Goal: Task Accomplishment & Management: Complete application form

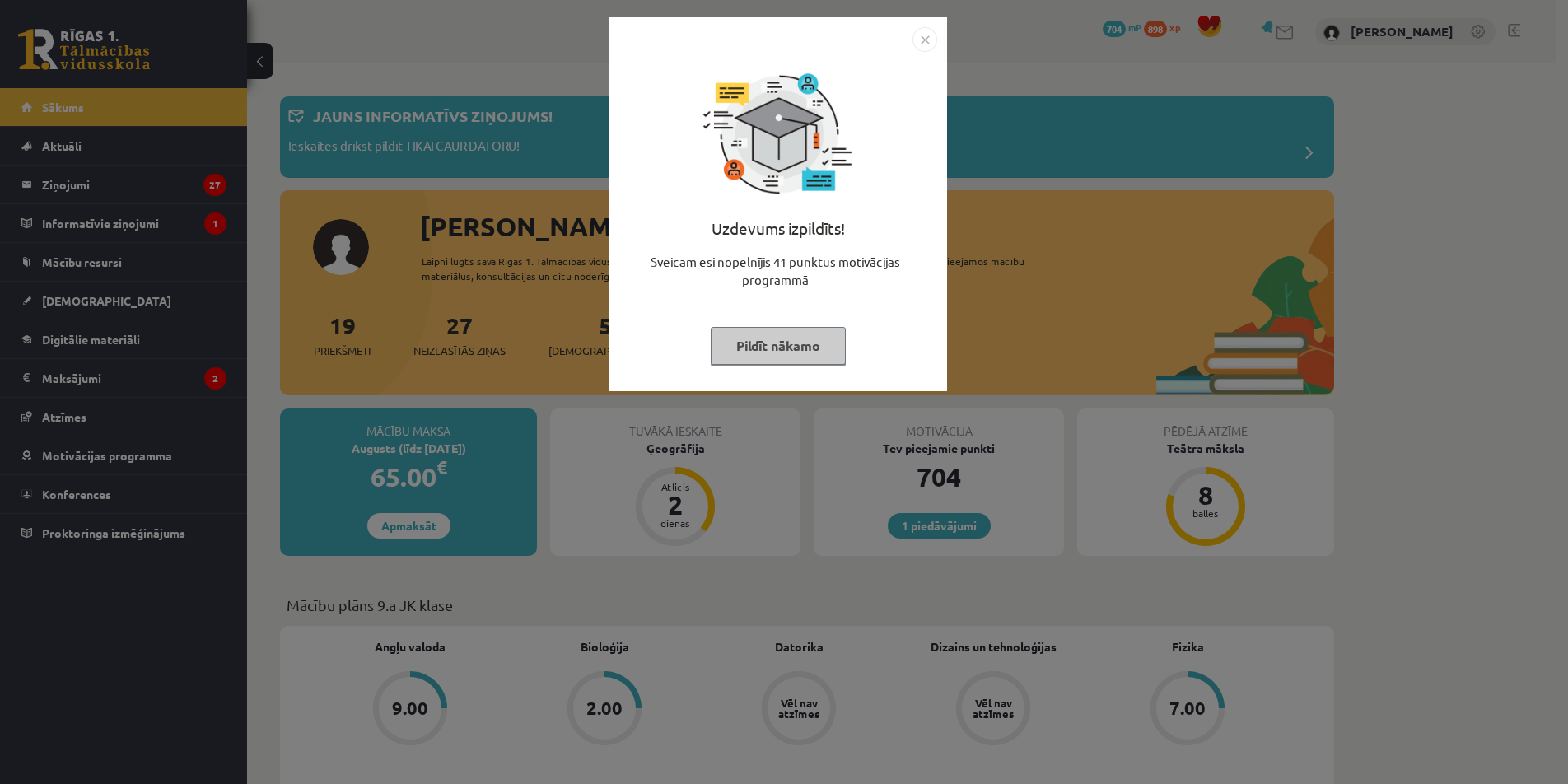
click at [919, 37] on img "Close" at bounding box center [925, 39] width 24 height 24
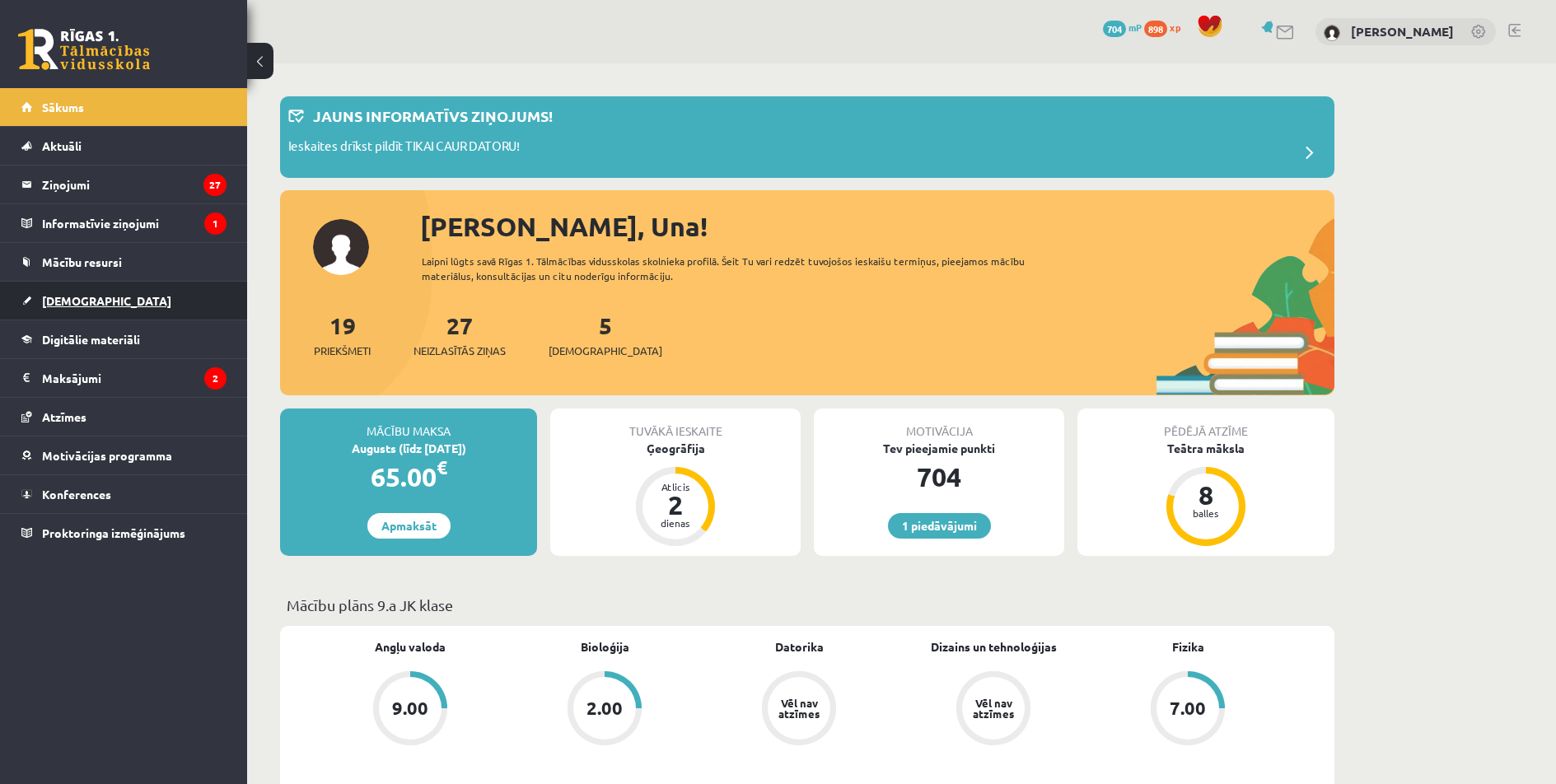
click at [118, 306] on link "[DEMOGRAPHIC_DATA]" at bounding box center [124, 301] width 205 height 38
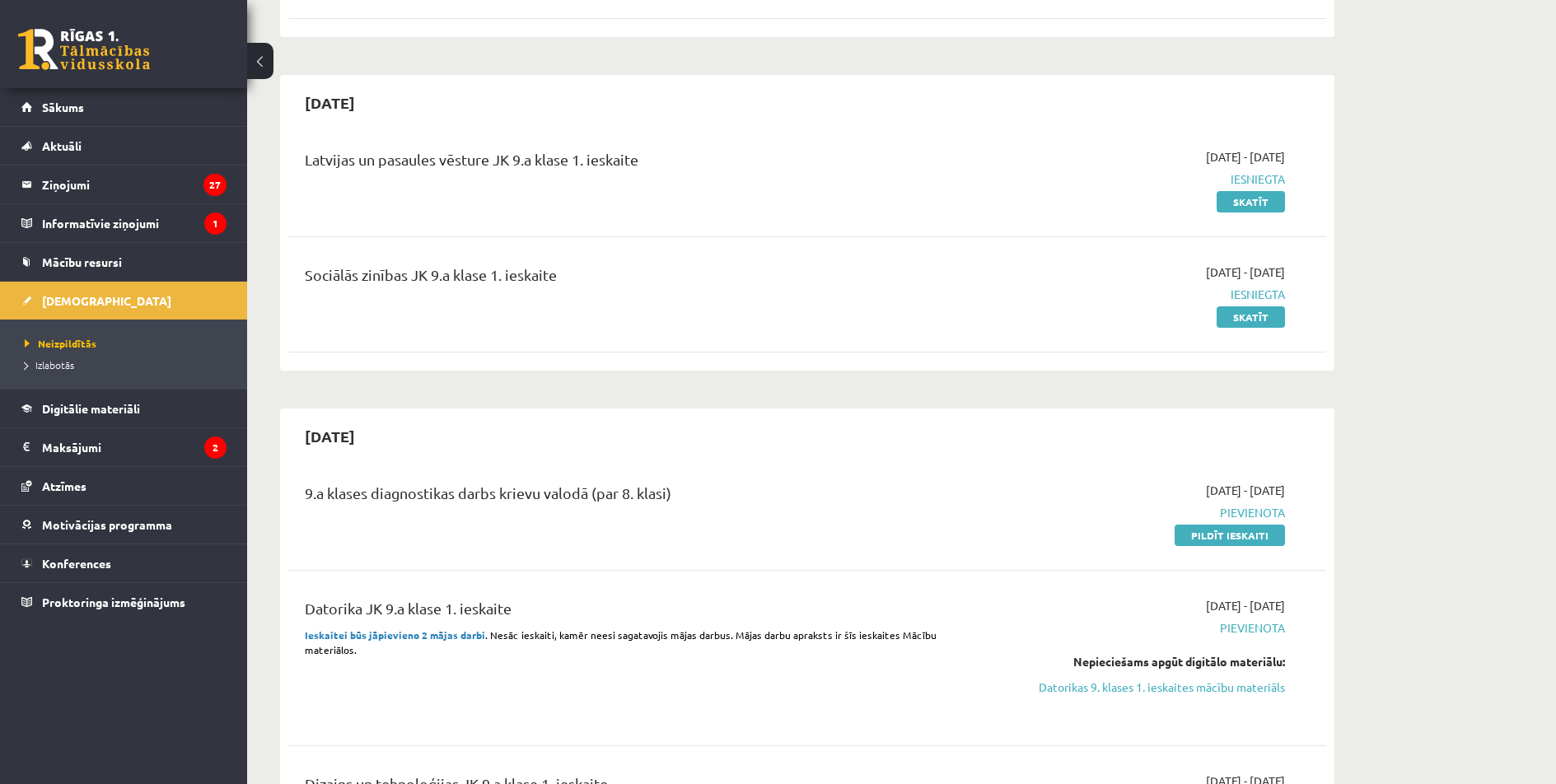
scroll to position [329, 0]
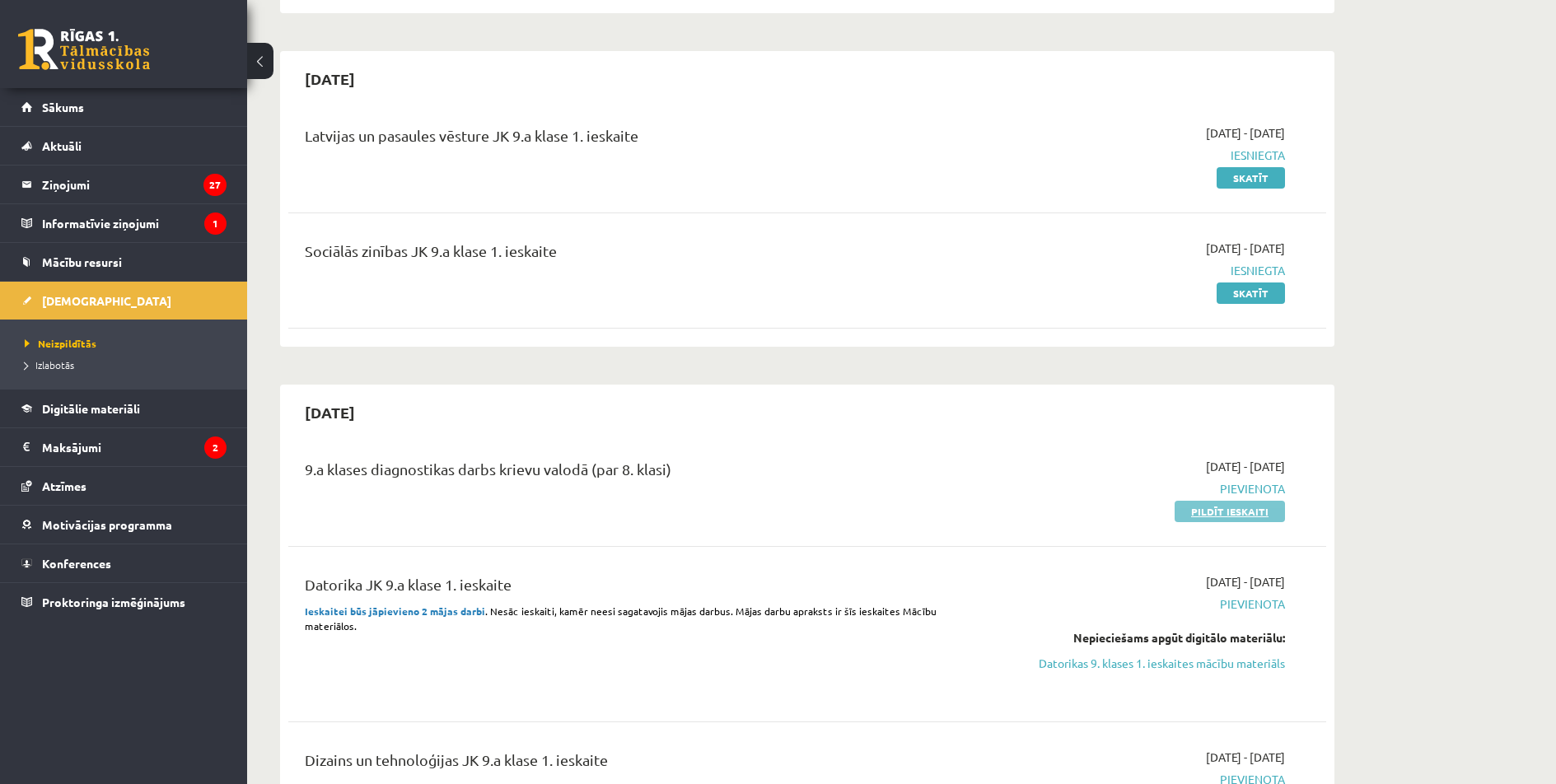
click at [1263, 513] on link "Pildīt ieskaiti" at bounding box center [1229, 511] width 110 height 22
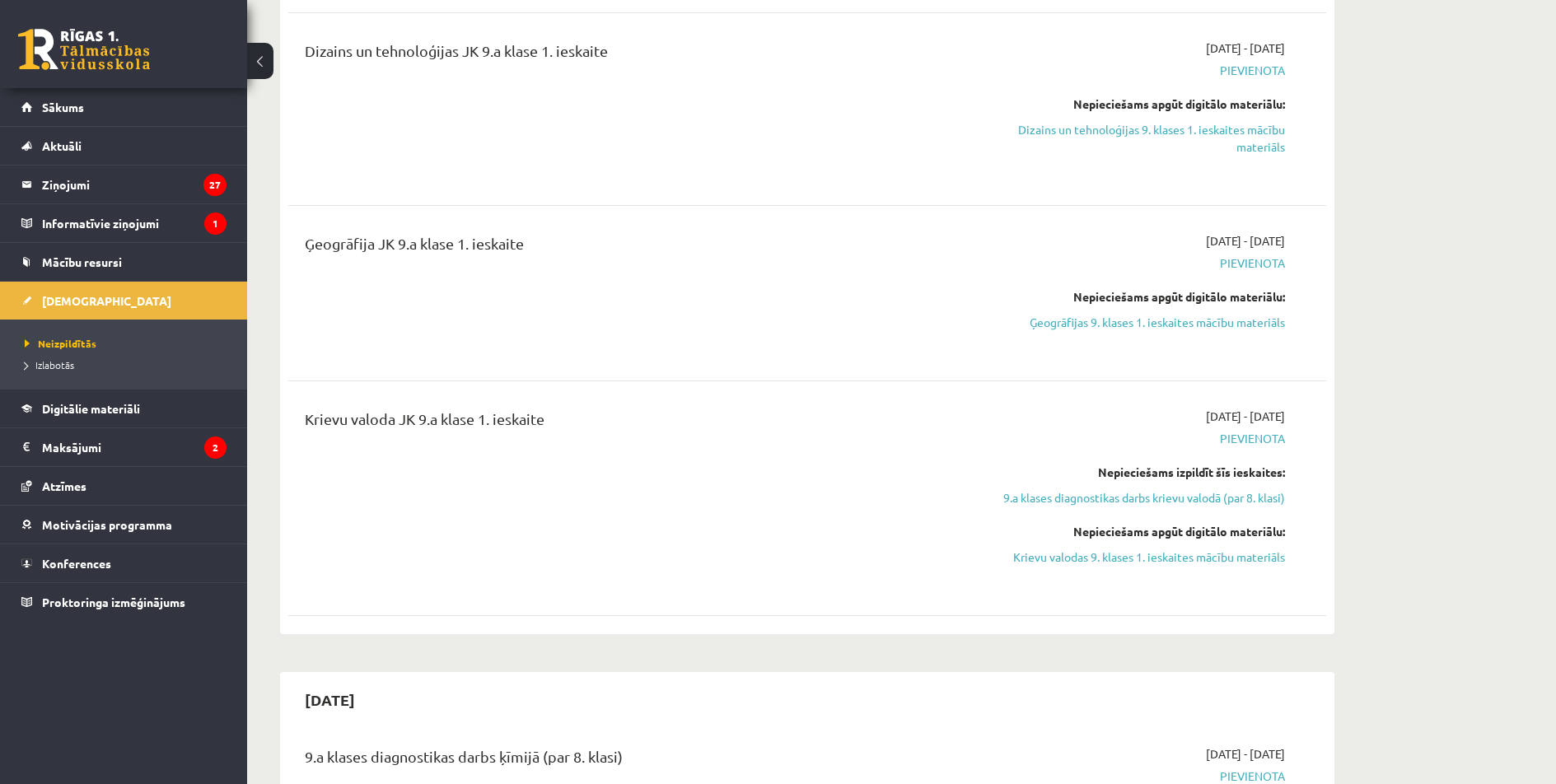
scroll to position [962, 0]
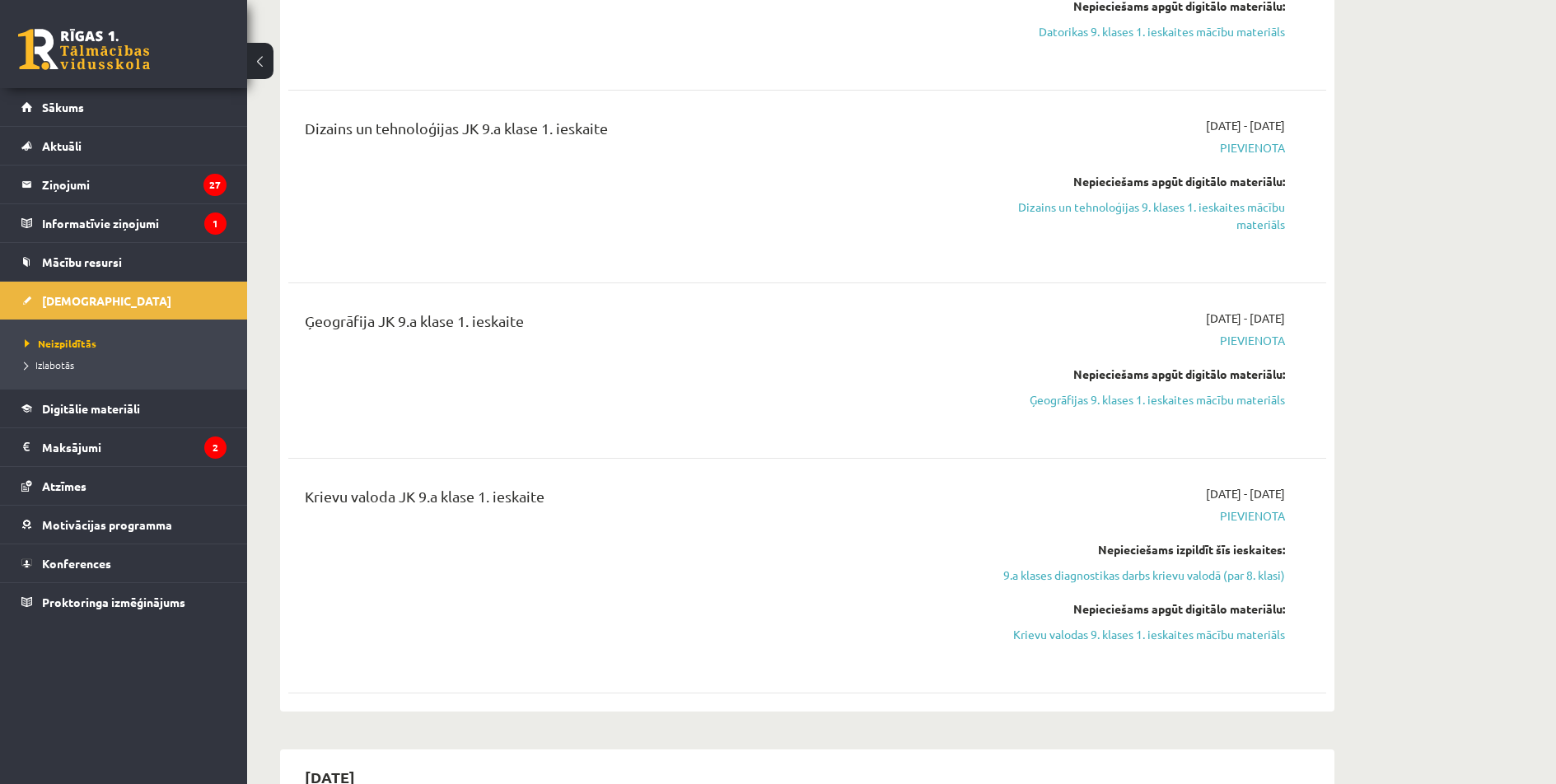
click at [1176, 402] on link "Ģeogrāfijas 9. klases 1. ieskaites mācību materiāls" at bounding box center [1130, 400] width 310 height 17
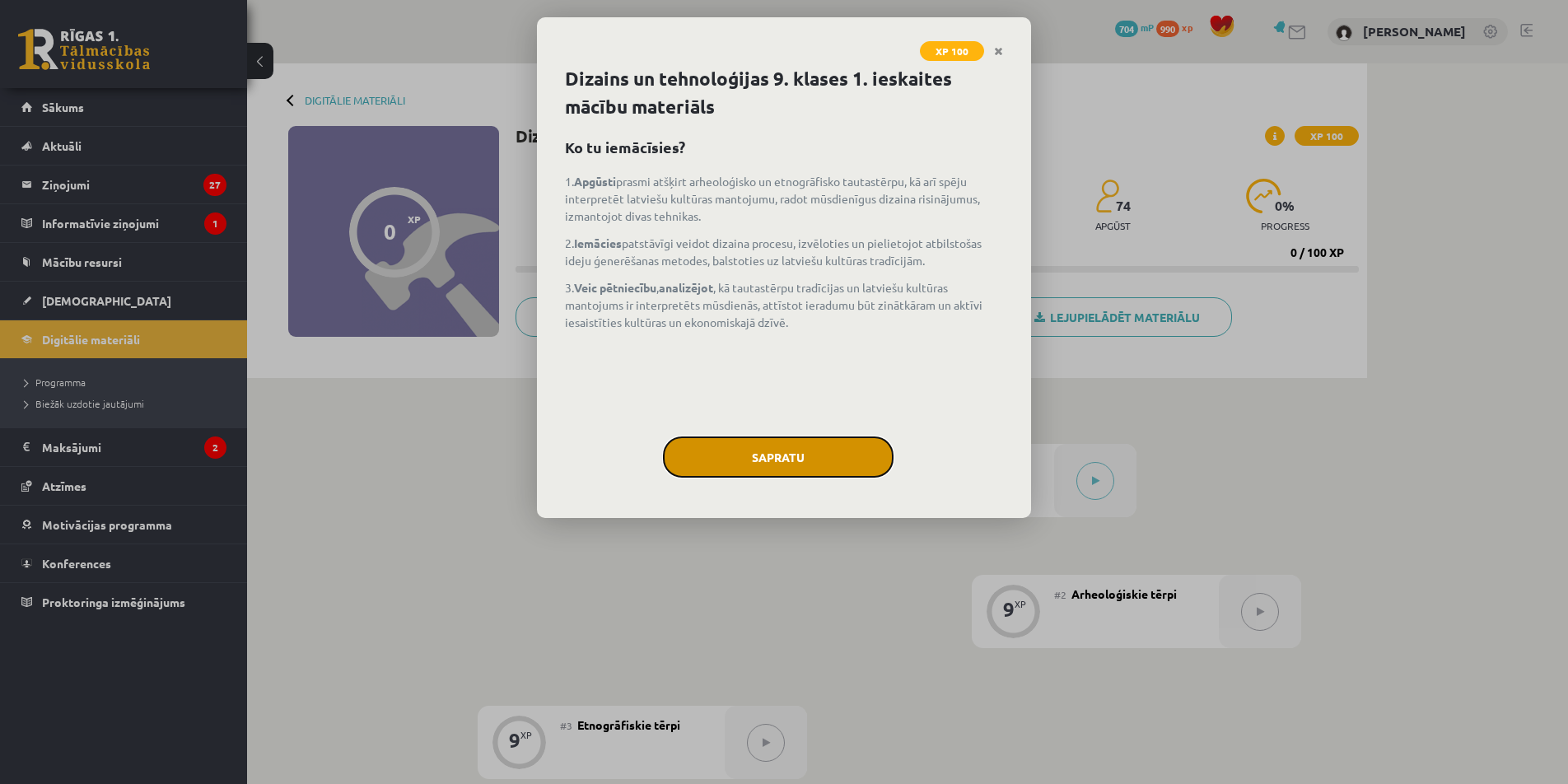
click at [861, 451] on button "Sapratu" at bounding box center [777, 457] width 230 height 41
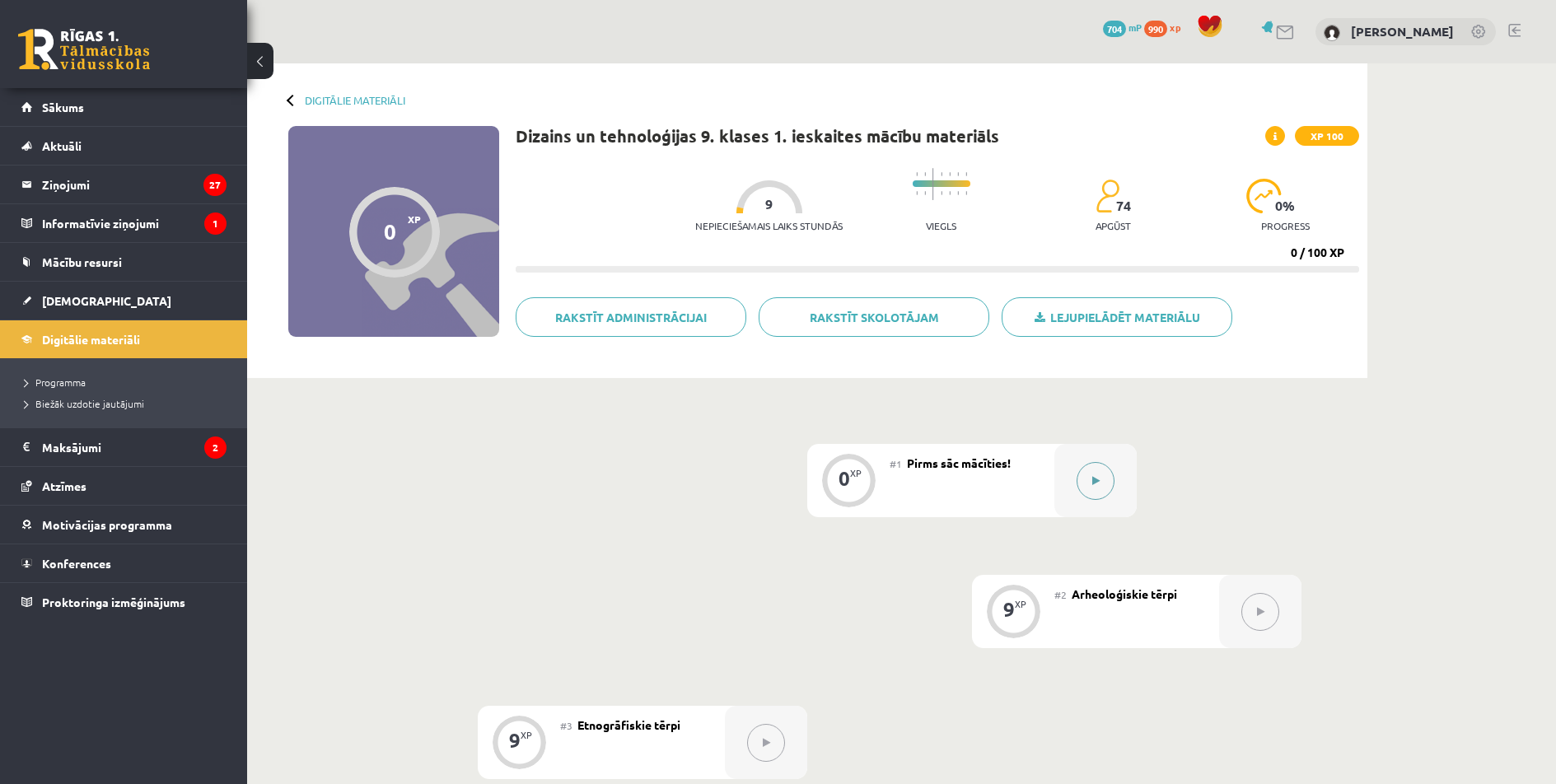
click at [1092, 480] on icon at bounding box center [1096, 480] width 8 height 10
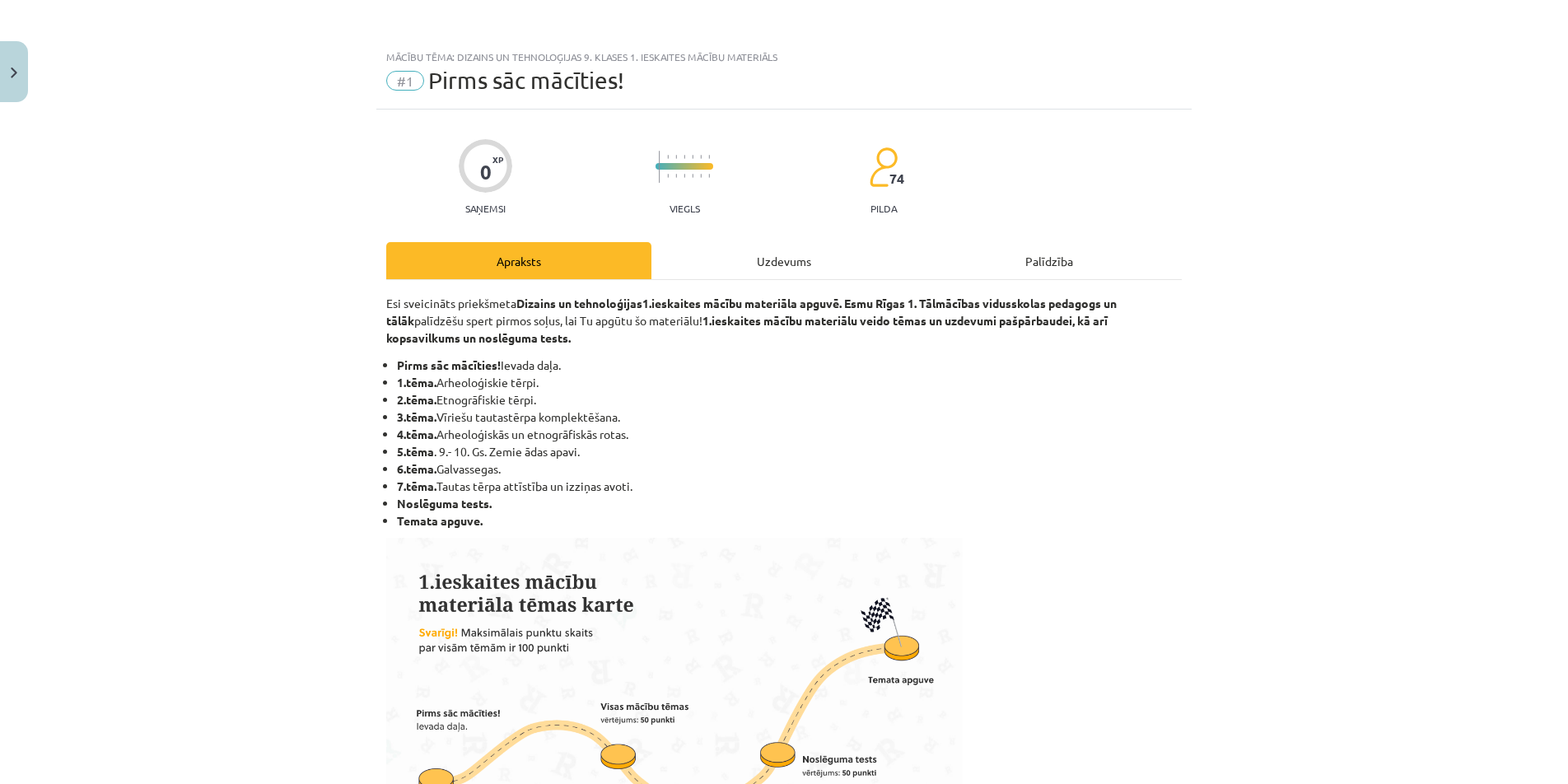
drag, startPoint x: 810, startPoint y: 262, endPoint x: 797, endPoint y: 254, distance: 15.3
click at [799, 255] on div "Uzdevums" at bounding box center [784, 260] width 265 height 37
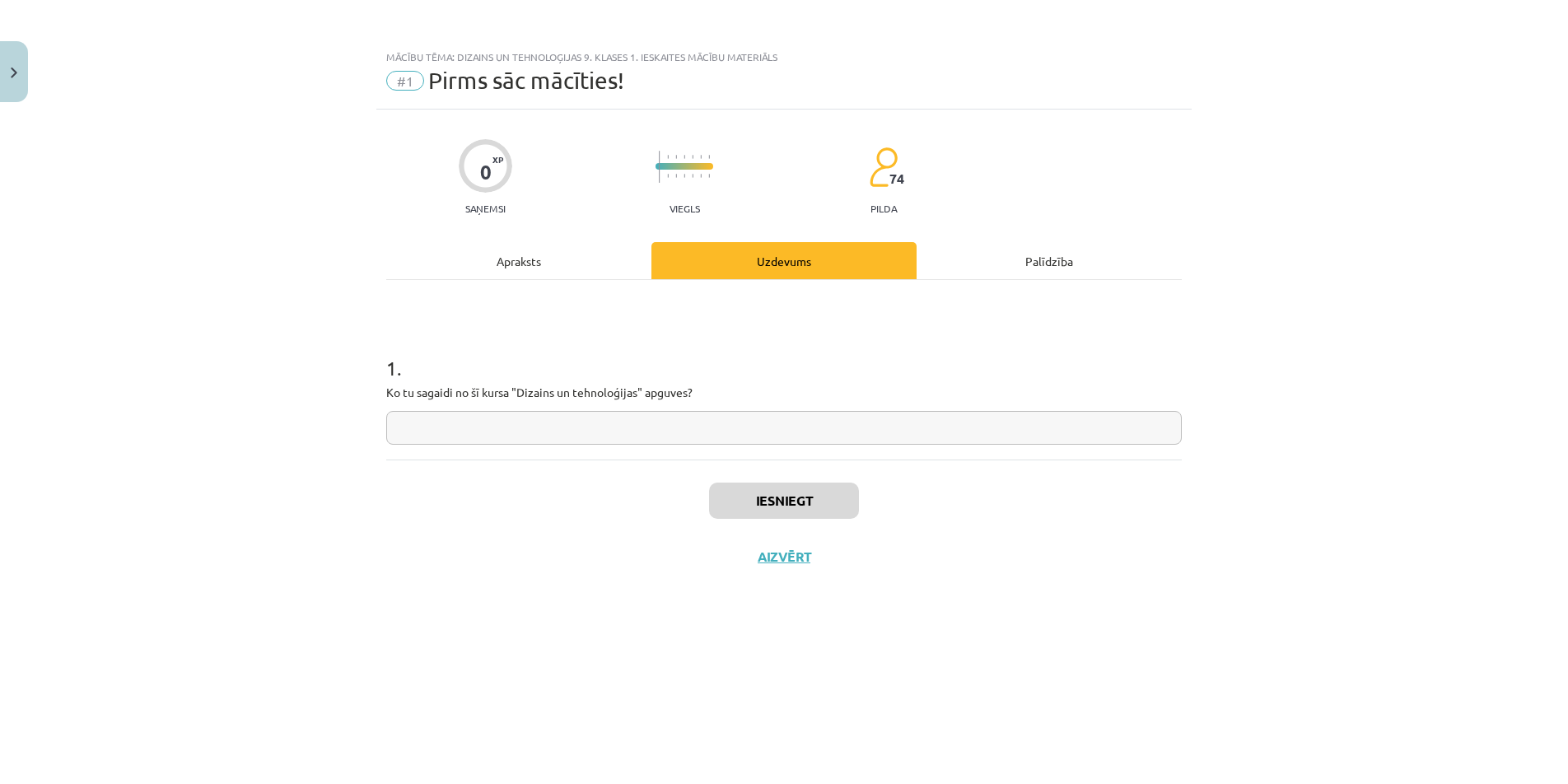
click at [682, 420] on input "text" at bounding box center [784, 428] width 795 height 34
type input "*"
click at [820, 490] on button "Iesniegt" at bounding box center [783, 500] width 149 height 37
click at [852, 577] on button "Nākamā nodarbība" at bounding box center [784, 568] width 162 height 38
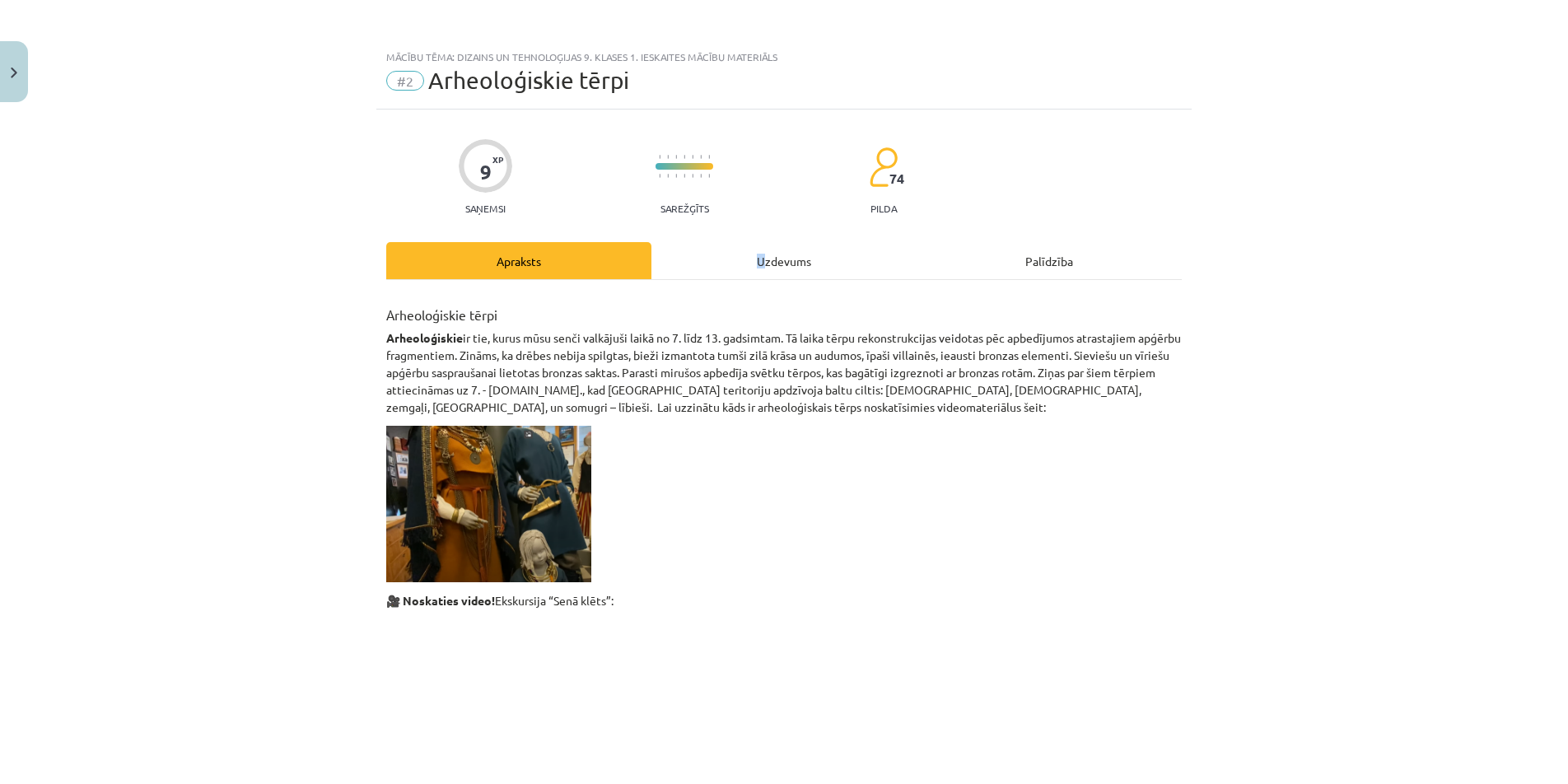
click at [756, 259] on div "Uzdevums" at bounding box center [784, 260] width 265 height 37
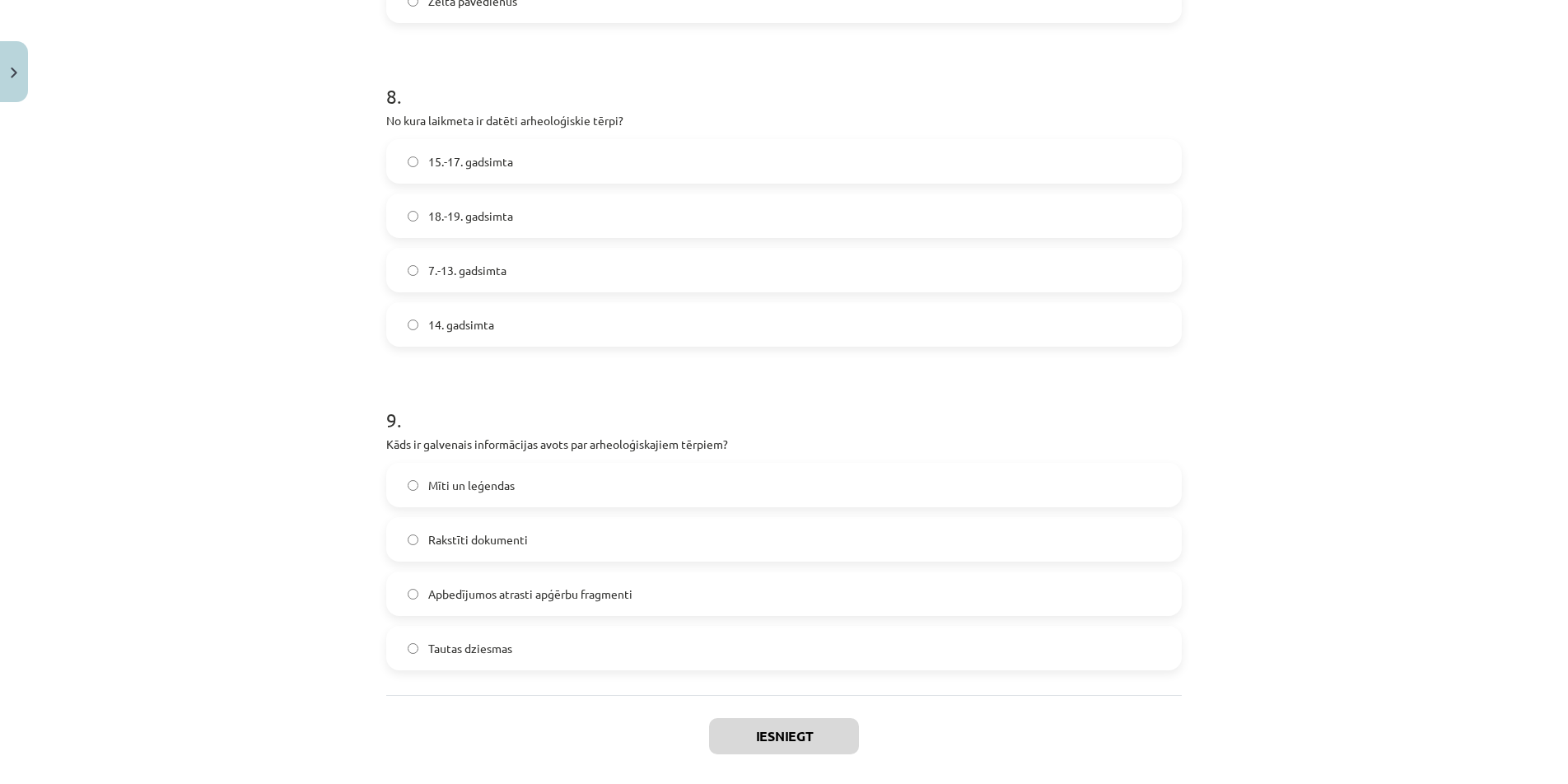
scroll to position [2615, 0]
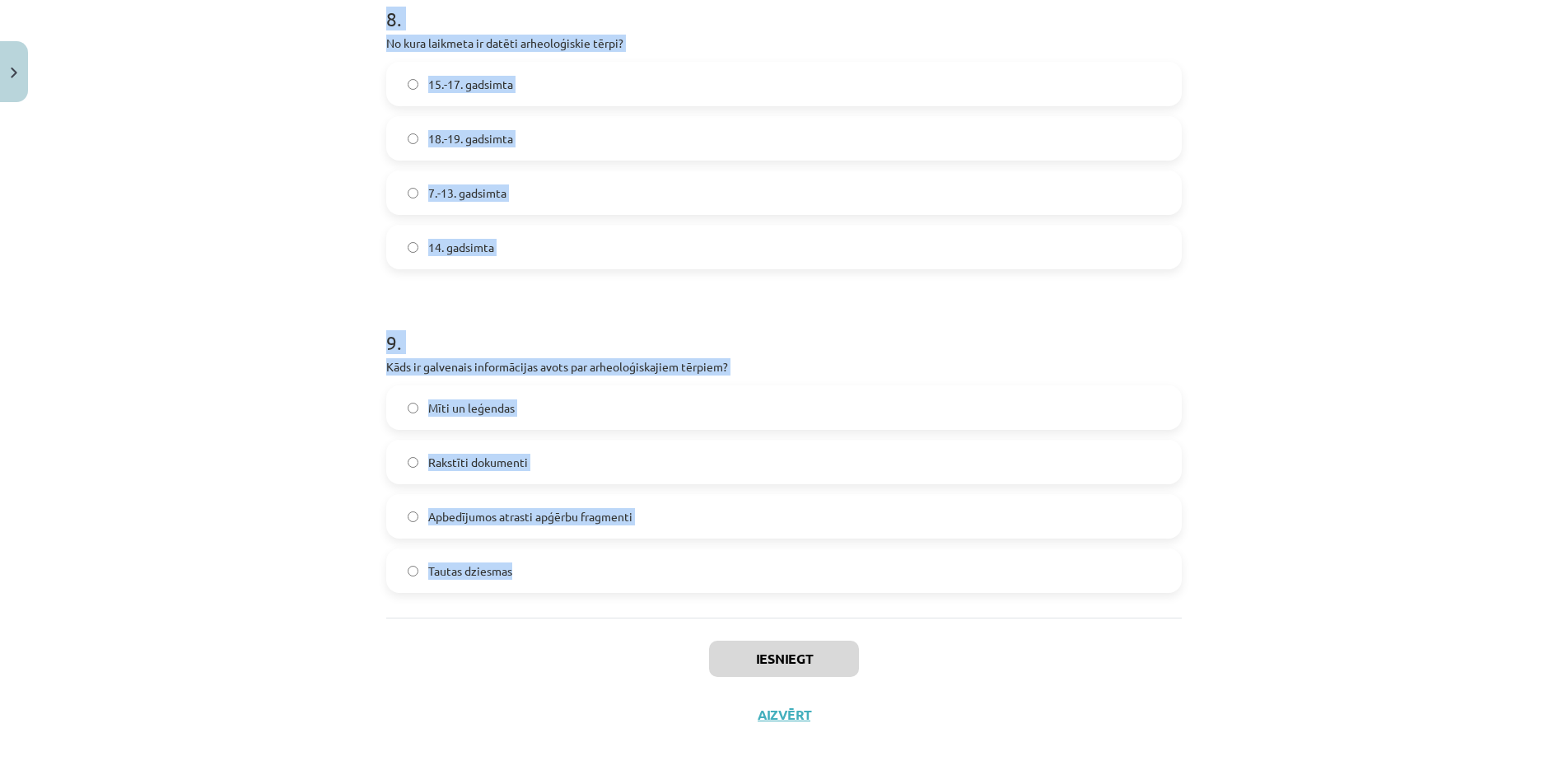
drag, startPoint x: 421, startPoint y: 440, endPoint x: 565, endPoint y: 576, distance: 198.1
copy form "3 . Lore ipsu dolorsitamet conse adipi elit? Seddoeiu tempor in utlab etdolorem…"
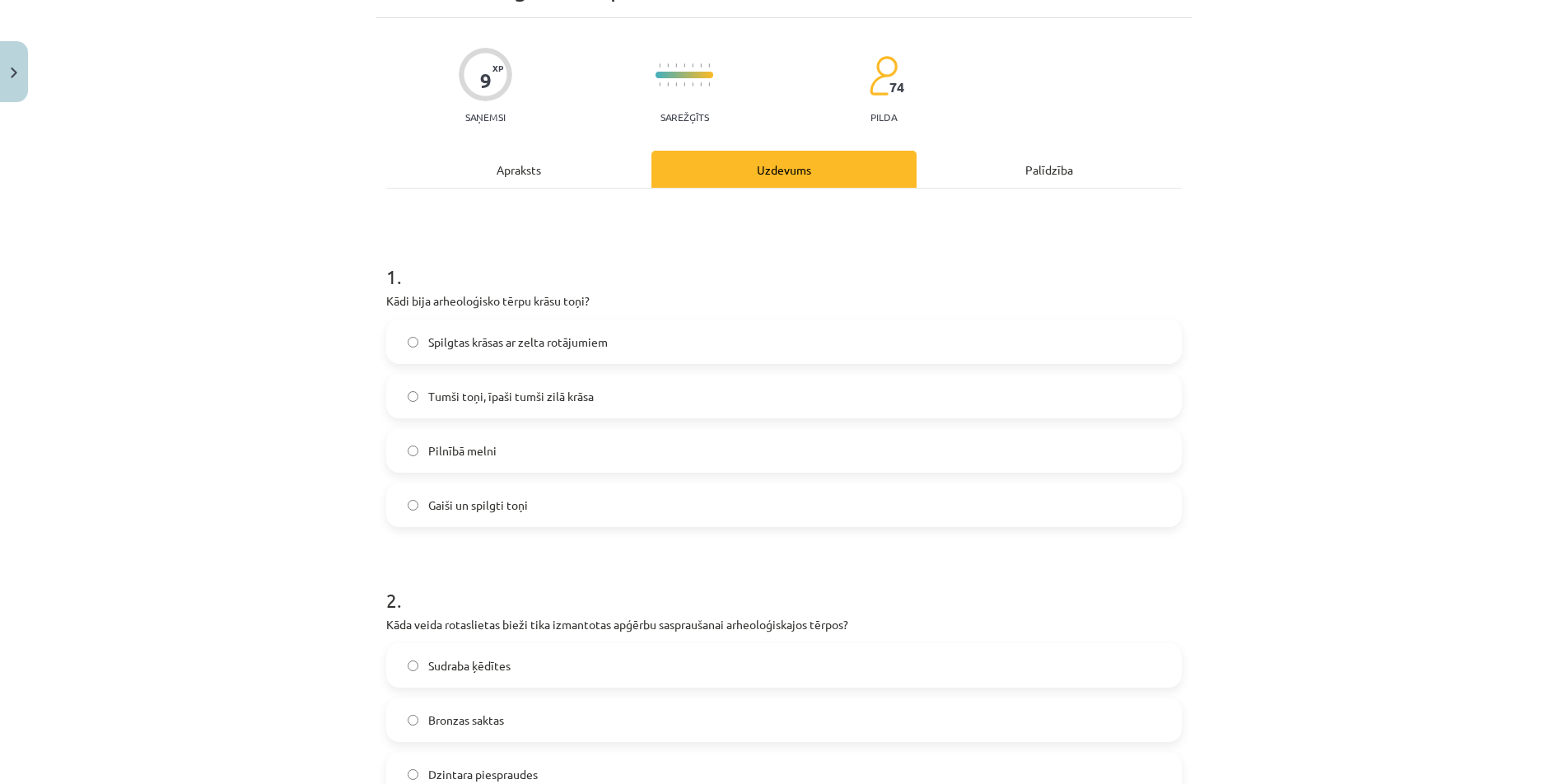
scroll to position [110, 0]
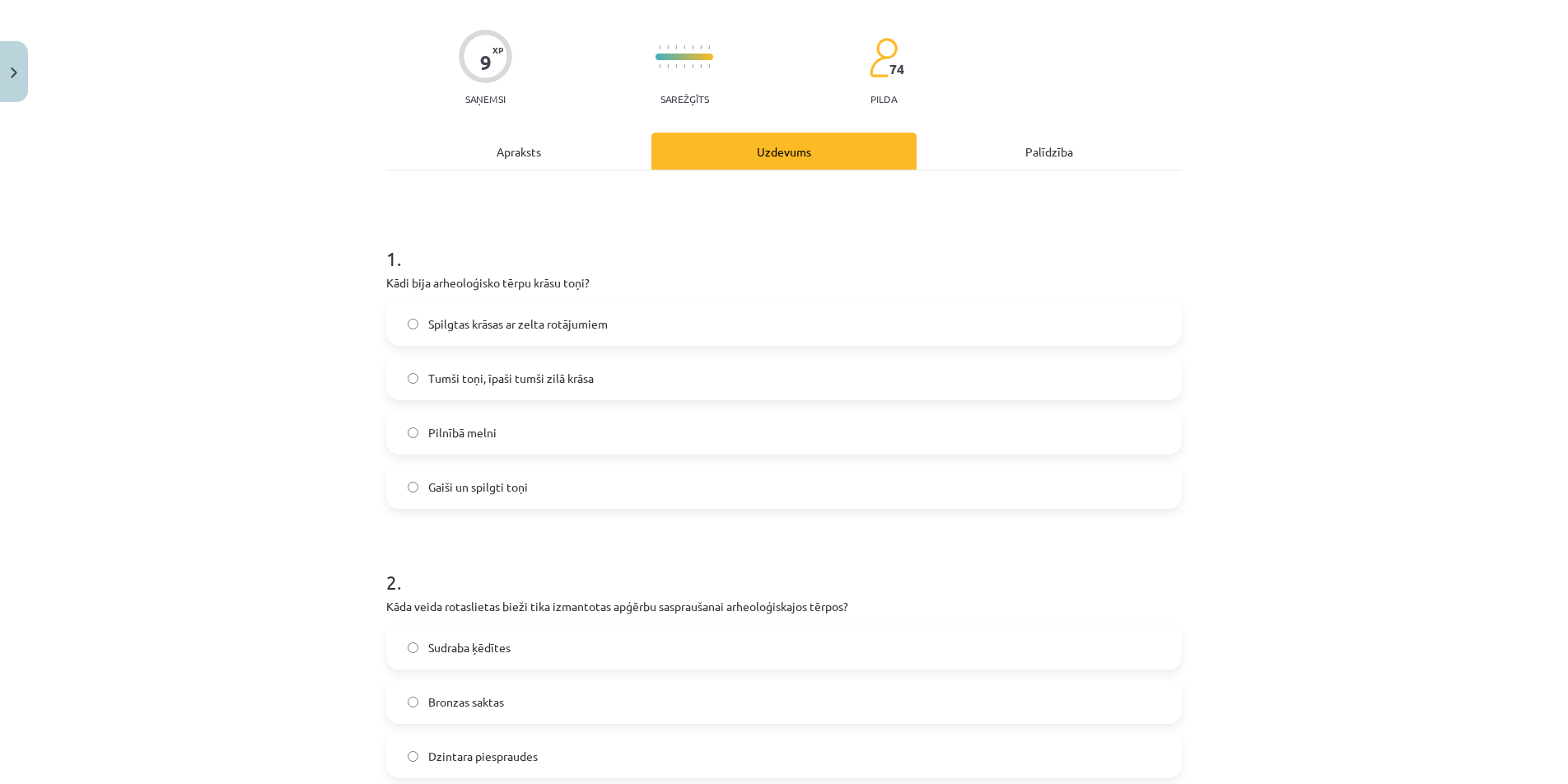
click at [514, 381] on span "Tumši toņi, īpaši tumši zilā krāsa" at bounding box center [511, 378] width 165 height 17
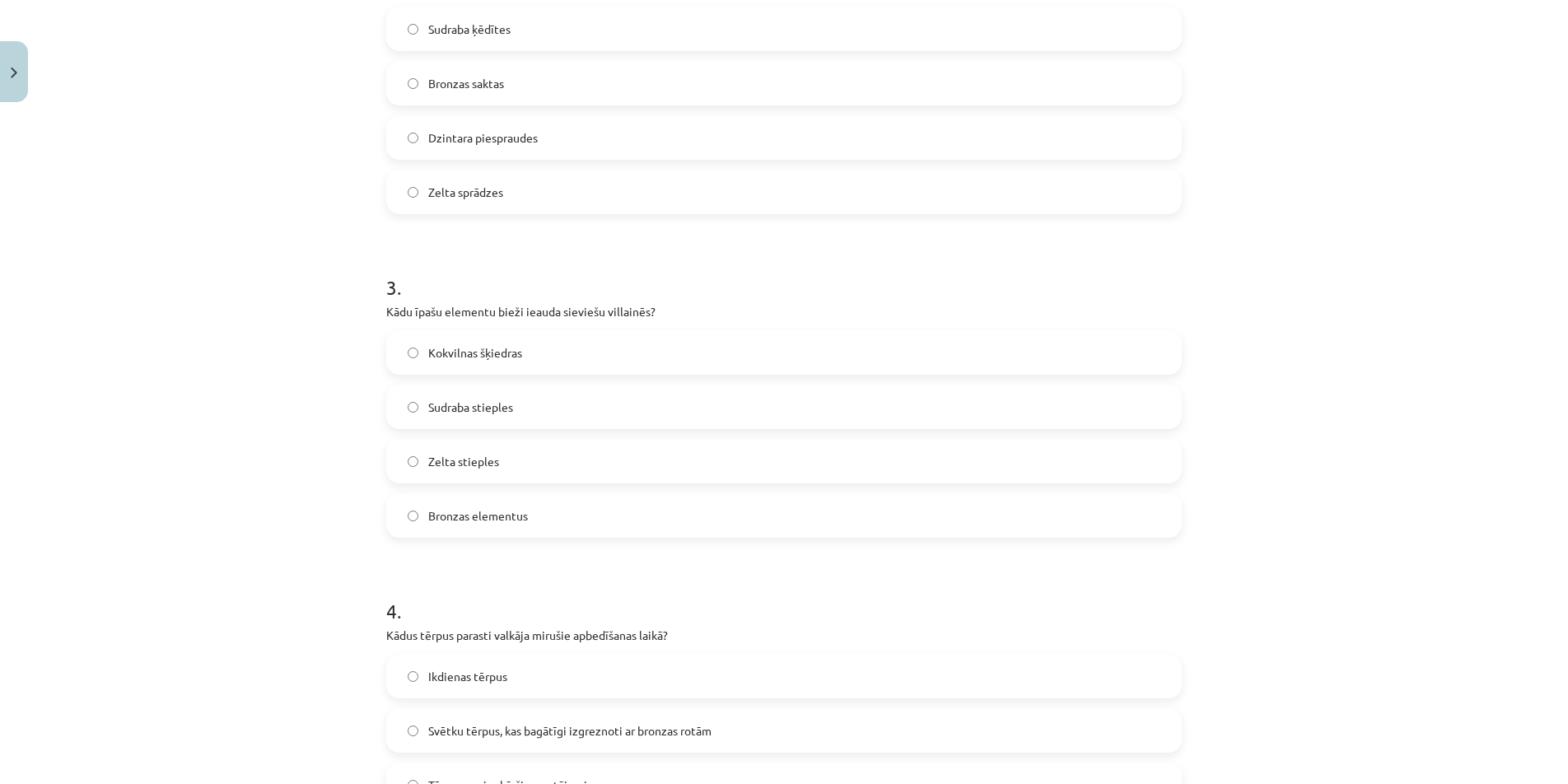
scroll to position [742, 0]
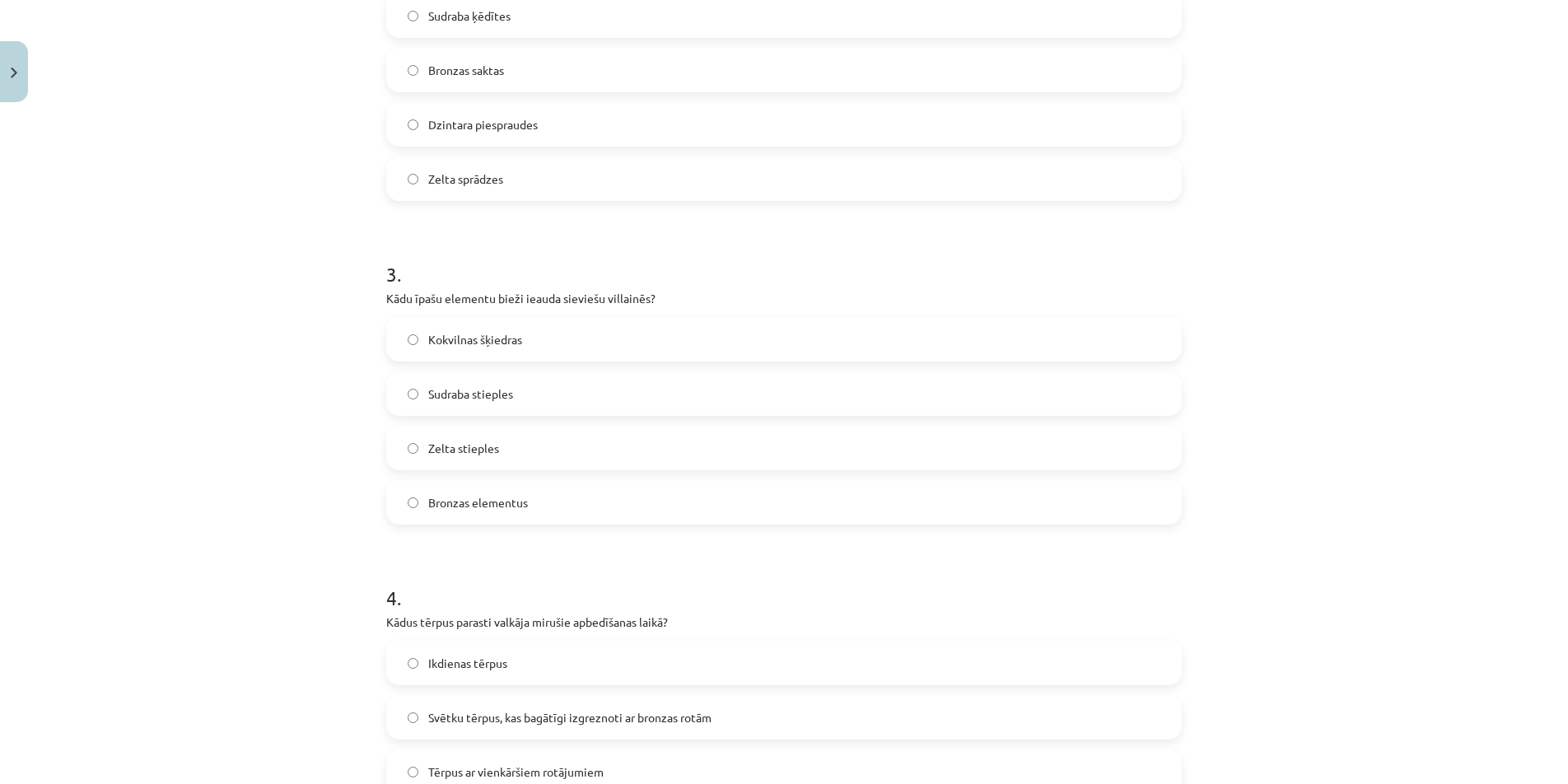
click at [492, 506] on span "Bronzas elementus" at bounding box center [478, 503] width 100 height 17
click at [498, 69] on span "Bronzas saktas" at bounding box center [466, 71] width 76 height 17
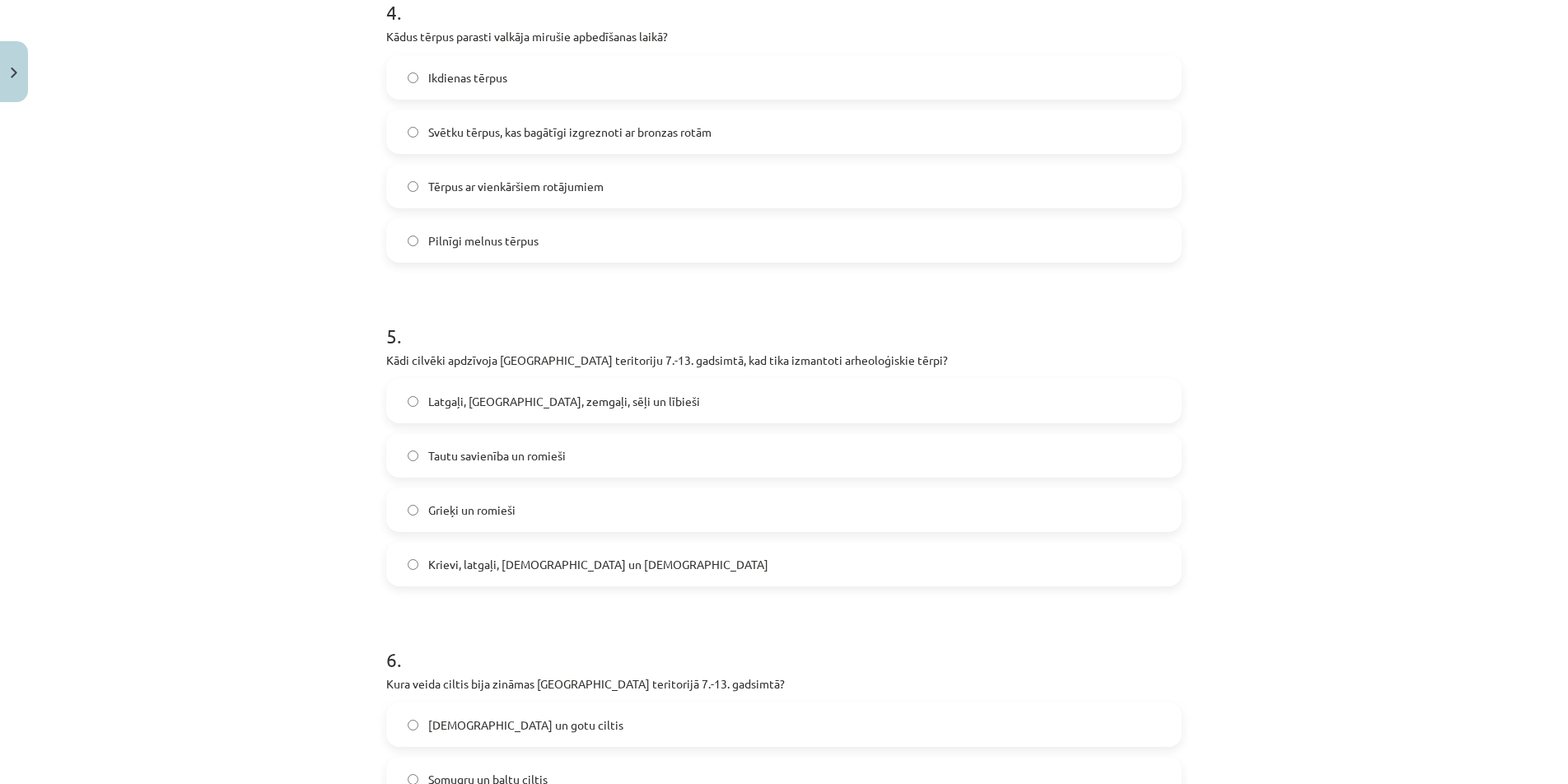
scroll to position [1345, 0]
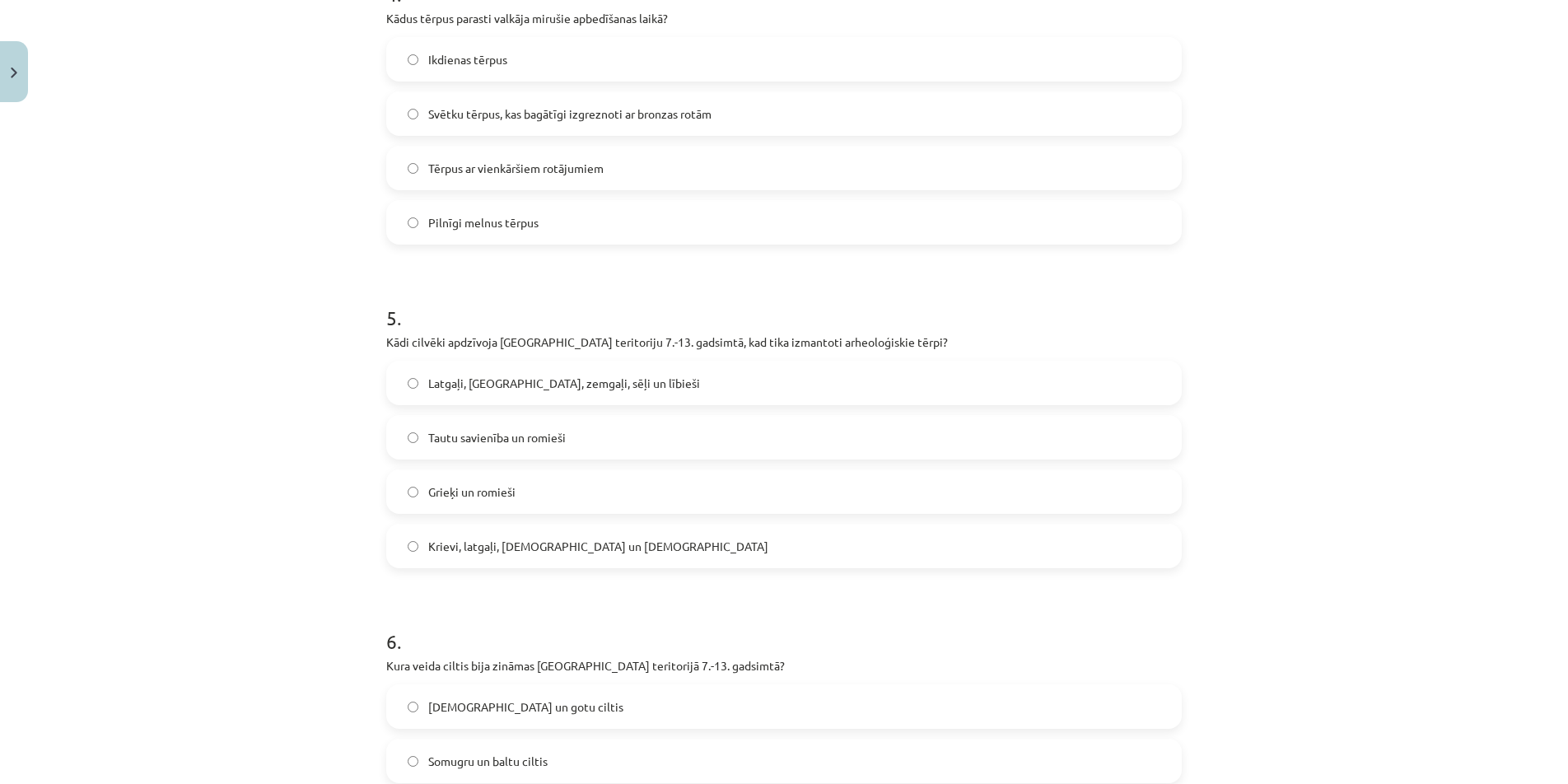
click at [459, 114] on span "Svētku tērpus, kas bagātīgi izgreznoti ar bronzas rotām" at bounding box center [570, 114] width 283 height 17
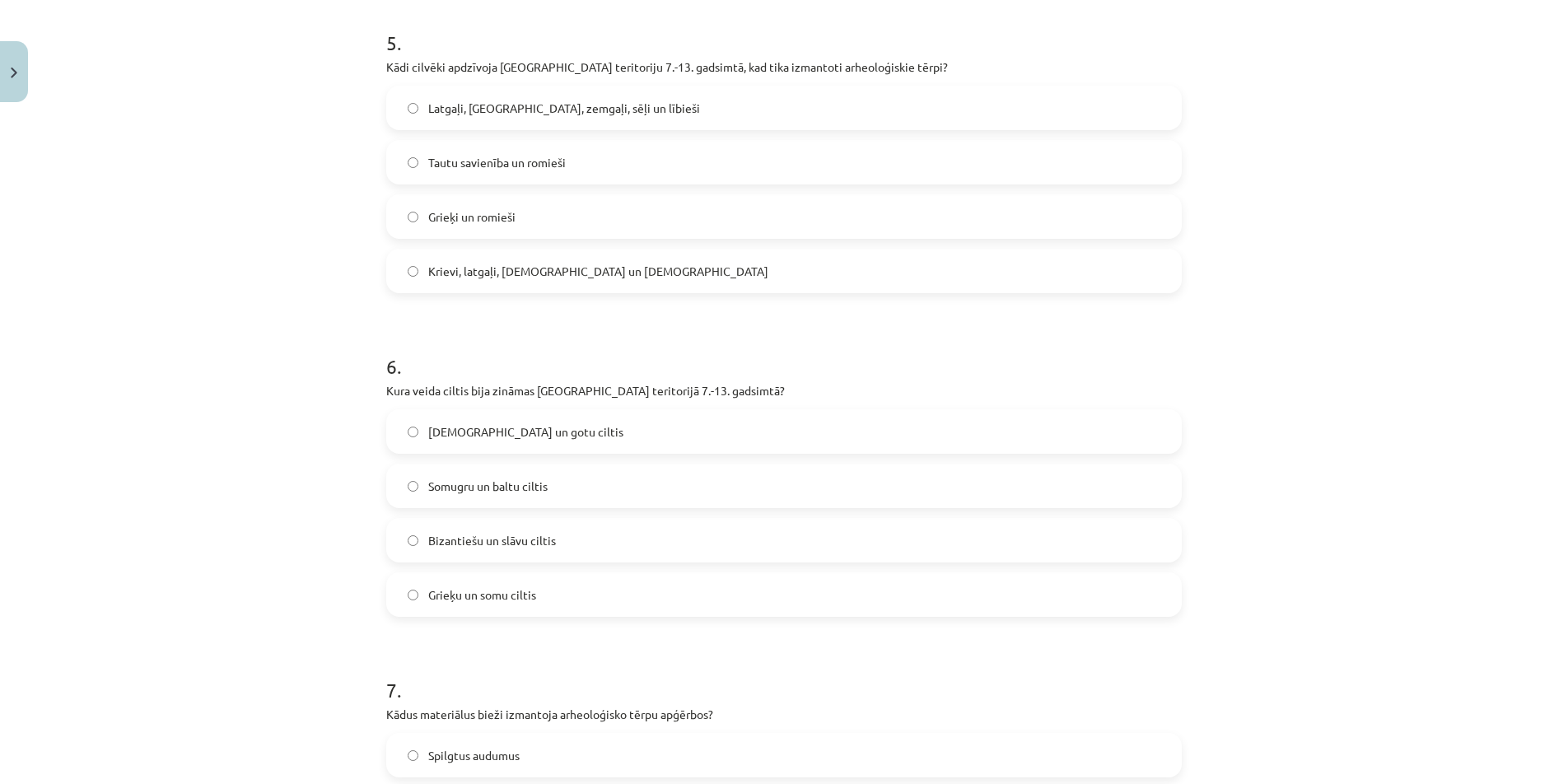
scroll to position [1647, 0]
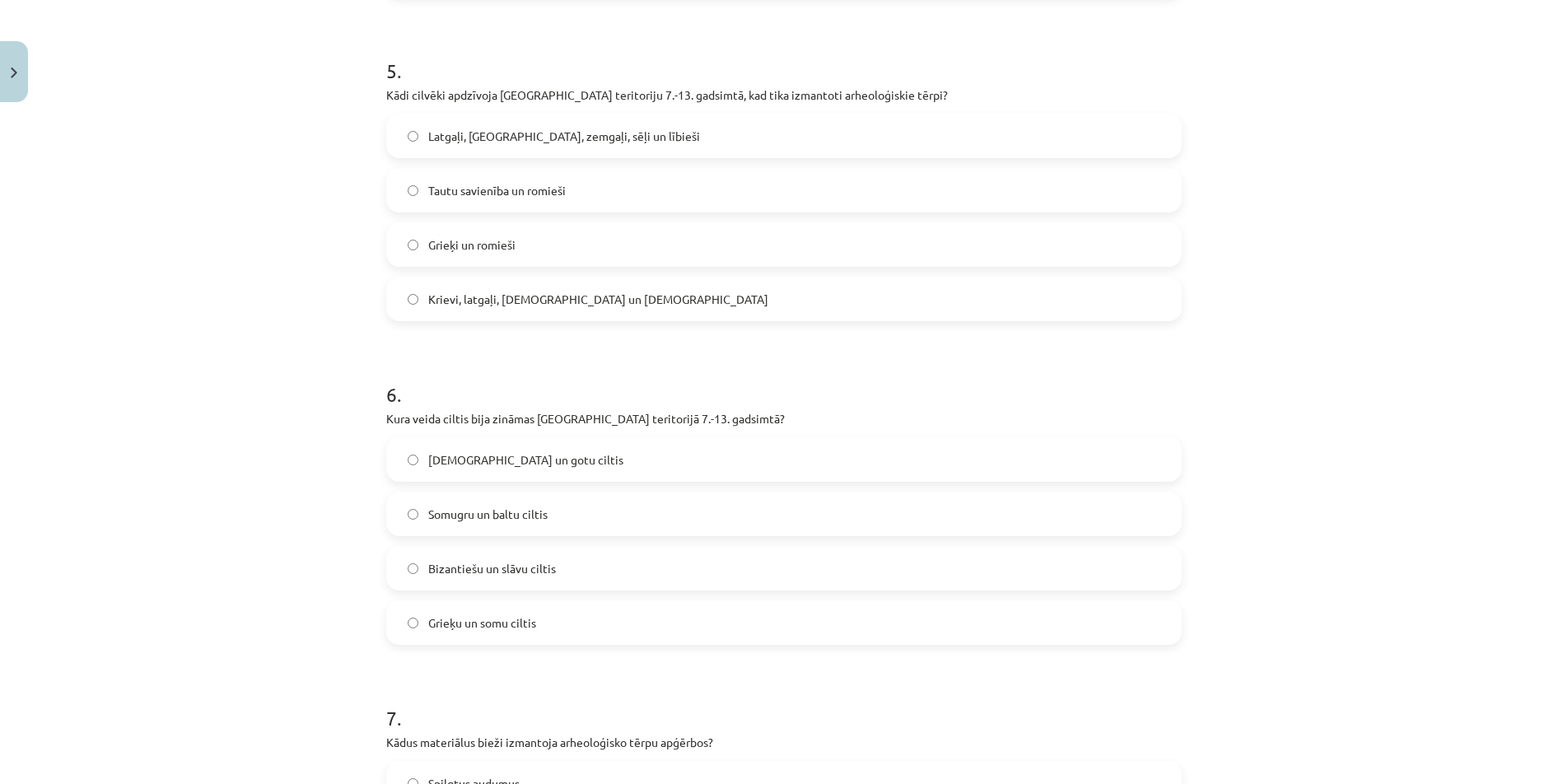
click at [536, 136] on span "Latgaļi, [GEOGRAPHIC_DATA], zemgaļi, sēļi un lībieši" at bounding box center [564, 136] width 272 height 17
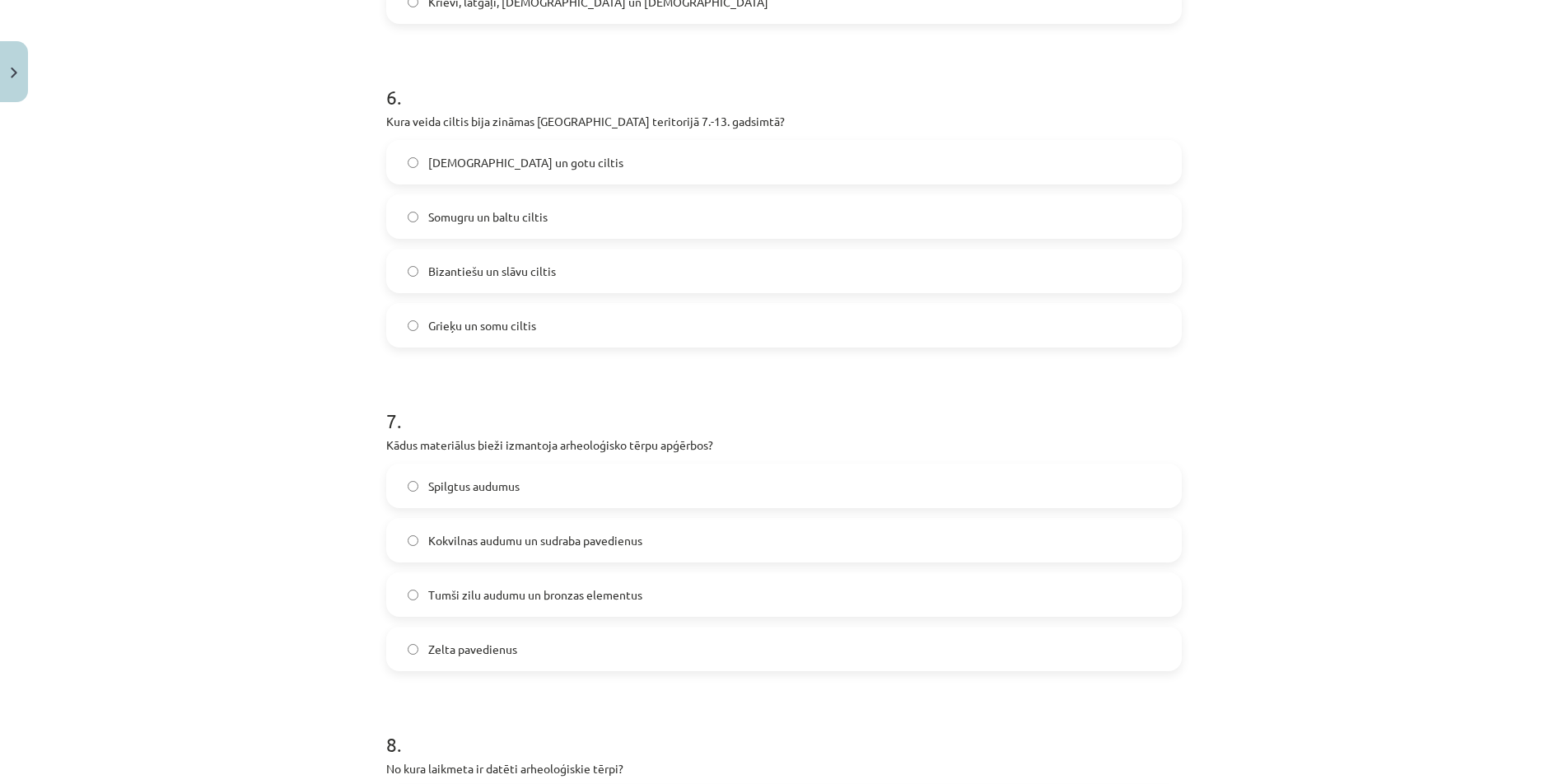
scroll to position [1921, 0]
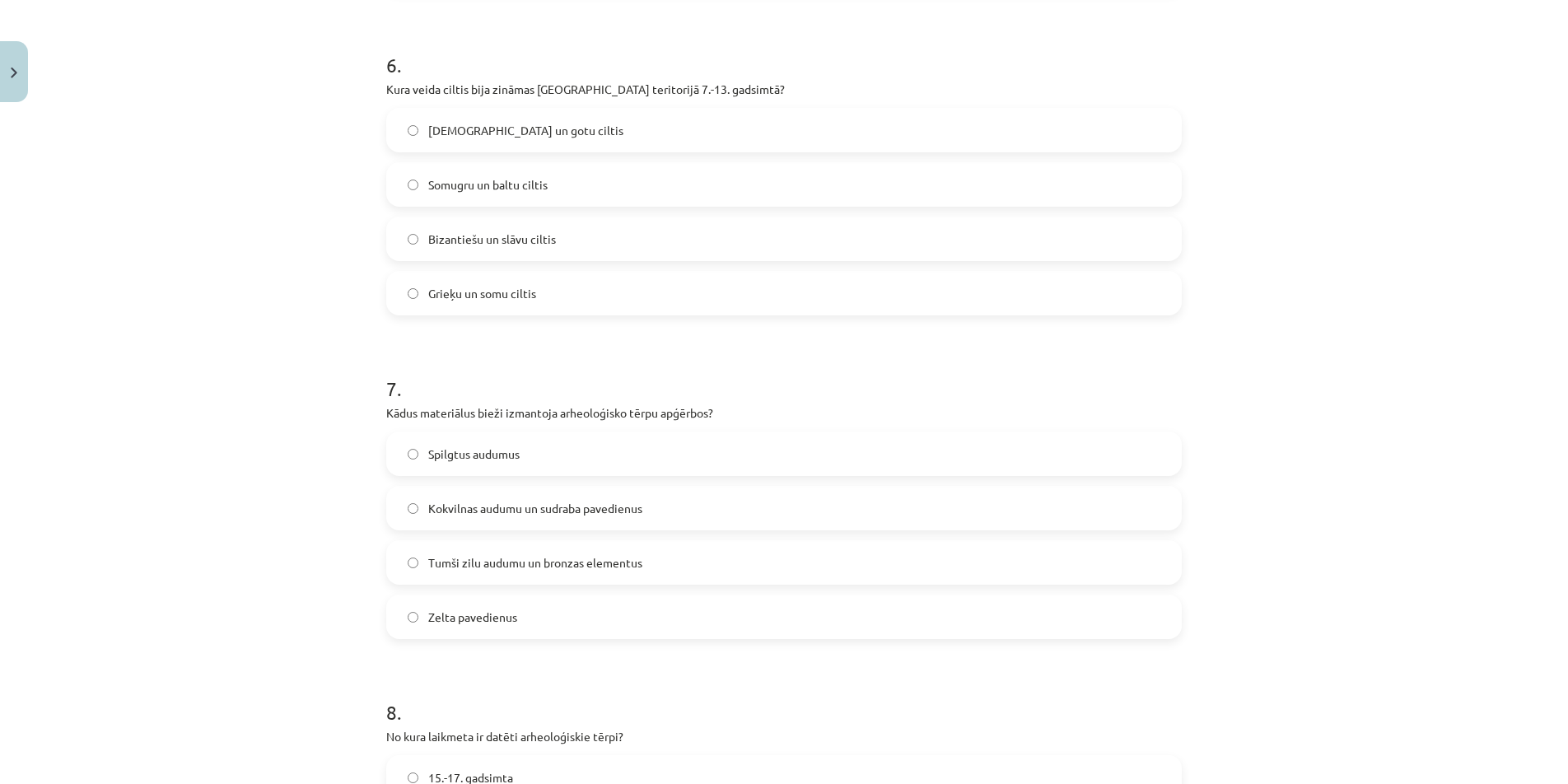
click at [525, 177] on span "Somugru un baltu ciltis" at bounding box center [488, 185] width 119 height 17
click at [625, 557] on span "Tumši zilu audumu un bronzas elementus" at bounding box center [536, 563] width 214 height 17
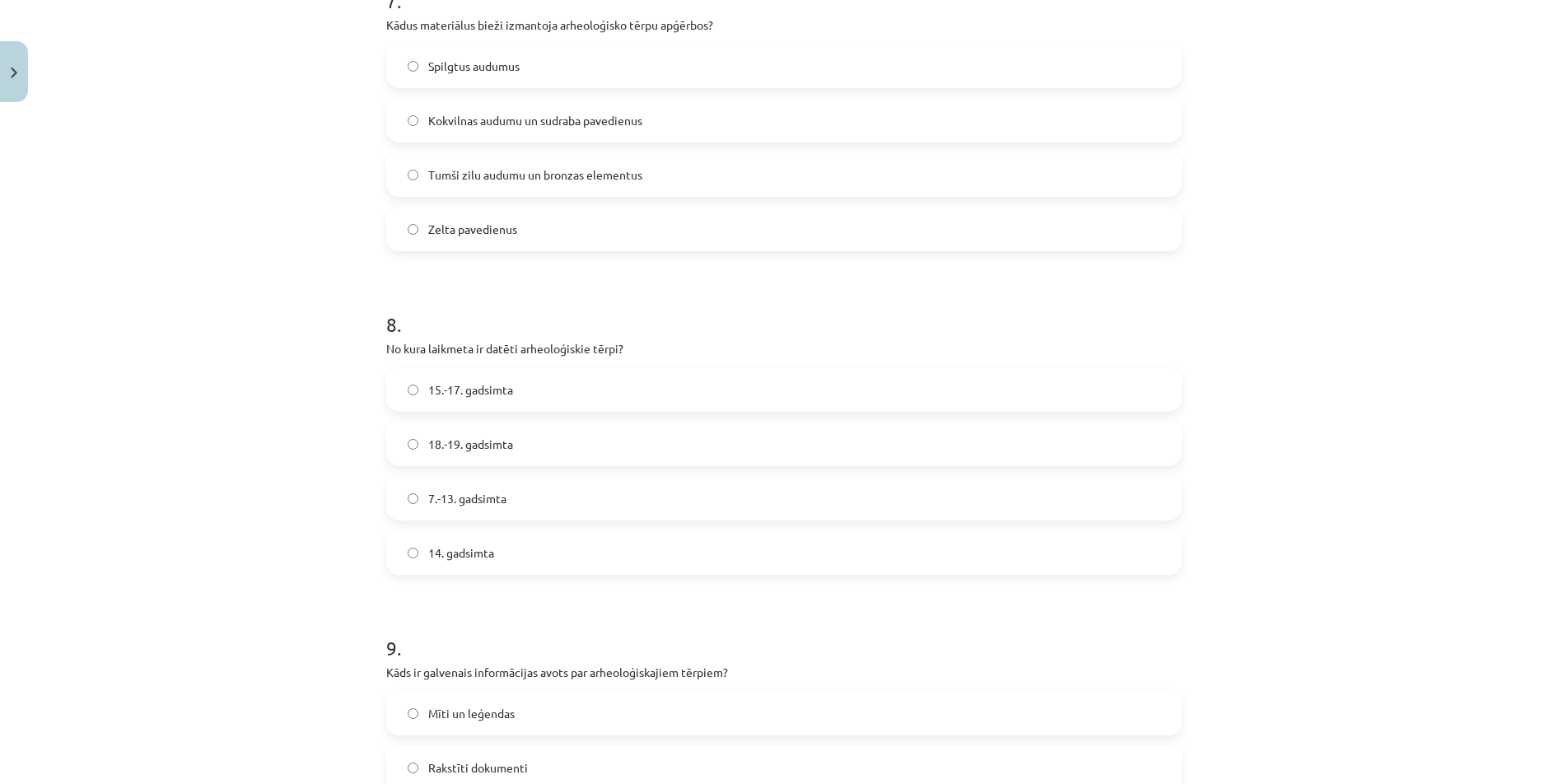
scroll to position [2361, 0]
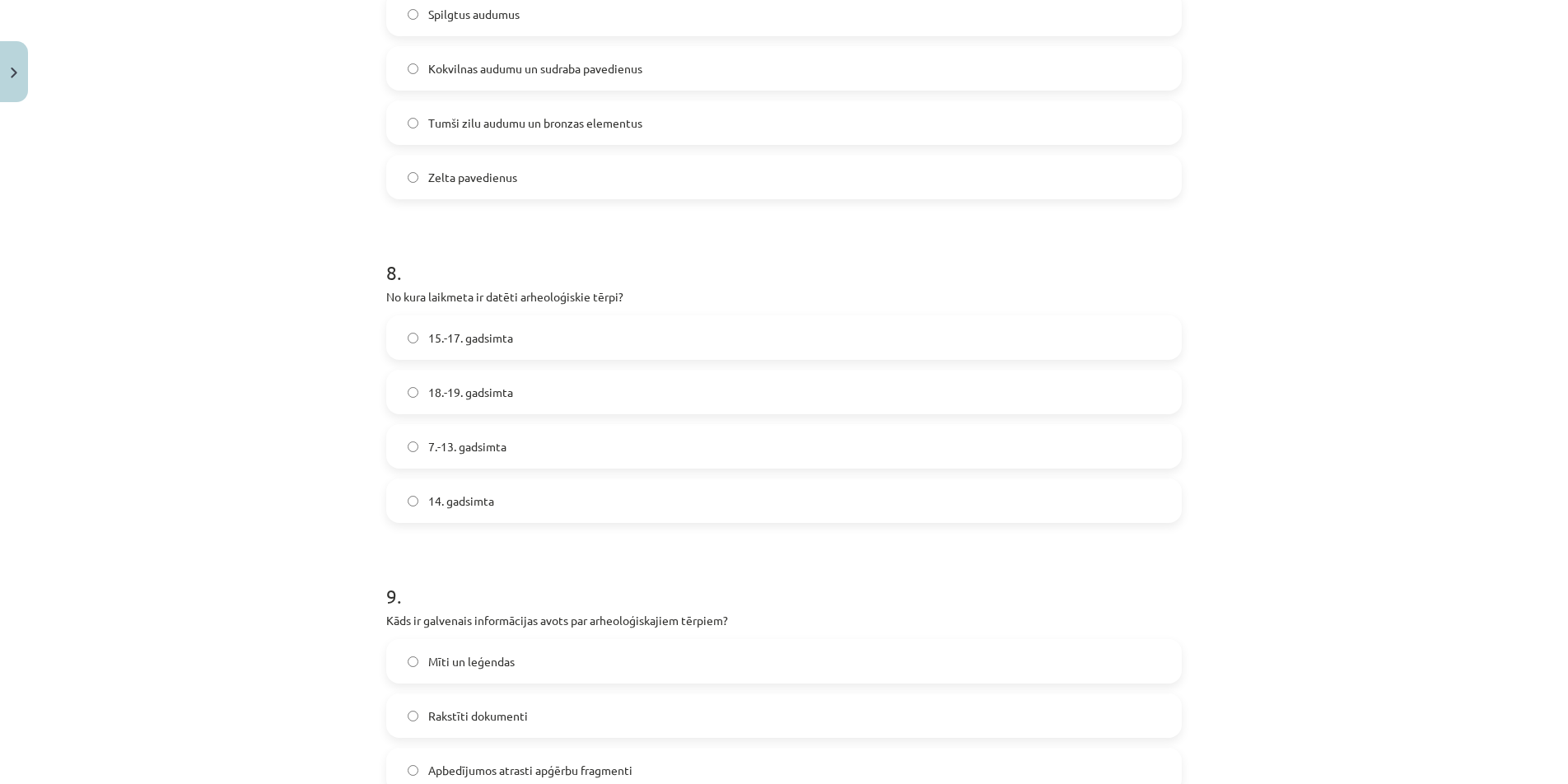
click at [541, 442] on label "7.-13. gadsimta" at bounding box center [784, 447] width 792 height 41
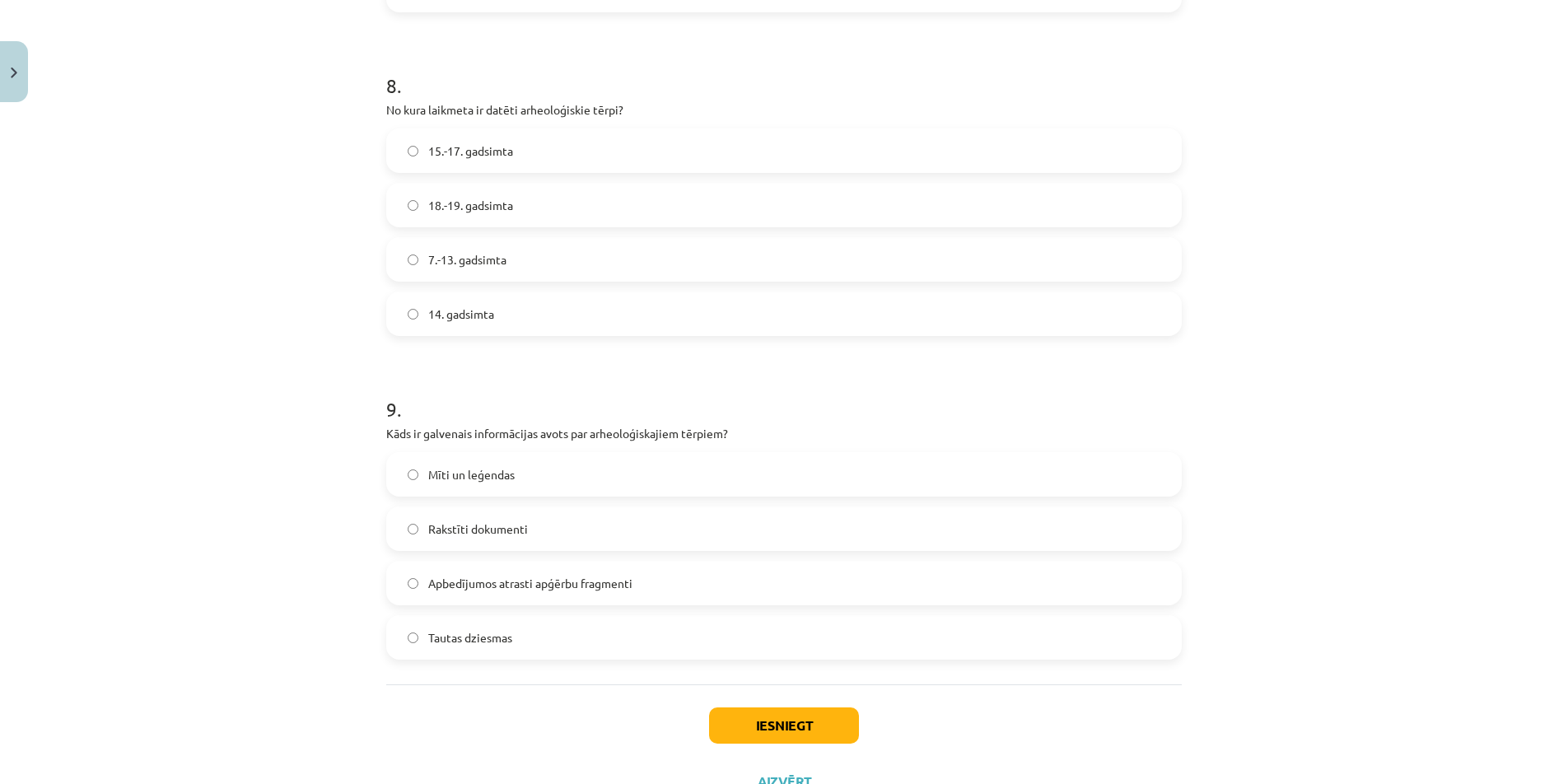
scroll to position [2615, 0]
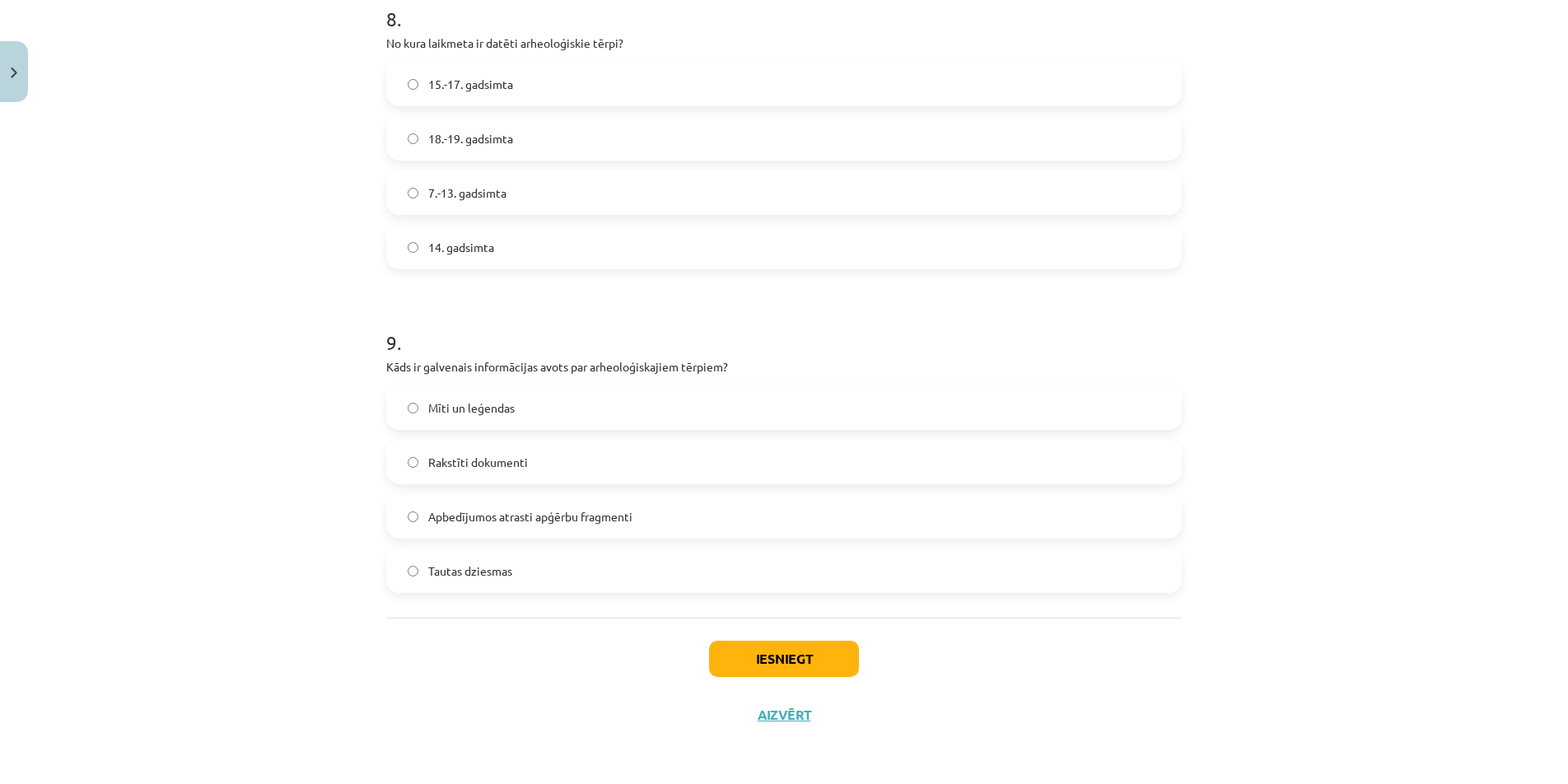
click at [489, 536] on label "Apbedījumos atrasti apģērbu fragmenti" at bounding box center [784, 516] width 792 height 41
click at [844, 668] on button "Iesniegt" at bounding box center [783, 659] width 149 height 37
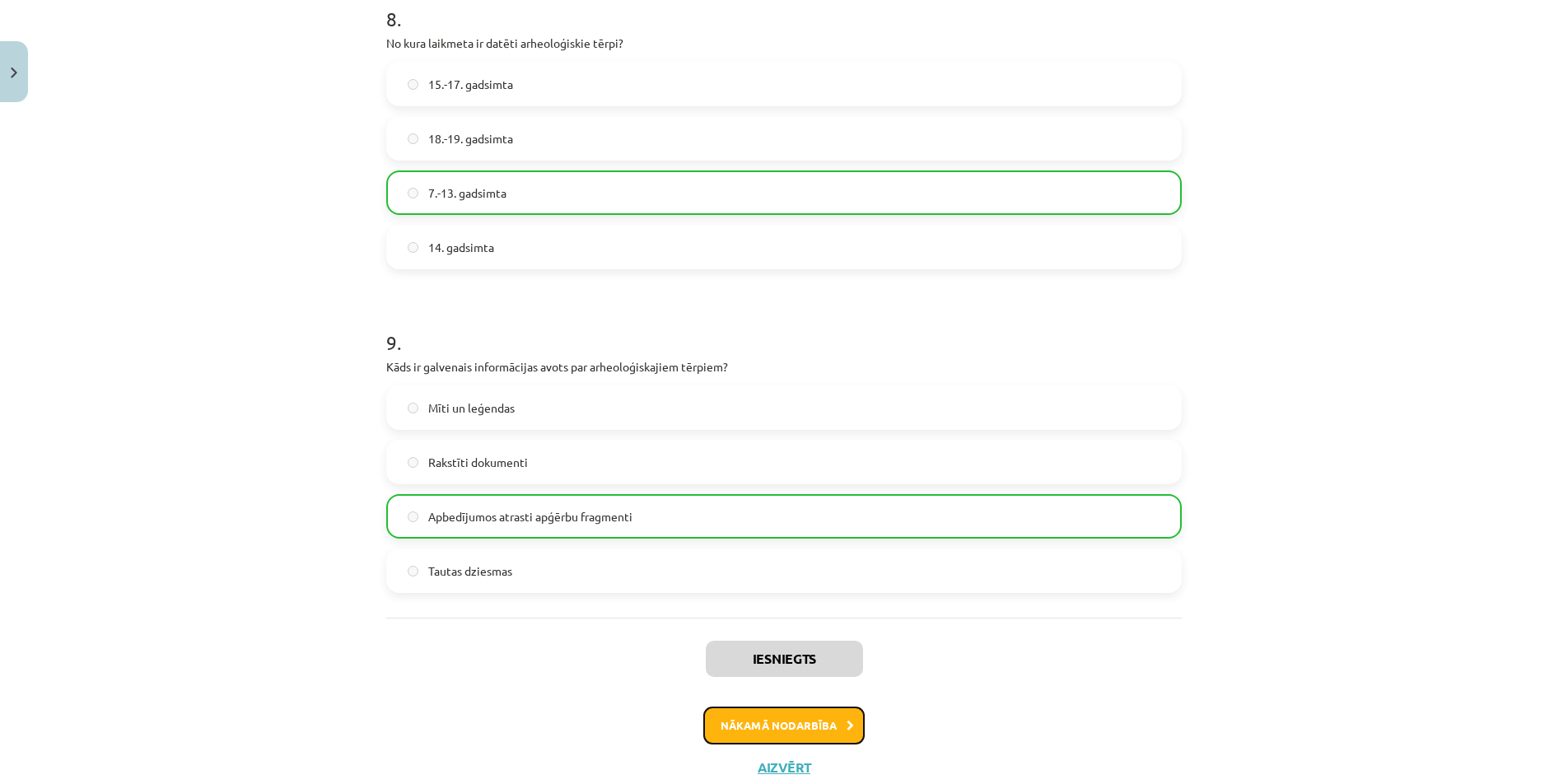
click at [791, 734] on button "Nākamā nodarbība" at bounding box center [784, 726] width 162 height 38
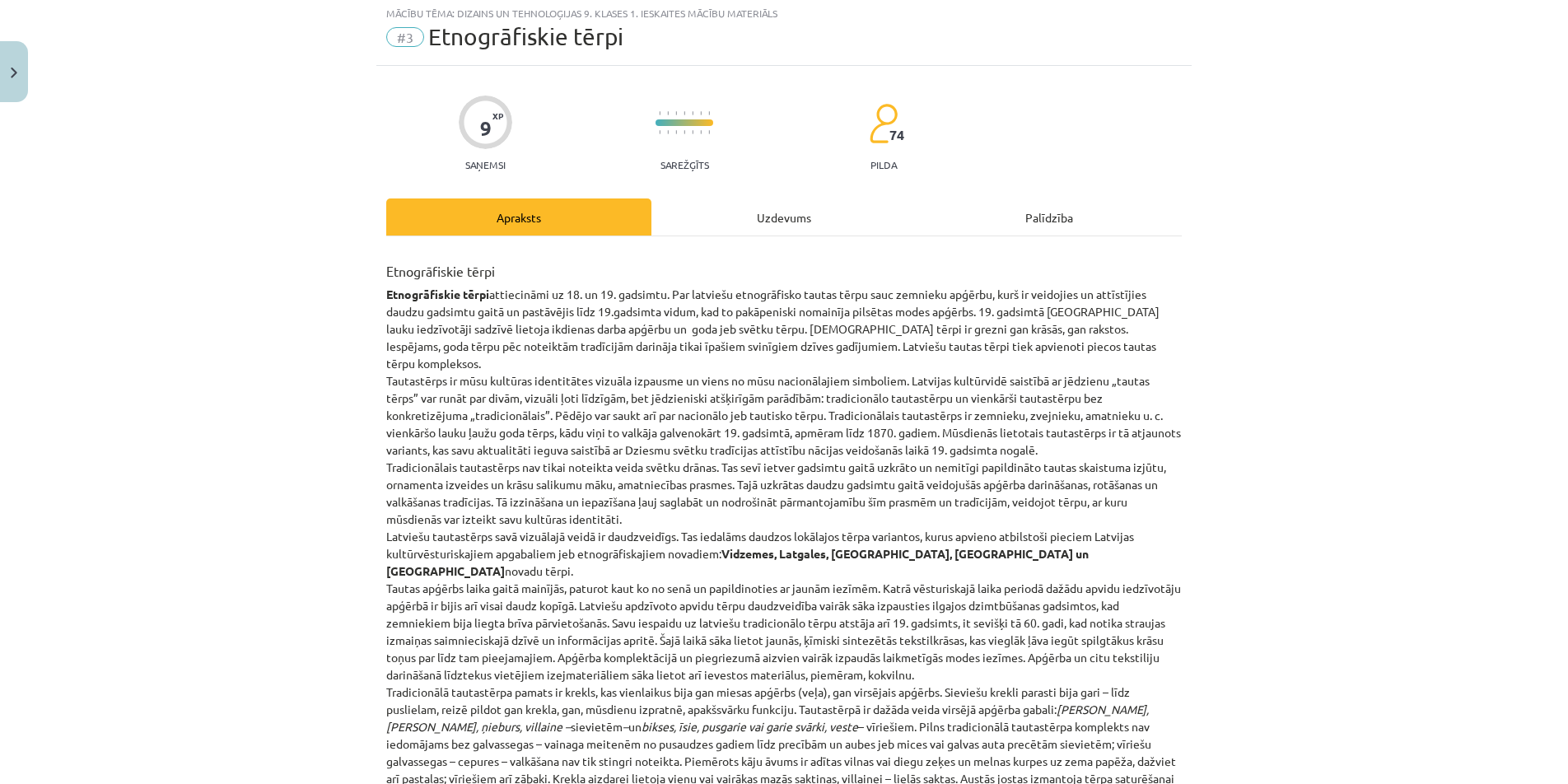
scroll to position [41, 0]
click at [756, 229] on div "Uzdevums" at bounding box center [784, 219] width 265 height 37
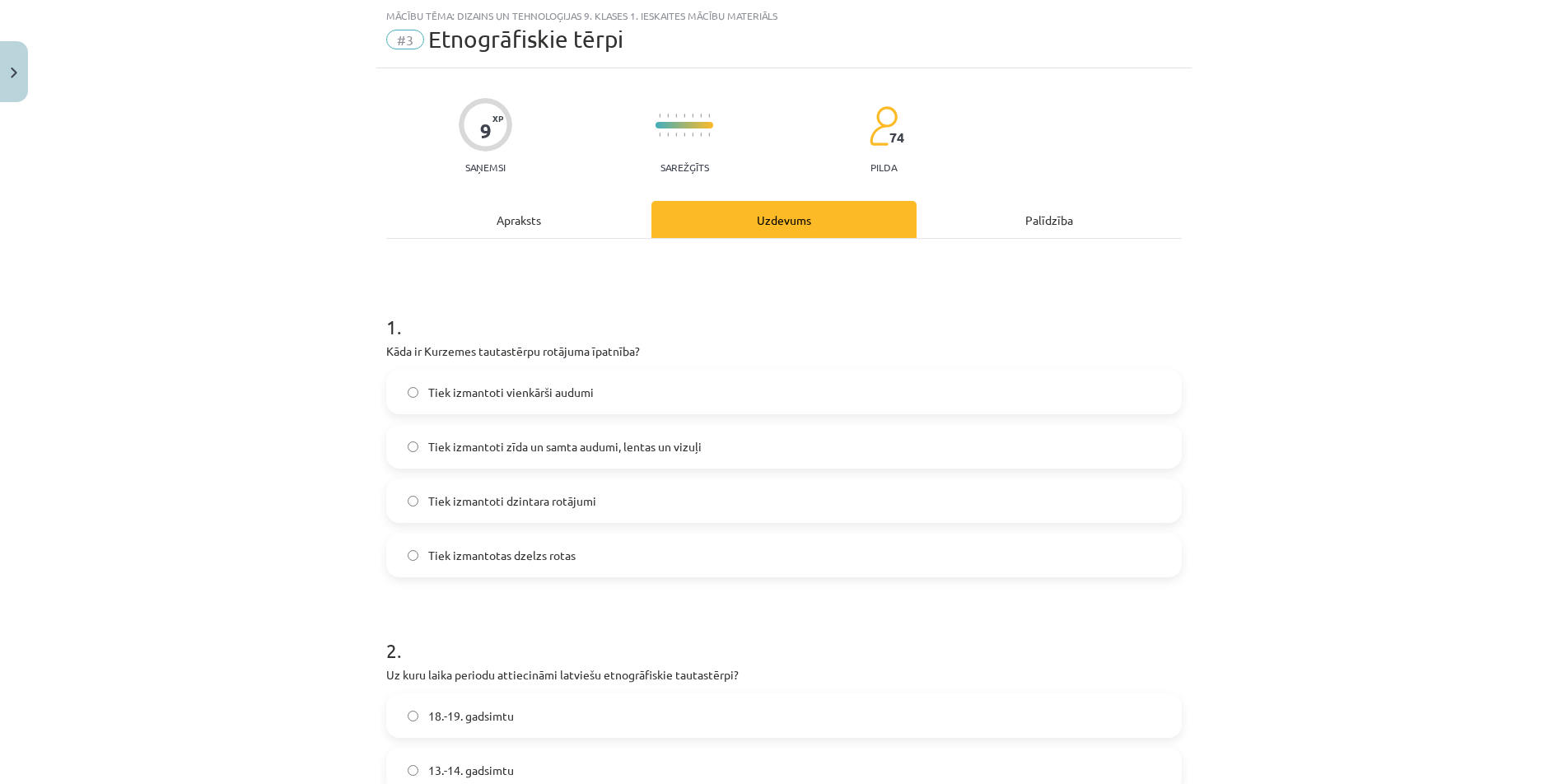
click at [543, 225] on div "Apraksts" at bounding box center [519, 219] width 265 height 37
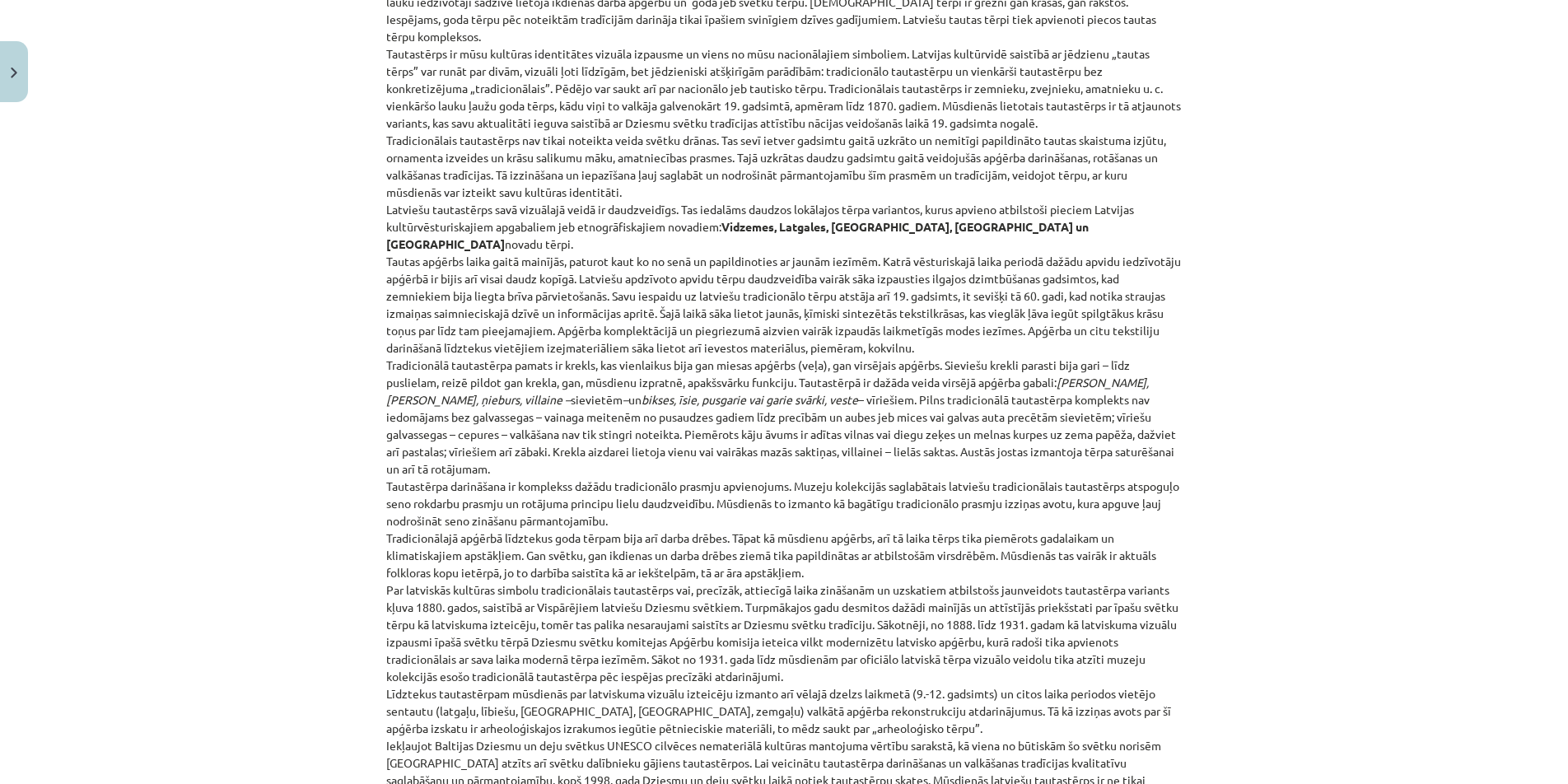
drag, startPoint x: 1344, startPoint y: 321, endPoint x: 1290, endPoint y: 678, distance: 361.1
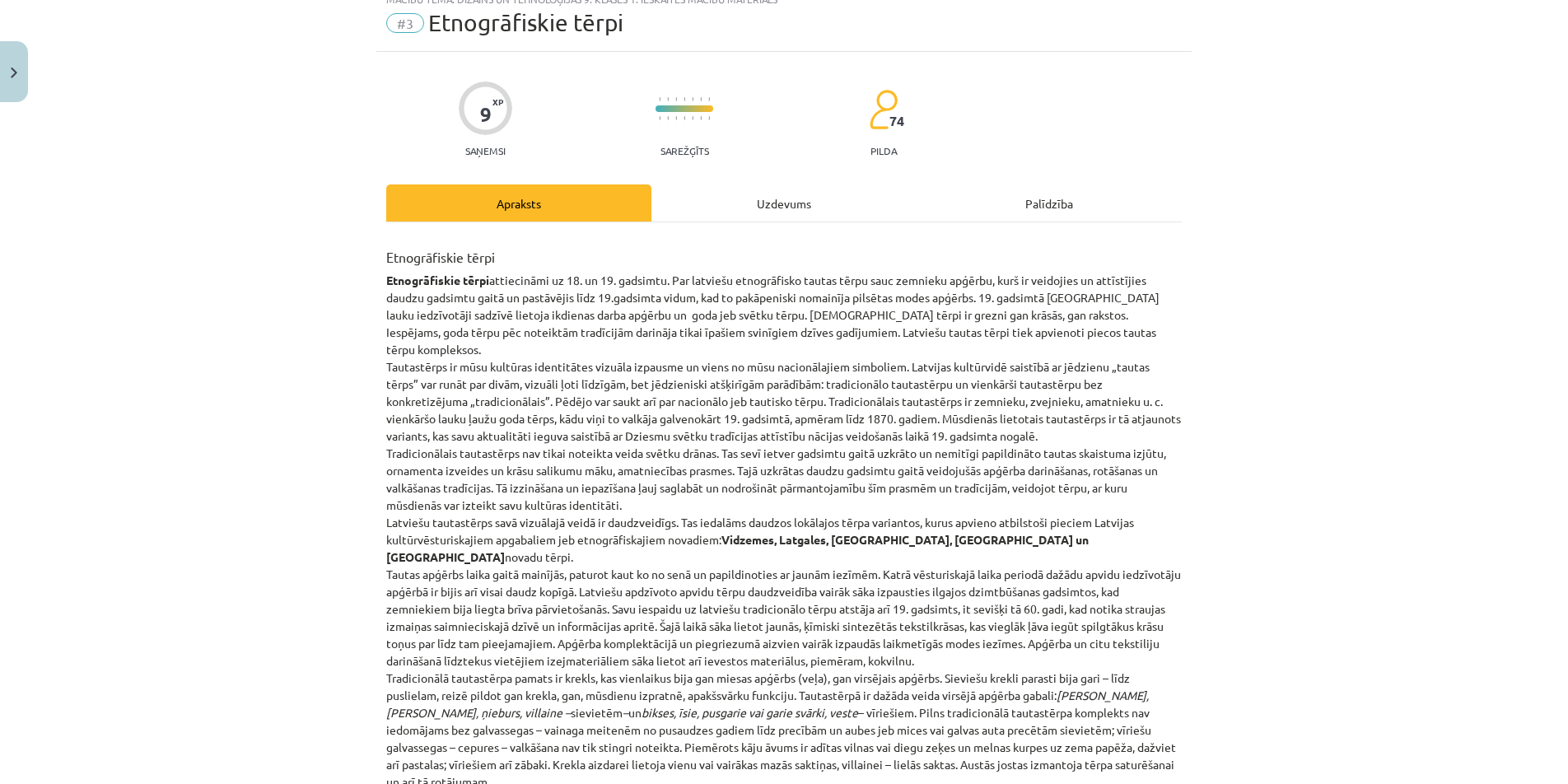
scroll to position [0, 0]
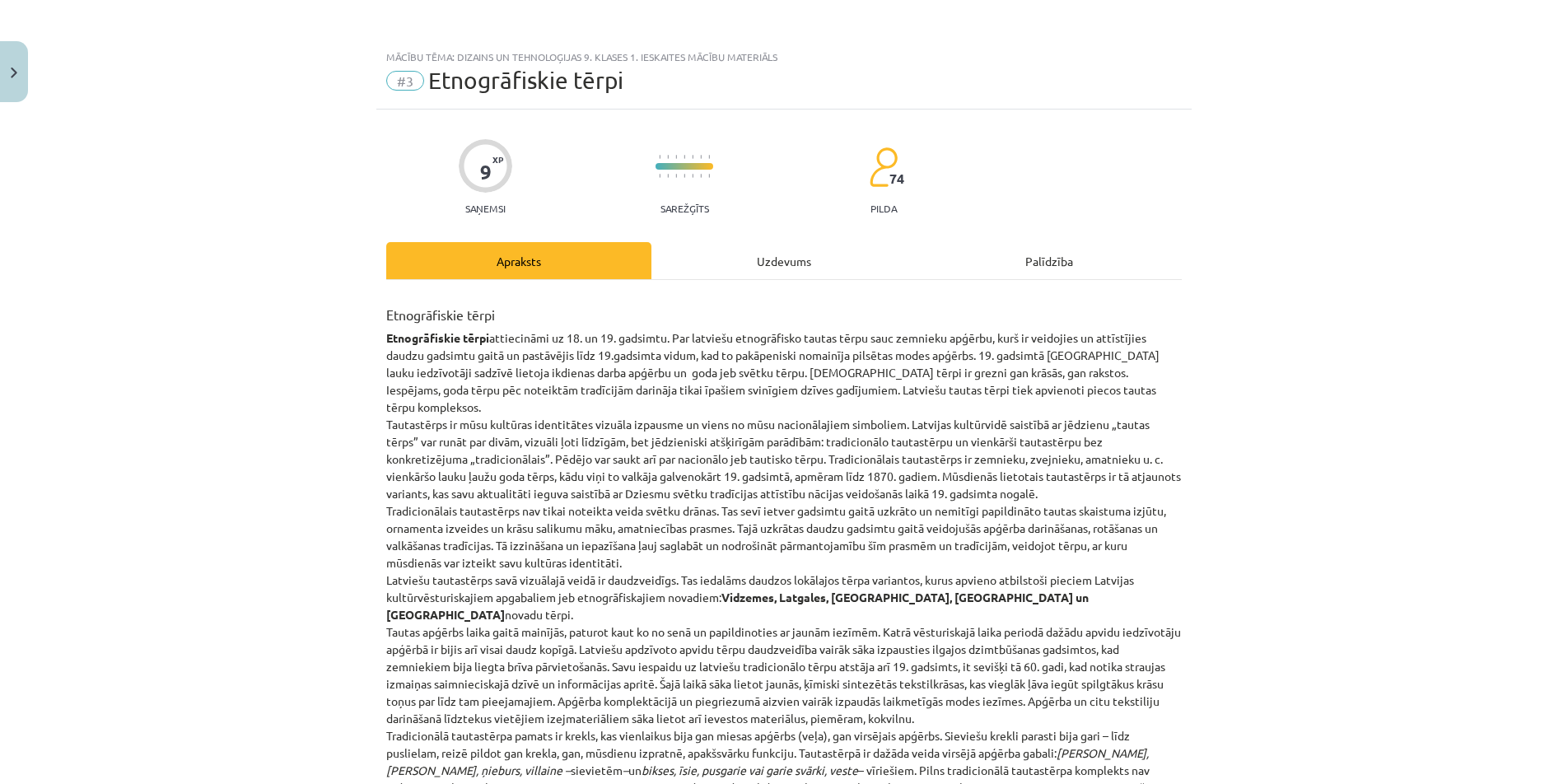
click at [785, 262] on div "Uzdevums" at bounding box center [784, 260] width 265 height 37
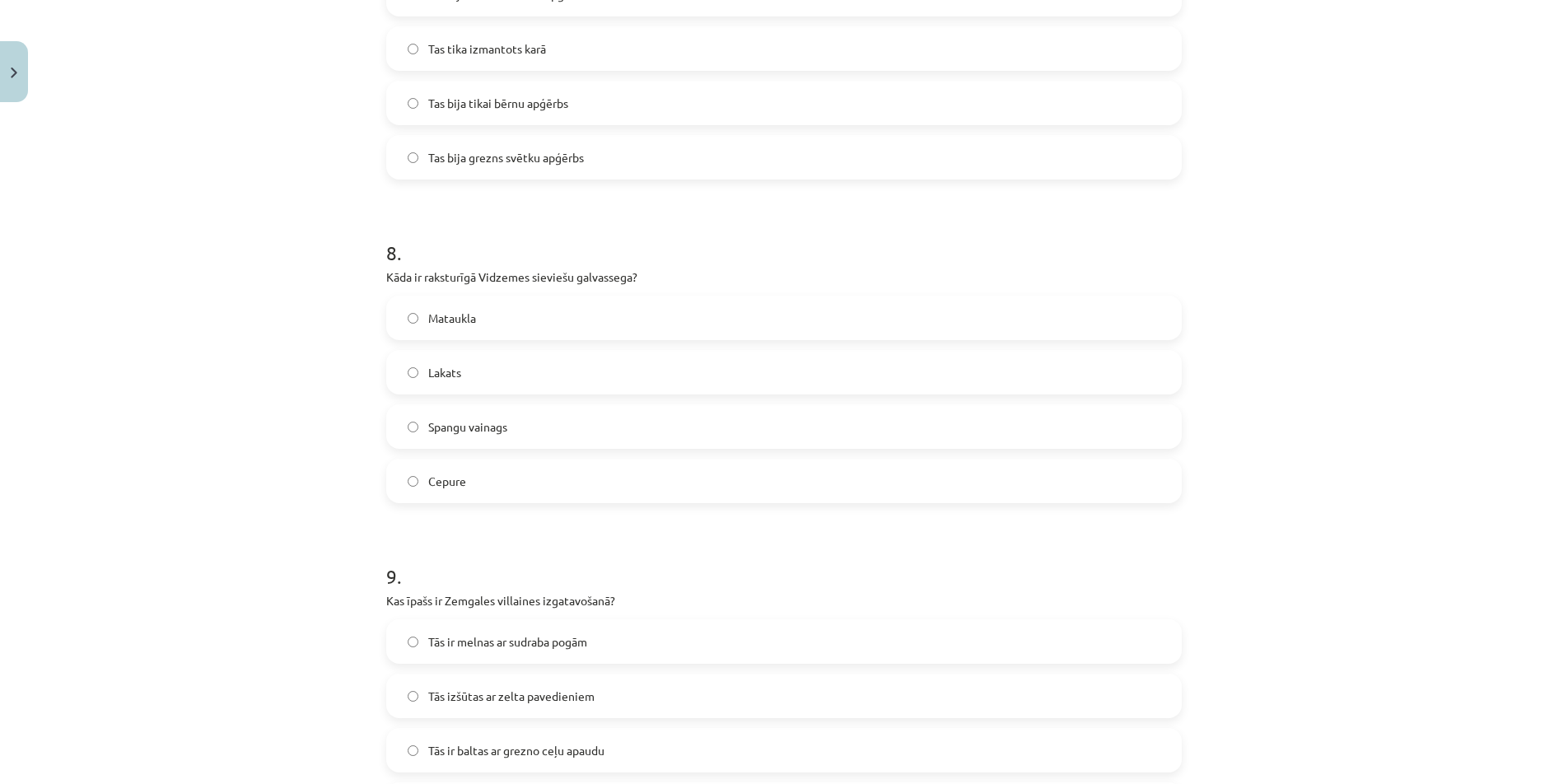
scroll to position [2615, 0]
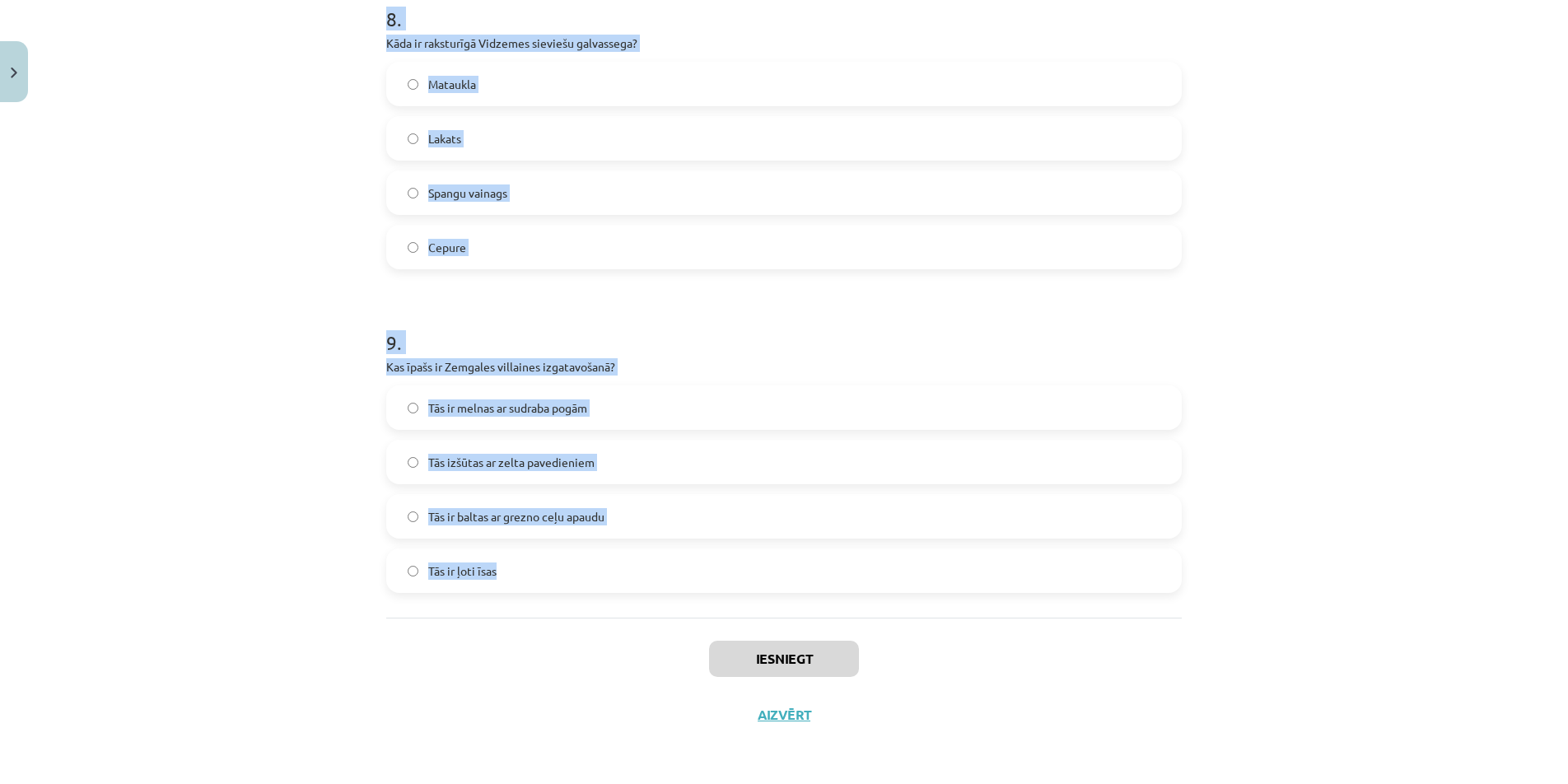
drag, startPoint x: 380, startPoint y: 319, endPoint x: 541, endPoint y: 591, distance: 316.1
copy form "0 . Lore ip Dolorsit ametconsect adipisci elitsedd? Eius temporinc utlaboree do…"
click at [1060, 463] on label "Tās izšūtas ar zelta pavedieniem" at bounding box center [784, 463] width 792 height 41
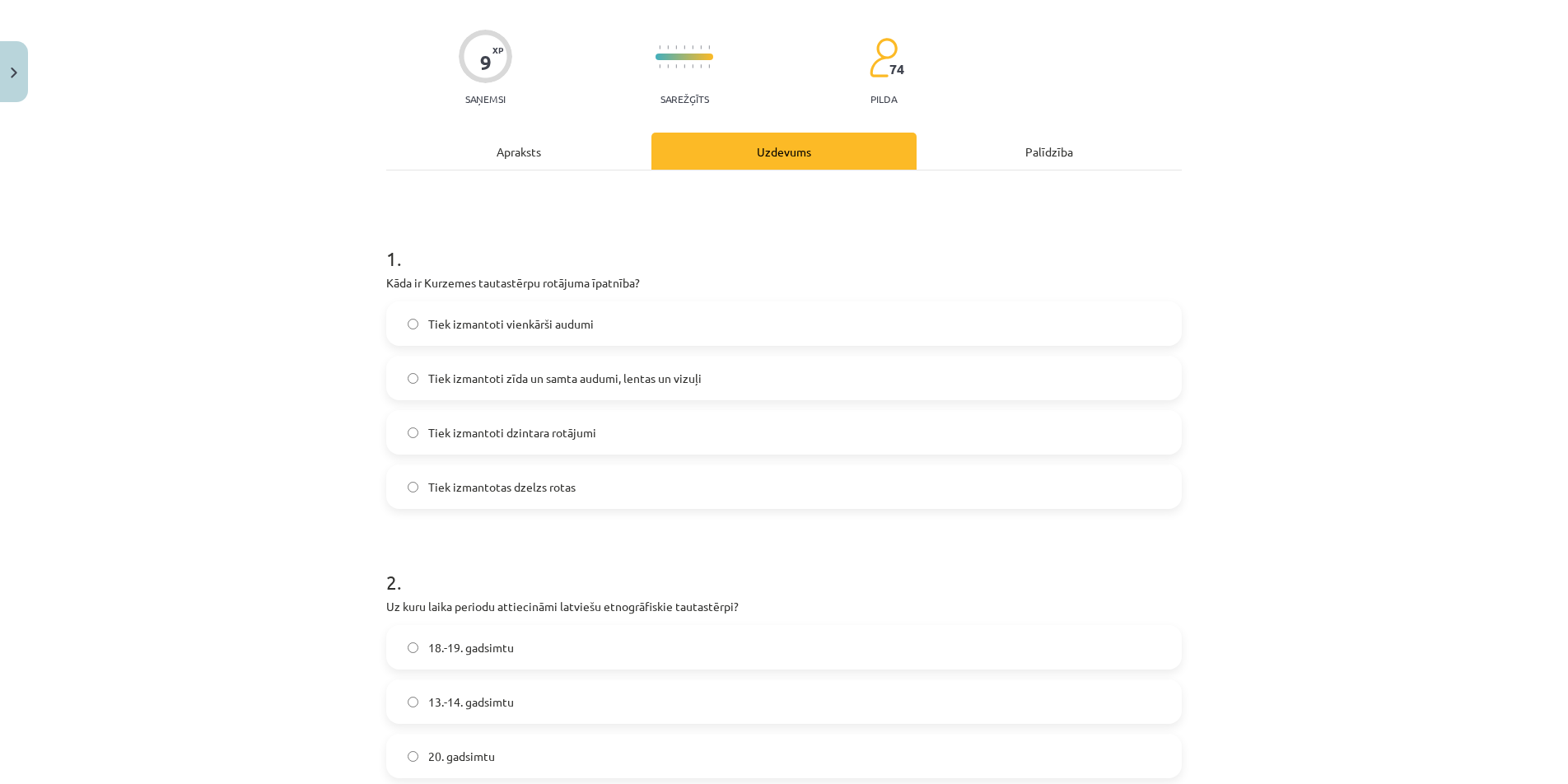
scroll to position [143, 0]
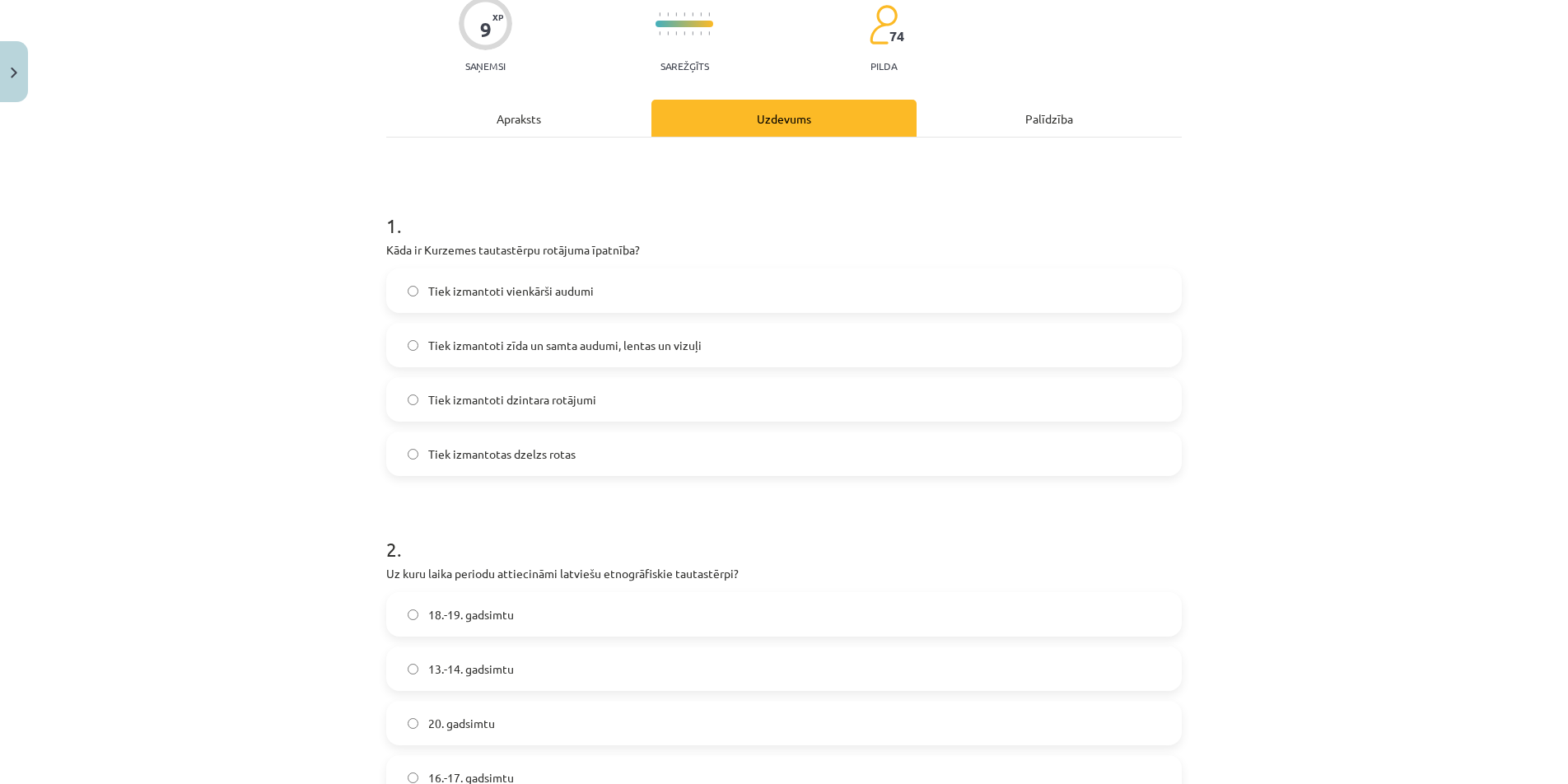
click at [685, 351] on span "Tiek izmantoti zīda un samta audumi, lentas un vizuļi" at bounding box center [565, 345] width 274 height 17
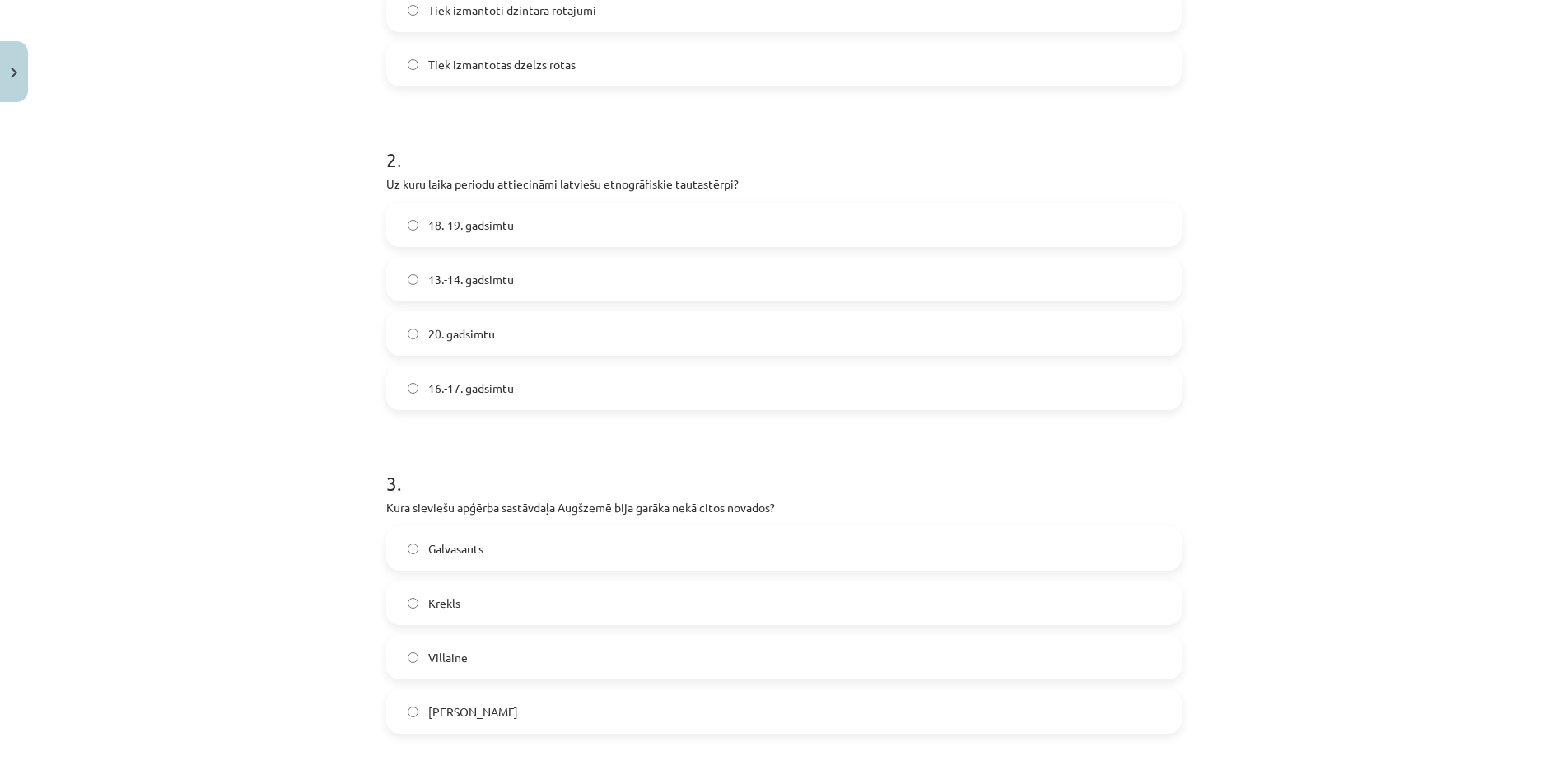
scroll to position [555, 0]
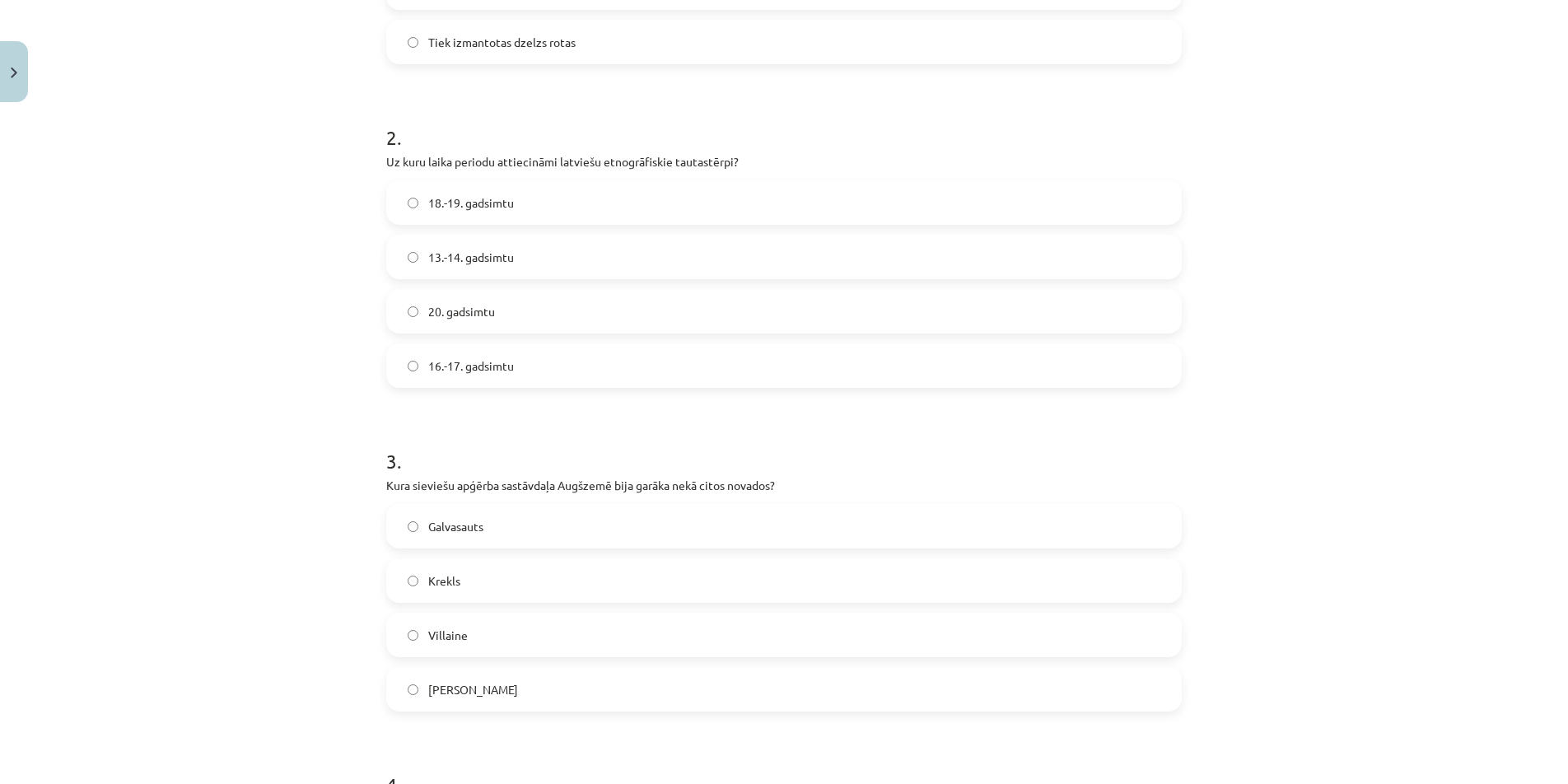
click at [464, 208] on span "18.-19. gadsimtu" at bounding box center [471, 203] width 86 height 17
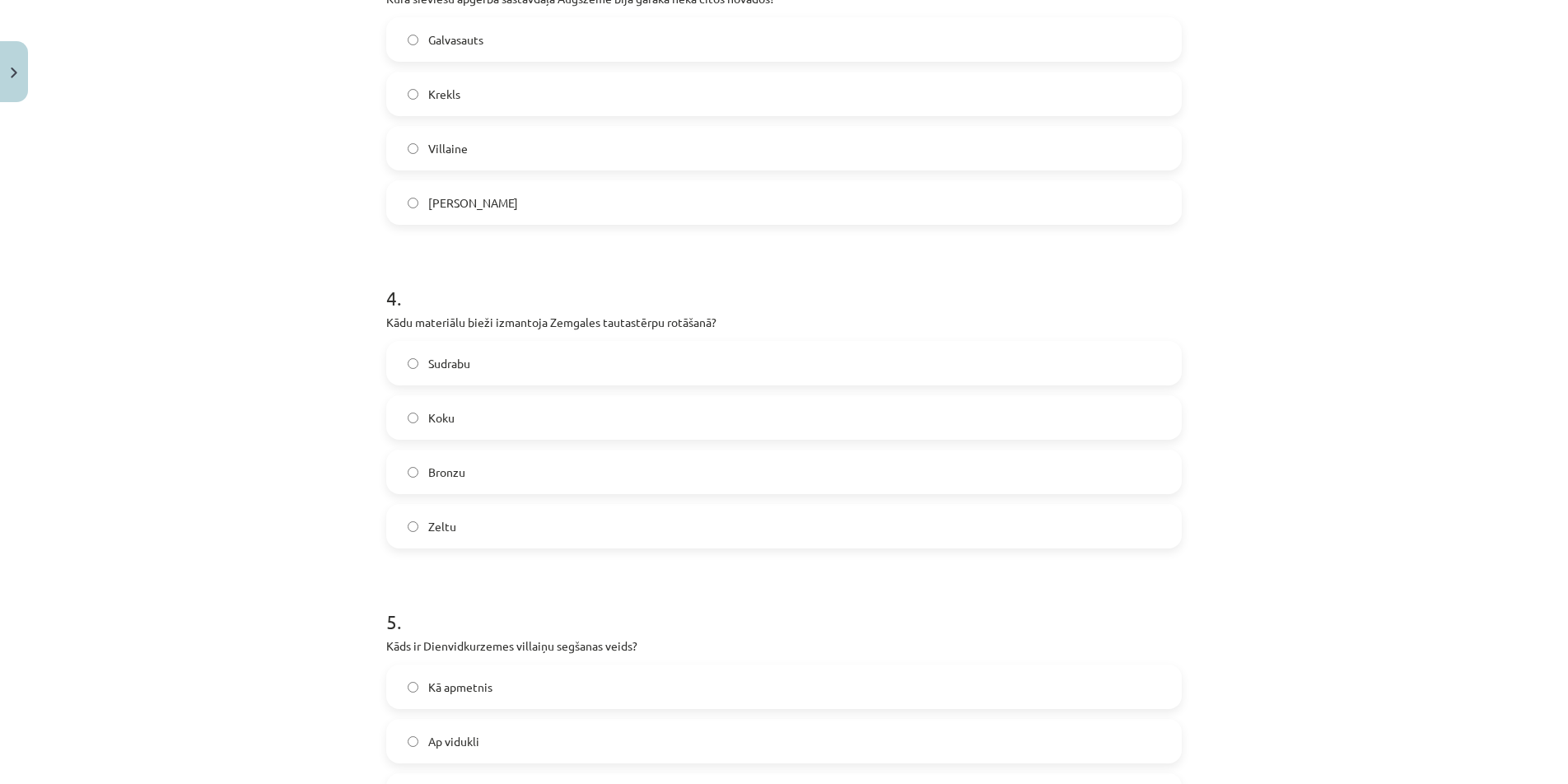
scroll to position [1048, 0]
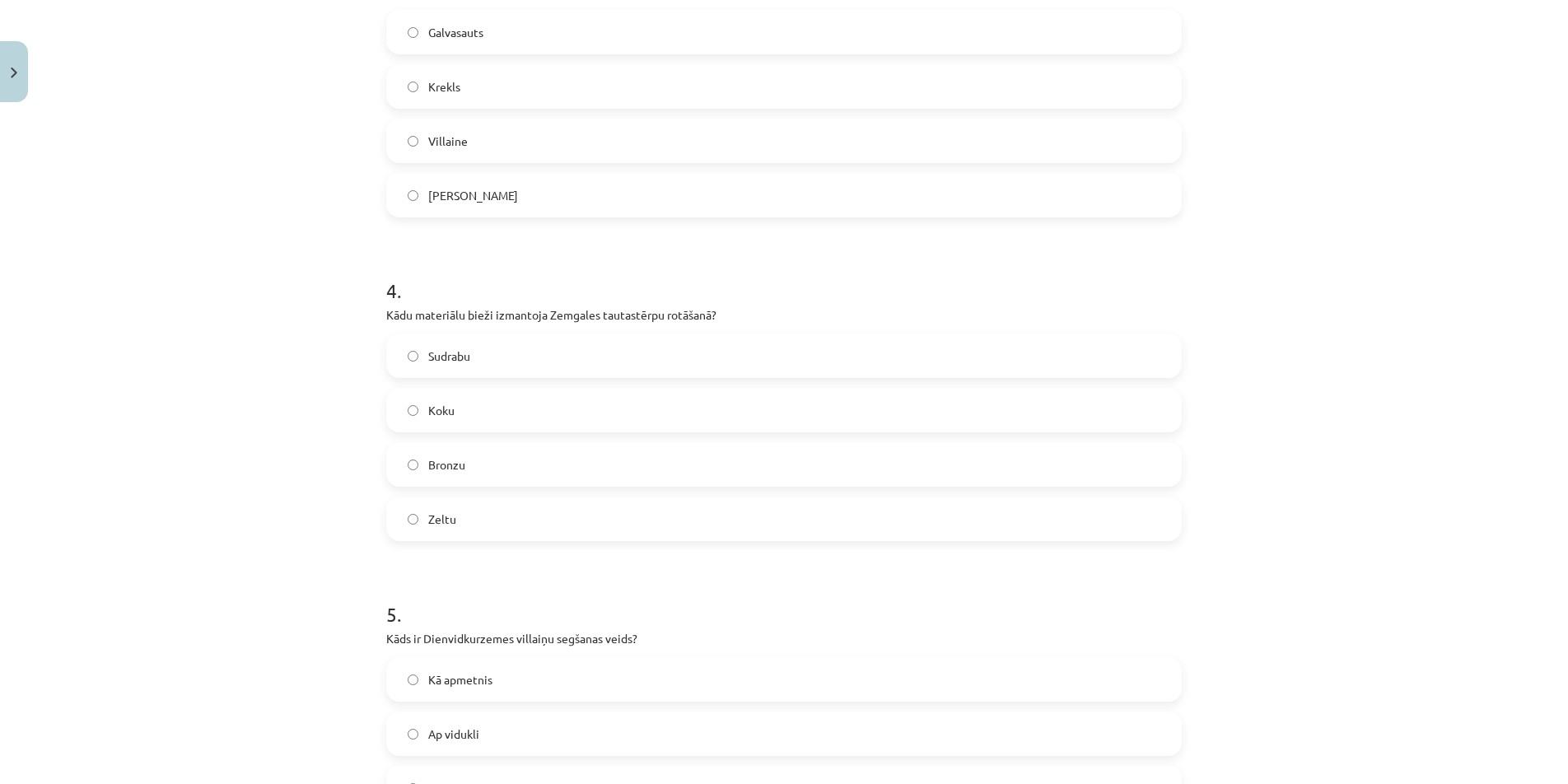
click at [475, 350] on label "Sudrabu" at bounding box center [784, 356] width 792 height 41
click at [498, 84] on label "Krekls" at bounding box center [784, 86] width 792 height 41
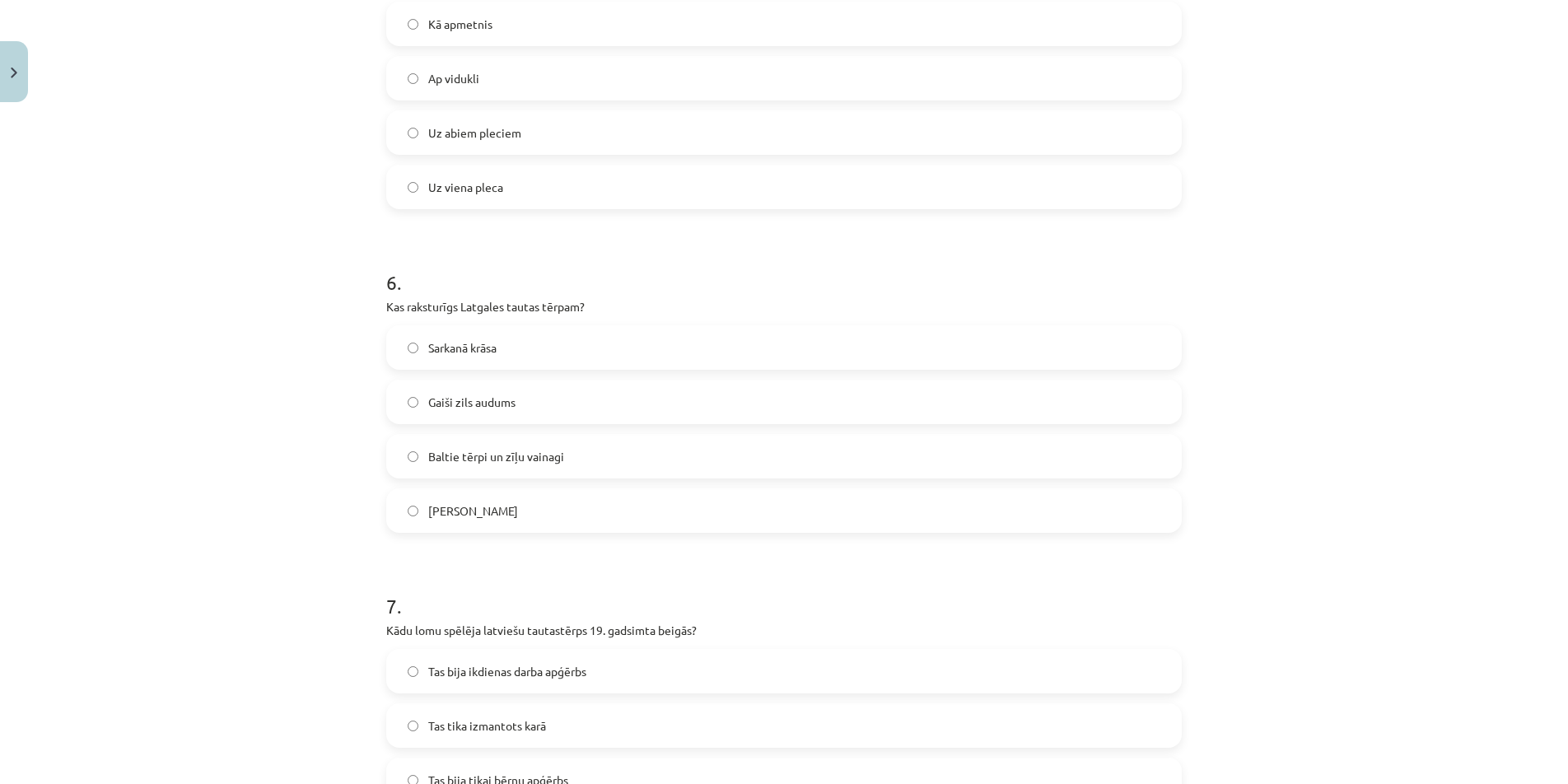
scroll to position [1707, 0]
click at [500, 460] on span "Baltie tērpi un zīļu vainagi" at bounding box center [496, 453] width 136 height 17
click at [510, 188] on label "Uz viena pleca" at bounding box center [784, 183] width 792 height 41
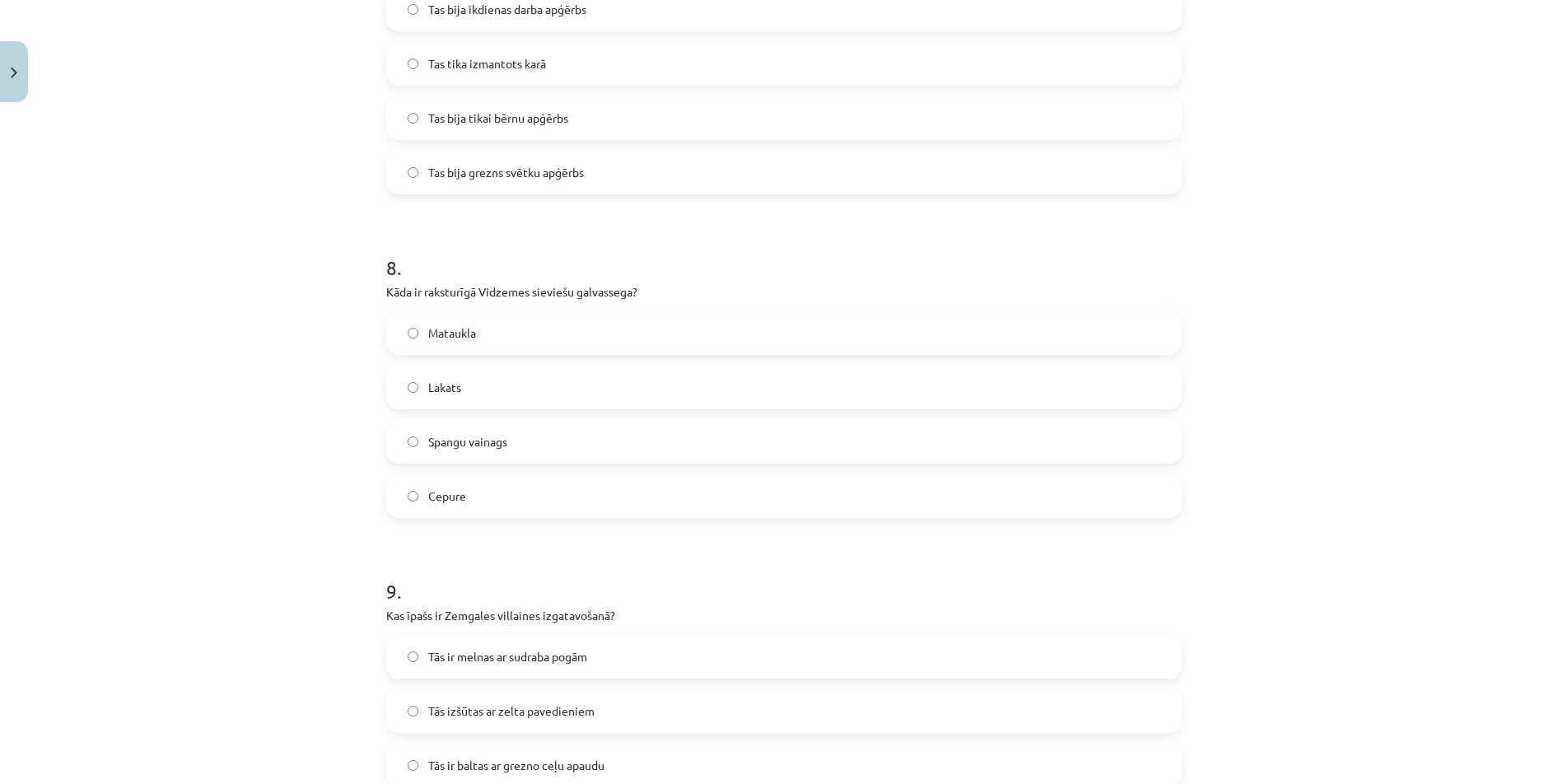
click at [553, 177] on span "Tas bija grezns svētku apģērbs" at bounding box center [507, 172] width 156 height 17
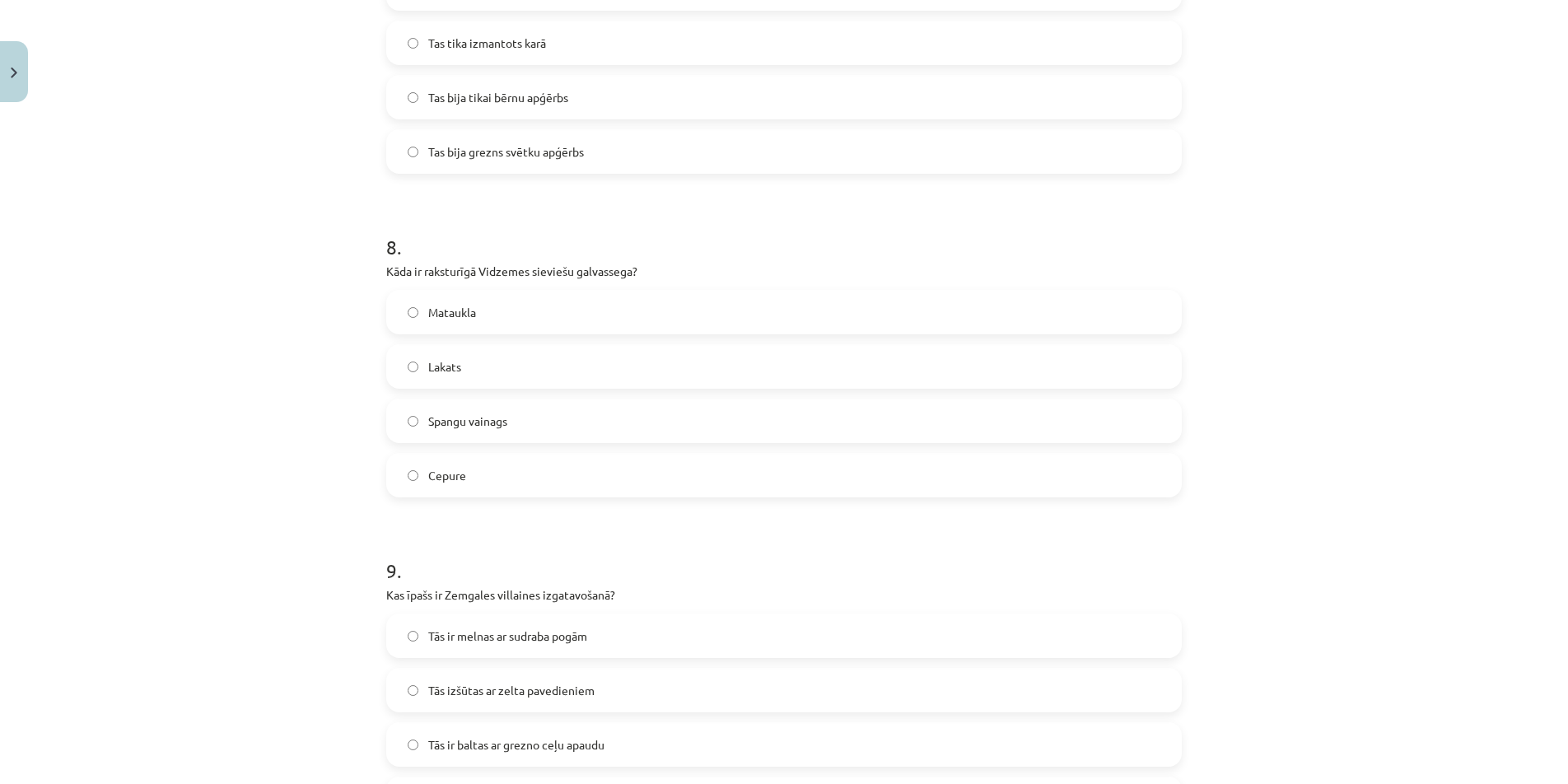
scroll to position [2532, 0]
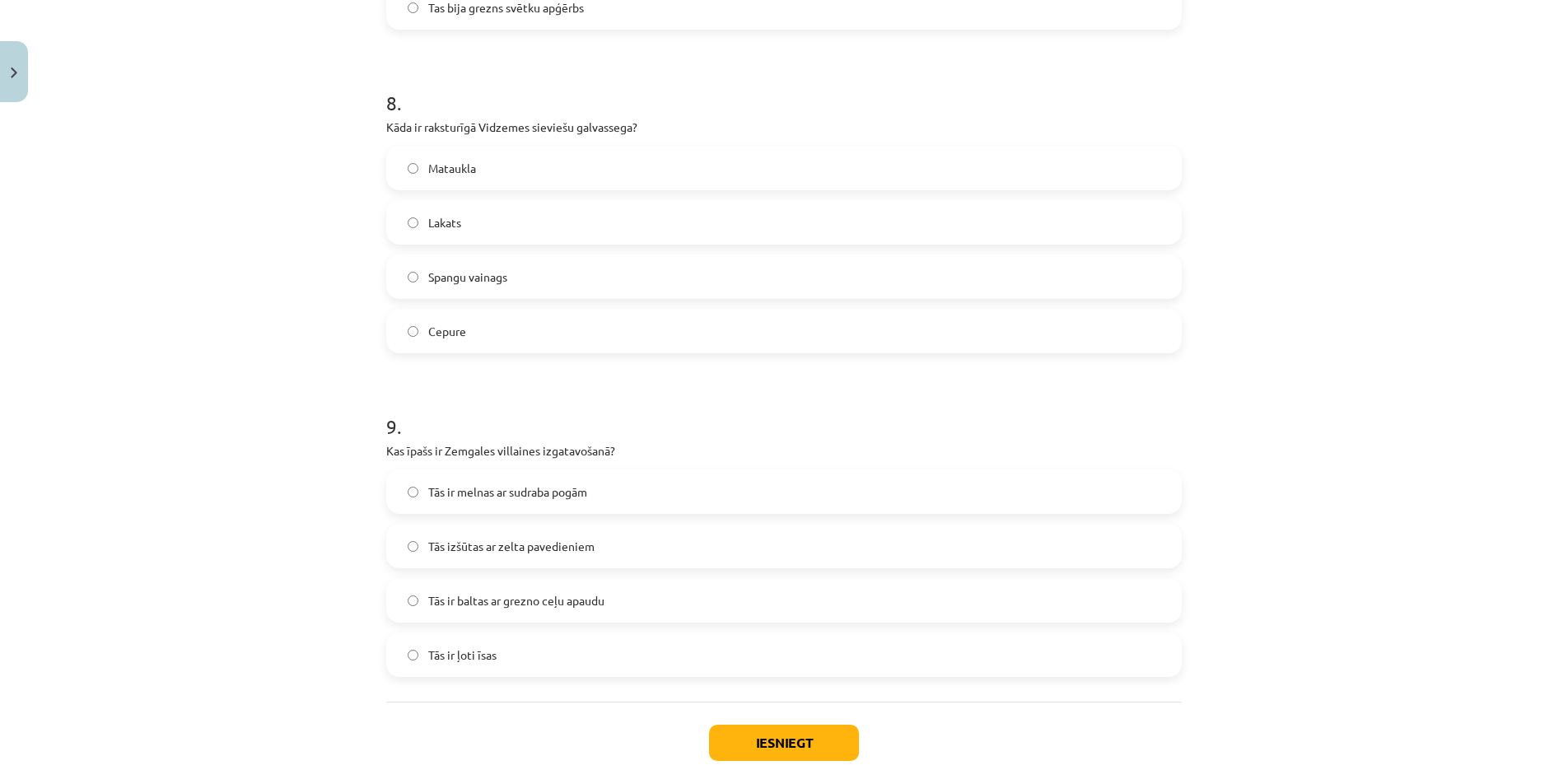
click at [525, 275] on label "Spangu vainags" at bounding box center [784, 277] width 792 height 41
click at [600, 610] on label "Tās ir baltas ar grezno ceļu apaudu" at bounding box center [784, 601] width 792 height 41
click at [850, 740] on button "Iesniegt" at bounding box center [783, 743] width 149 height 37
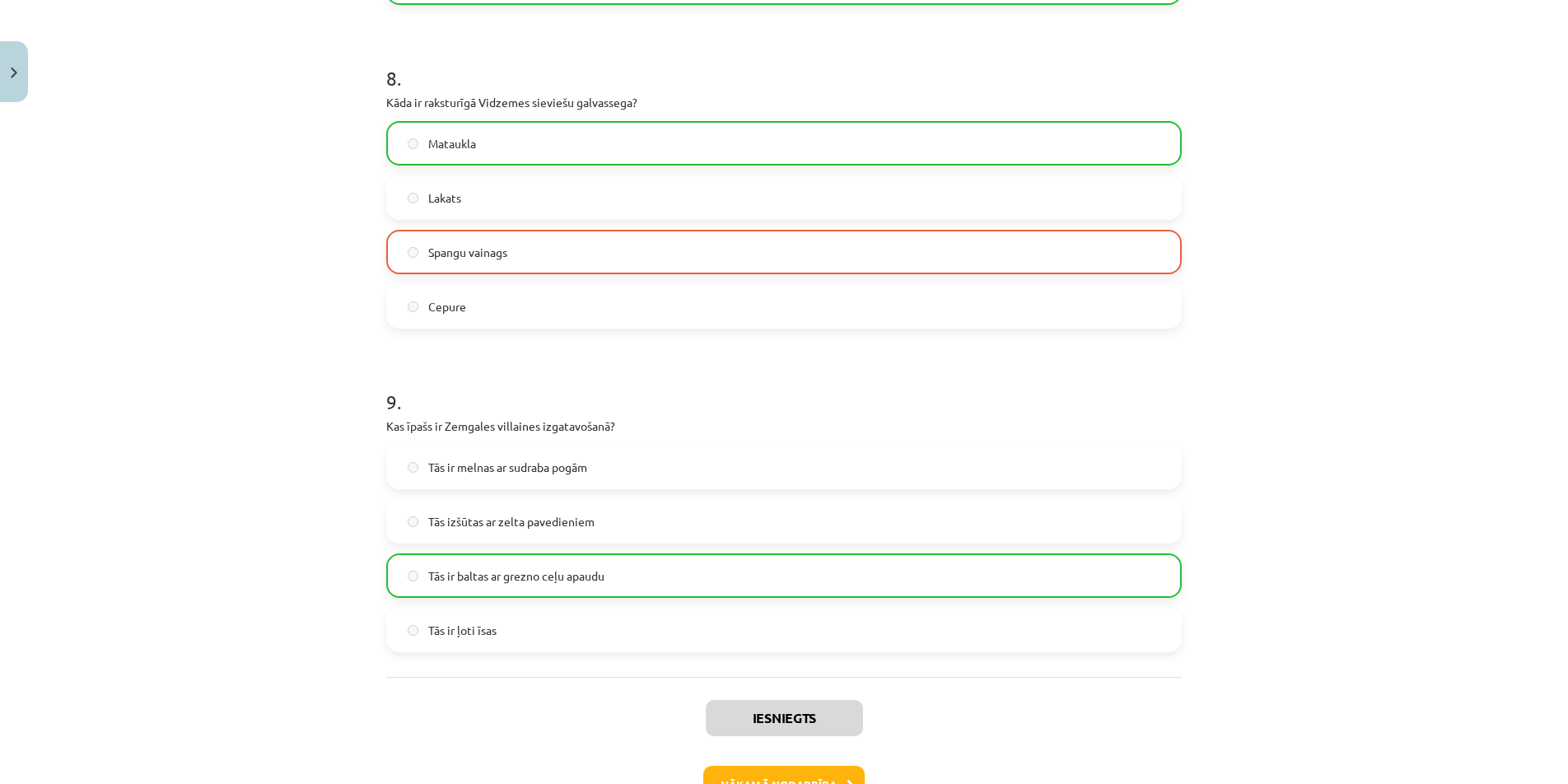
scroll to position [2668, 0]
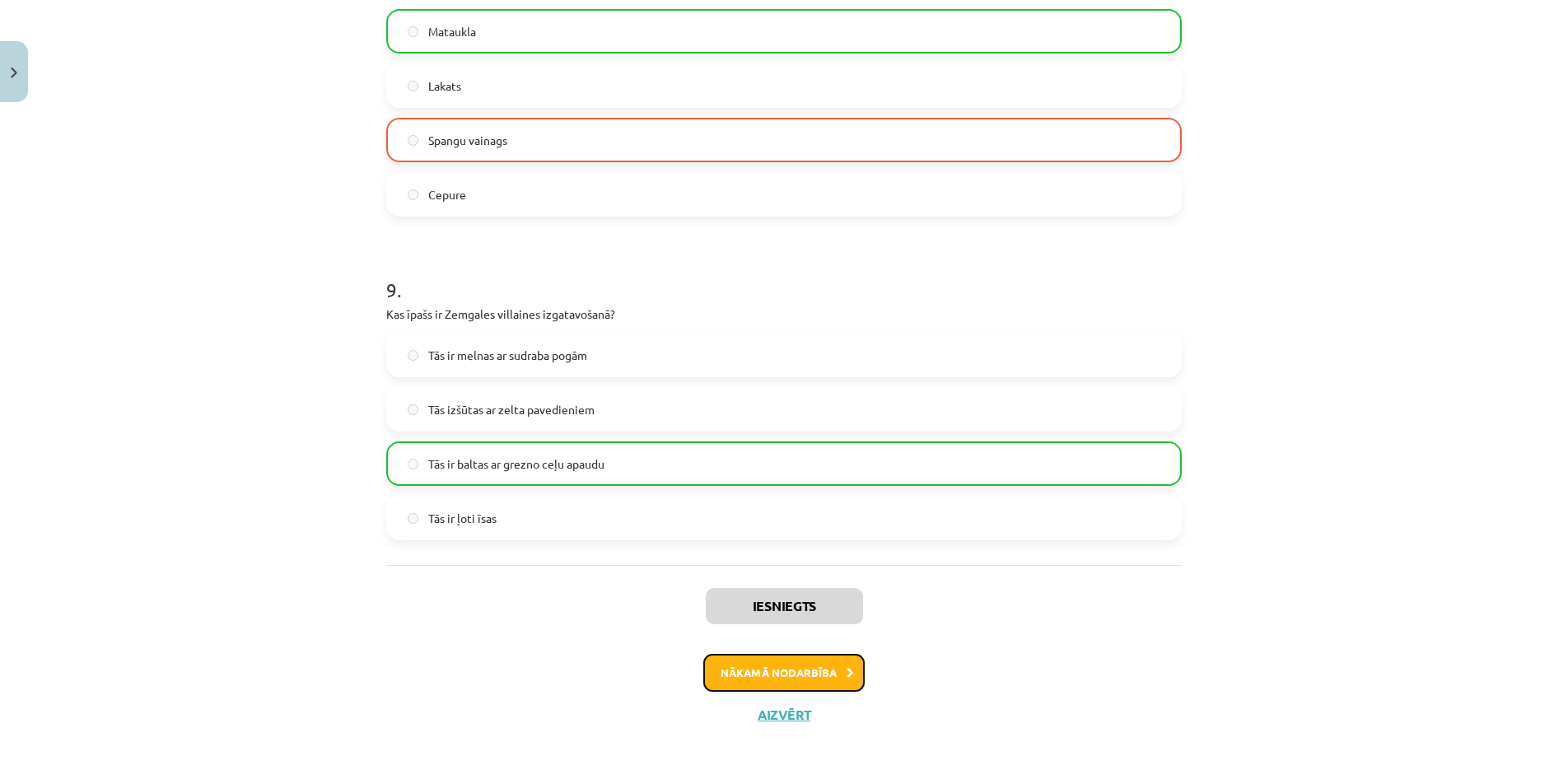
click at [755, 676] on button "Nākamā nodarbība" at bounding box center [784, 673] width 162 height 38
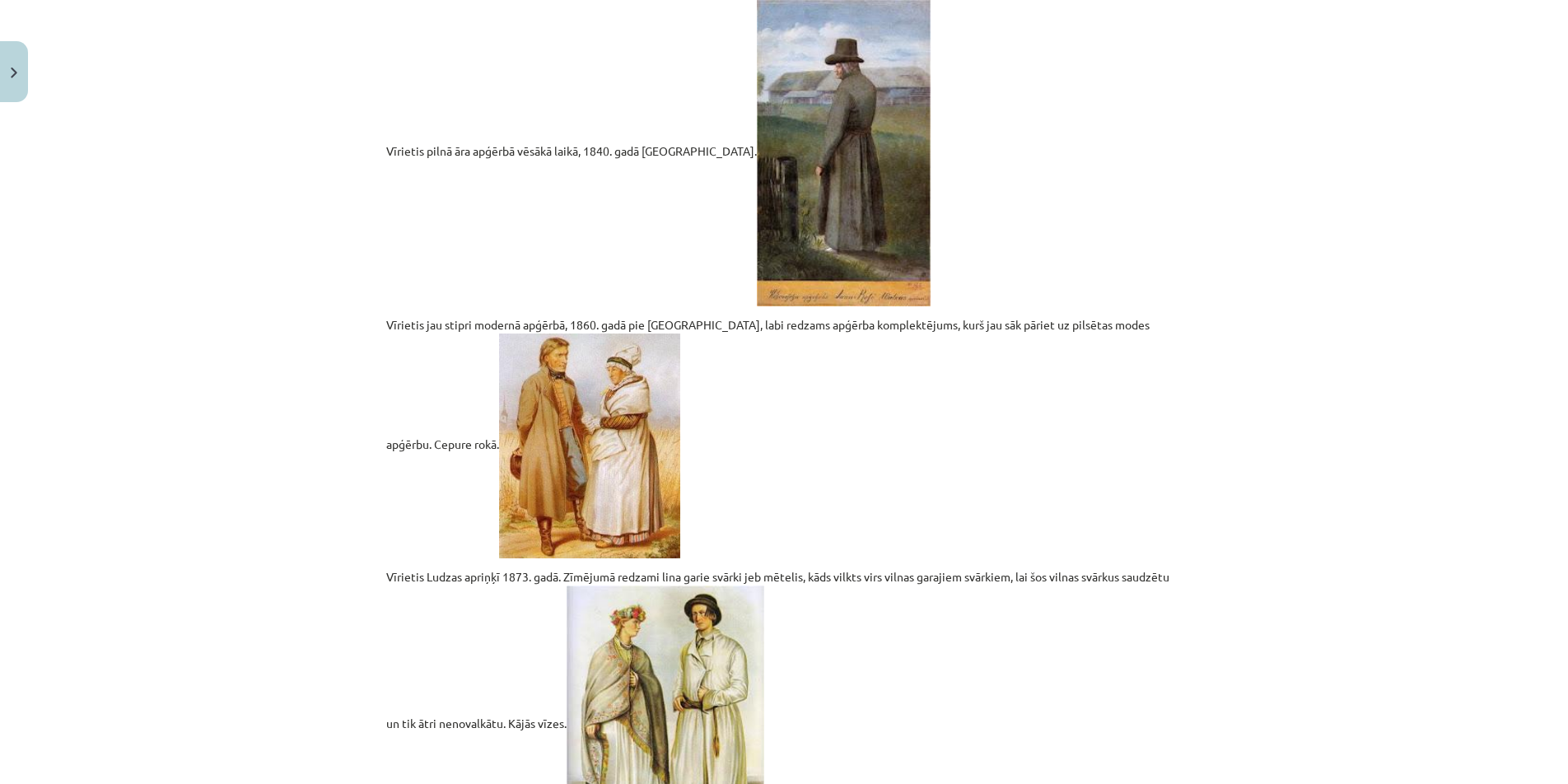
scroll to position [3331, 0]
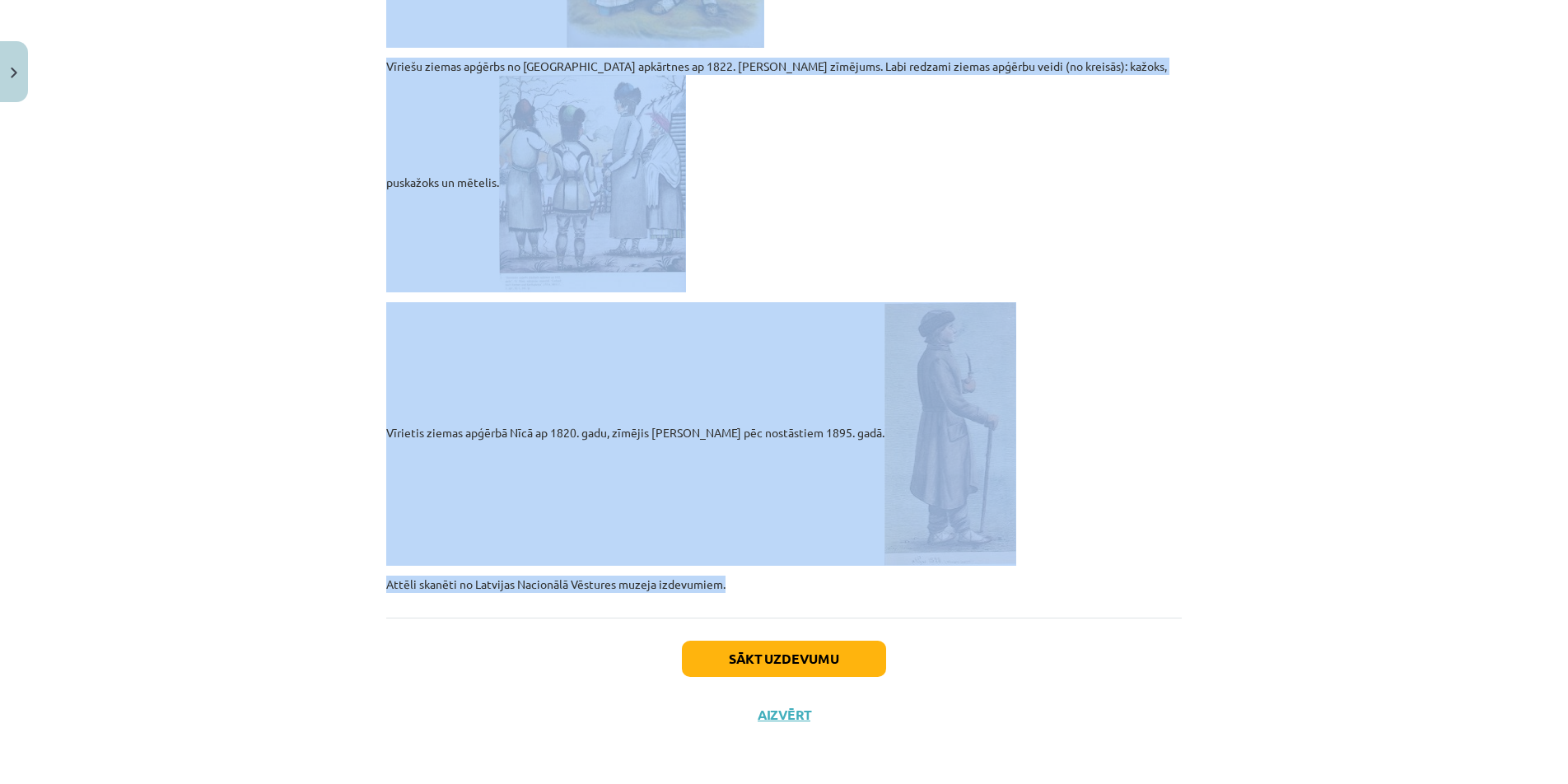
drag, startPoint x: 376, startPoint y: 265, endPoint x: 849, endPoint y: 571, distance: 563.4
copy div "Loremip dolorsitame consecteturad Elitsed doeiusmodte incididuntutl et dolorema…"
click at [1313, 475] on div "Mācību tēma: Dizains un tehnoloģijas 9. klases 1. ieskaites mācību materiāls #4…" at bounding box center [784, 392] width 1568 height 784
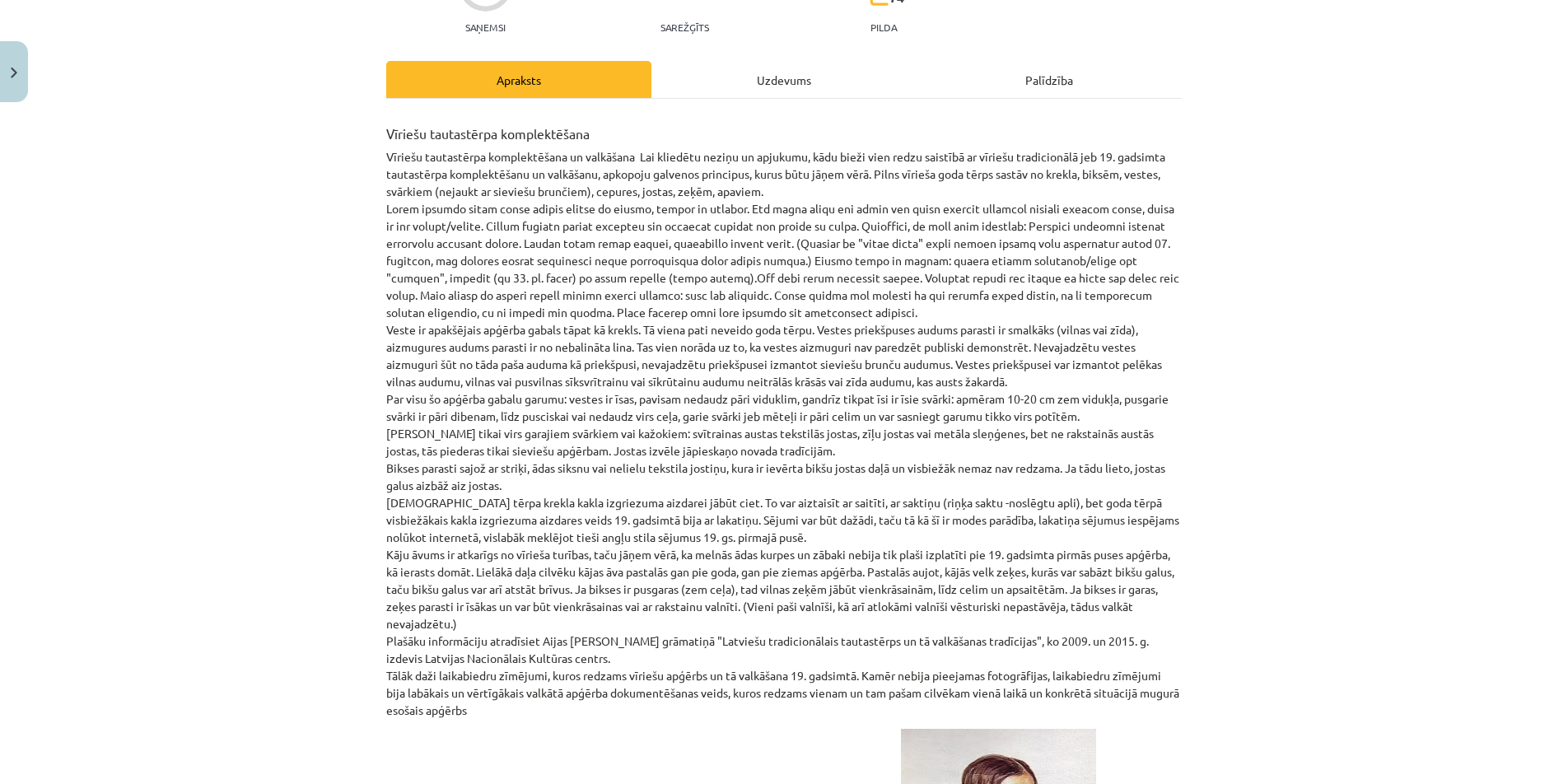
scroll to position [0, 0]
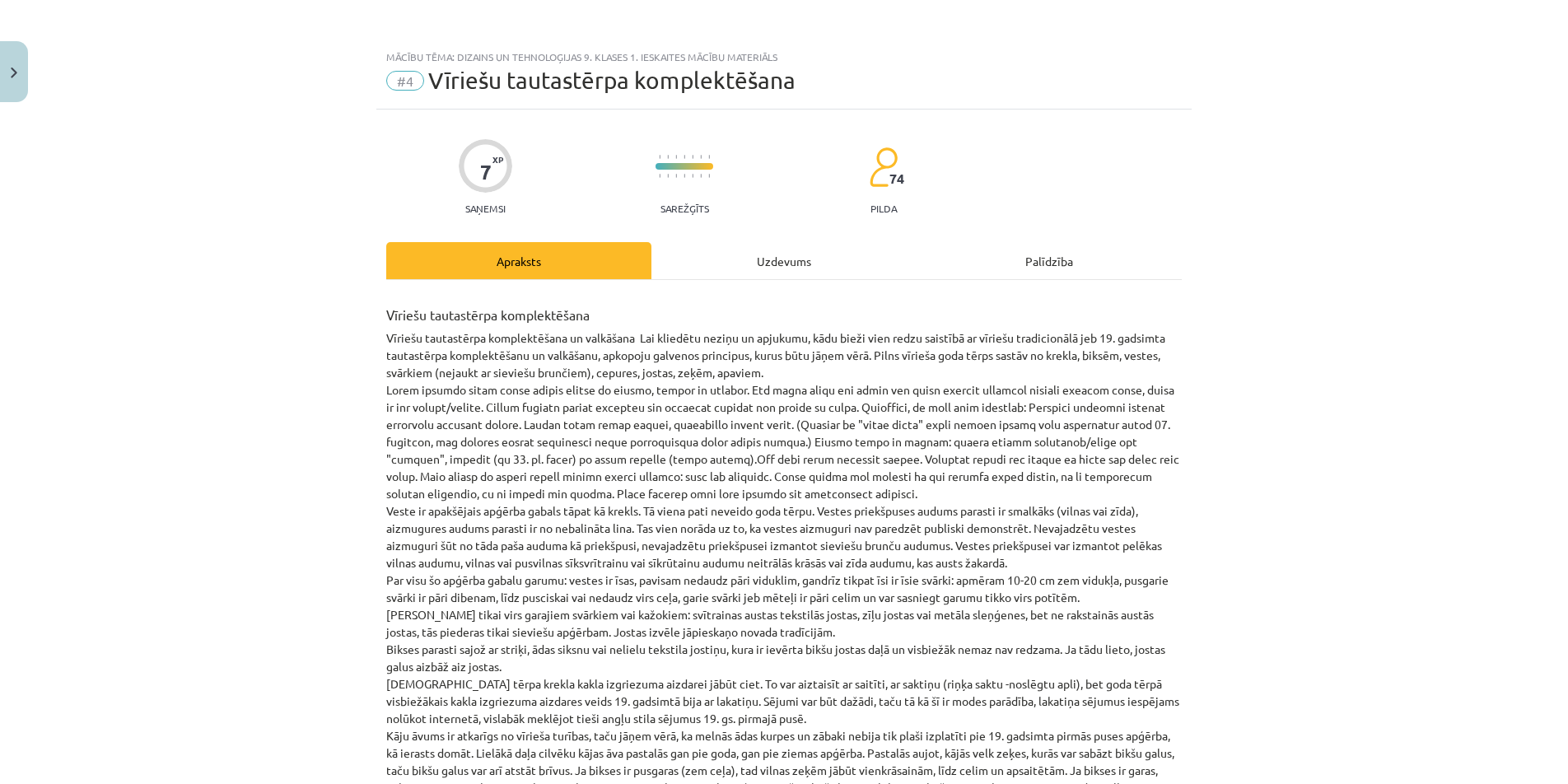
click at [745, 267] on div "Uzdevums" at bounding box center [784, 260] width 265 height 37
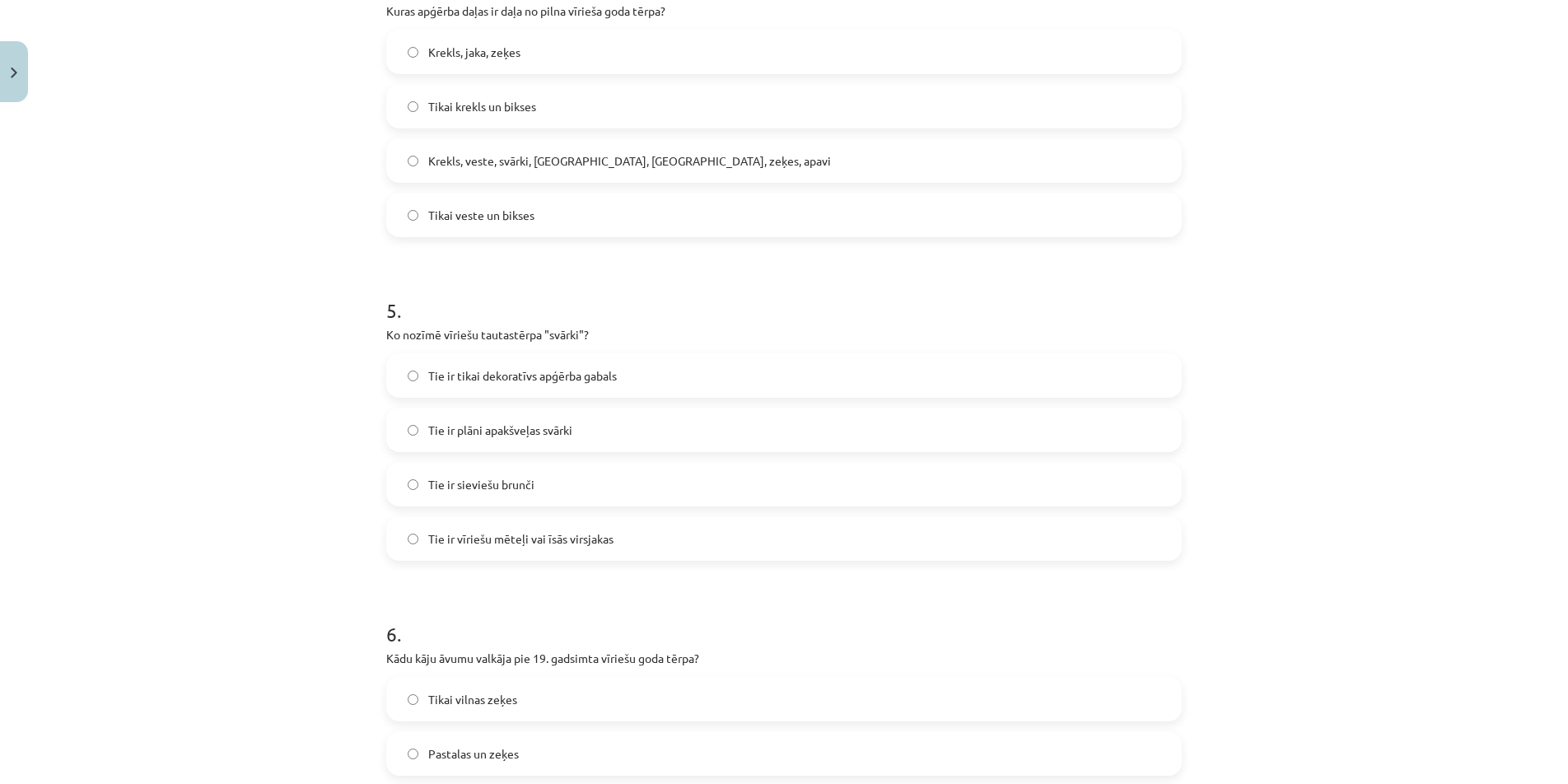
scroll to position [1968, 0]
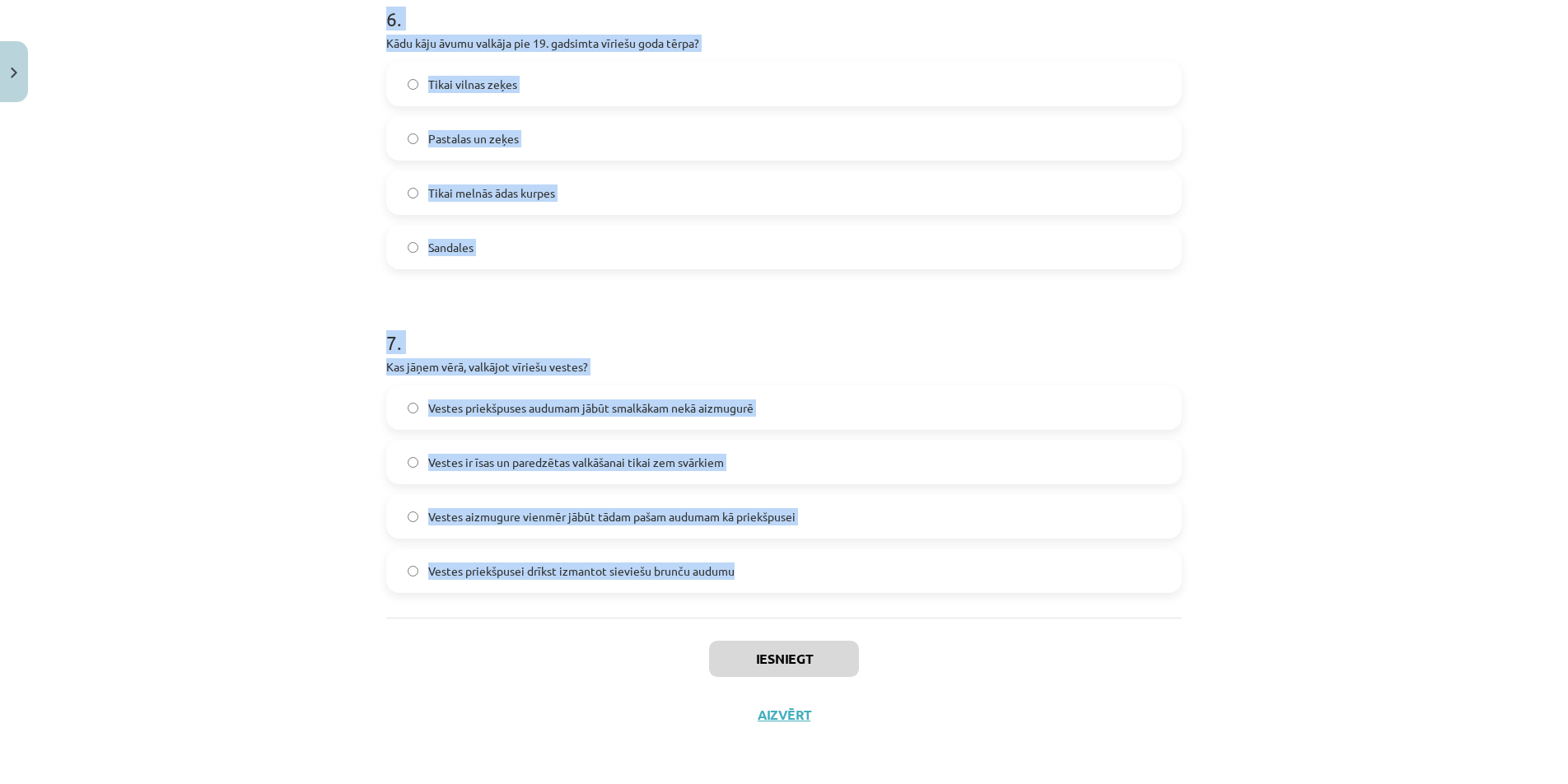
drag, startPoint x: 376, startPoint y: 322, endPoint x: 839, endPoint y: 568, distance: 524.3
copy form "8 . Lor ip dolorsi 88. ametcons adip elits doeius tempo incididu utlab? Et dolo…"
click at [259, 444] on div "Mācību tēma: Dizains un tehnoloģijas 9. klases 1. ieskaites mācību materiāls #4…" at bounding box center [784, 392] width 1568 height 784
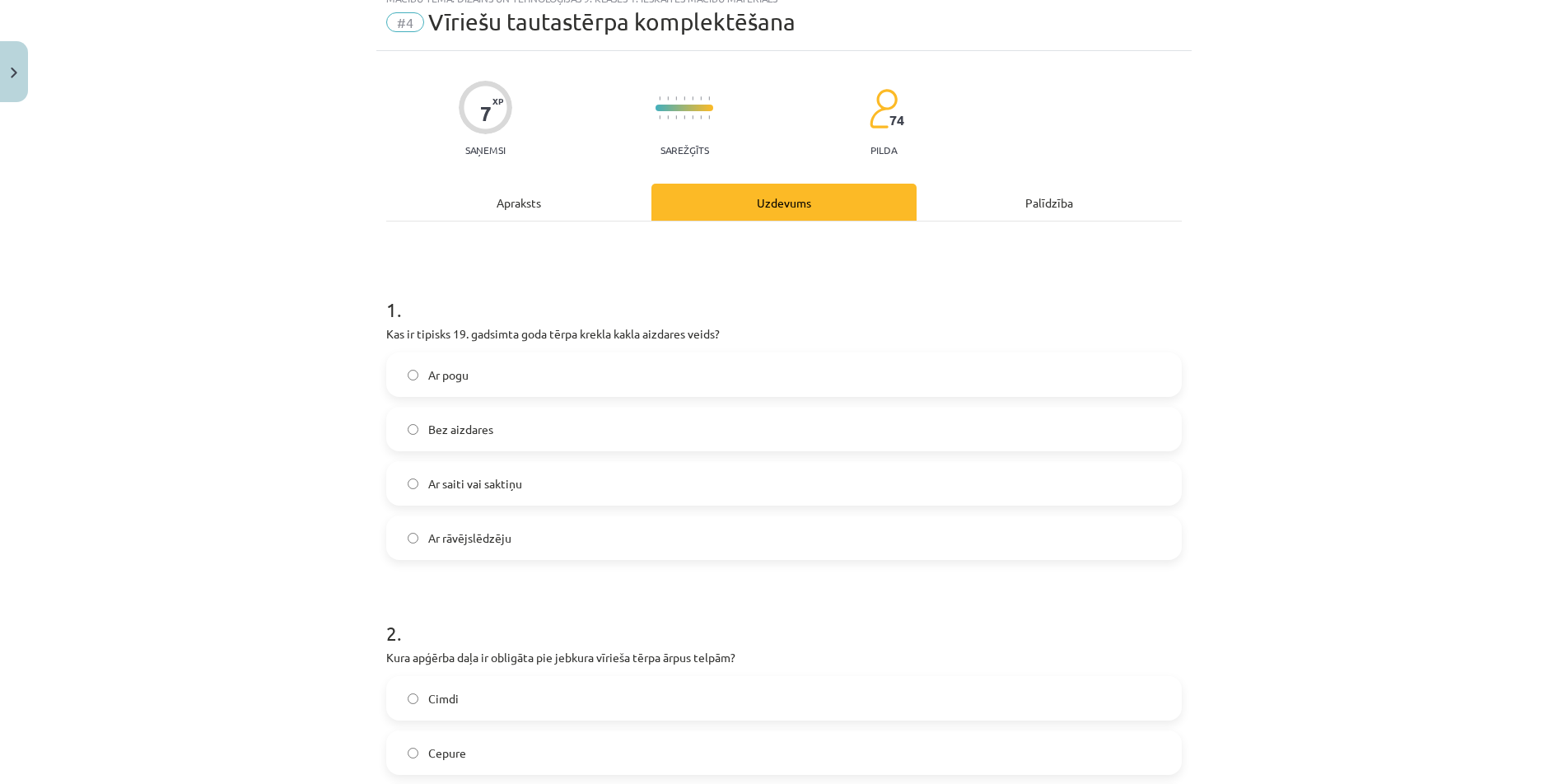
scroll to position [0, 0]
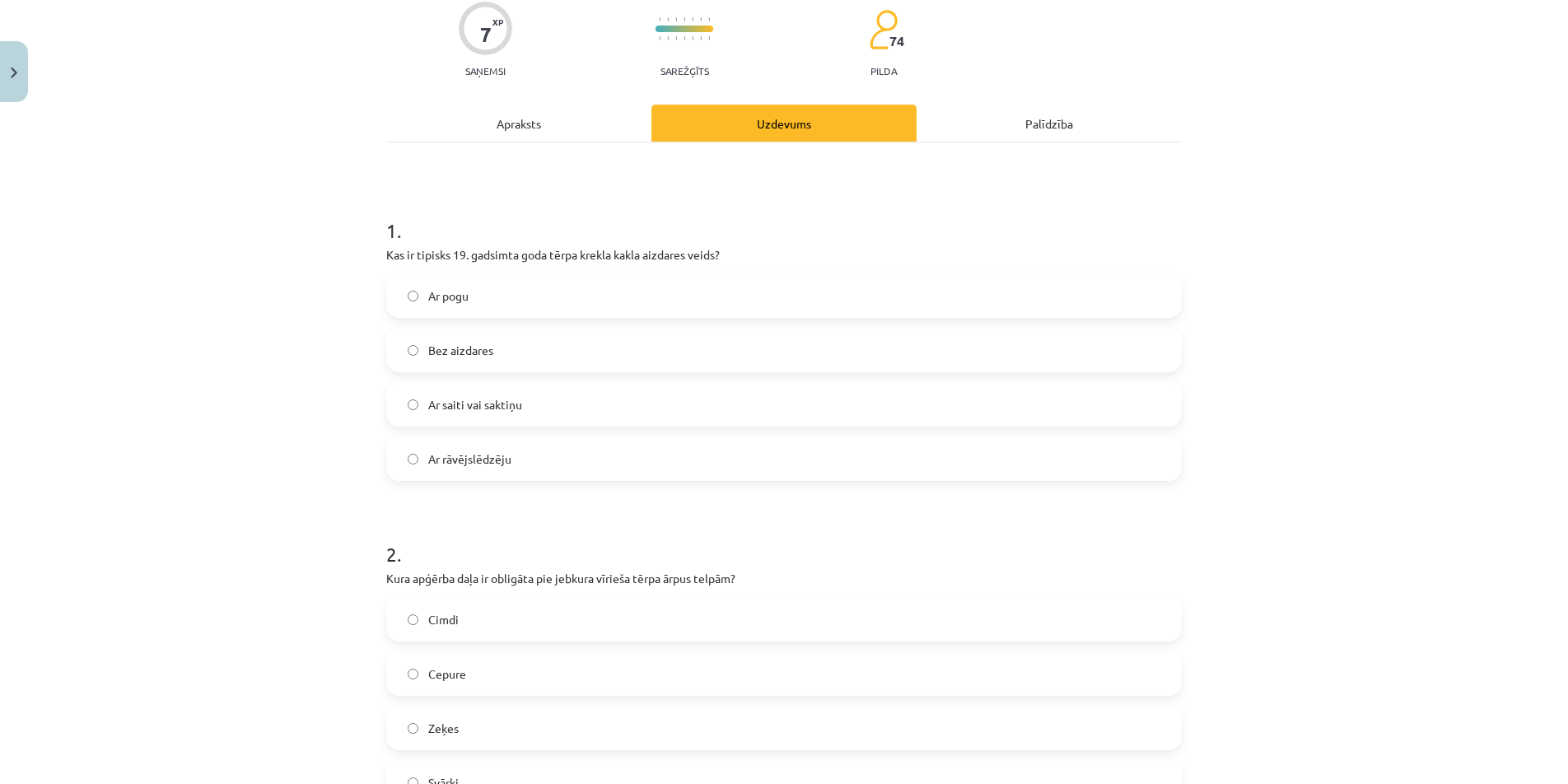
click at [526, 404] on label "Ar saiti vai saktiņu" at bounding box center [784, 404] width 792 height 41
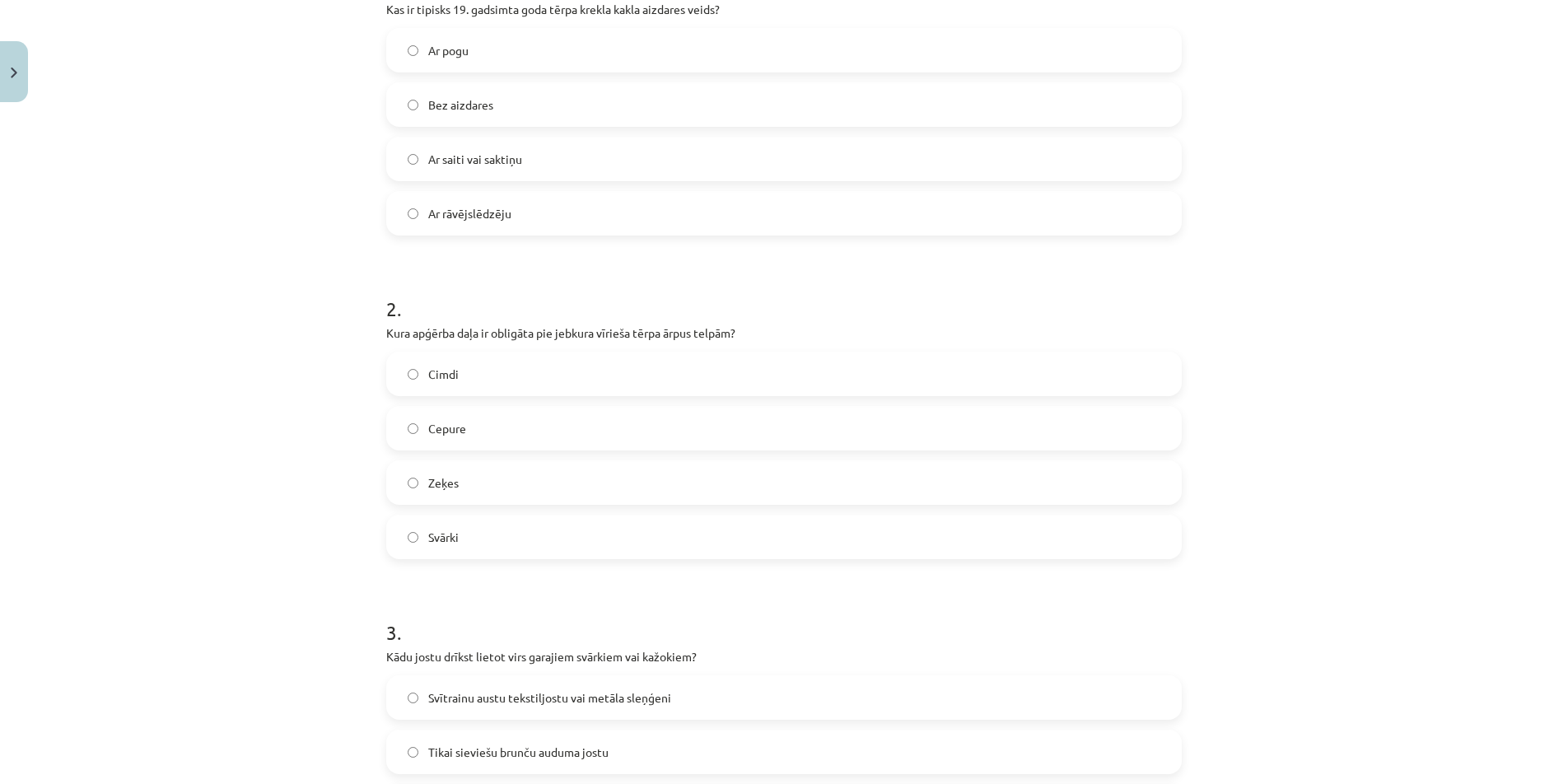
scroll to position [412, 0]
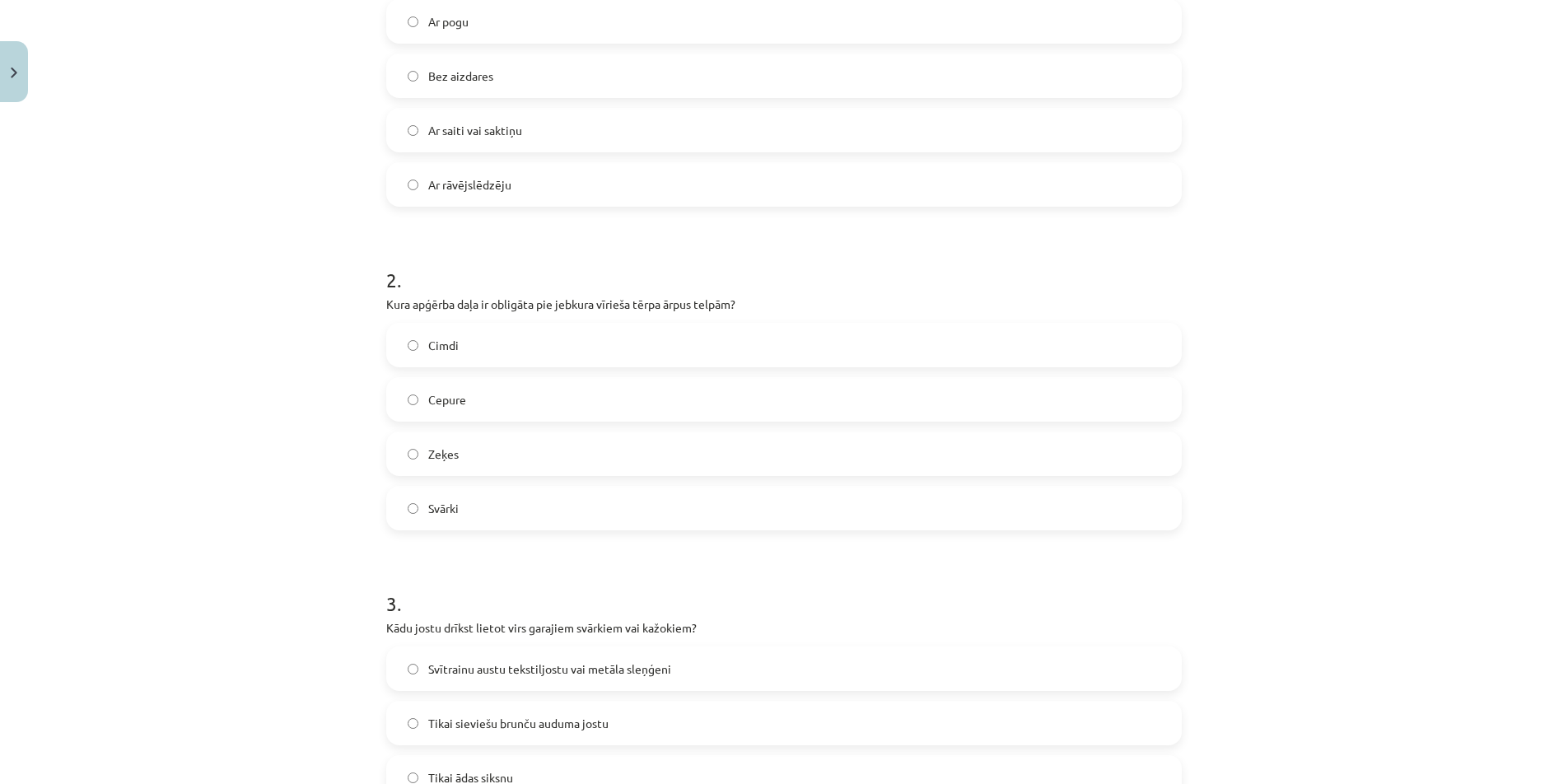
click at [484, 400] on label "Cepure" at bounding box center [784, 400] width 792 height 41
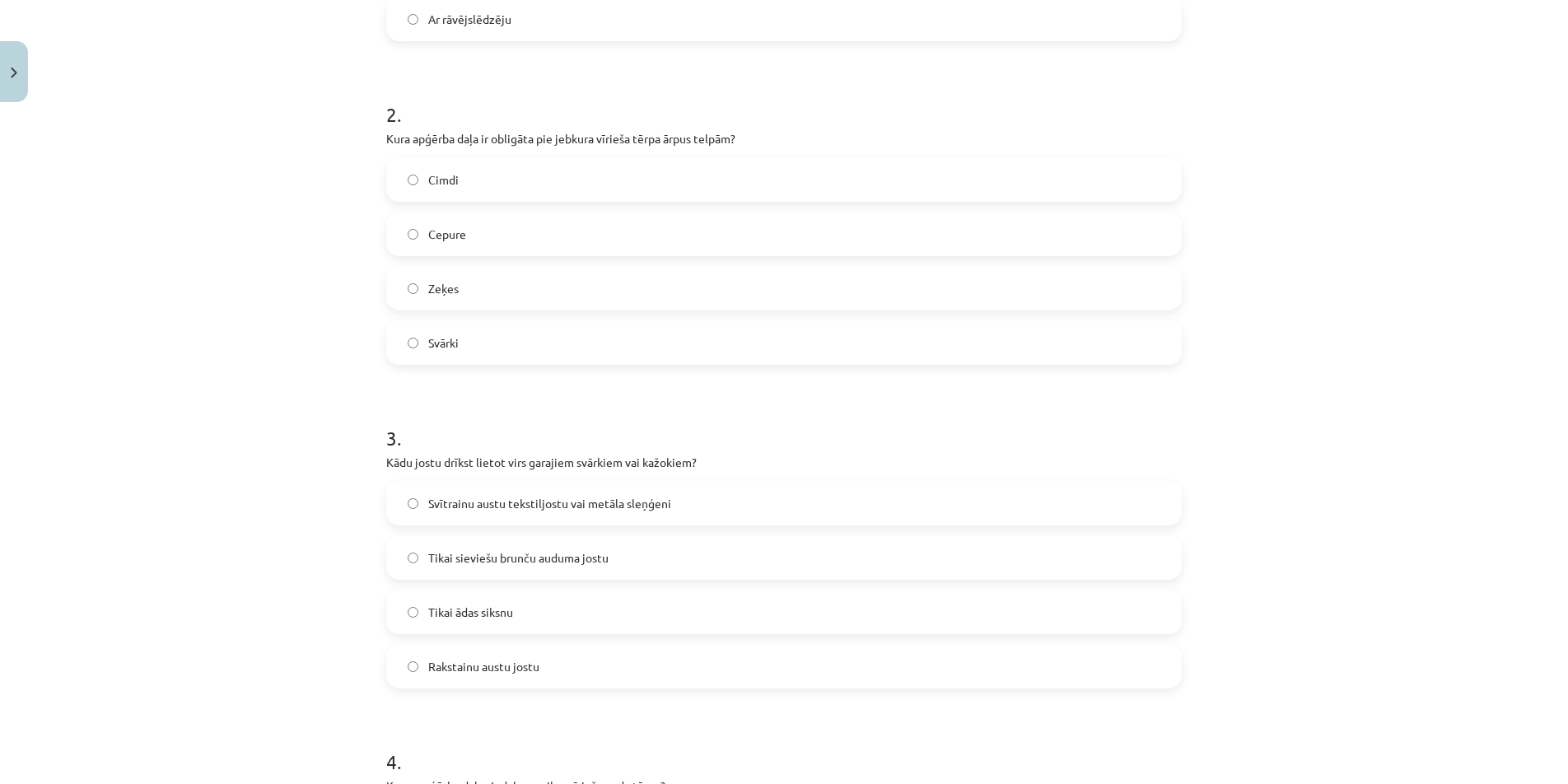
scroll to position [686, 0]
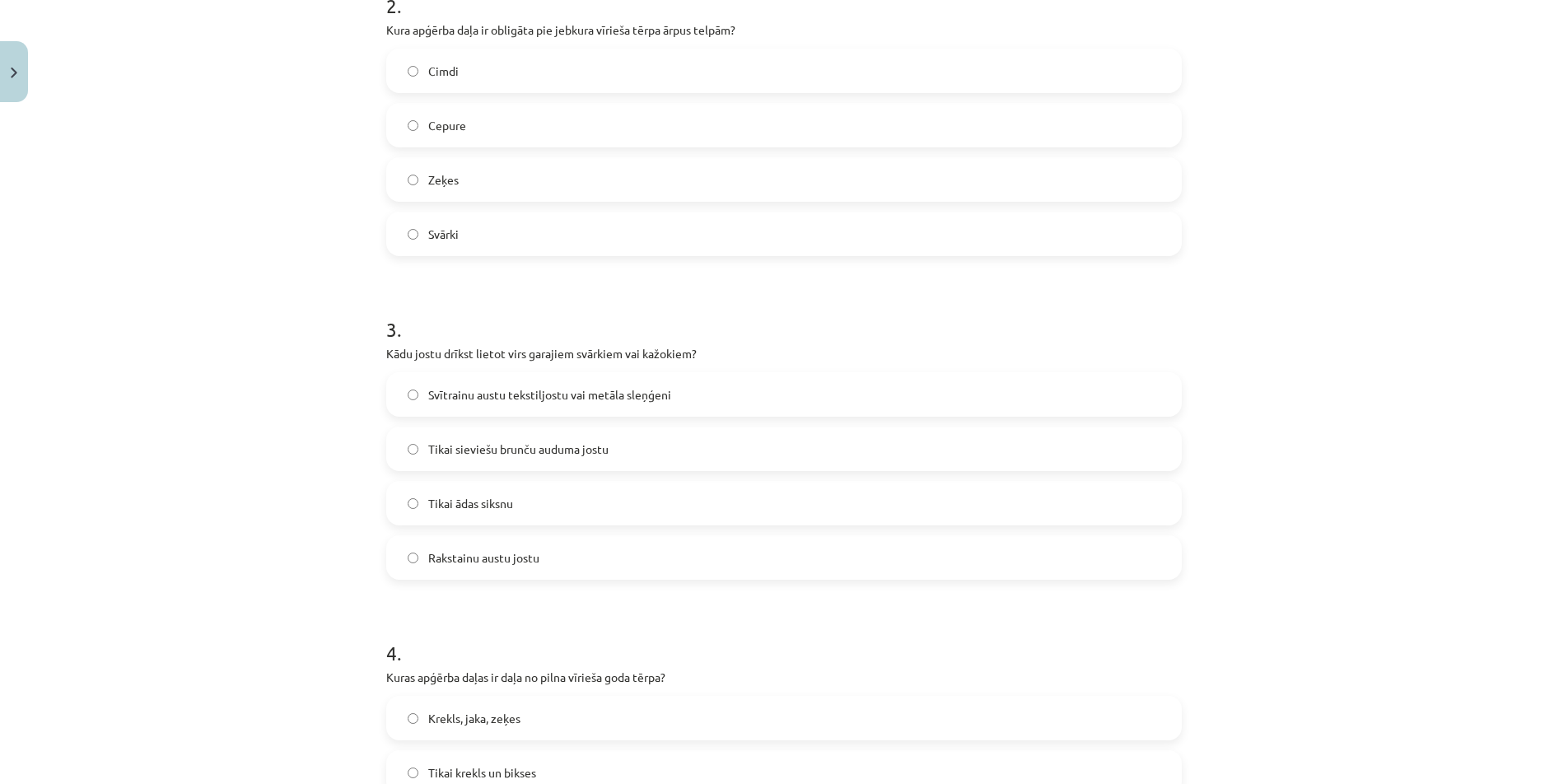
click at [544, 399] on span "Svītrainu austu tekstiljostu vai metāla sleņģeni" at bounding box center [550, 395] width 243 height 17
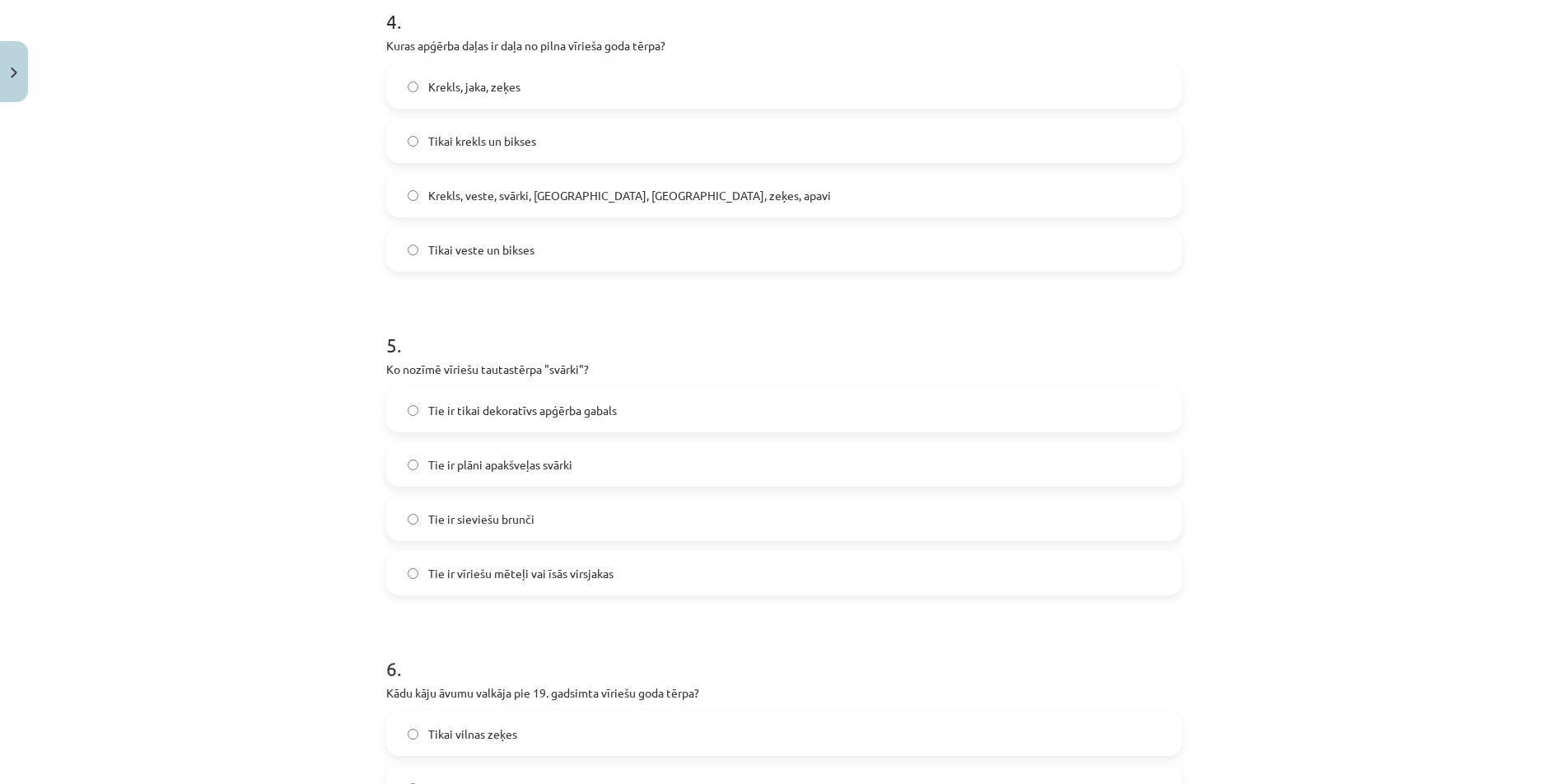
scroll to position [1345, 0]
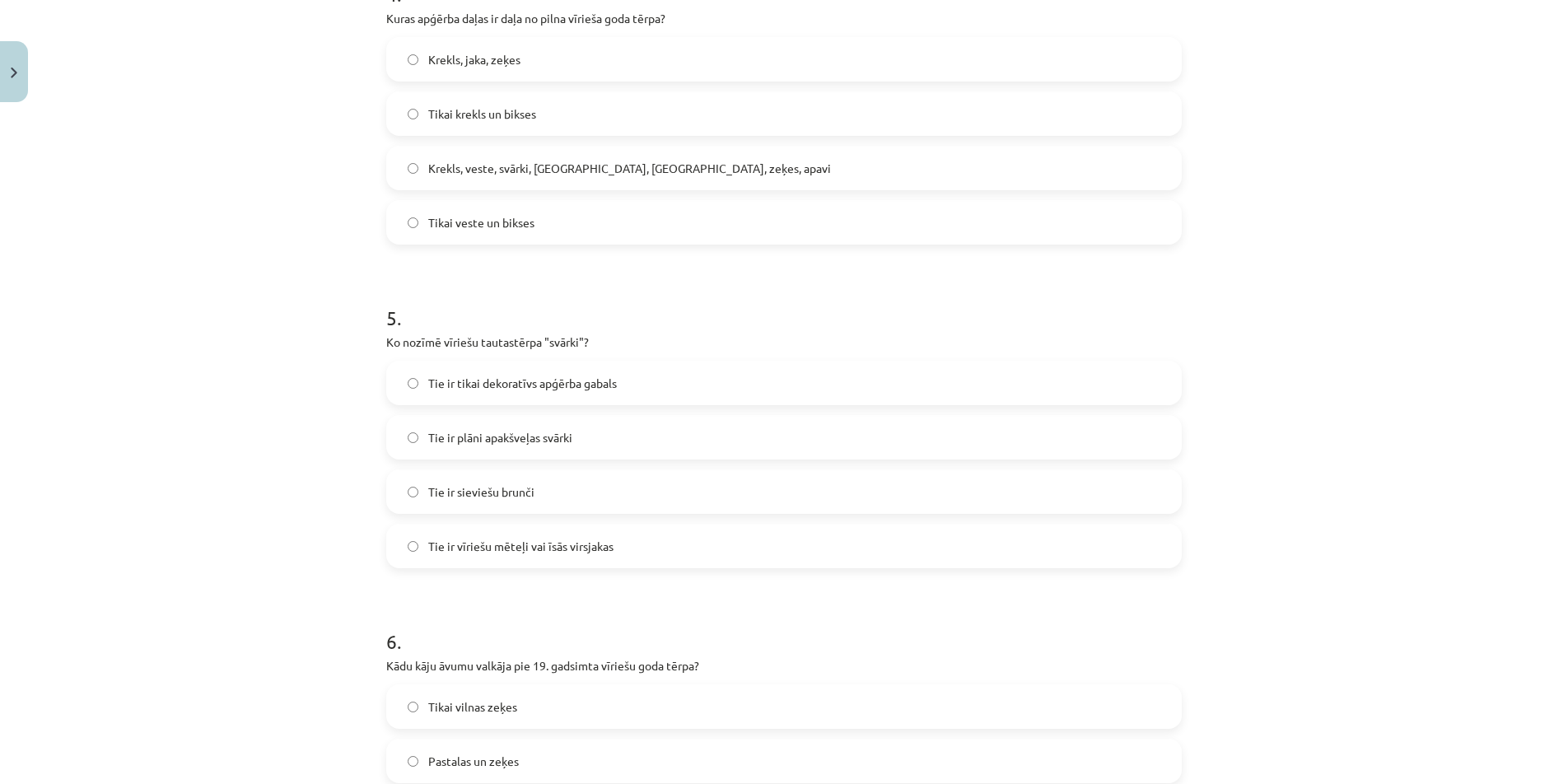
click at [567, 173] on span "Krekls, veste, svārki, [GEOGRAPHIC_DATA], [GEOGRAPHIC_DATA], zeķes, apavi" at bounding box center [630, 168] width 402 height 17
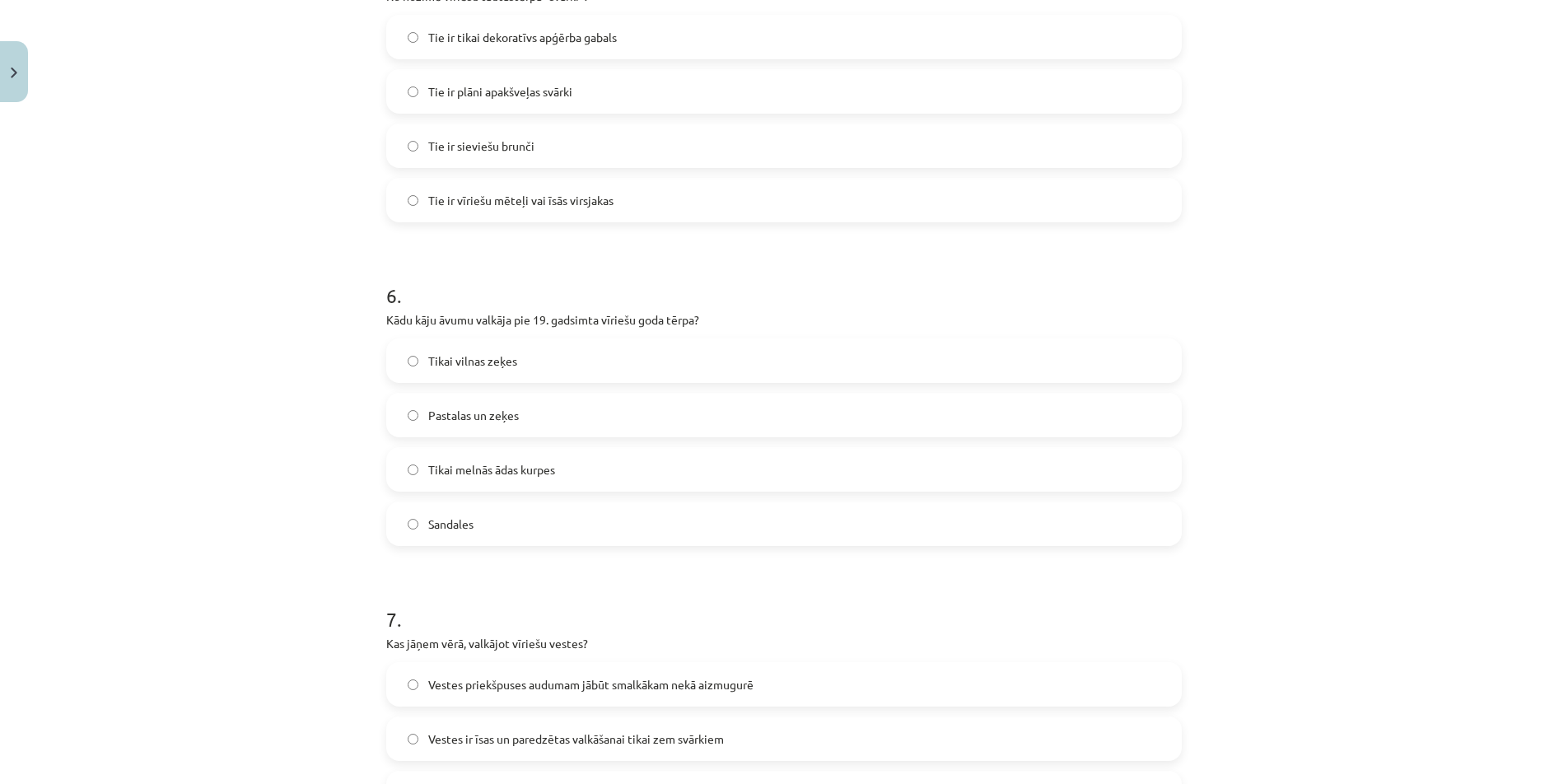
scroll to position [1702, 0]
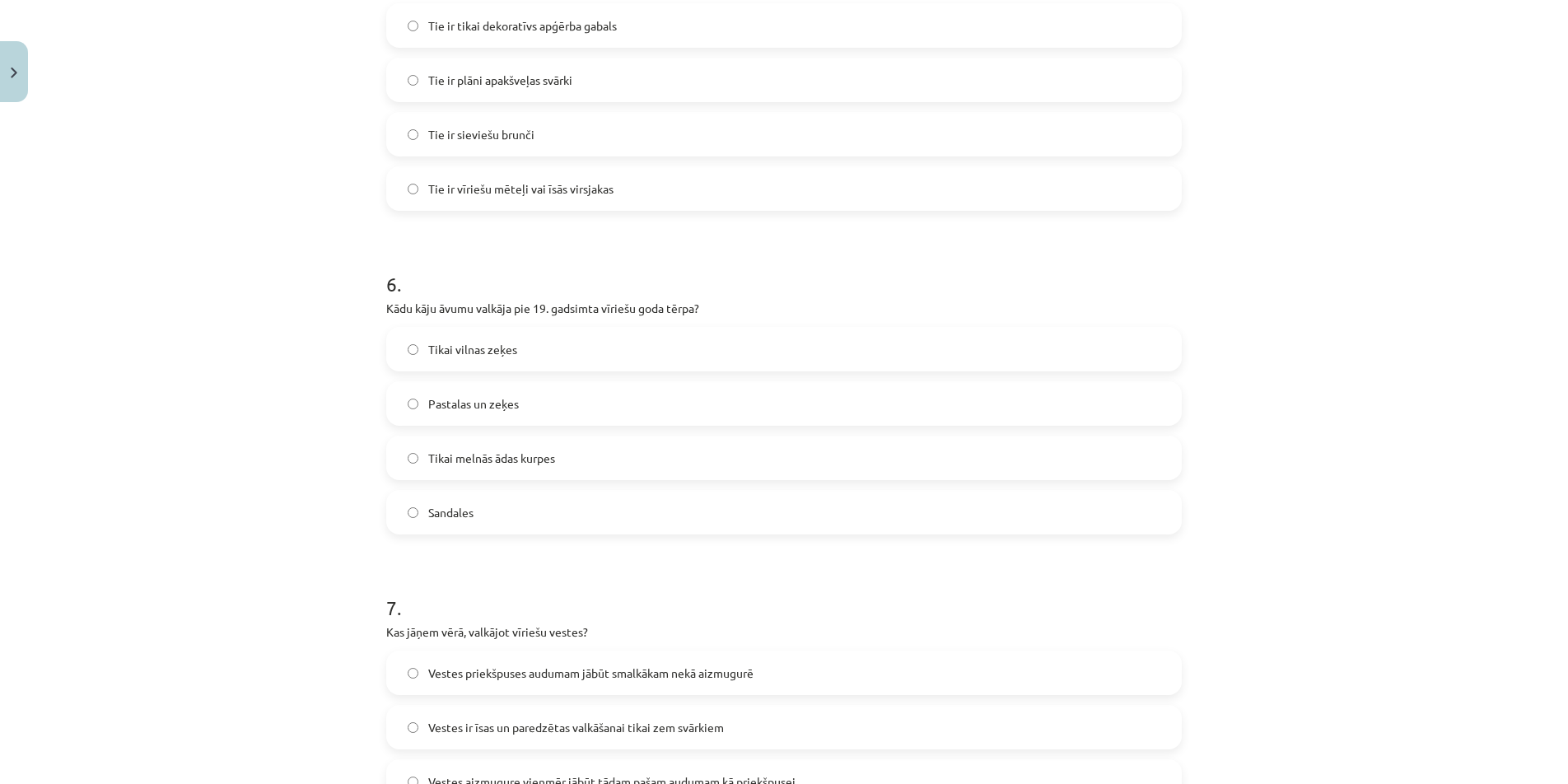
click at [580, 192] on span "Tie ir vīriešu mēteļi vai īsās virsjakas" at bounding box center [521, 189] width 185 height 17
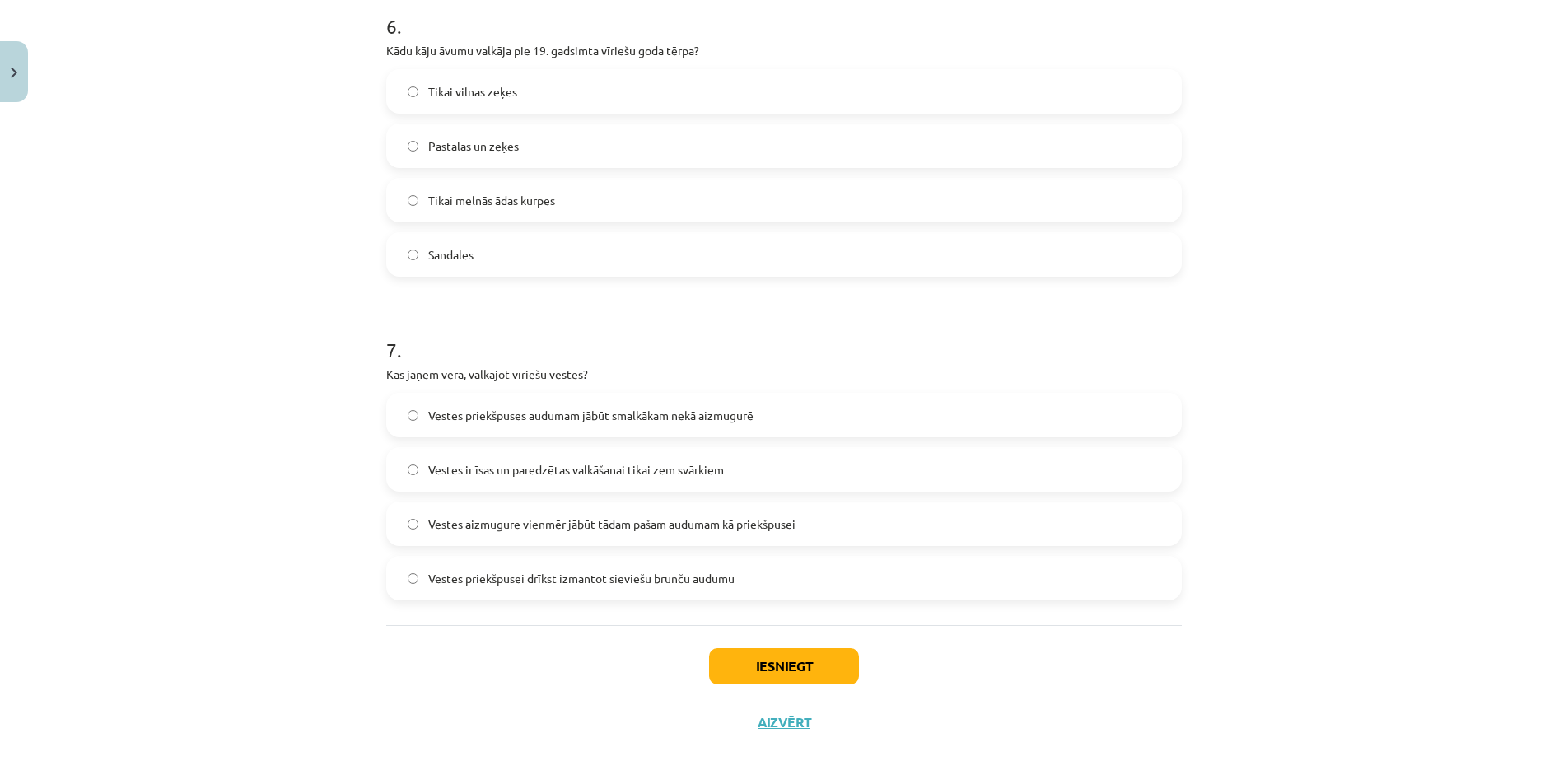
scroll to position [1968, 0]
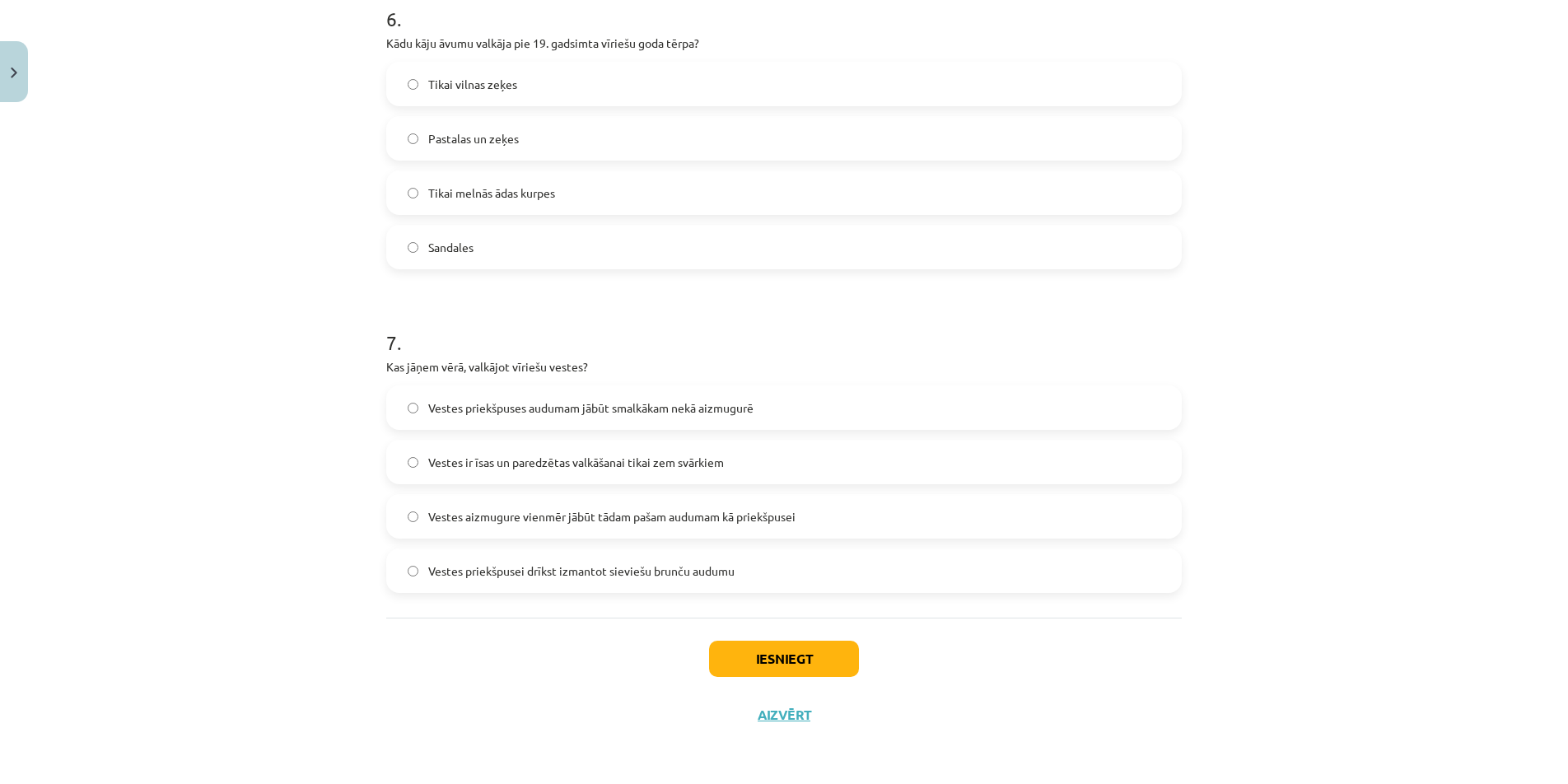
click at [483, 150] on label "Pastalas un zeķes" at bounding box center [784, 138] width 792 height 41
click at [680, 457] on span "Vestes ir īsas un paredzētas valkāšanai tikai zem svārkiem" at bounding box center [576, 463] width 296 height 17
click at [842, 661] on button "Iesniegt" at bounding box center [783, 659] width 149 height 37
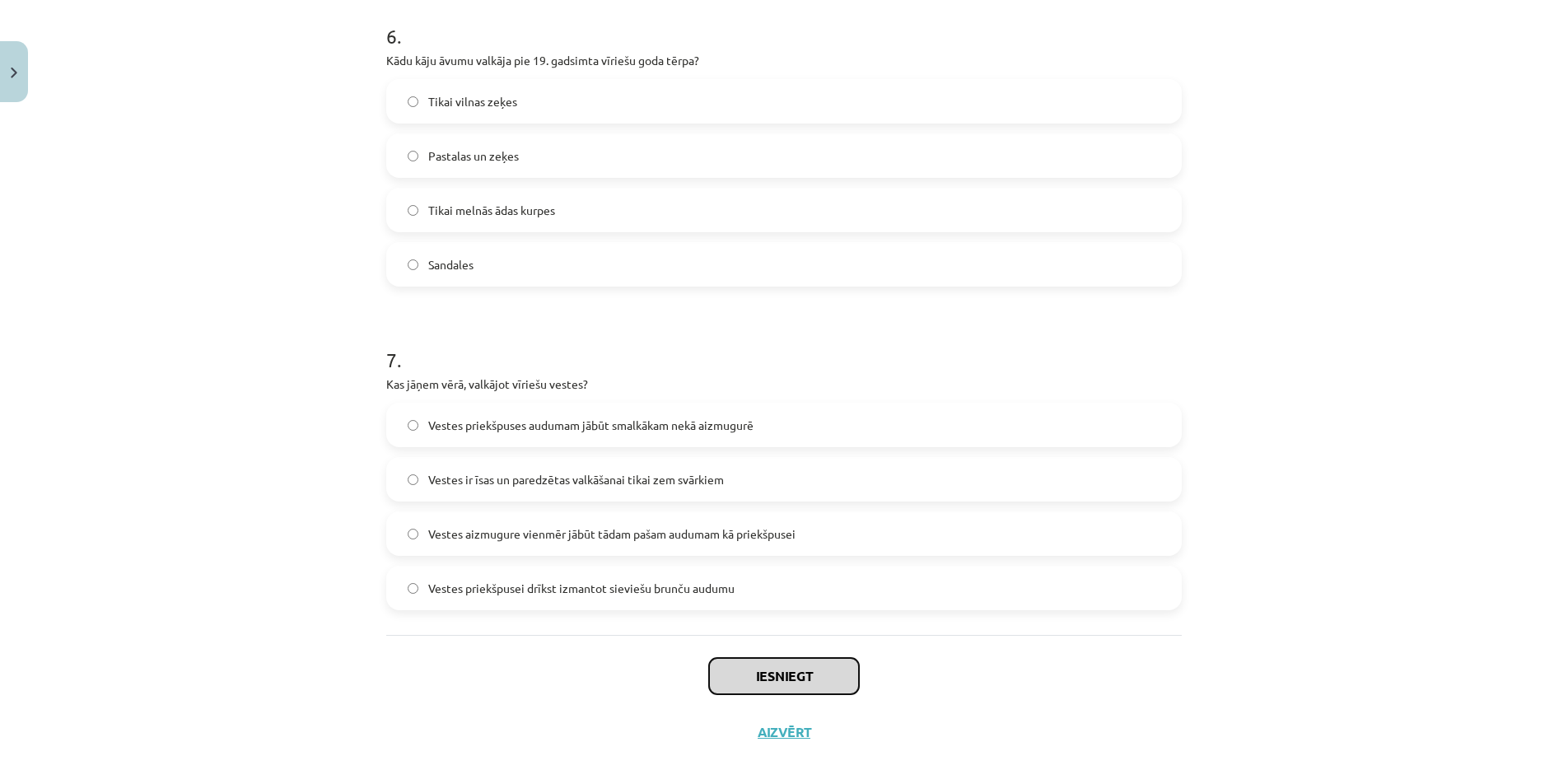
scroll to position [1940, 0]
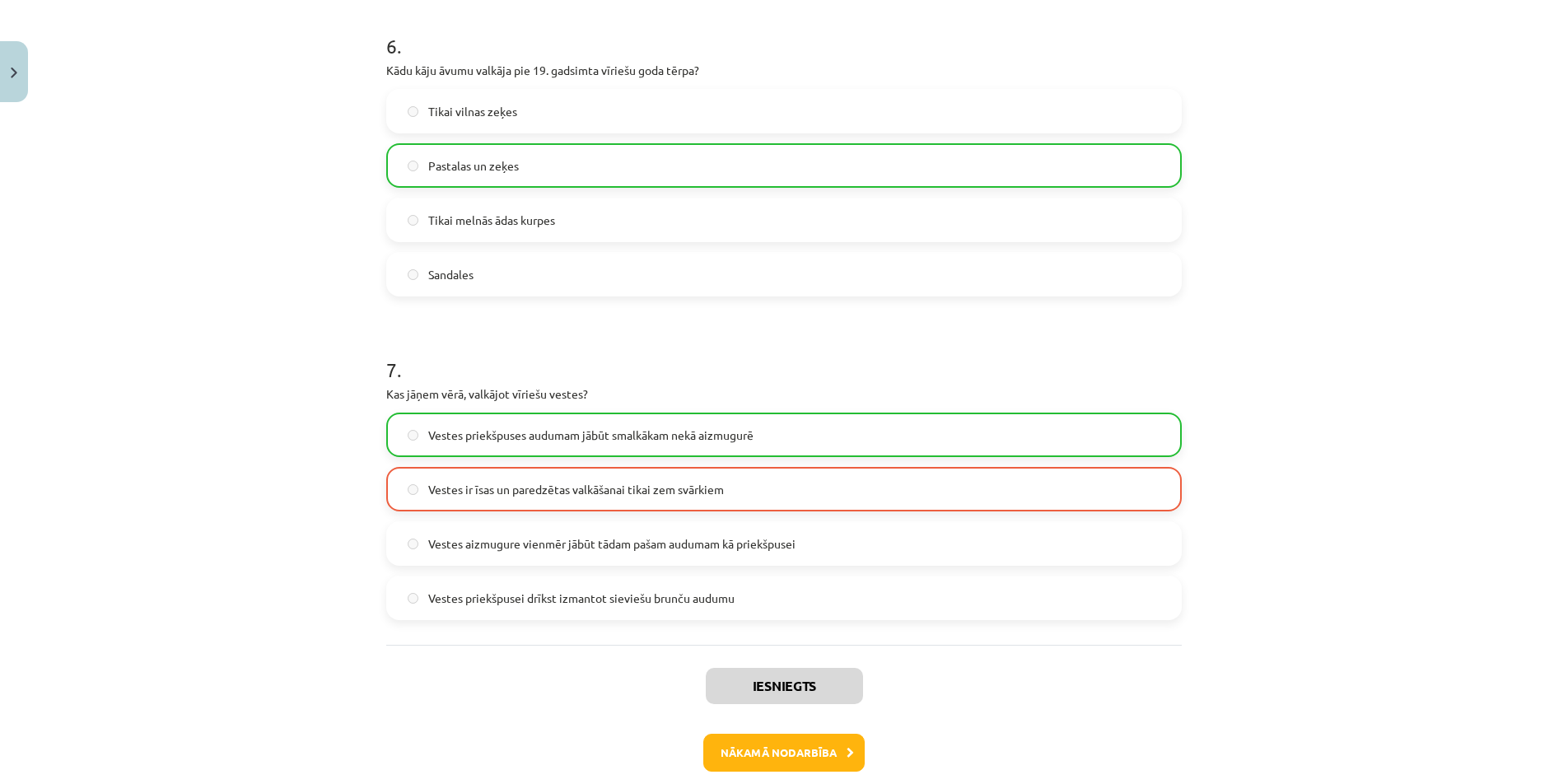
drag, startPoint x: 1357, startPoint y: 463, endPoint x: 1360, endPoint y: 383, distance: 80.1
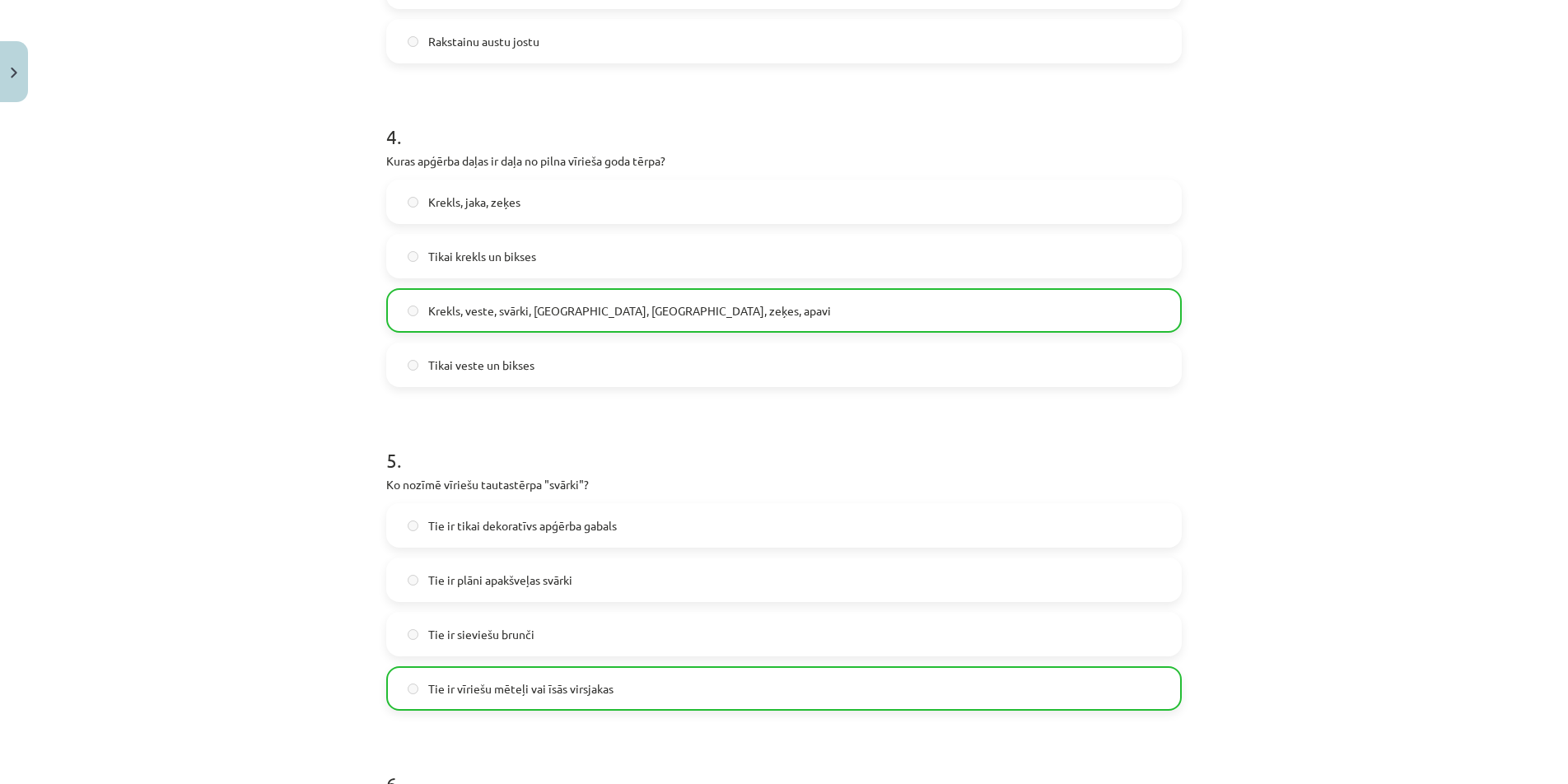
scroll to position [2020, 0]
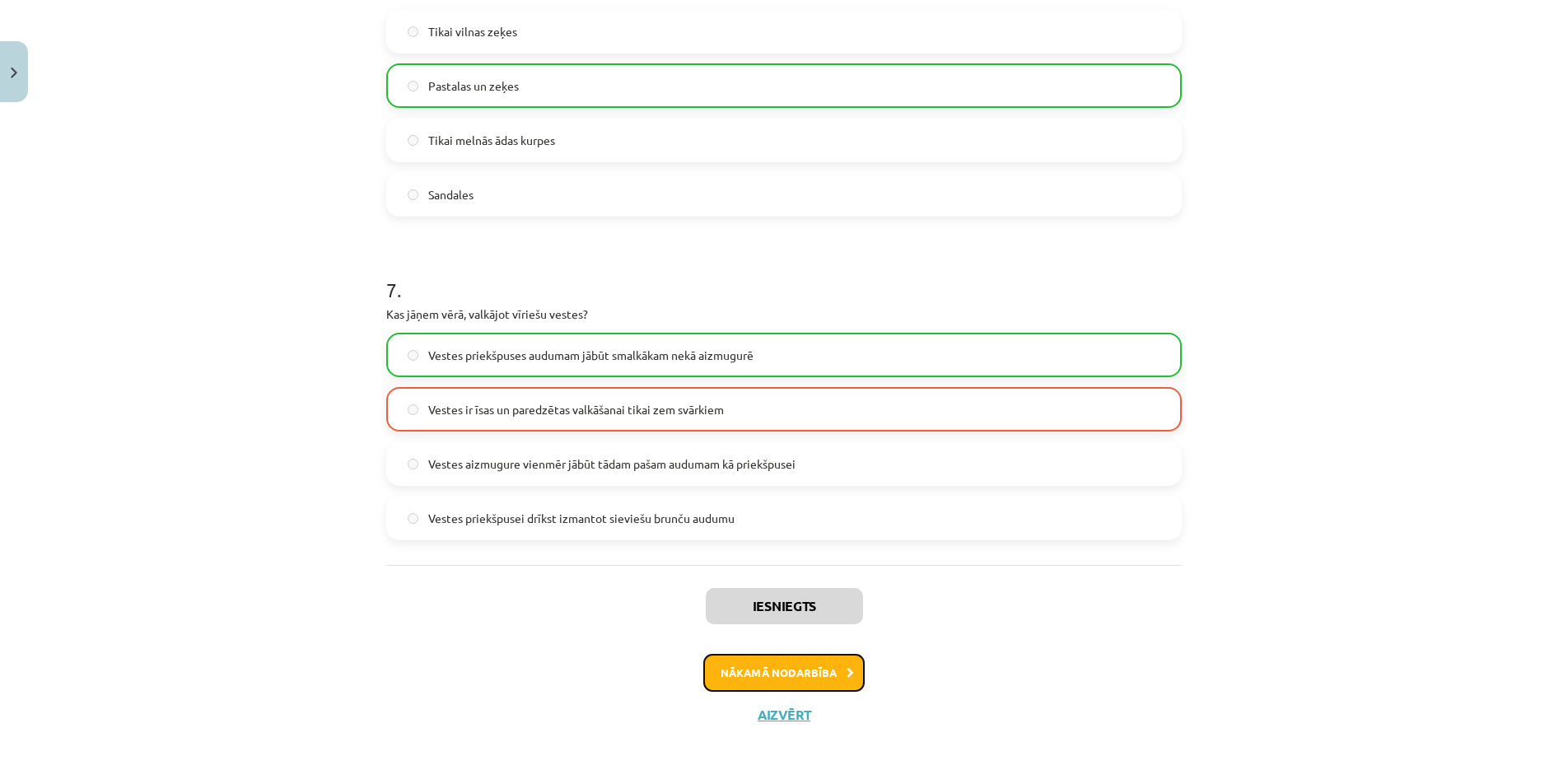
click at [824, 671] on button "Nākamā nodarbība" at bounding box center [784, 673] width 162 height 38
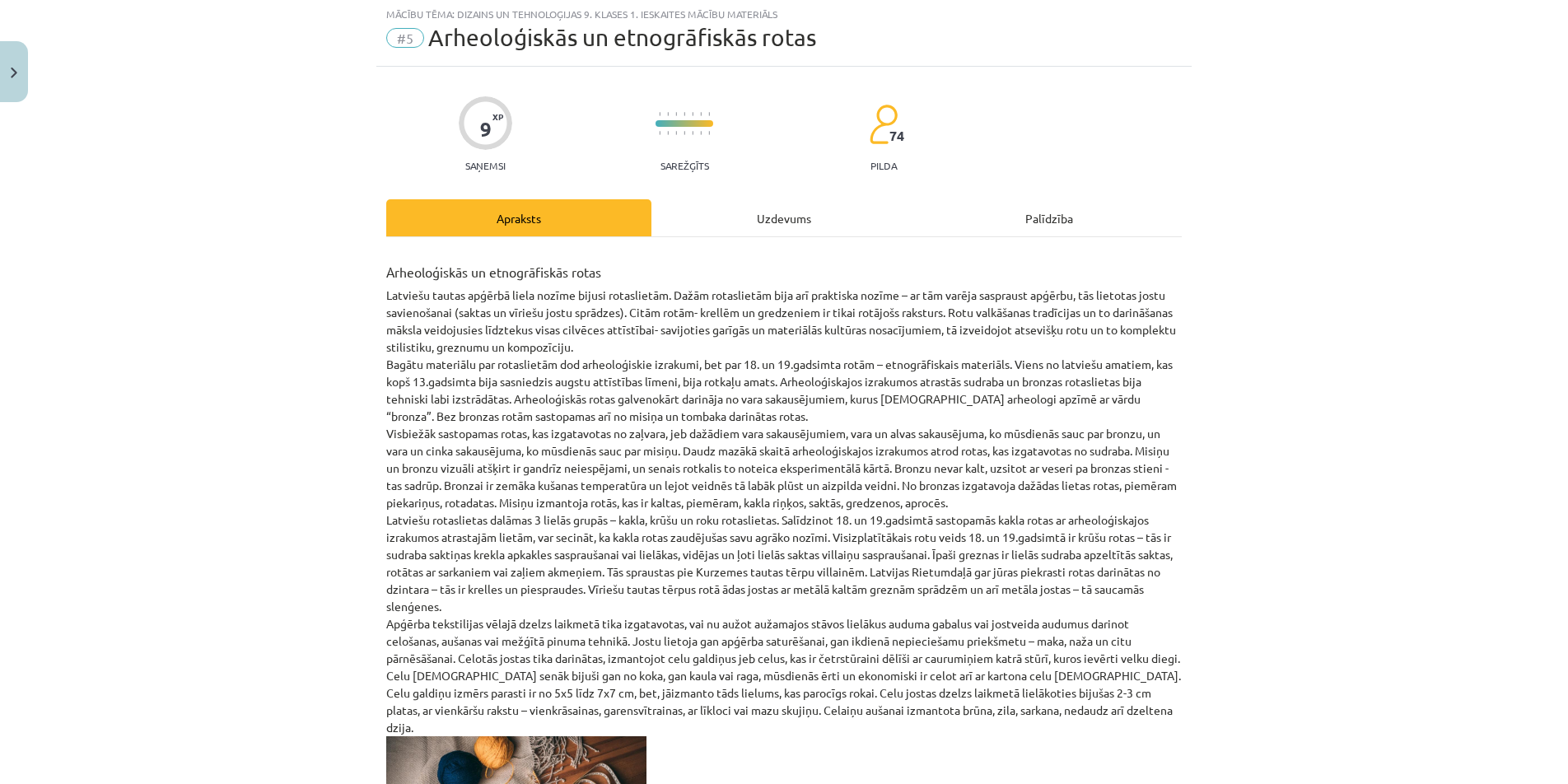
scroll to position [41, 0]
click at [791, 219] on div "Uzdevums" at bounding box center [784, 219] width 265 height 37
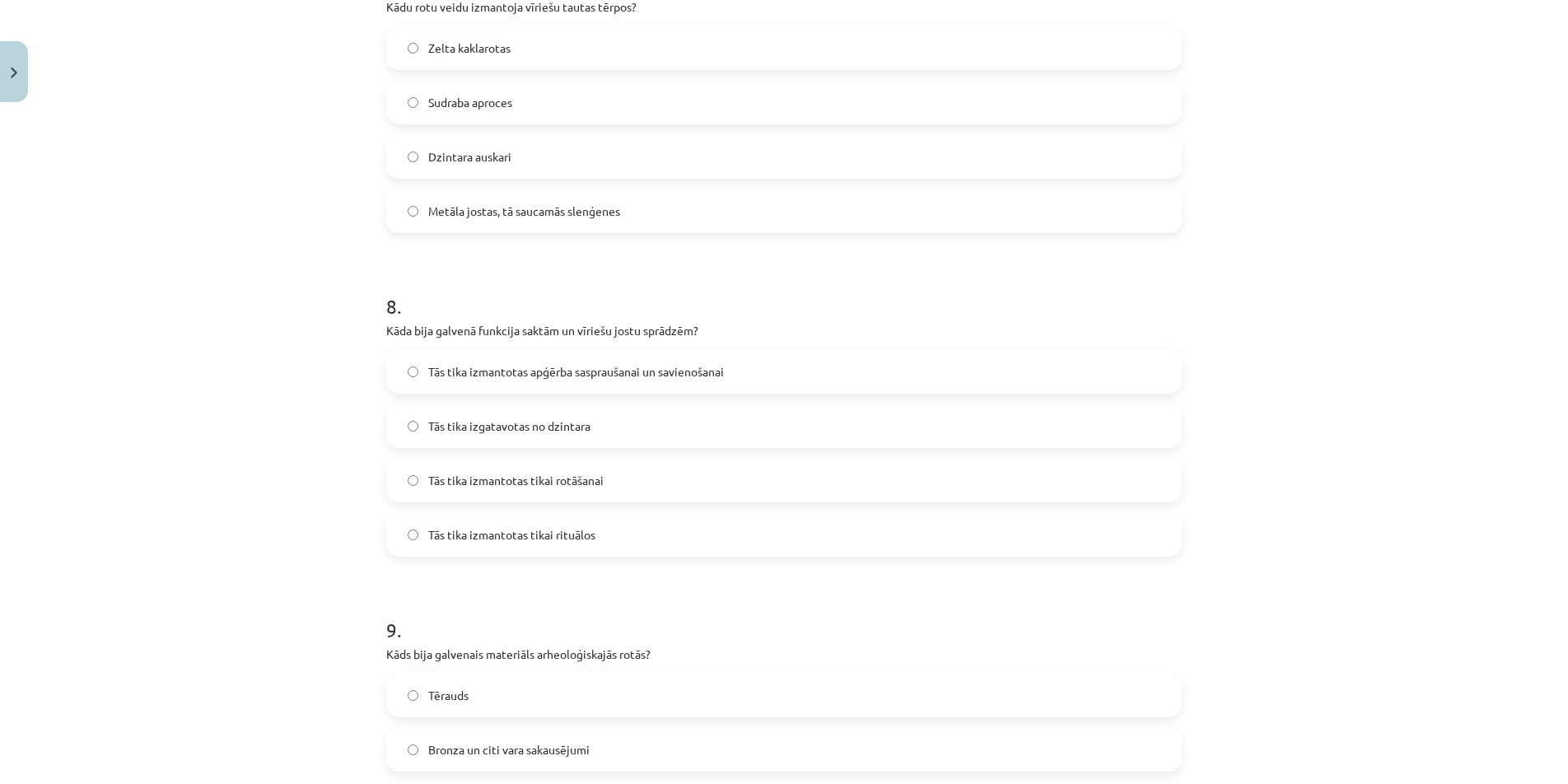
scroll to position [2615, 0]
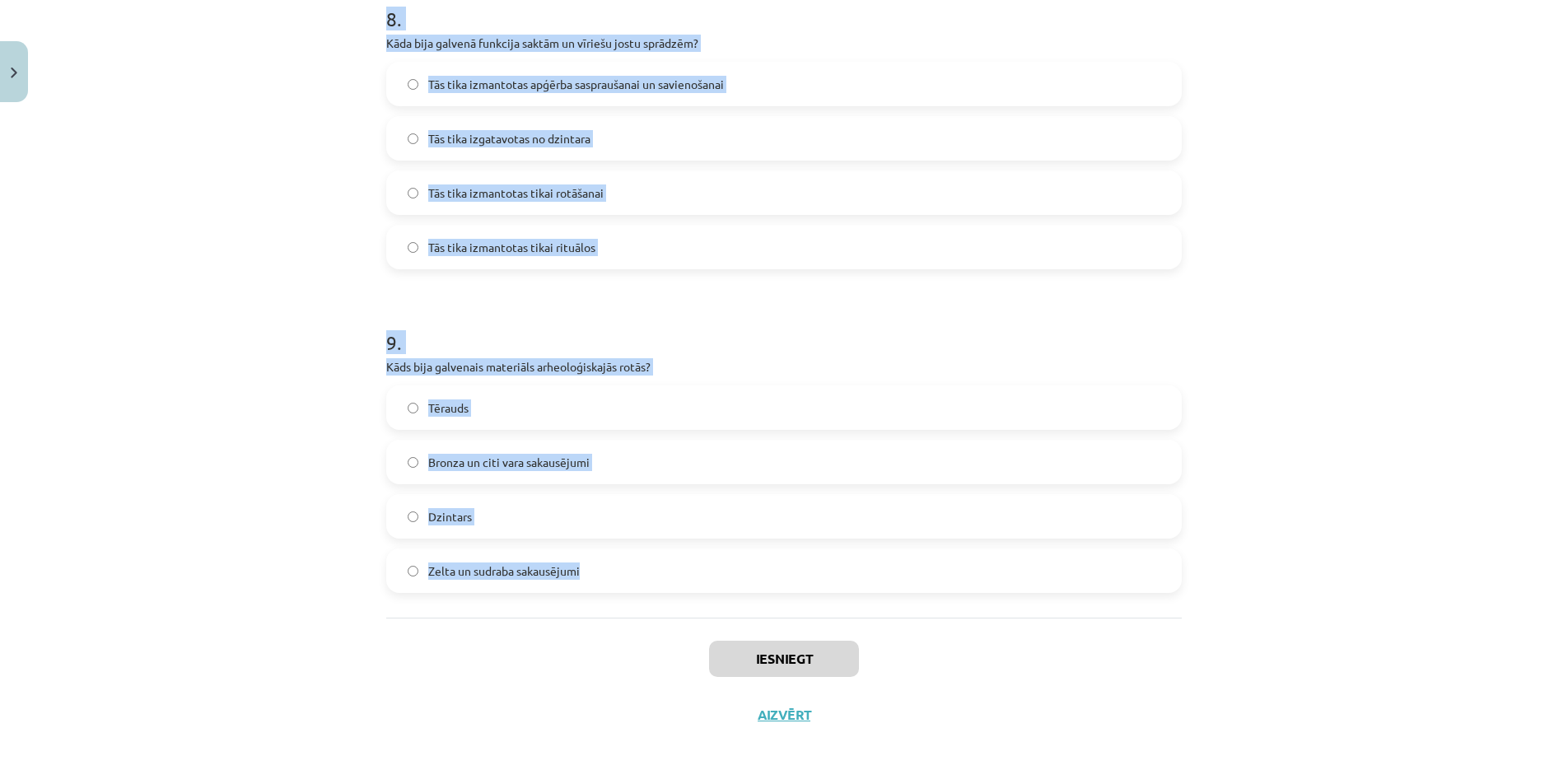
drag, startPoint x: 376, startPoint y: 329, endPoint x: 699, endPoint y: 572, distance: 404.2
copy form "8 . Lore ipsum dolor sita consecteturadip 03. el 99. seddoeiu? Tempo incid, utl…"
drag, startPoint x: 1232, startPoint y: 414, endPoint x: 1232, endPoint y: 157, distance: 257.0
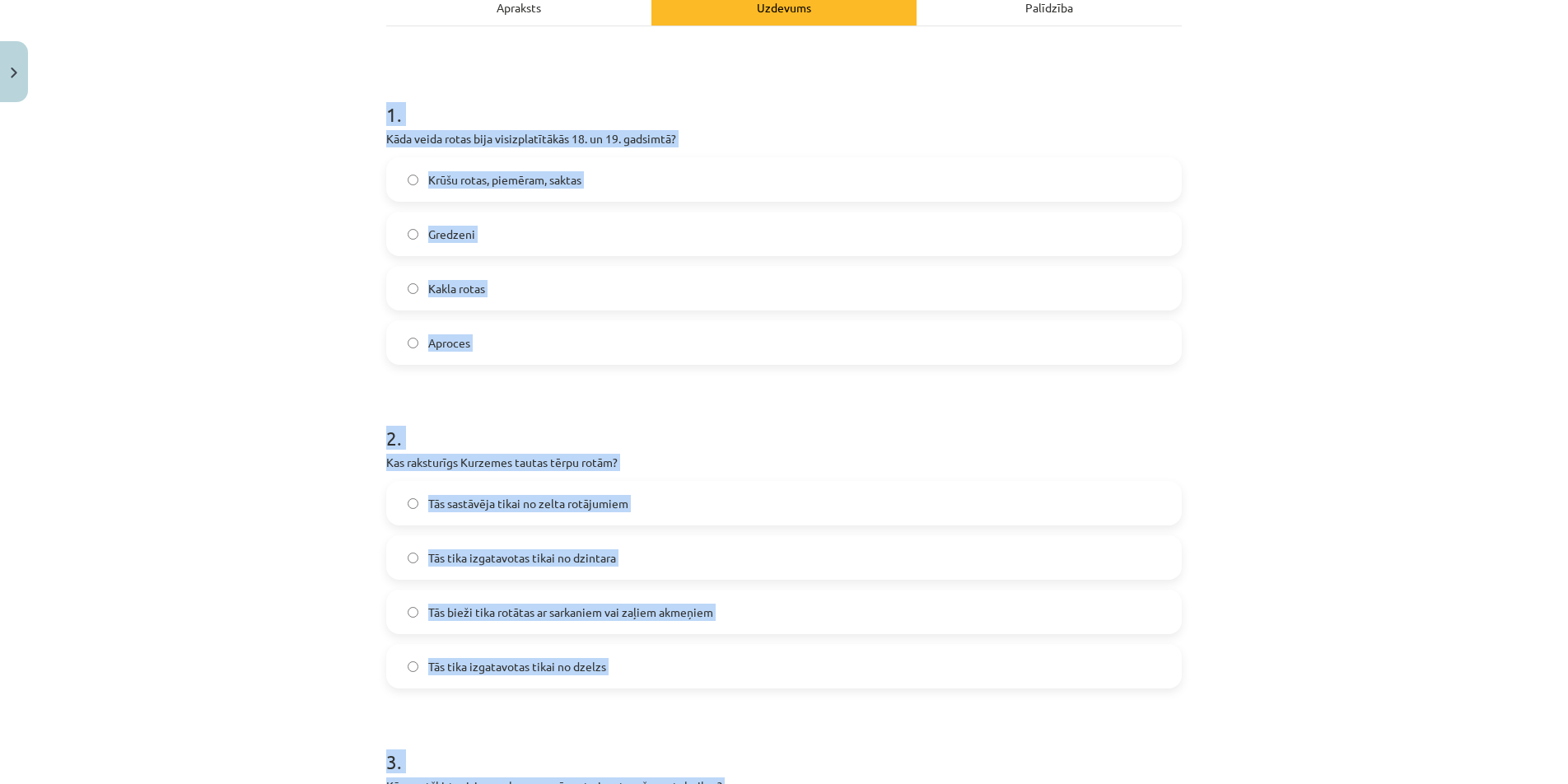
scroll to position [242, 0]
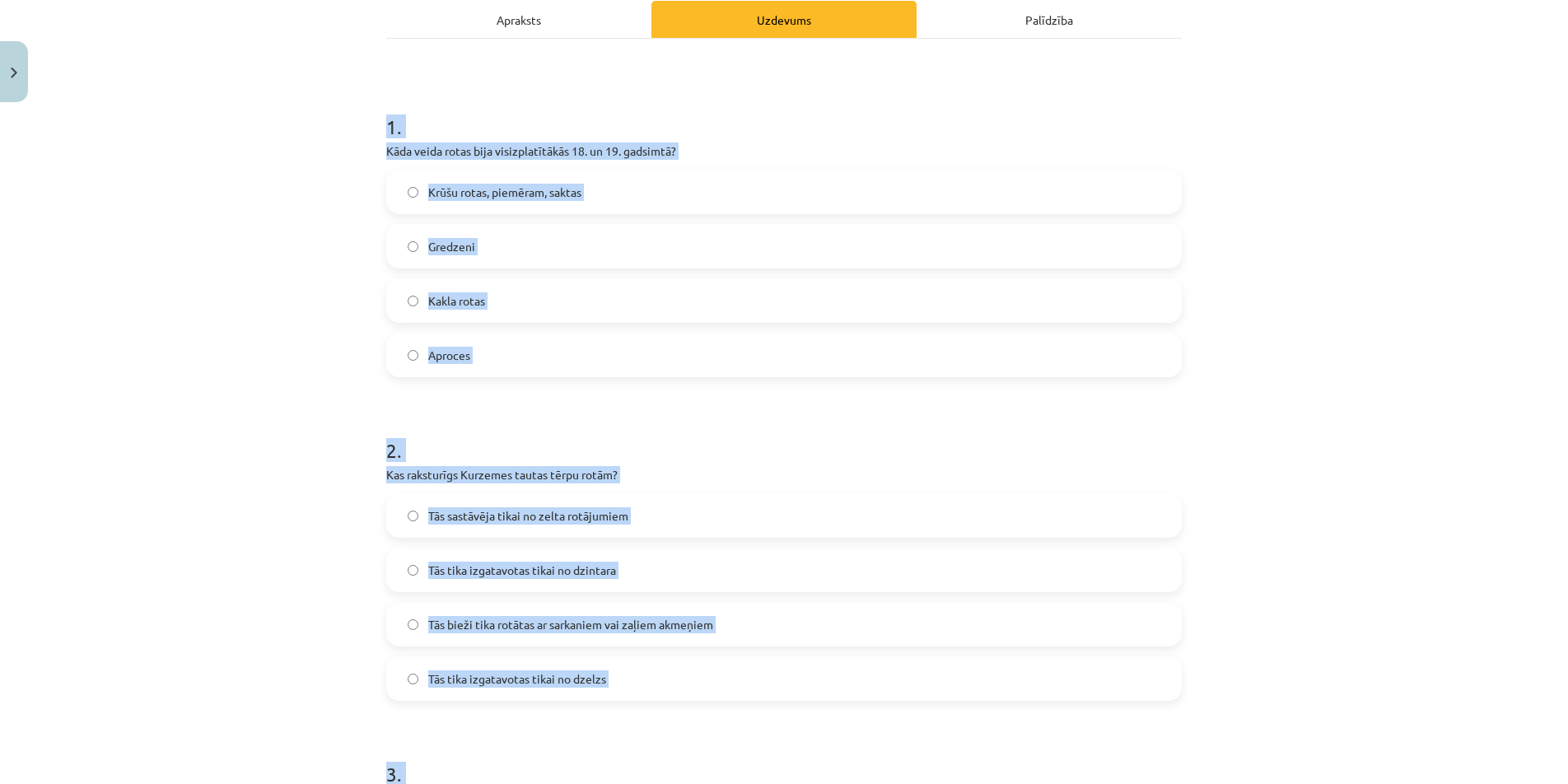
click at [521, 197] on span "Krūšu rotas, piemēram, saktas" at bounding box center [505, 192] width 153 height 17
click at [930, 474] on p "Kas raksturīgs Kurzemes tautas tērpu rotām?" at bounding box center [784, 475] width 795 height 17
click at [992, 476] on p "Kas raksturīgs Kurzemes tautas tērpu rotām?" at bounding box center [784, 475] width 795 height 17
drag, startPoint x: 1206, startPoint y: 521, endPoint x: 1209, endPoint y: 529, distance: 8.5
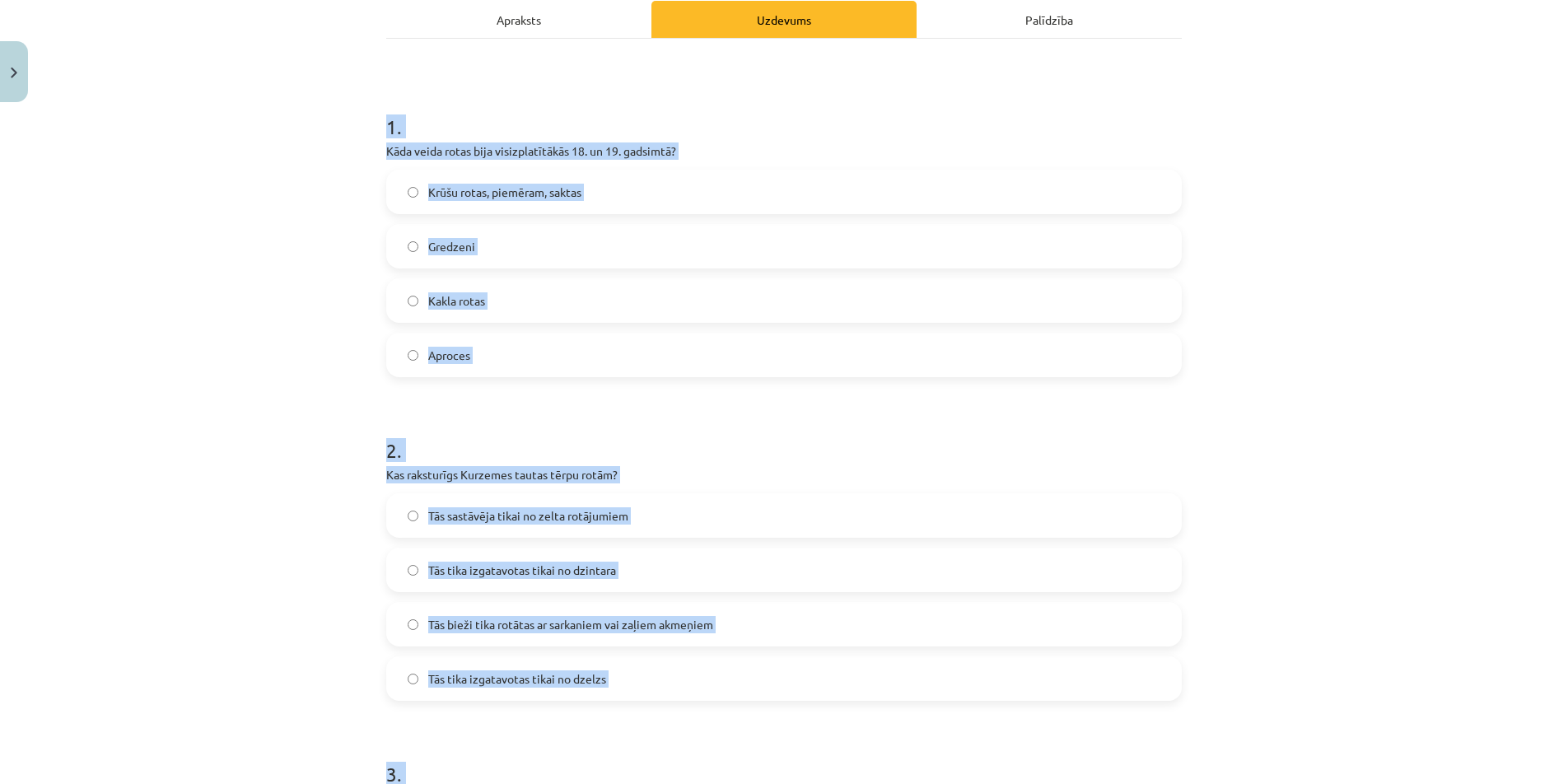
click at [1207, 521] on div "Mācību tēma: Dizains un tehnoloģijas 9. klases 1. ieskaites mācību materiāls #5…" at bounding box center [784, 392] width 1568 height 784
drag, startPoint x: 1238, startPoint y: 612, endPoint x: 1188, endPoint y: 622, distance: 51.0
click at [1239, 612] on div "Mācību tēma: Dizains un tehnoloģijas 9. klases 1. ieskaites mācību materiāls #5…" at bounding box center [784, 392] width 1568 height 784
click at [756, 608] on label "Tās bieži tika rotātas ar sarkaniem vai zaļiem akmeņiem" at bounding box center [784, 624] width 792 height 41
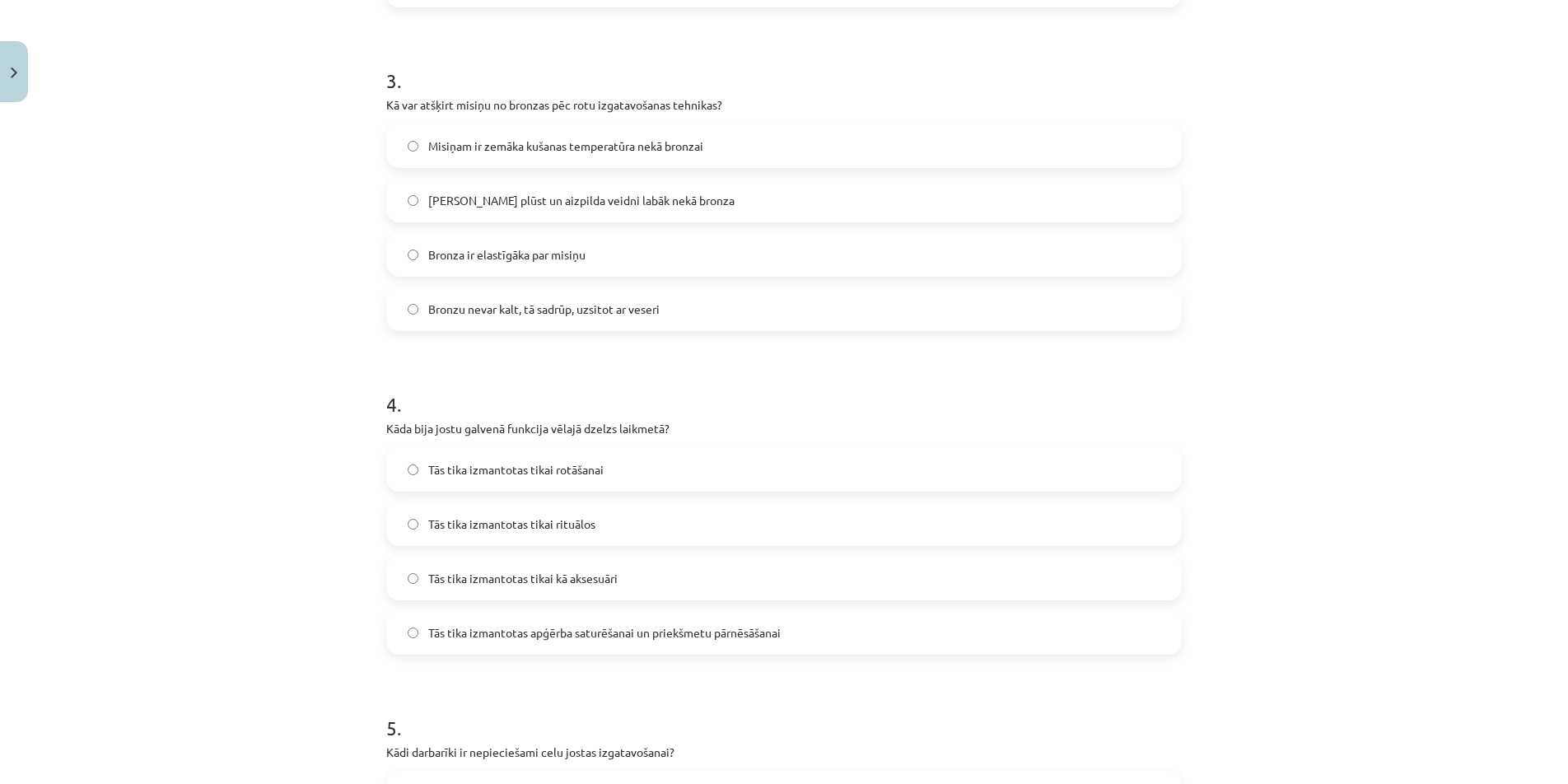
scroll to position [928, 0]
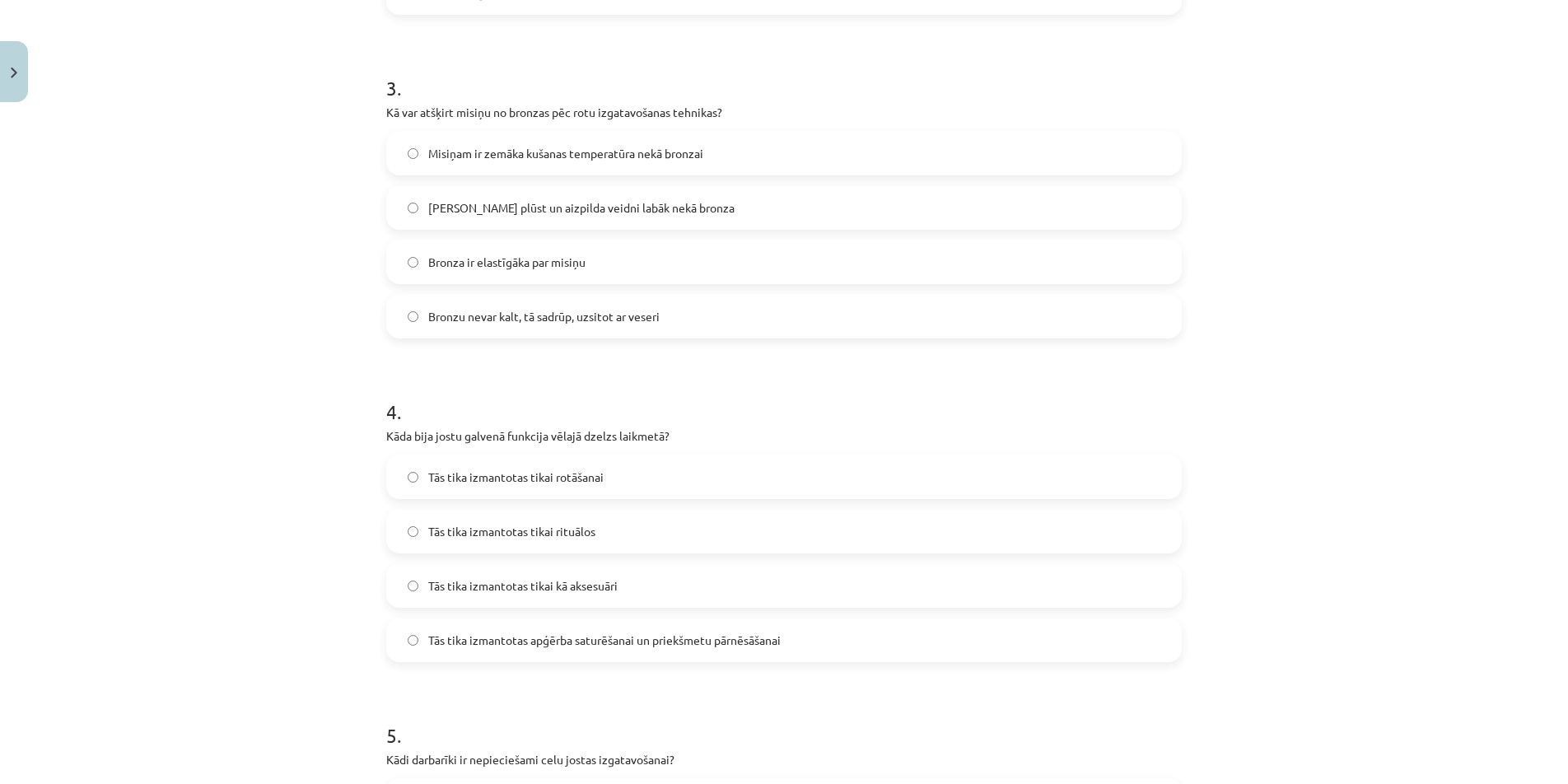
click at [596, 322] on span "Bronzu nevar kalt, tā sadrūp, uzsitot ar veseri" at bounding box center [544, 317] width 231 height 17
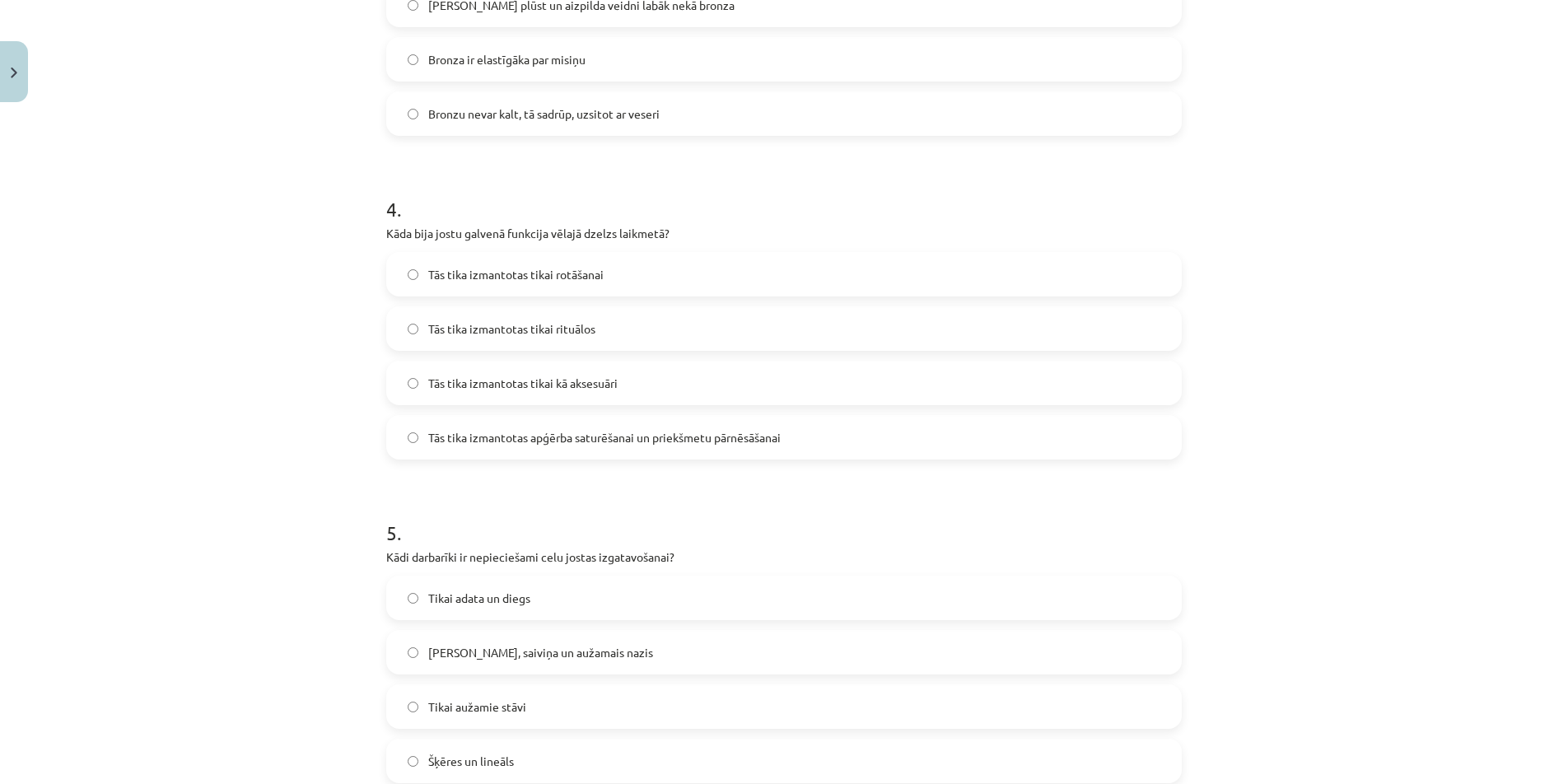
scroll to position [1174, 0]
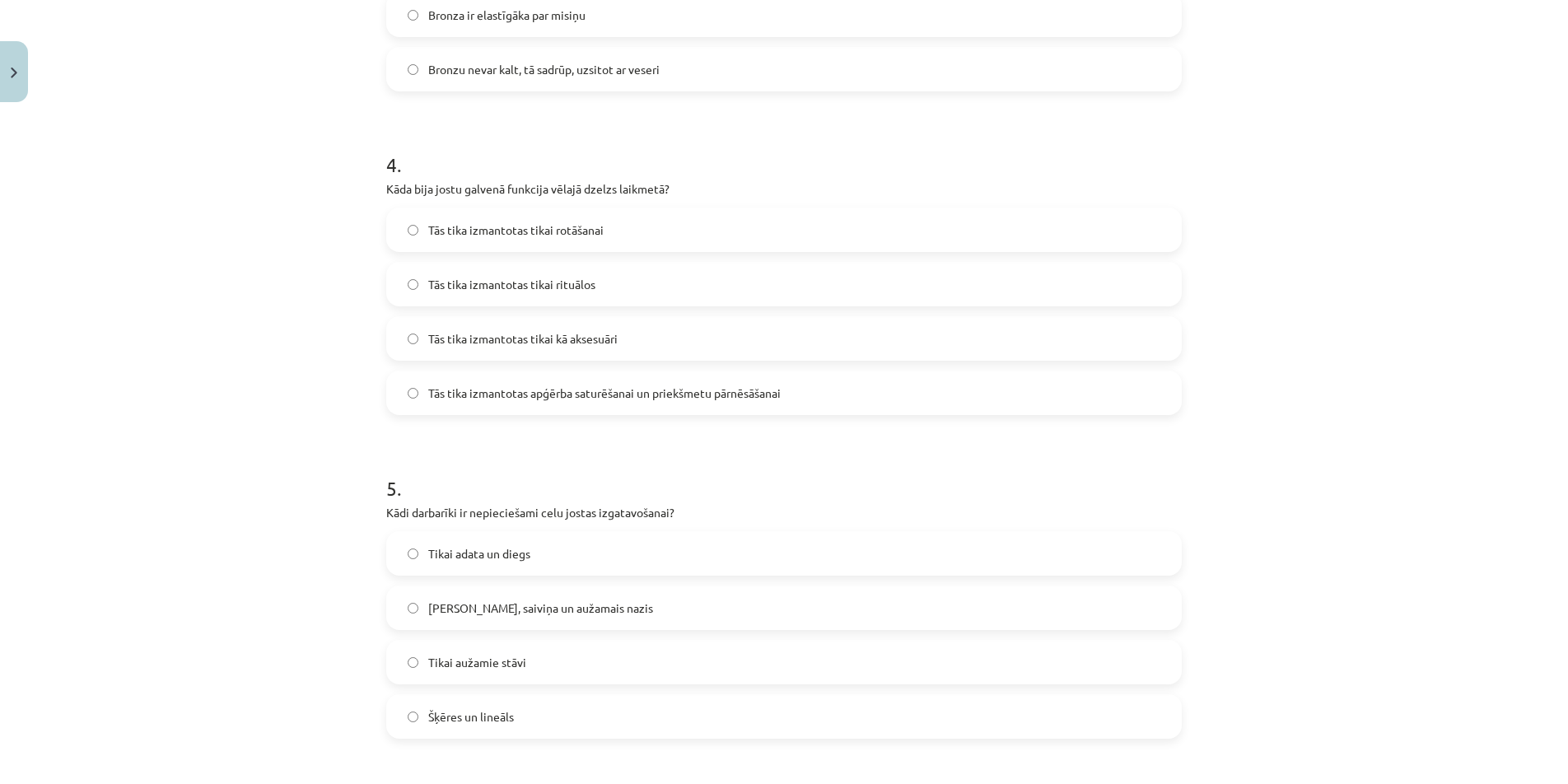
click at [675, 409] on label "Tās tika izmantotas apģērba saturēšanai un priekšmetu pārnēsāšanai" at bounding box center [784, 393] width 792 height 41
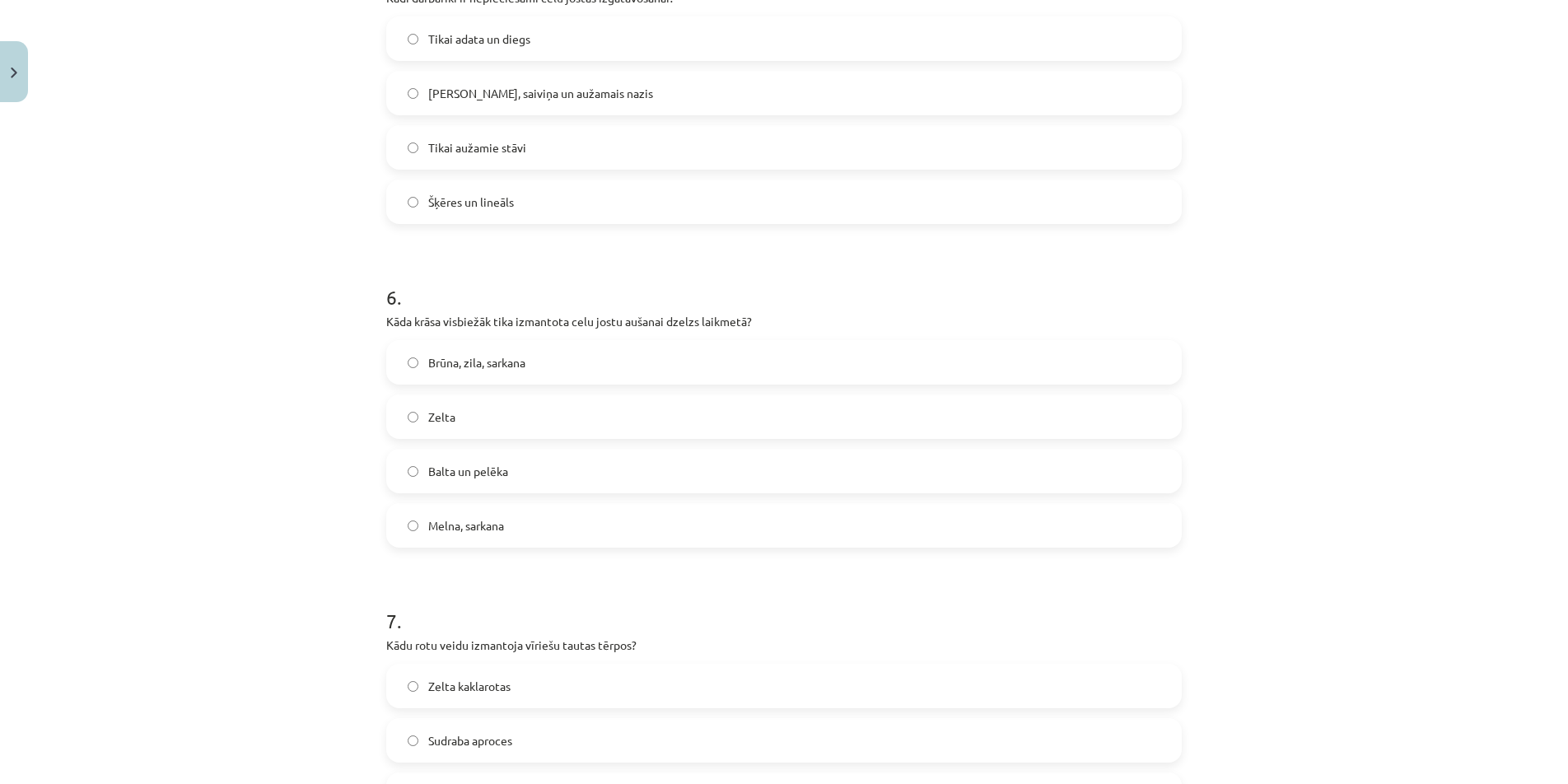
scroll to position [1696, 0]
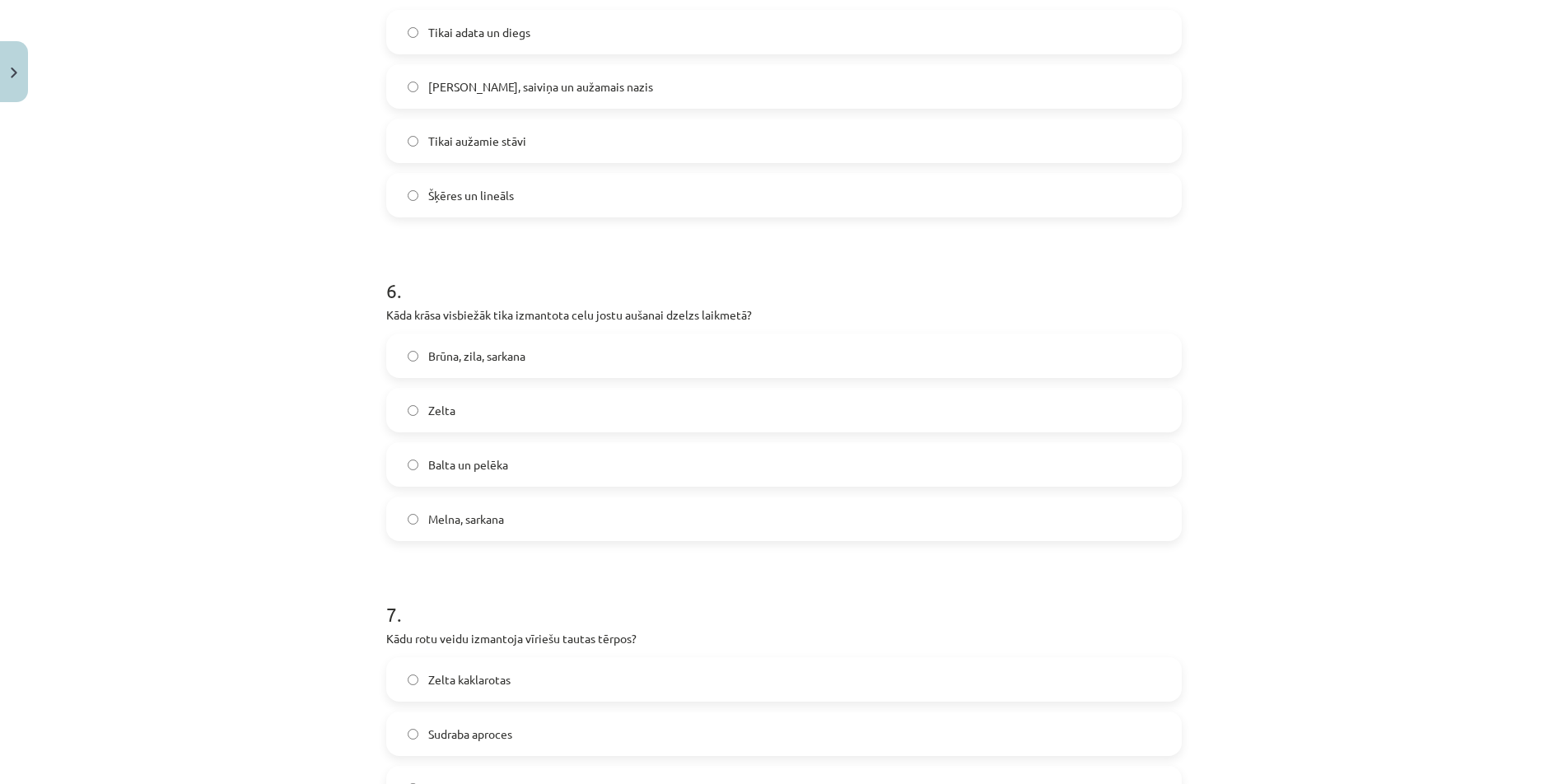
click at [469, 90] on span "[PERSON_NAME], saiviņa un aužamais nazis" at bounding box center [541, 86] width 225 height 17
click at [476, 363] on span "Brūna, zila, sarkana" at bounding box center [477, 356] width 97 height 17
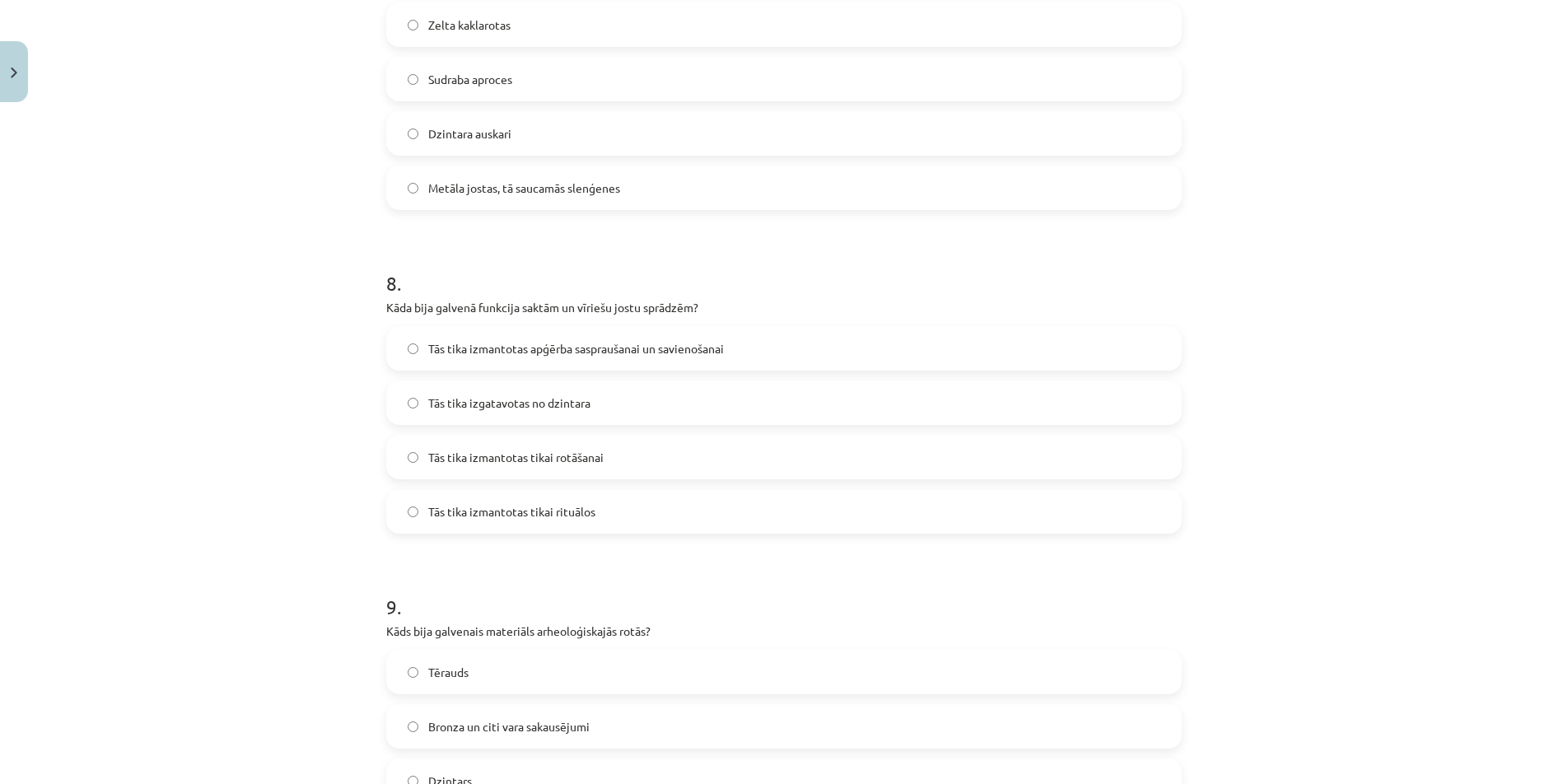
scroll to position [2355, 0]
click at [535, 185] on span "Metāla jostas, tā saucamās slenģenes" at bounding box center [525, 184] width 192 height 17
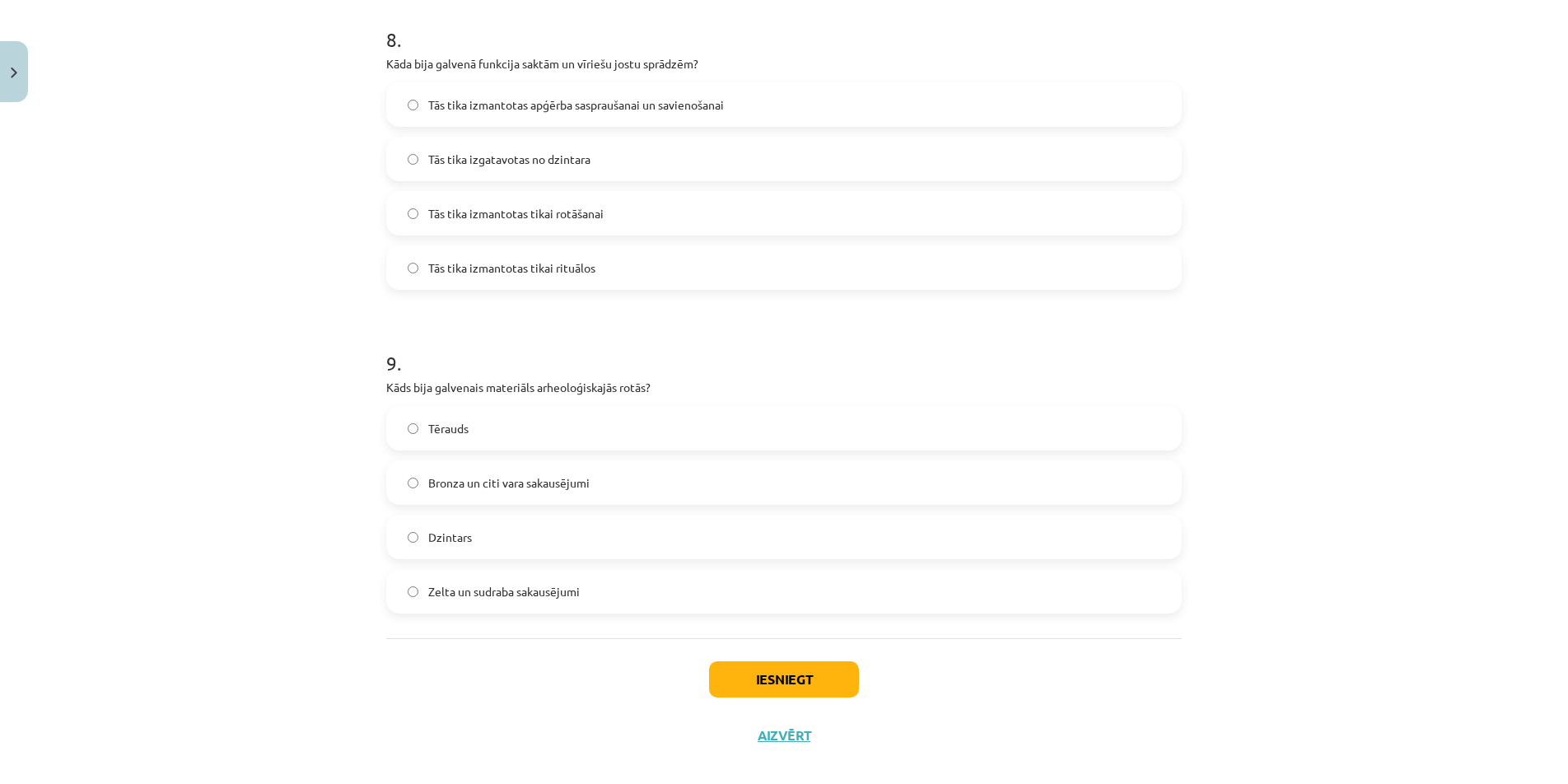
scroll to position [2615, 0]
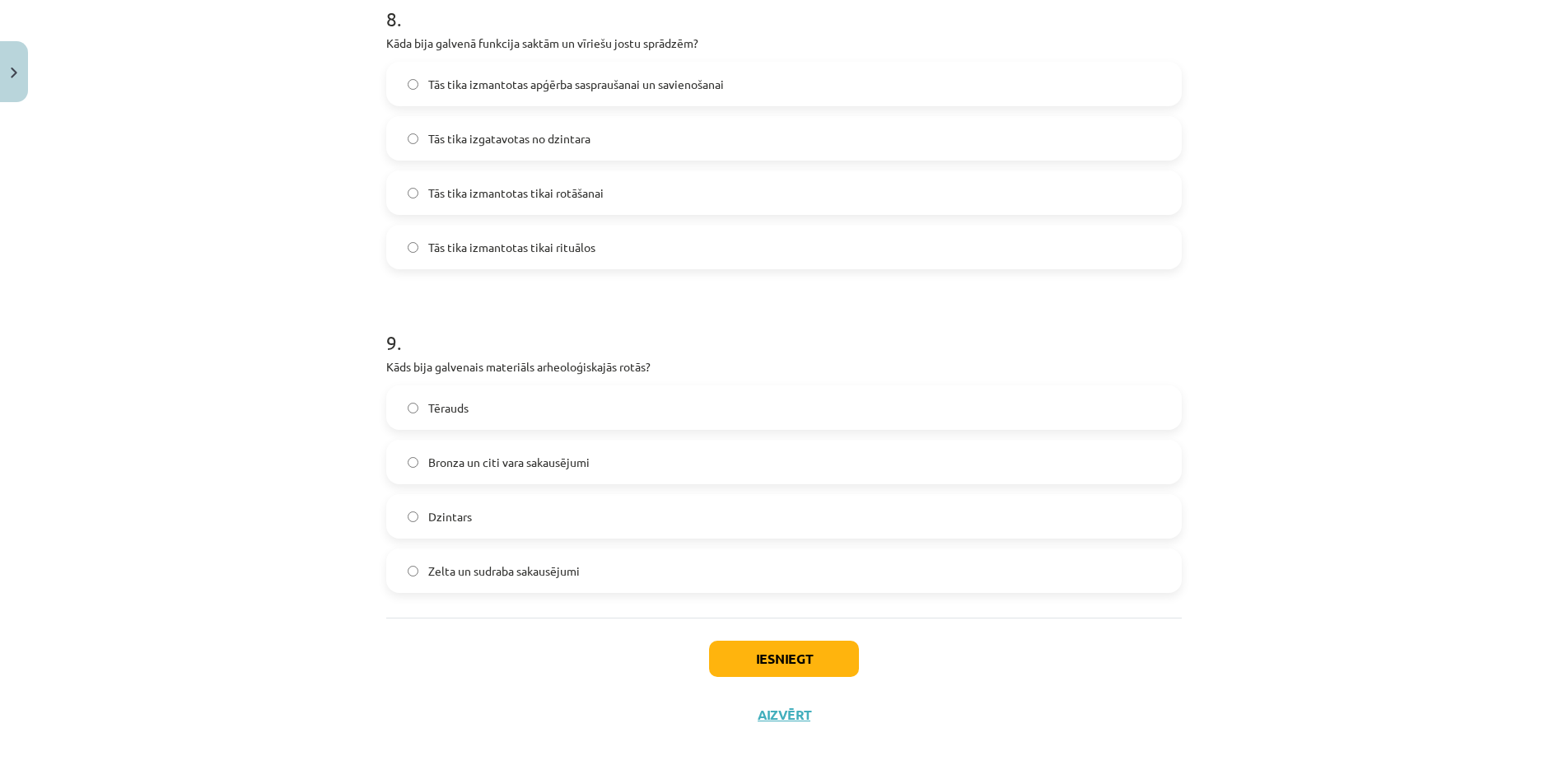
click at [529, 90] on span "Tās tika izmantotas apģērba saspraušanai un savienošanai" at bounding box center [576, 85] width 296 height 17
click at [540, 456] on span "Bronza un citi vara sakausējumi" at bounding box center [510, 463] width 162 height 17
click at [833, 648] on button "Iesniegt" at bounding box center [783, 659] width 149 height 37
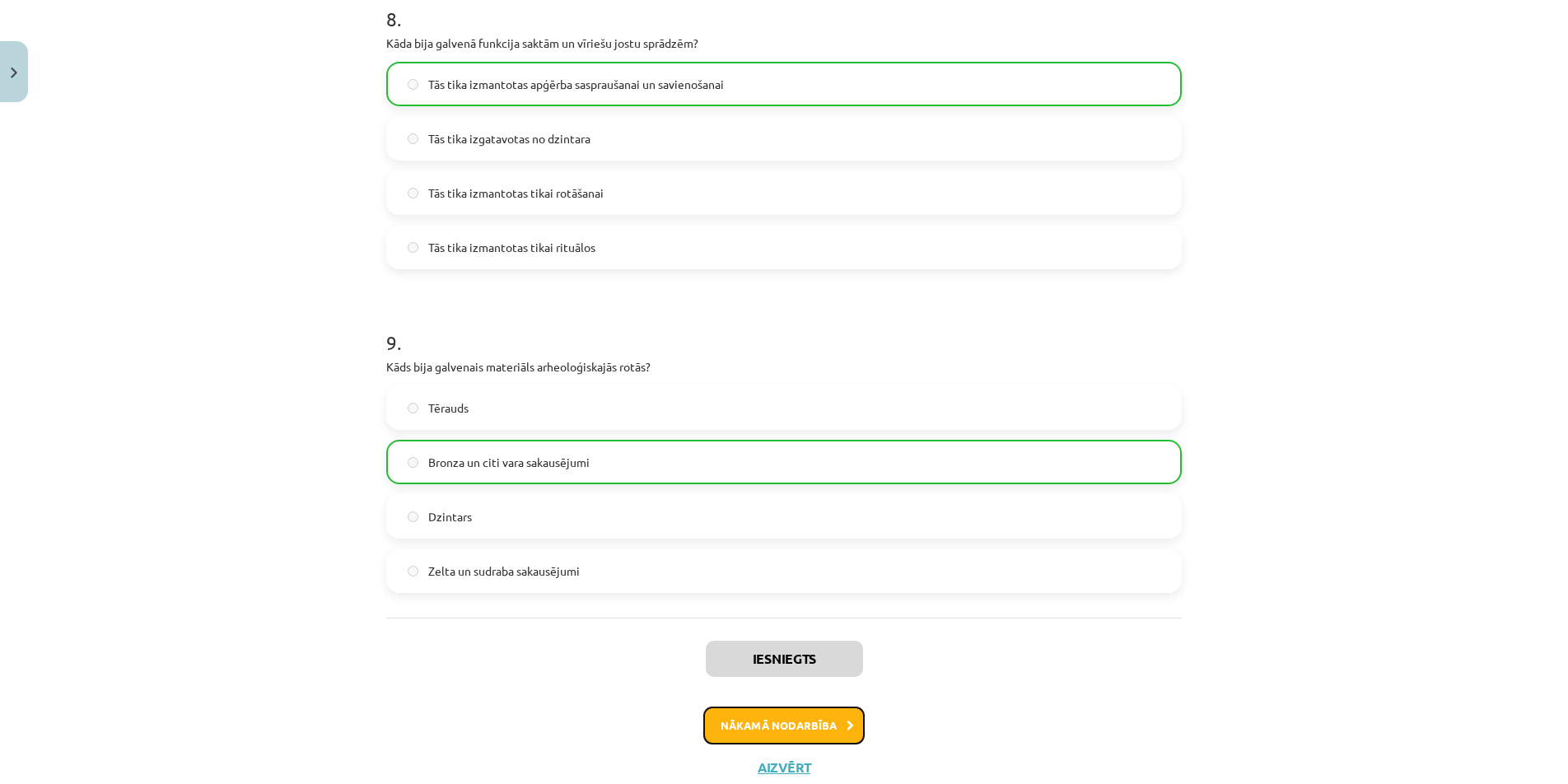
click at [836, 729] on button "Nākamā nodarbība" at bounding box center [784, 726] width 162 height 38
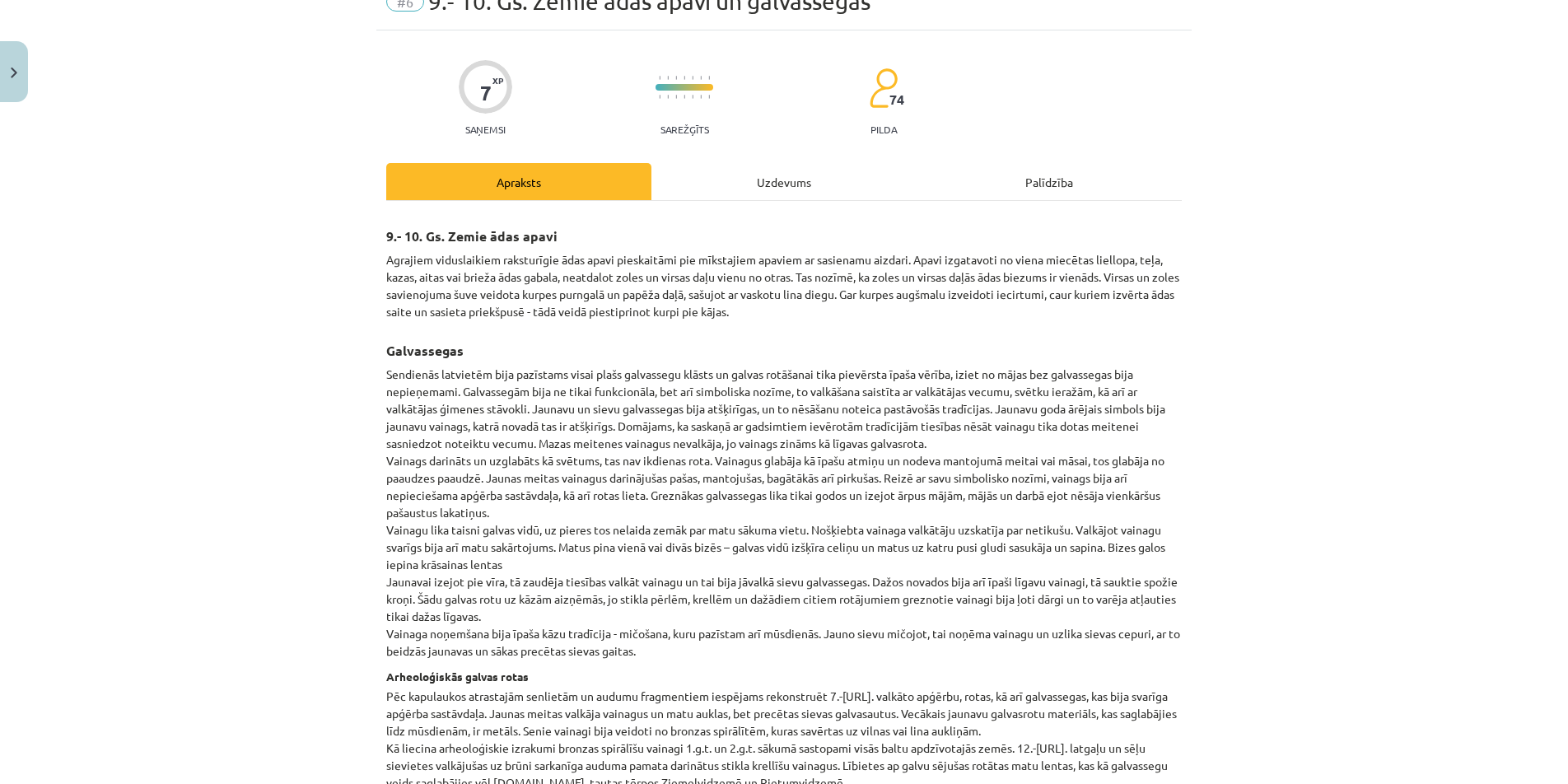
scroll to position [41, 0]
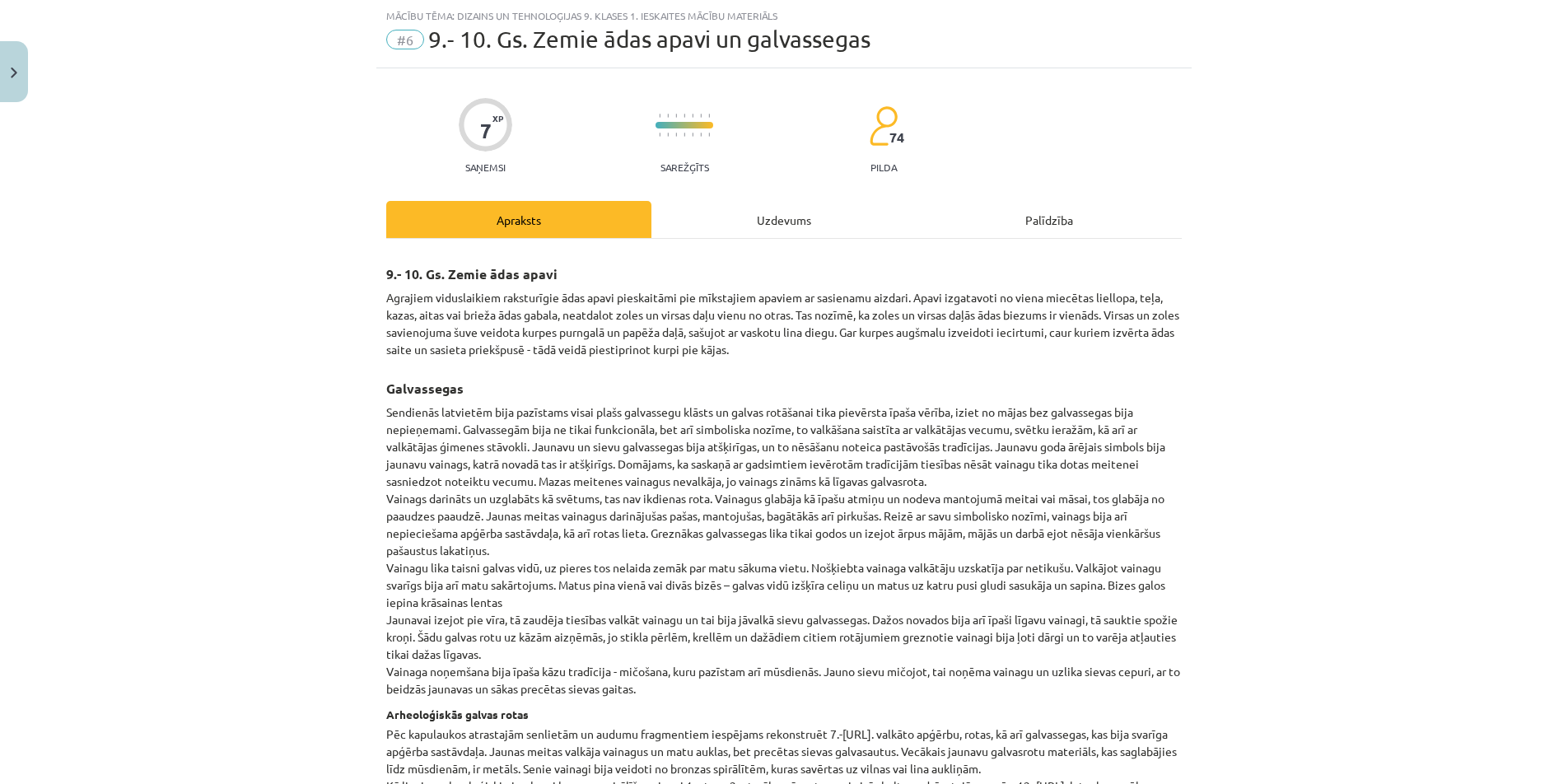
click at [776, 229] on div "Uzdevums" at bounding box center [784, 219] width 265 height 37
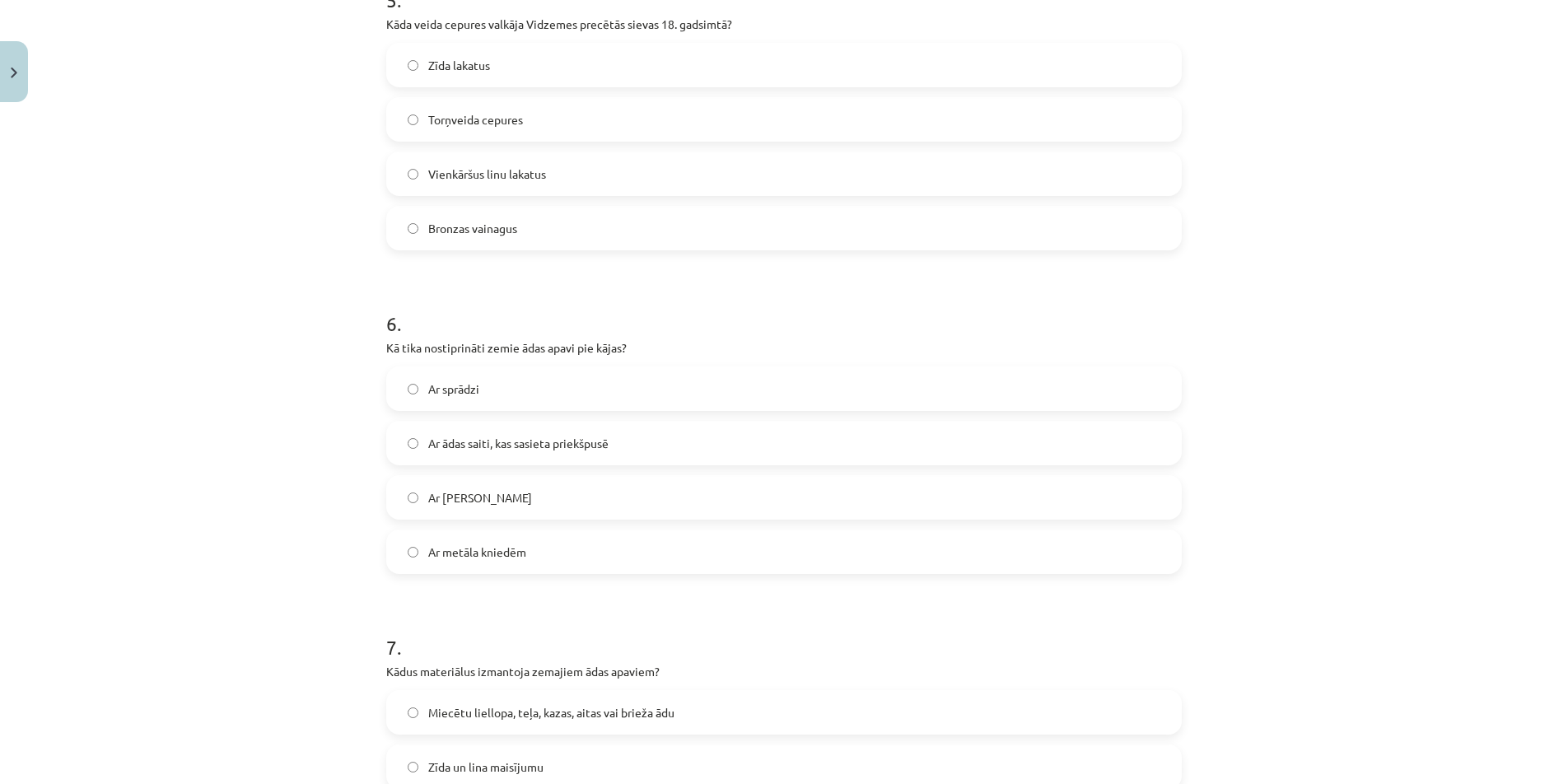
scroll to position [1968, 0]
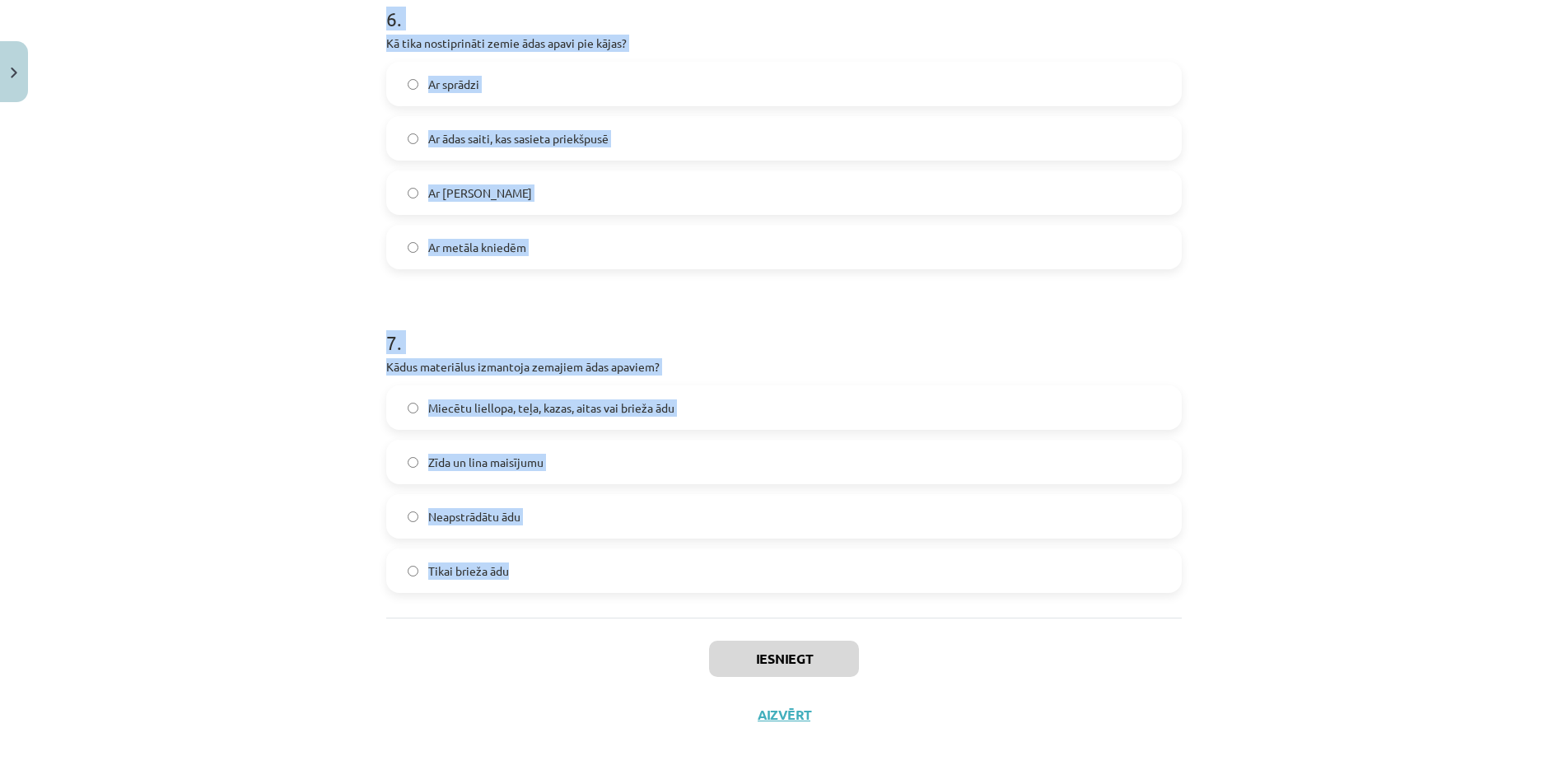
drag, startPoint x: 396, startPoint y: 241, endPoint x: 656, endPoint y: 606, distance: 448.1
copy form "5 . Lorem ipsum dolo sitametcon adipisc elit seddoe? Temporin ut labore etdo Ma…"
click at [1353, 374] on div "Mācību tēma: Dizains un tehnoloģijas 9. klases 1. ieskaites mācību materiāls #6…" at bounding box center [784, 392] width 1568 height 784
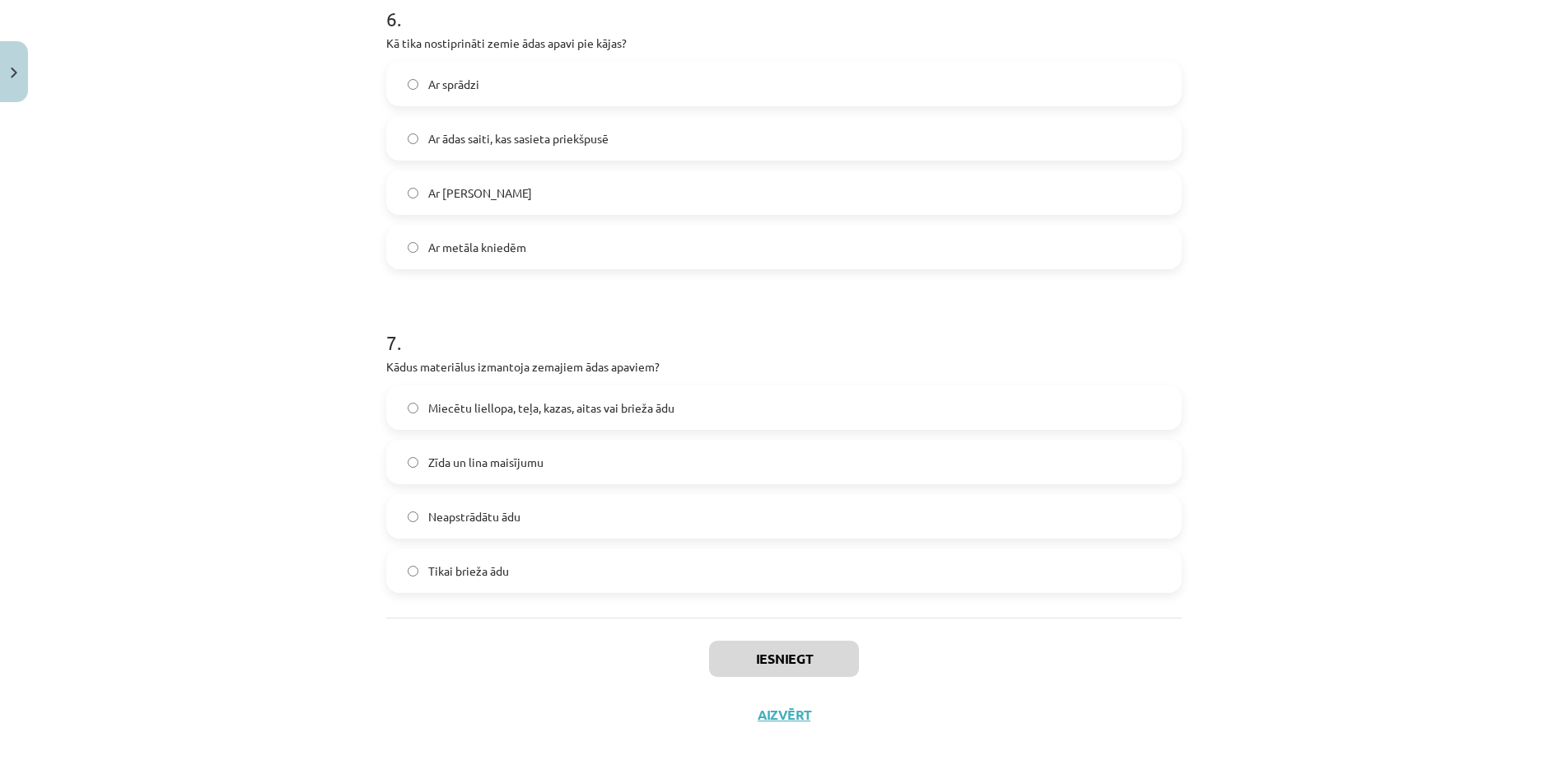
drag, startPoint x: 1349, startPoint y: 442, endPoint x: 1280, endPoint y: 258, distance: 196.5
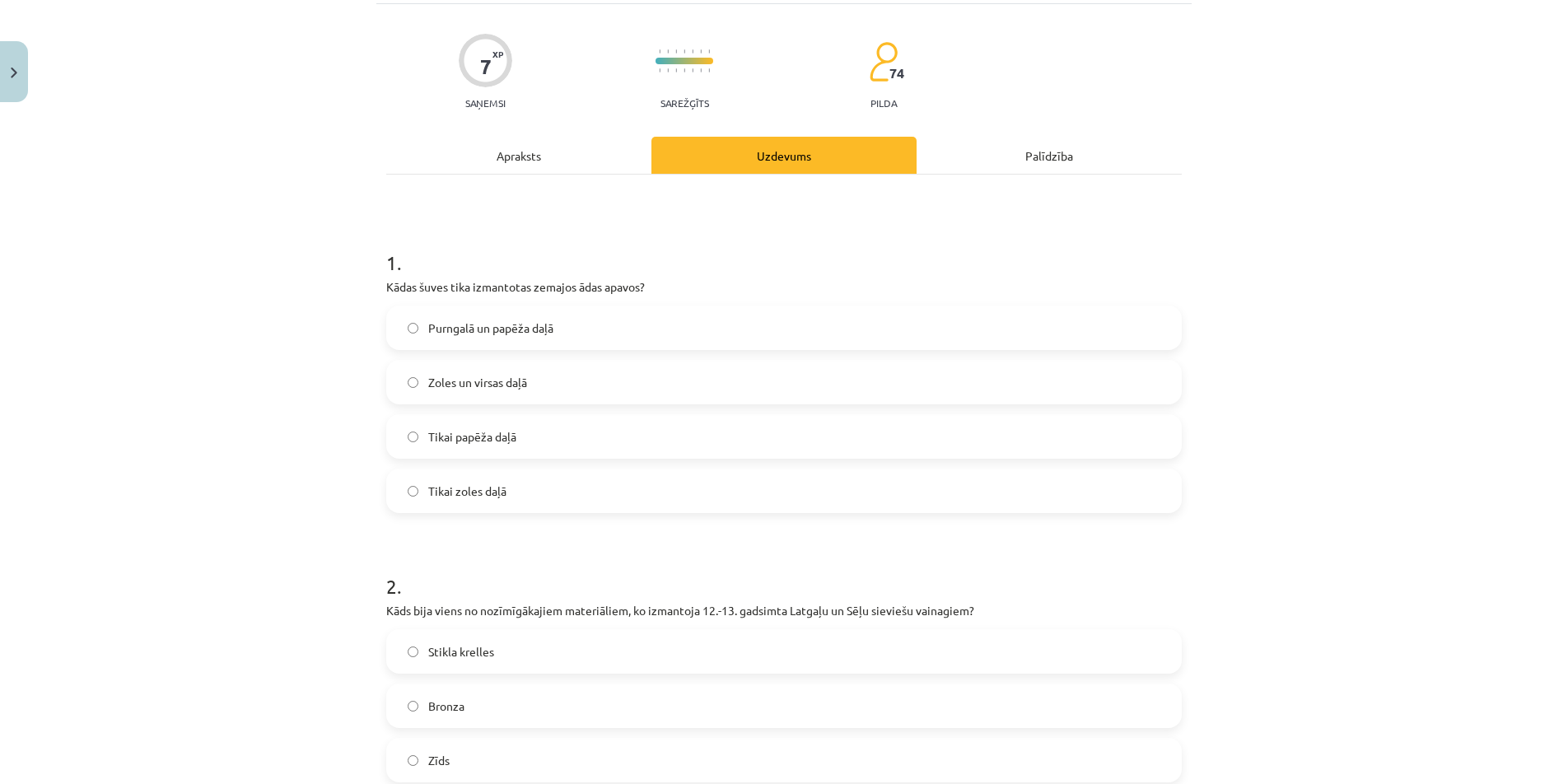
scroll to position [0, 0]
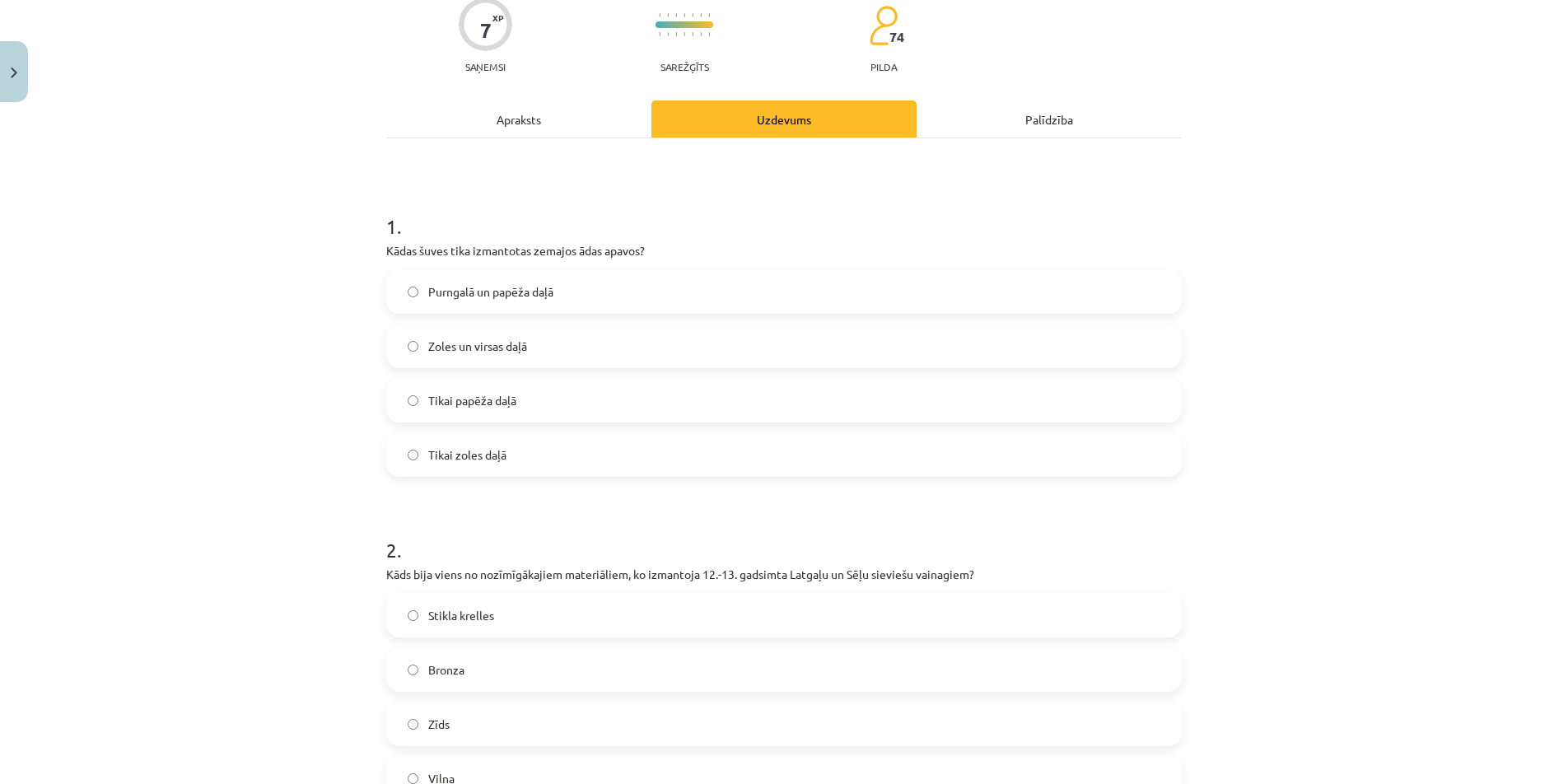
click at [494, 340] on span "Zoles un virsas daļā" at bounding box center [478, 346] width 99 height 17
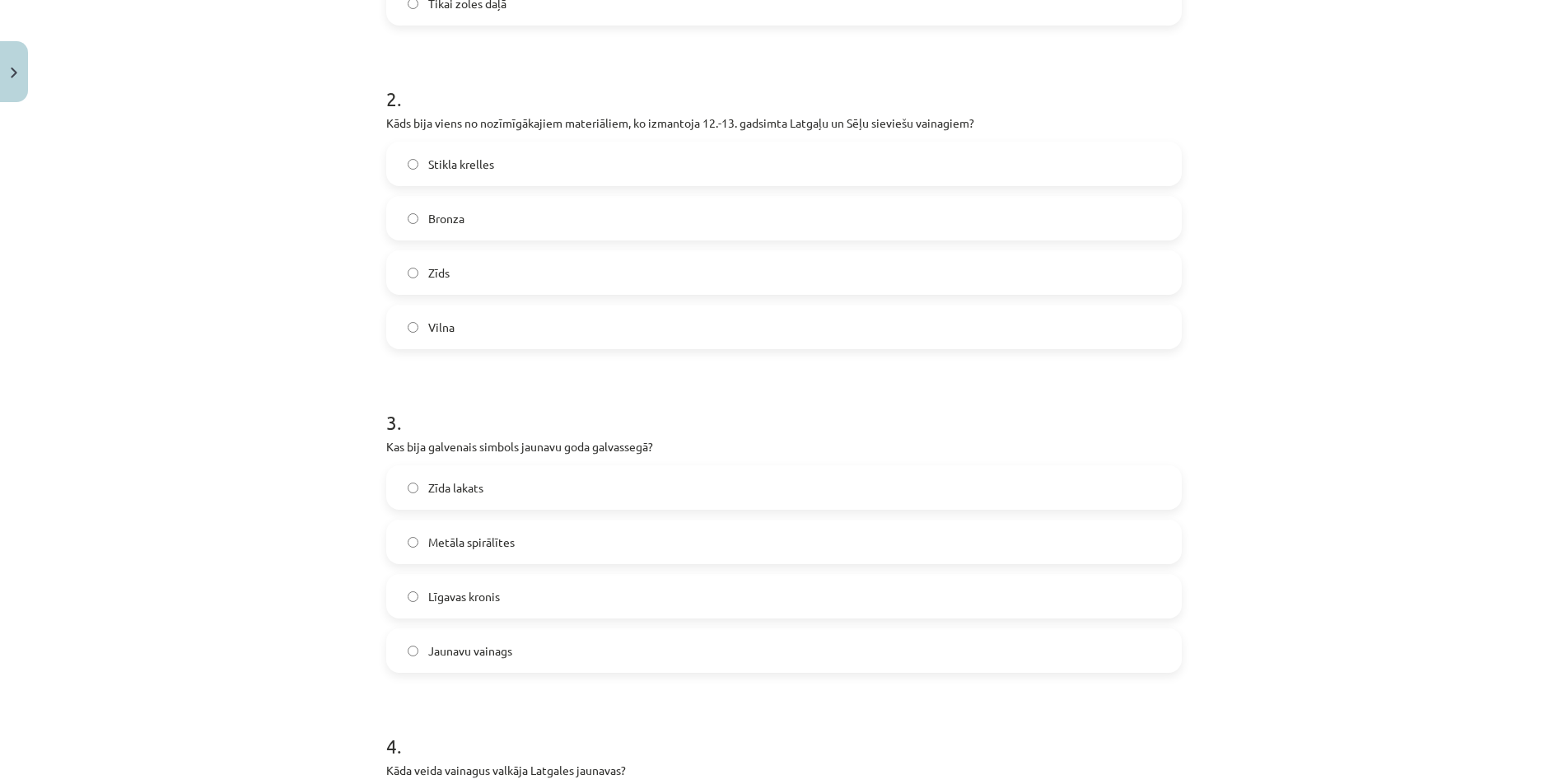
scroll to position [609, 0]
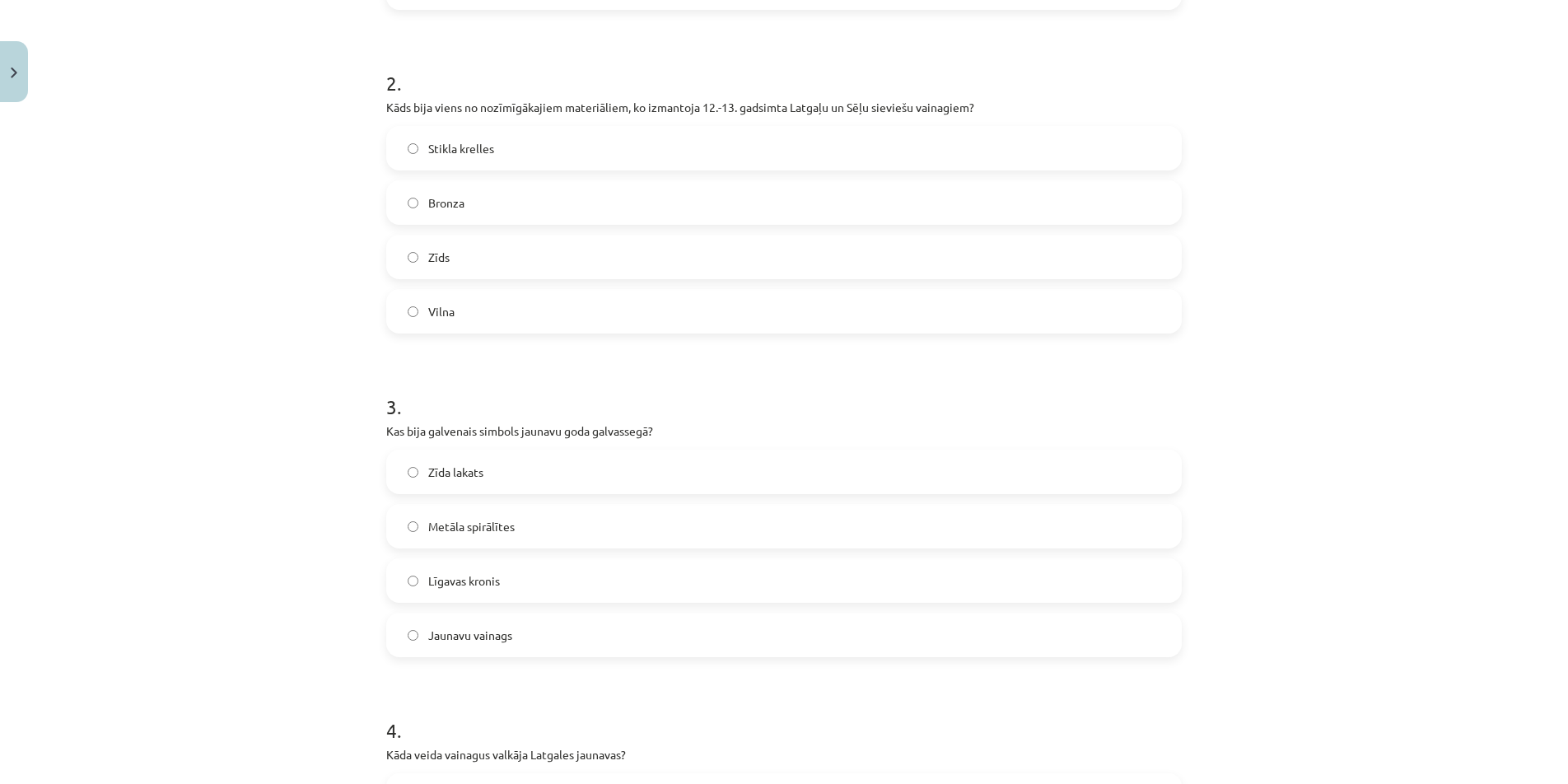
click at [468, 206] on label "Bronza" at bounding box center [784, 203] width 792 height 41
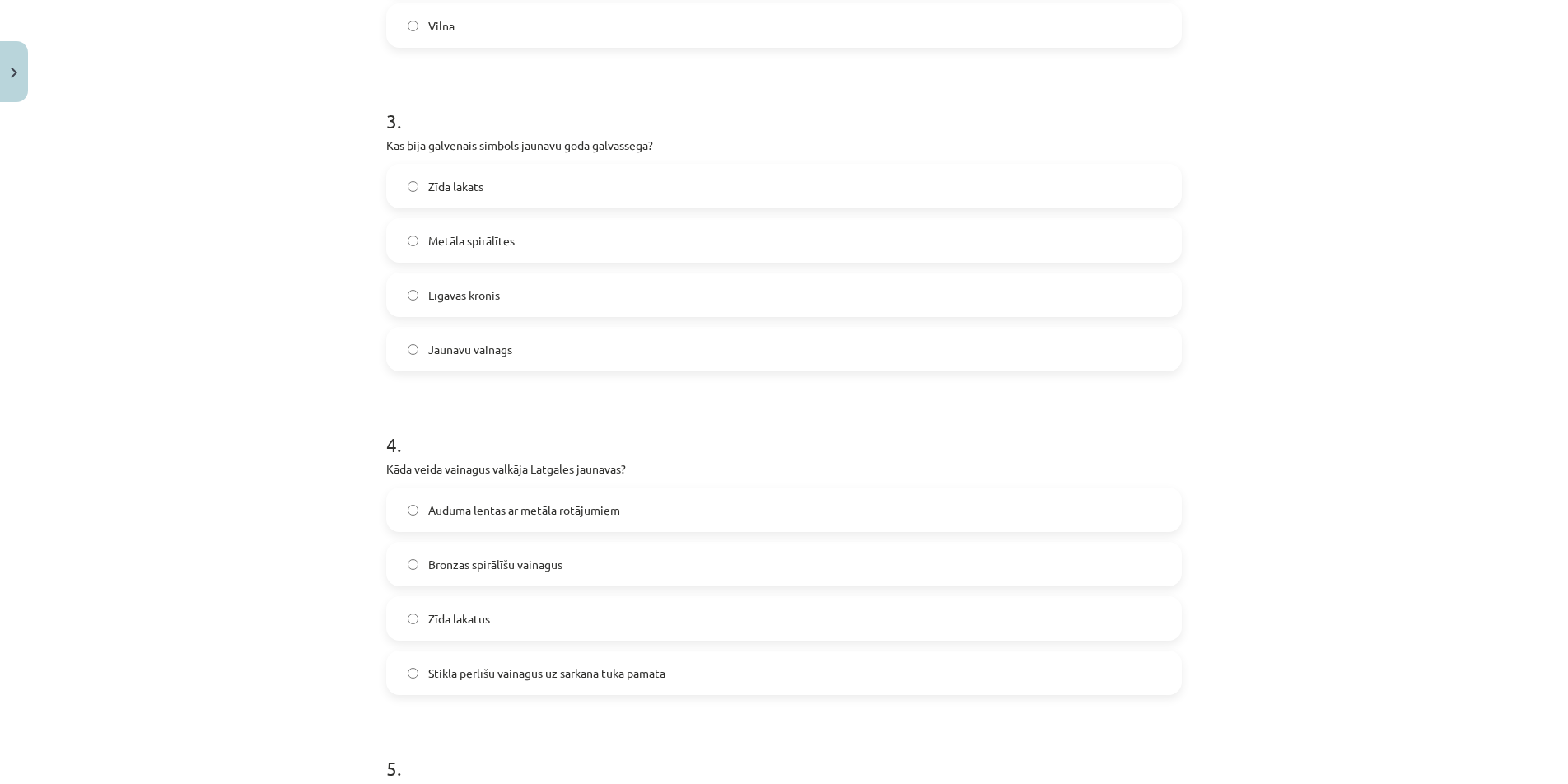
scroll to position [938, 0]
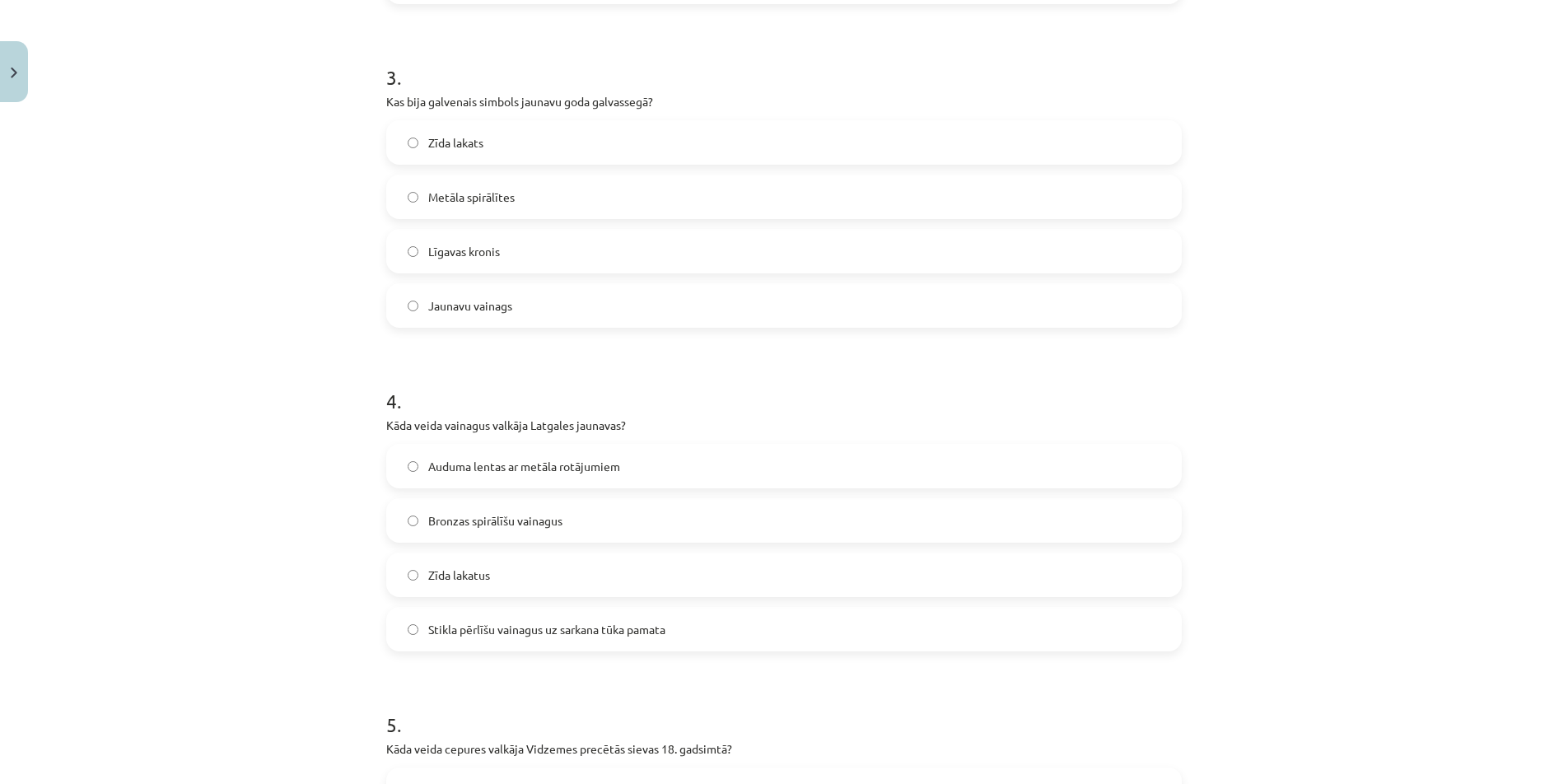
click at [519, 305] on label "Jaunavu vainags" at bounding box center [784, 306] width 792 height 41
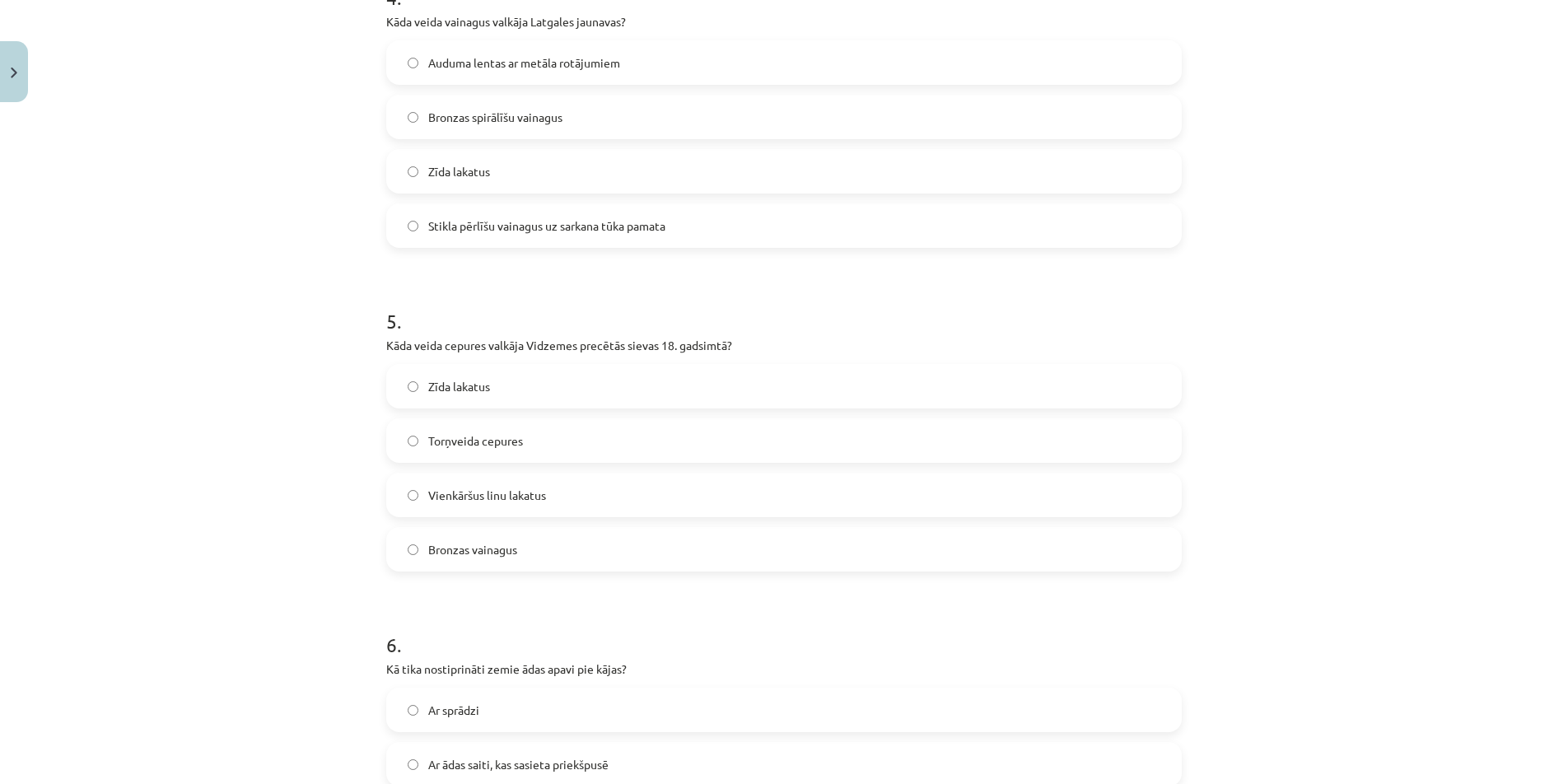
scroll to position [1350, 0]
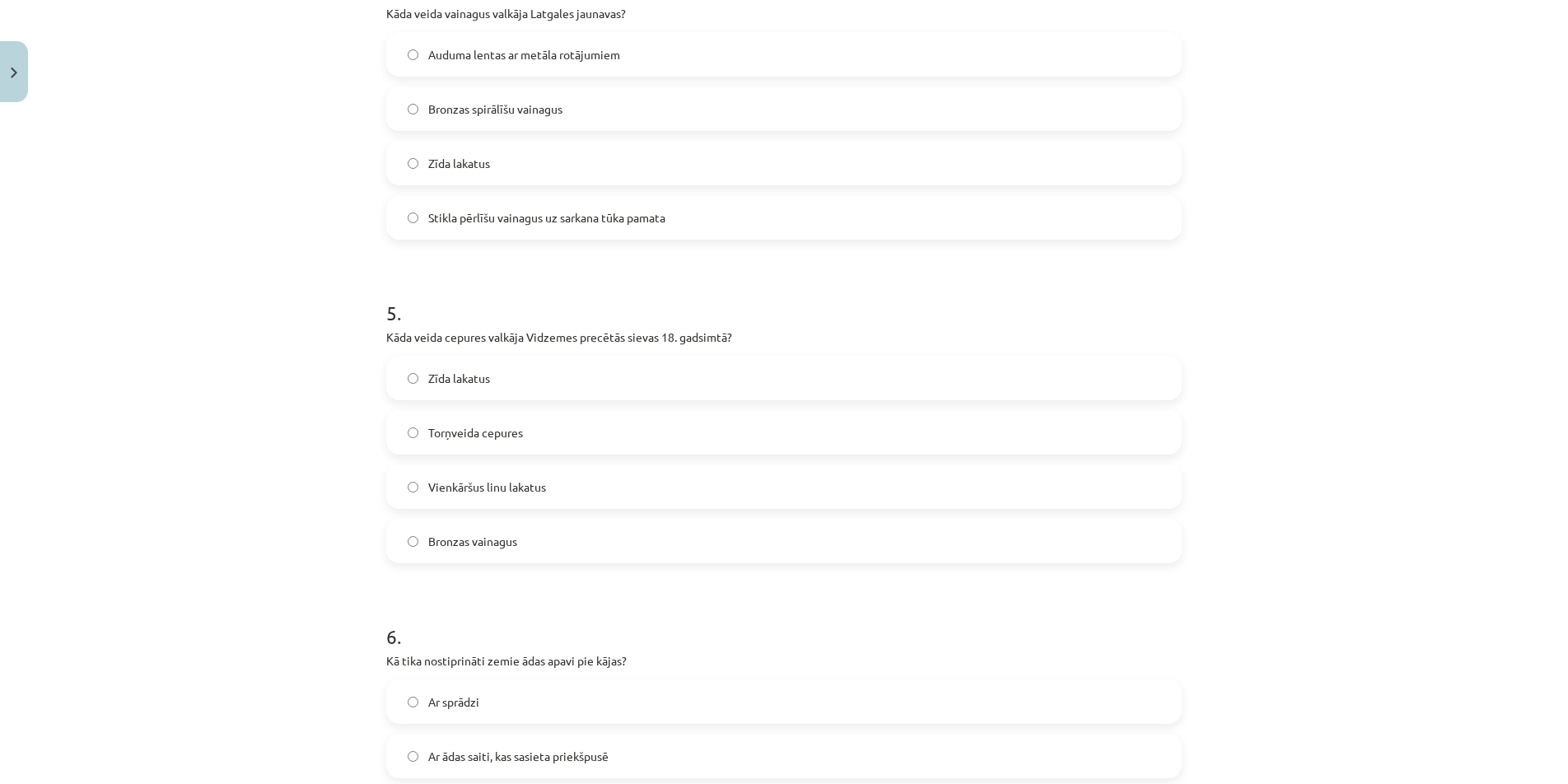
click at [540, 225] on span "Stikla pērlīšu vainagus uz sarkana tūka pamata" at bounding box center [547, 218] width 237 height 17
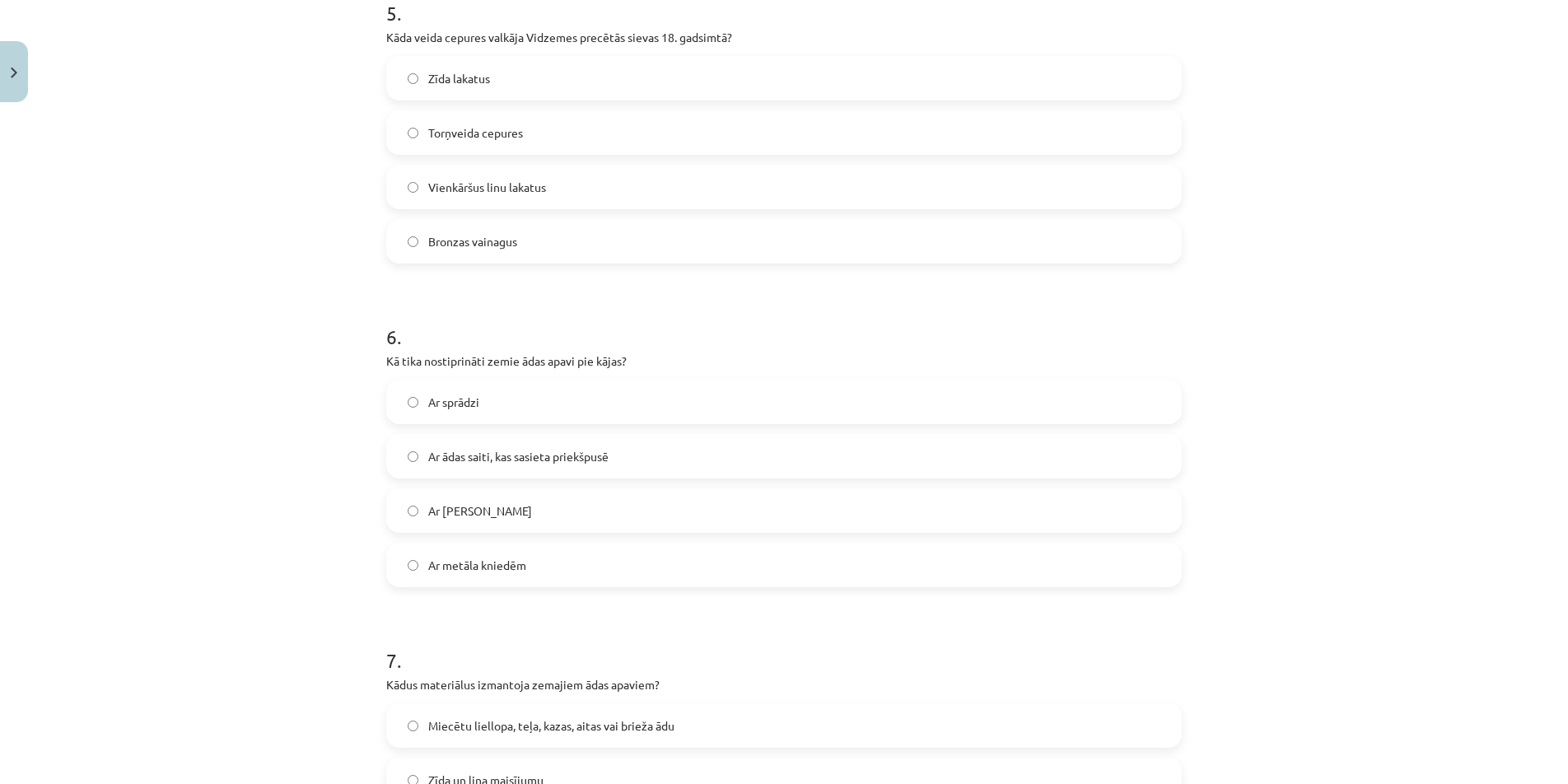
scroll to position [1680, 0]
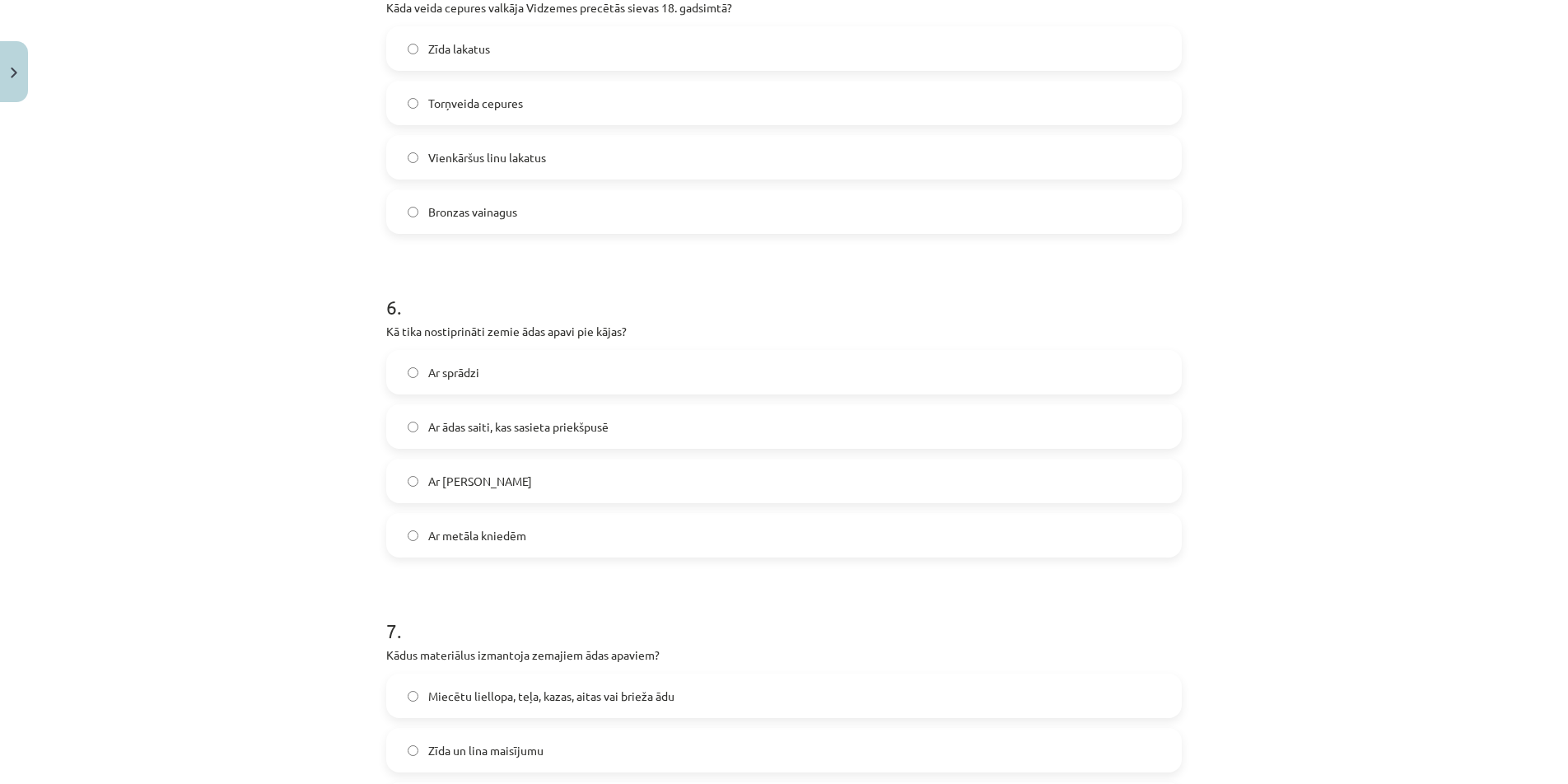
click at [500, 149] on span "Vienkāršus linu lakatus" at bounding box center [487, 158] width 118 height 17
click at [489, 96] on span "Torņveida cepures" at bounding box center [476, 103] width 95 height 17
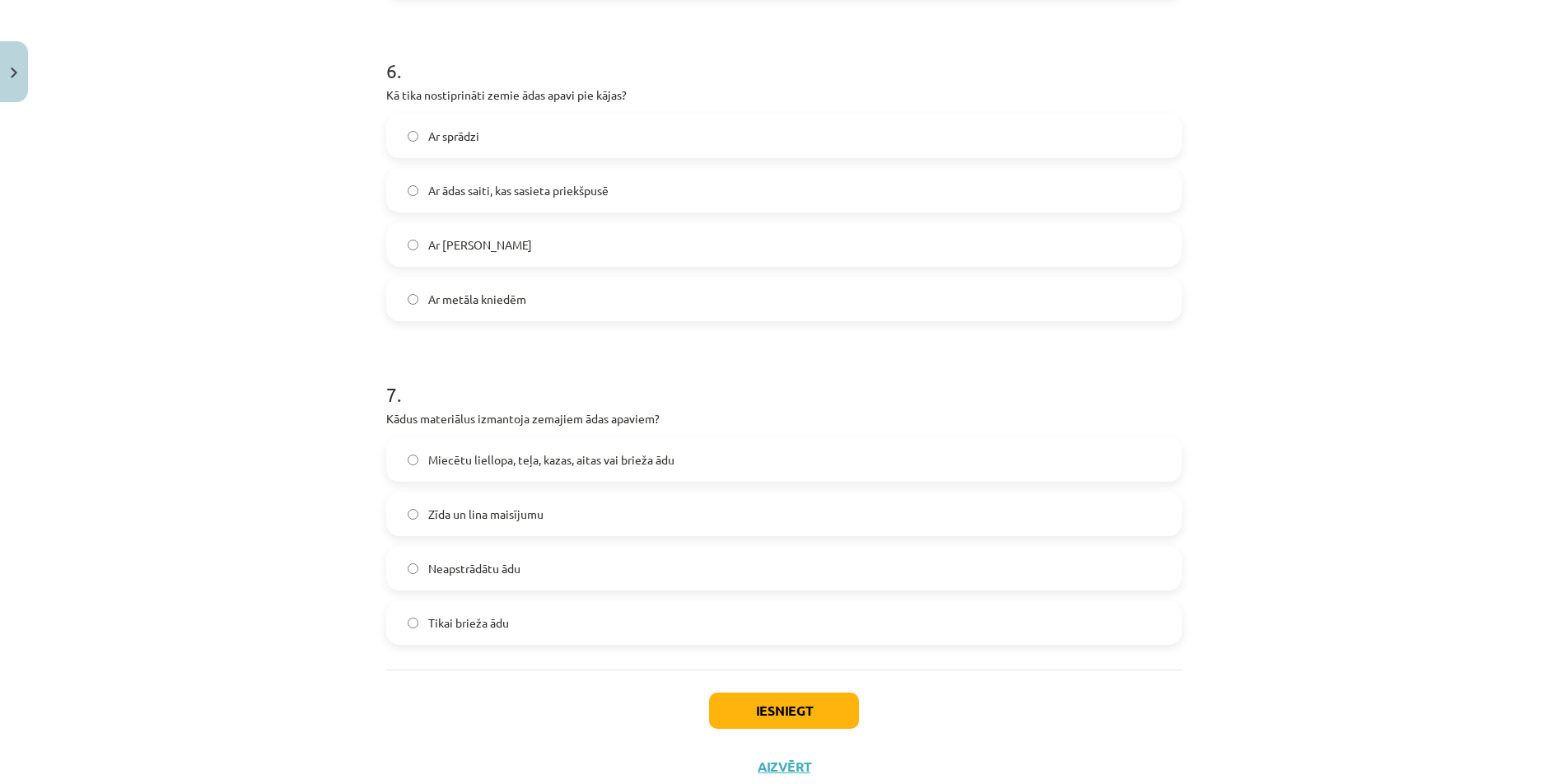
scroll to position [1953, 0]
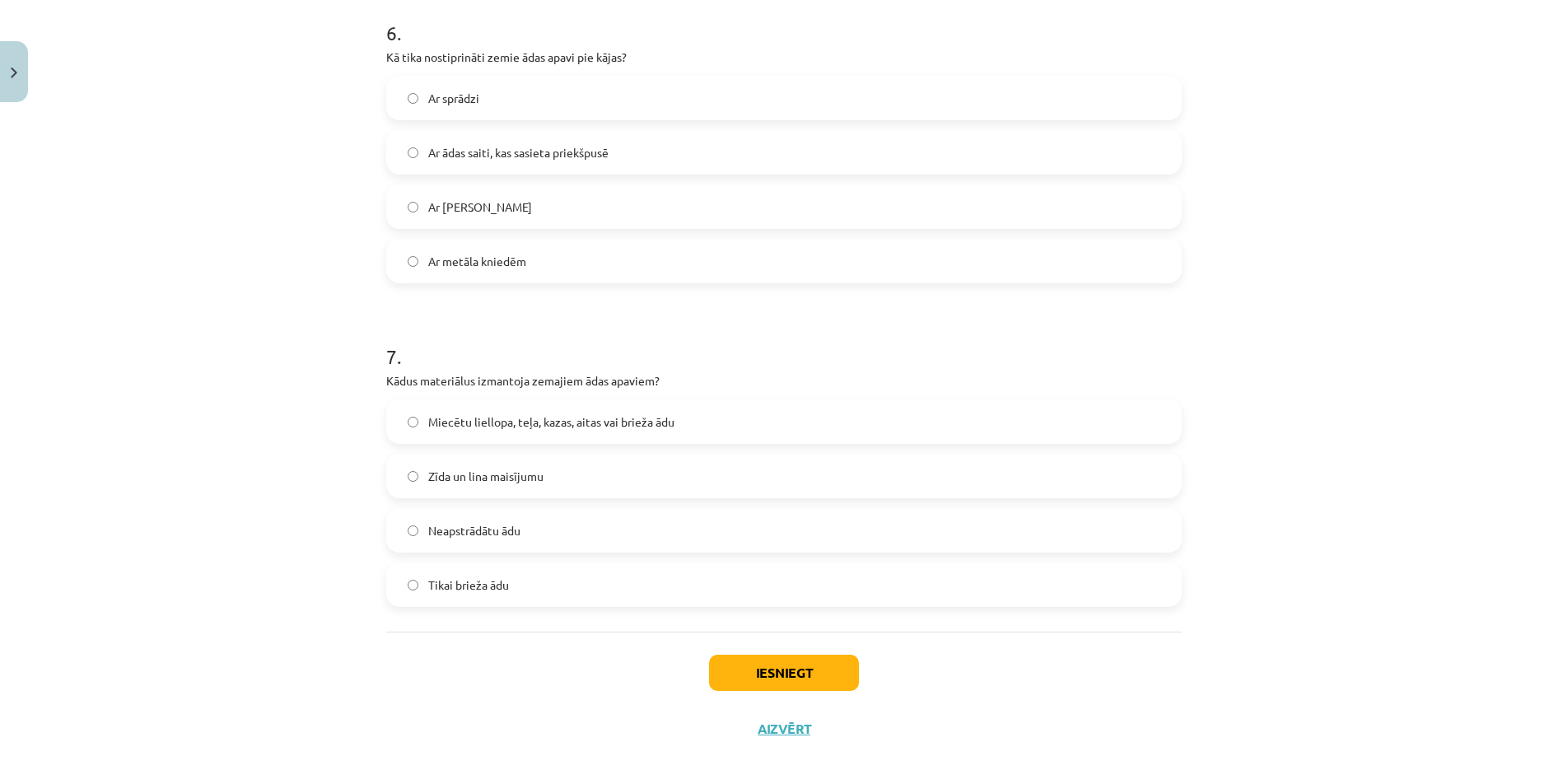
click at [580, 155] on span "Ar ādas saiti, kas sasieta priekšpusē" at bounding box center [519, 152] width 180 height 17
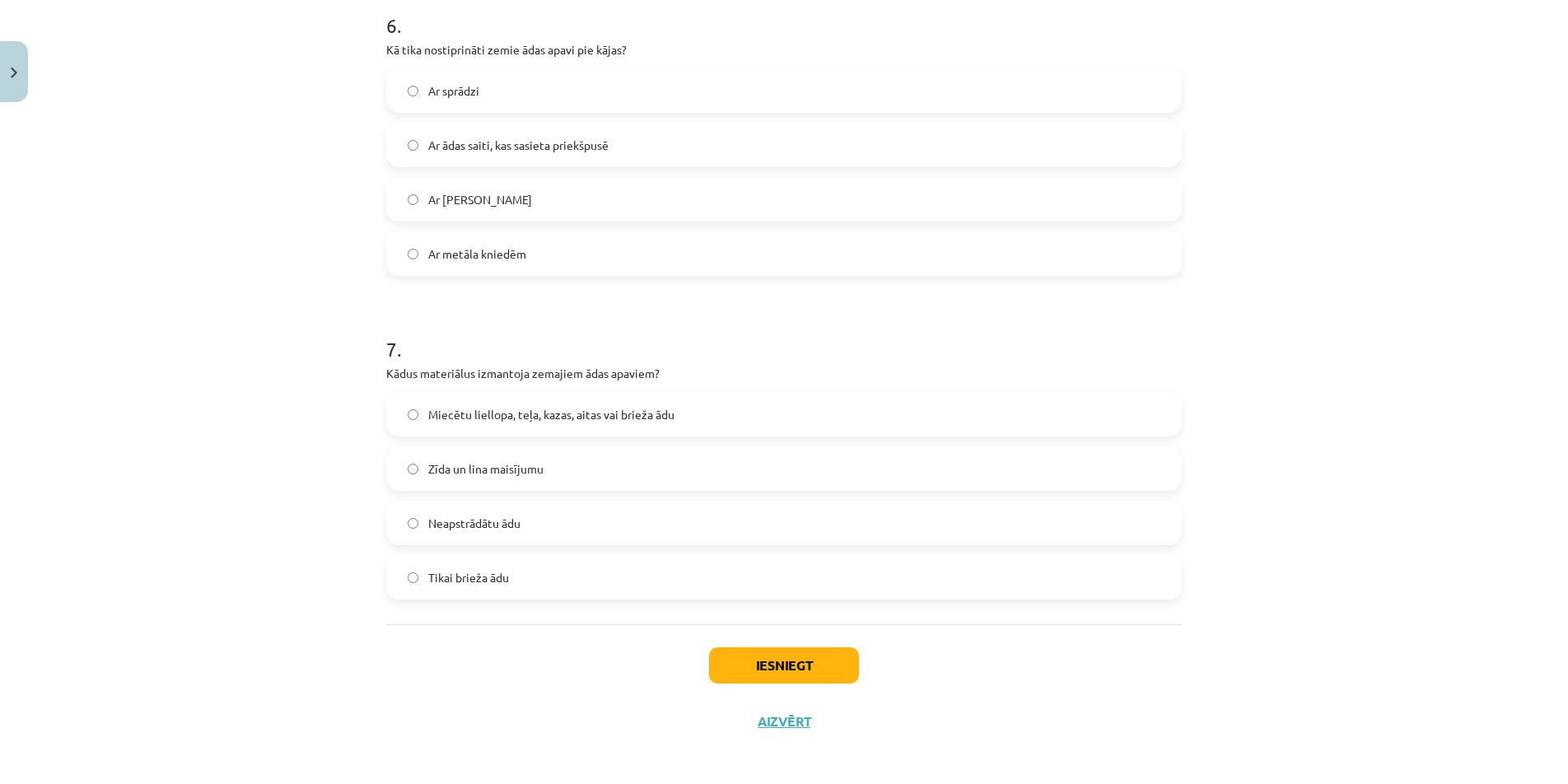
scroll to position [1968, 0]
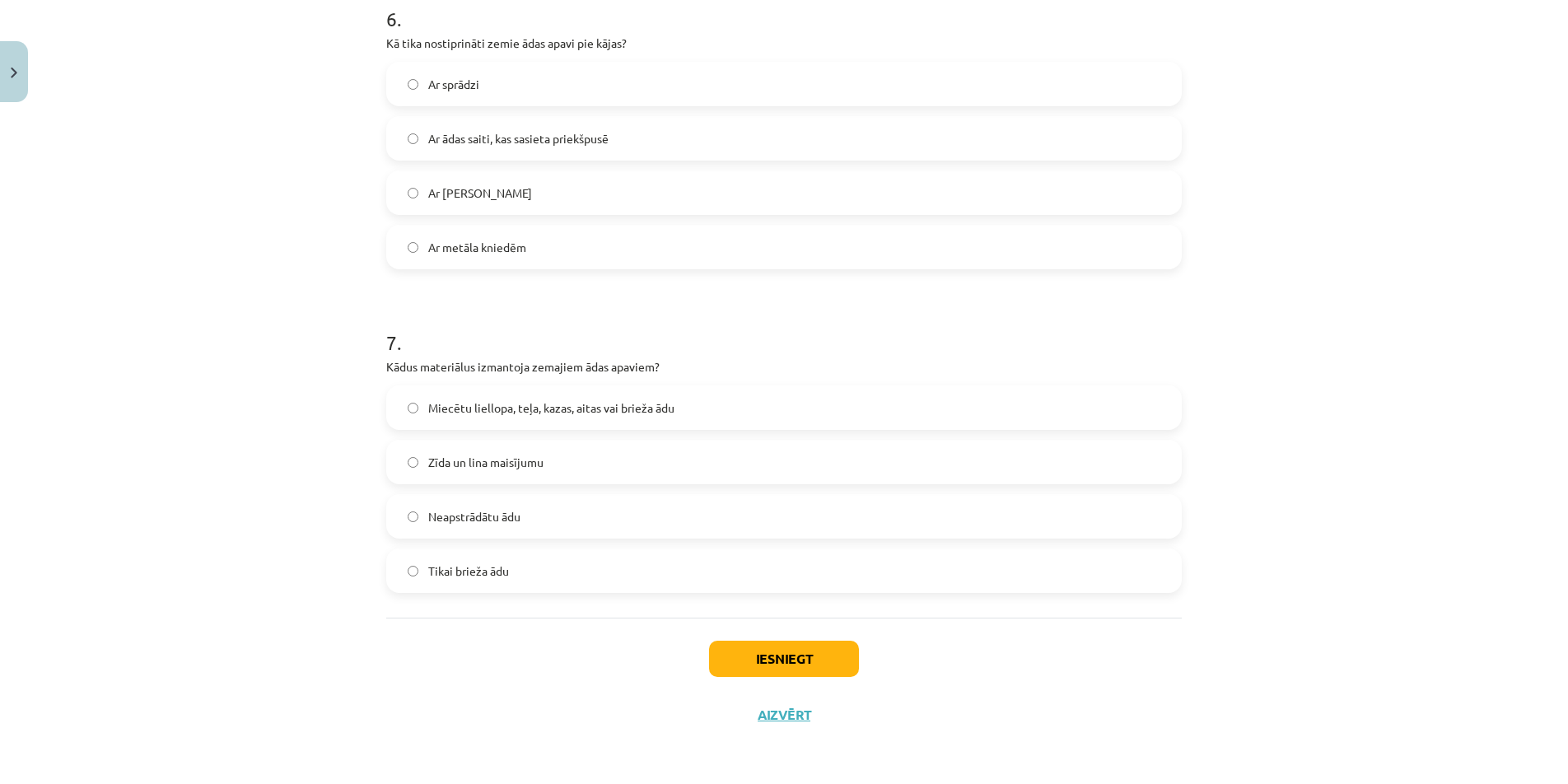
click at [589, 398] on label "Miecētu liellopa, teļa, kazas, aitas vai brieža ādu" at bounding box center [784, 408] width 792 height 41
click at [830, 649] on button "Iesniegt" at bounding box center [783, 659] width 149 height 37
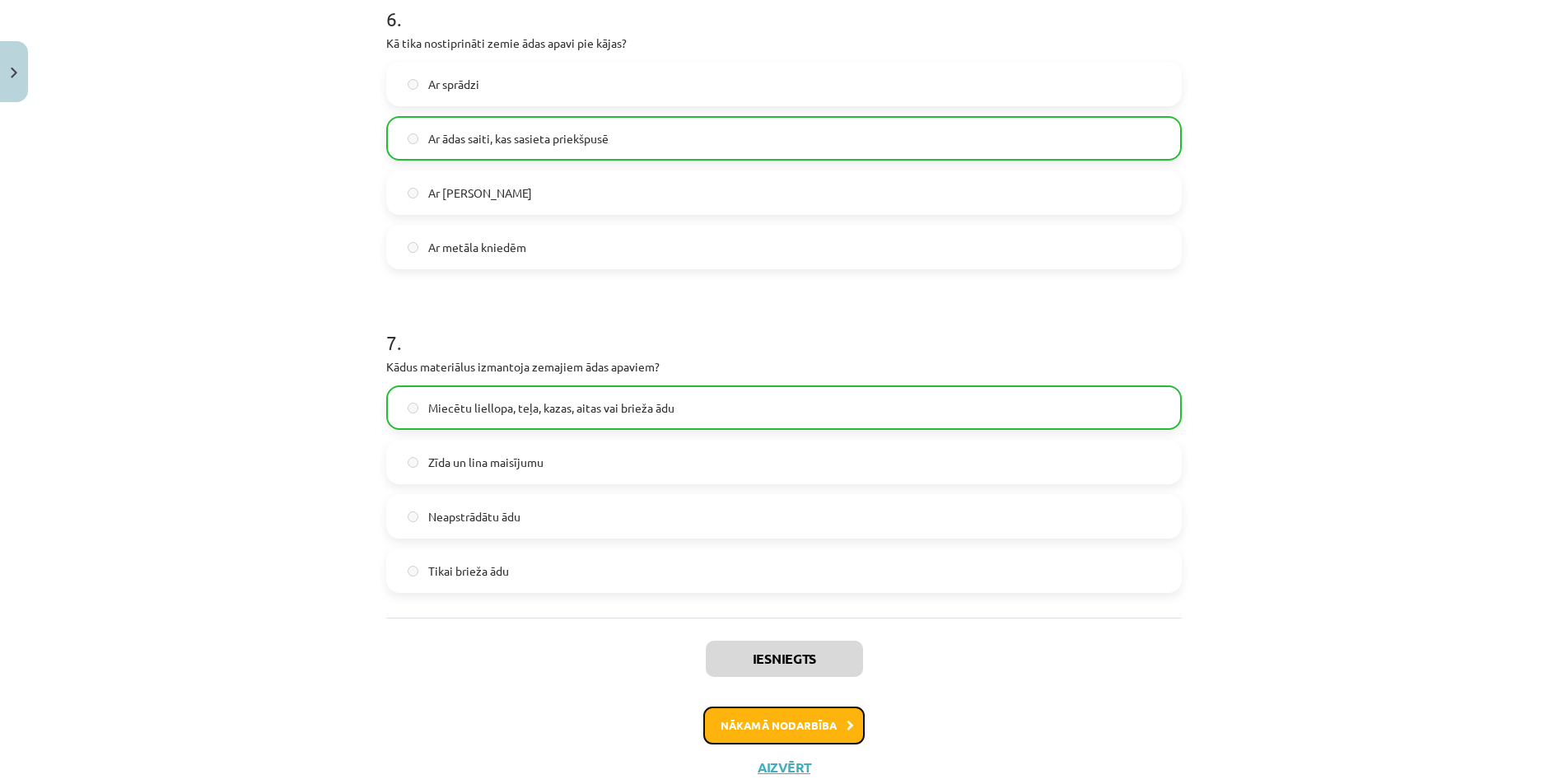
click at [808, 714] on button "Nākamā nodarbība" at bounding box center [784, 726] width 162 height 38
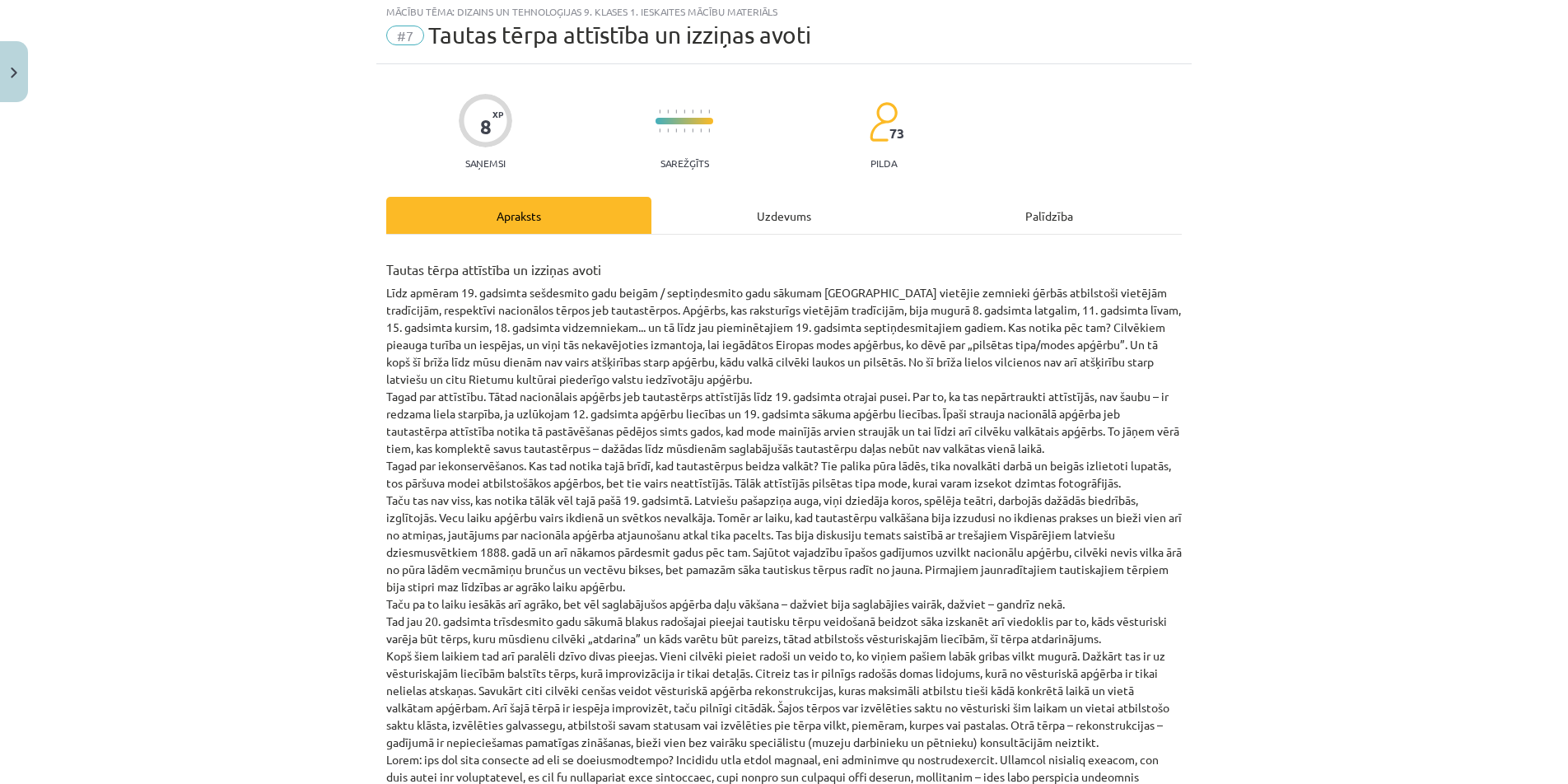
scroll to position [41, 0]
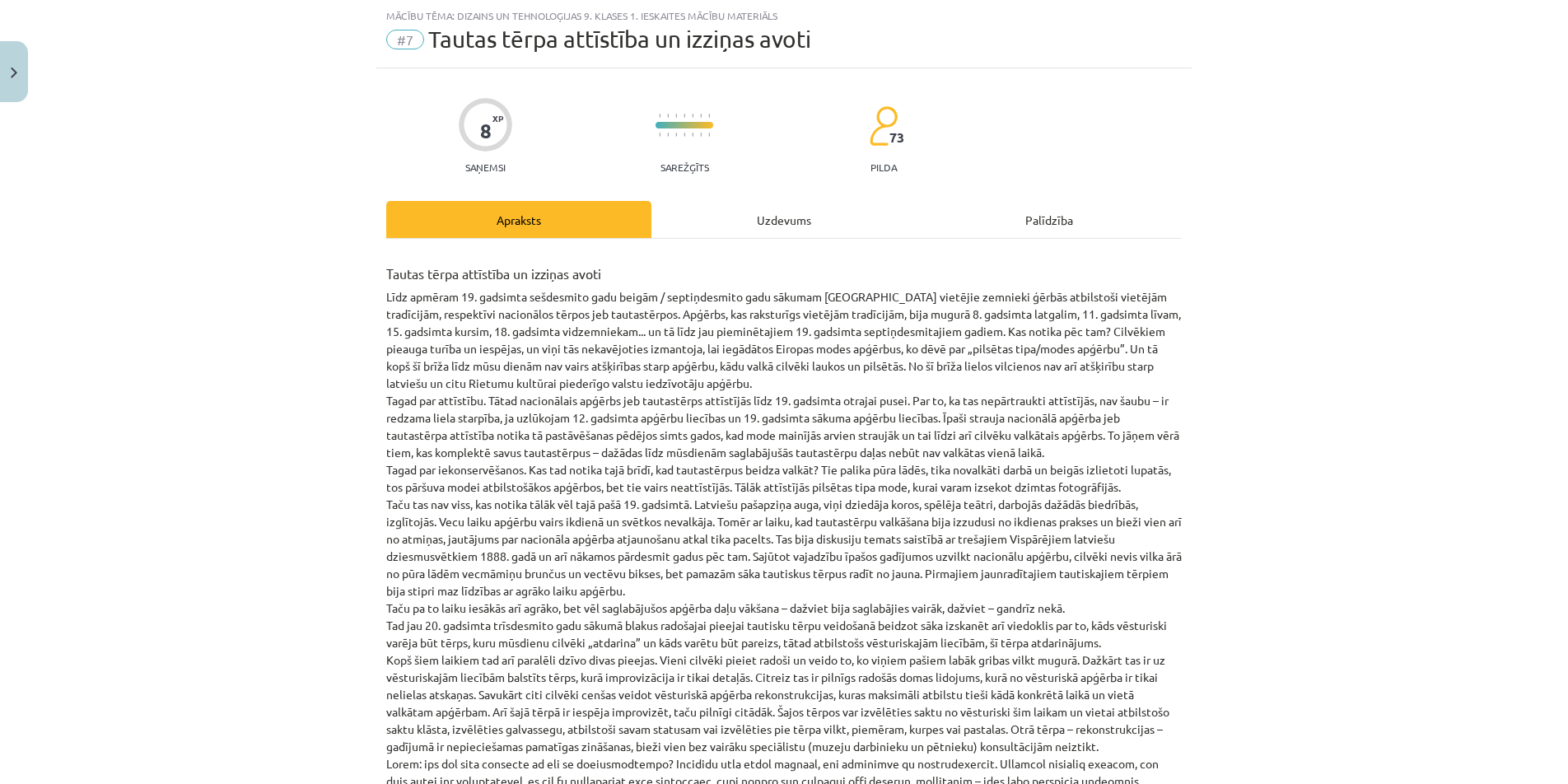
click at [770, 216] on div "Uzdevums" at bounding box center [784, 219] width 265 height 37
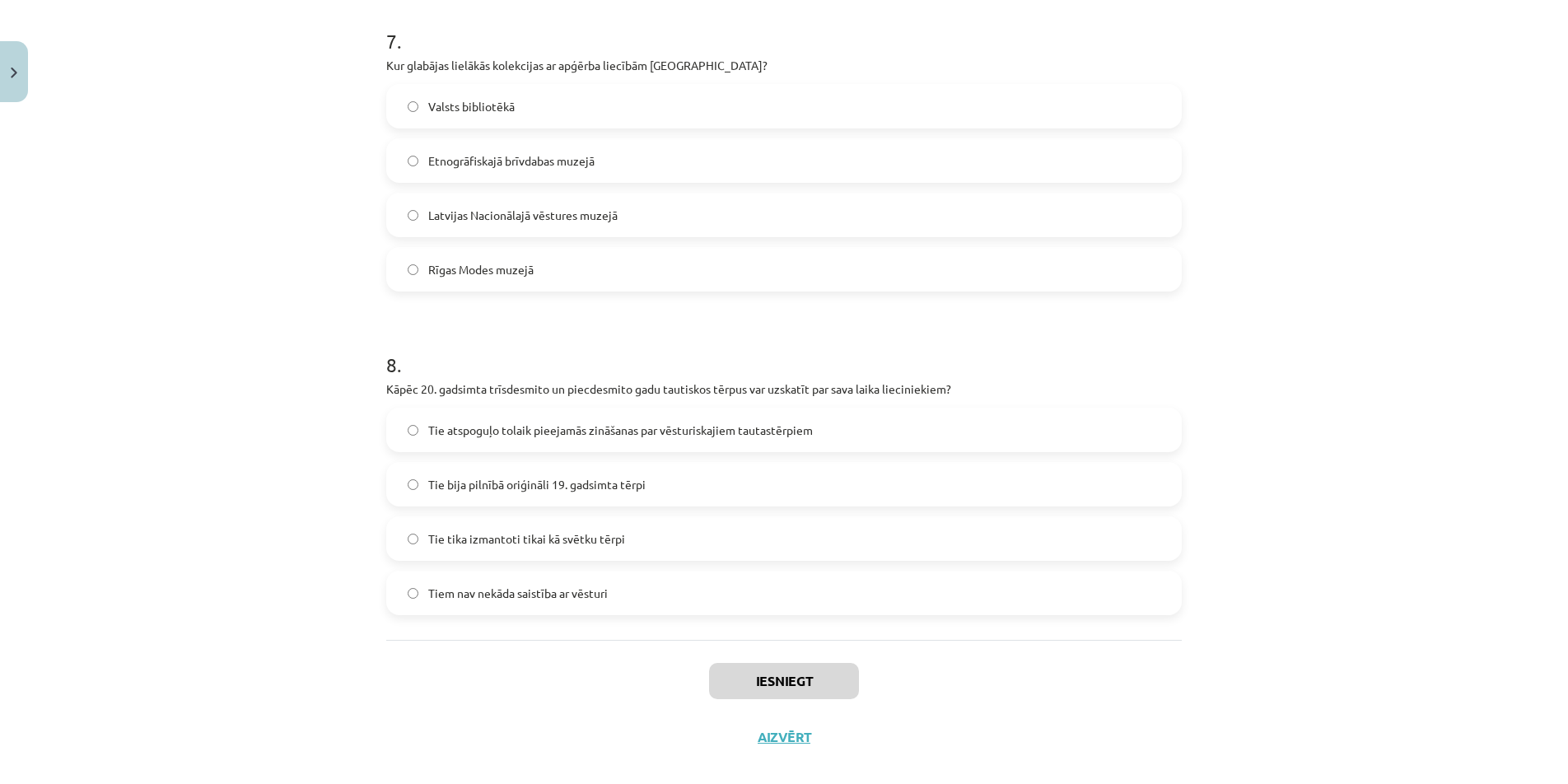
scroll to position [2292, 0]
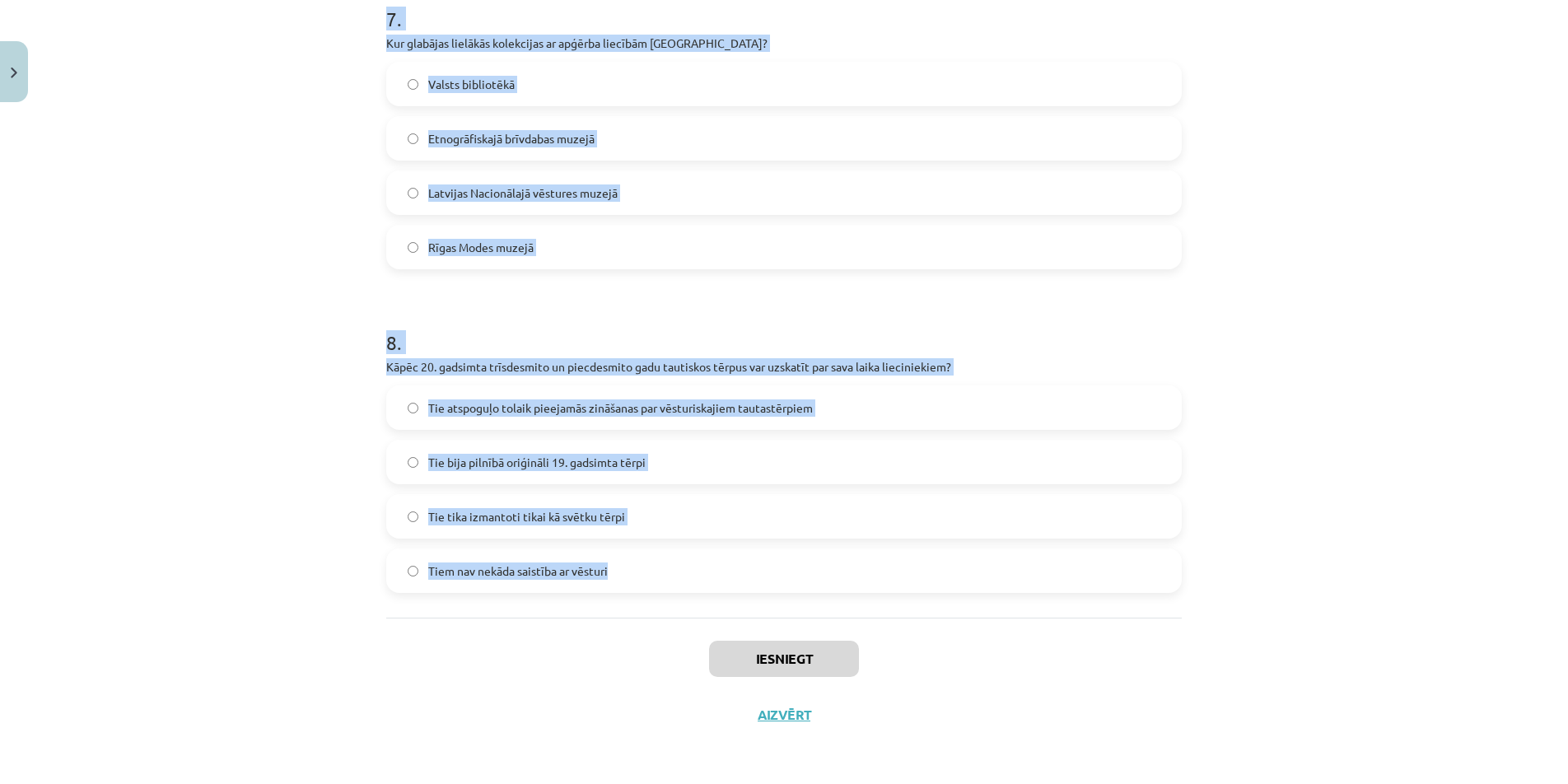
drag, startPoint x: 361, startPoint y: 317, endPoint x: 686, endPoint y: 555, distance: 402.8
click at [686, 555] on div "Mācību tēma: Dizains un tehnoloģijas 9. klases 1. ieskaites mācību materiāls #7…" at bounding box center [784, 392] width 1568 height 784
copy form "1 . Lore ipsu dolorsitame consectetu adipisc eli 10. seddoeiu tempor? incididun…"
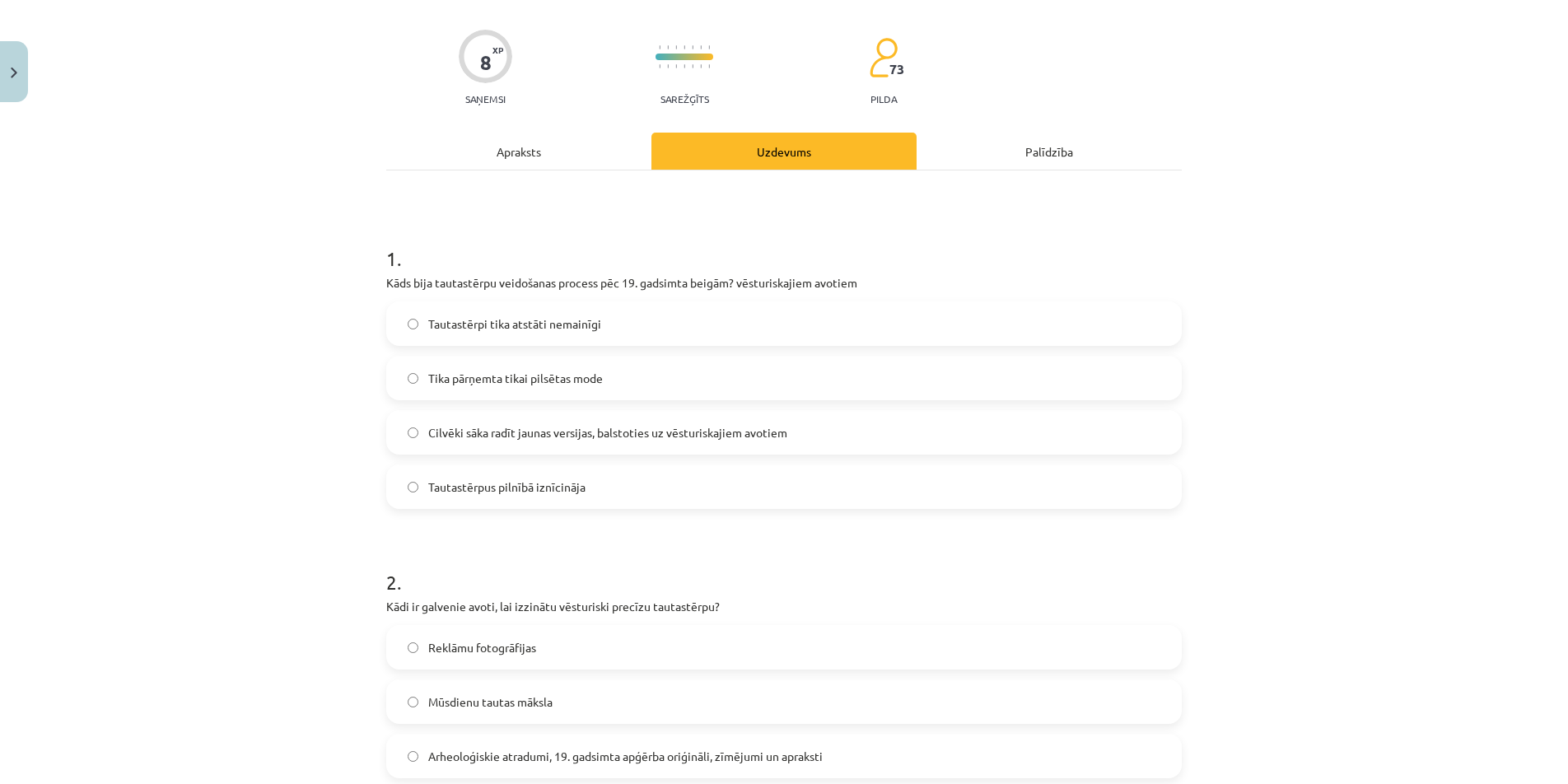
scroll to position [165, 0]
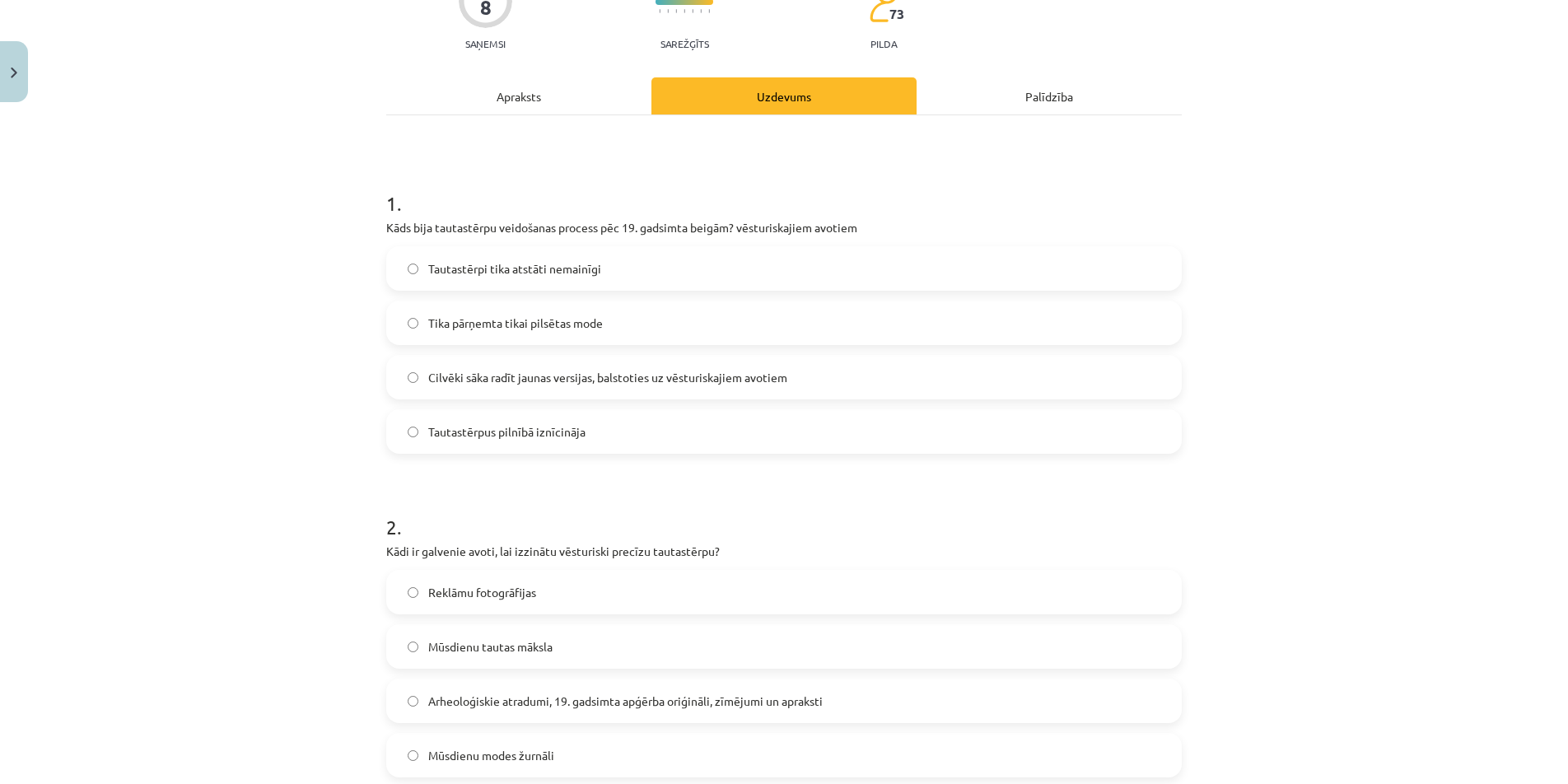
click at [498, 376] on span "Cilvēki sāka radīt jaunas versijas, balstoties uz vēsturiskajiem avotiem" at bounding box center [608, 378] width 359 height 17
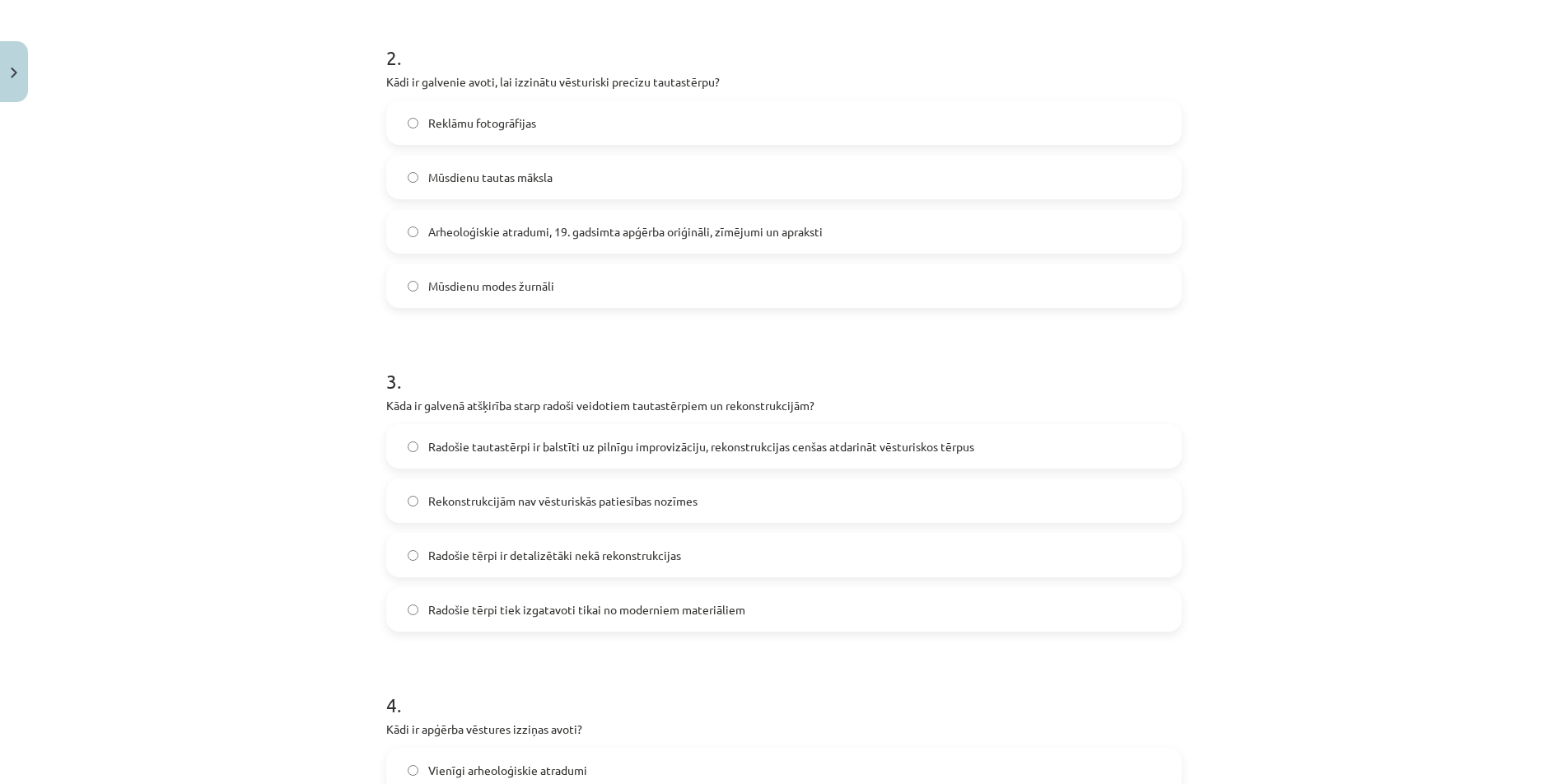
scroll to position [659, 0]
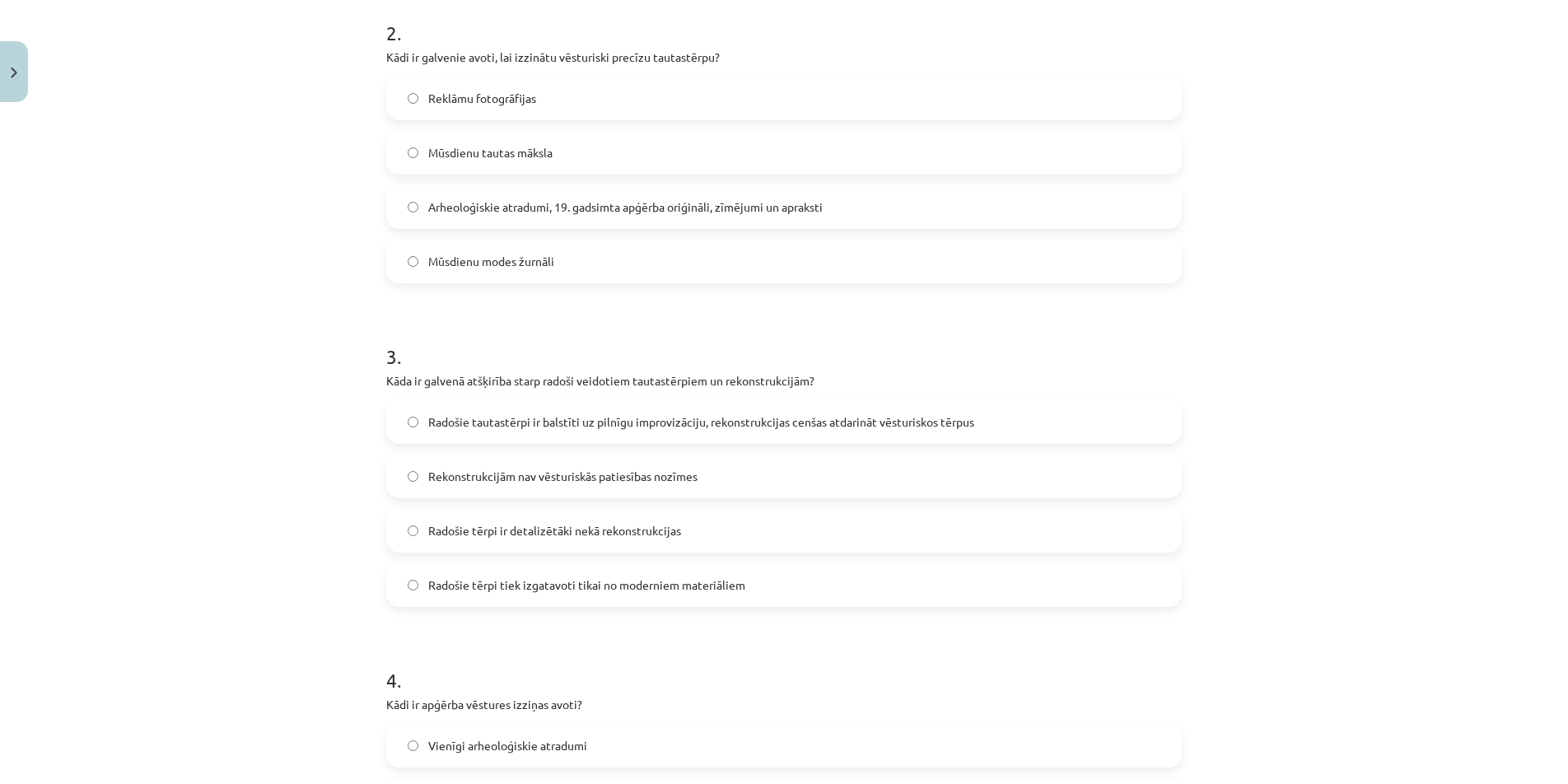
click at [589, 204] on span "Arheoloģiskie atradumi, 19. gadsimta apģērba oriģināli, zīmējumi un apraksti" at bounding box center [626, 207] width 395 height 17
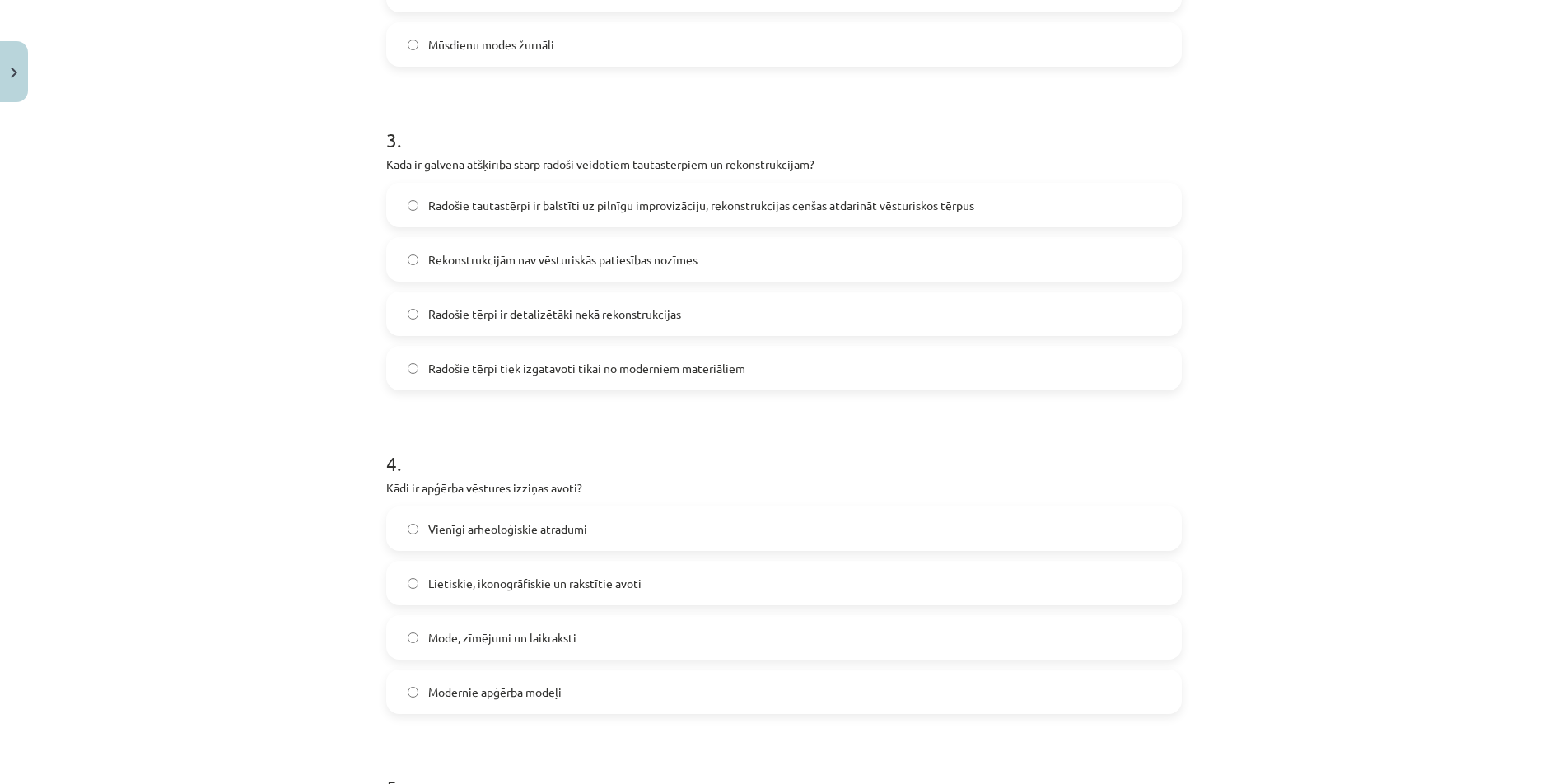
scroll to position [988, 0]
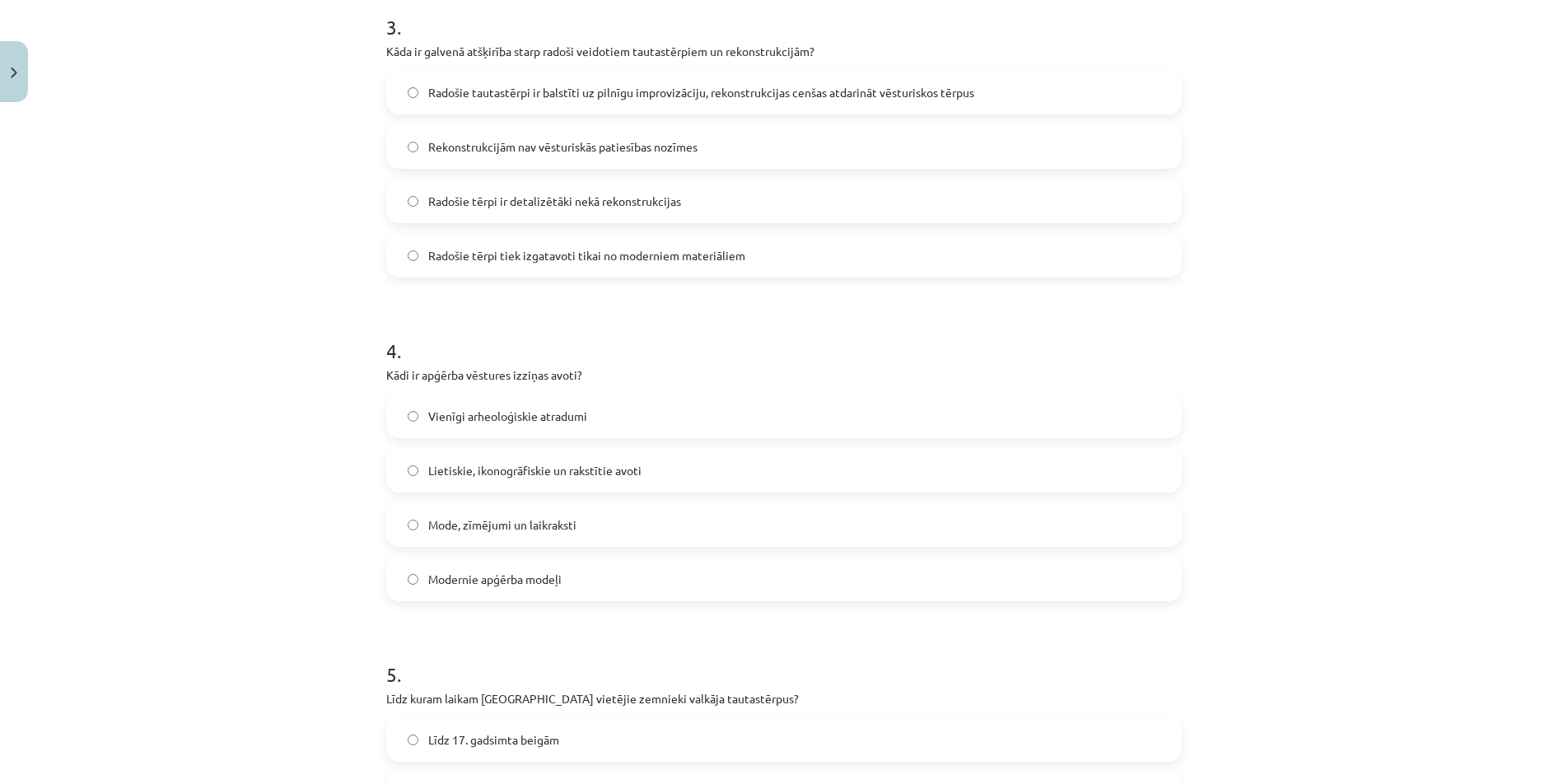
click at [654, 90] on span "Radošie tautastērpi ir balstīti uz pilnīgu improvizāciju, rekonstrukcijas cenša…" at bounding box center [701, 92] width 546 height 17
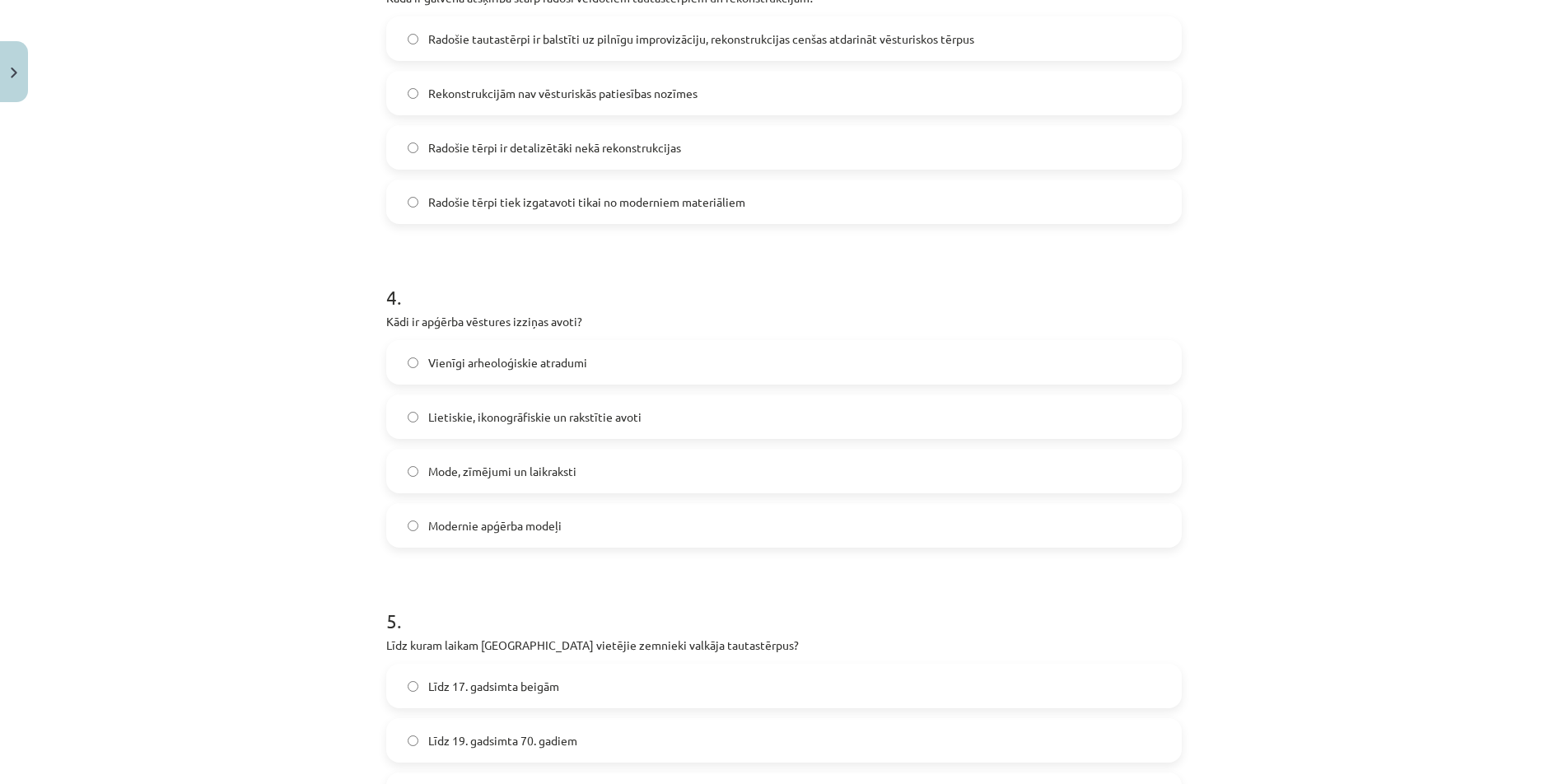
scroll to position [1153, 0]
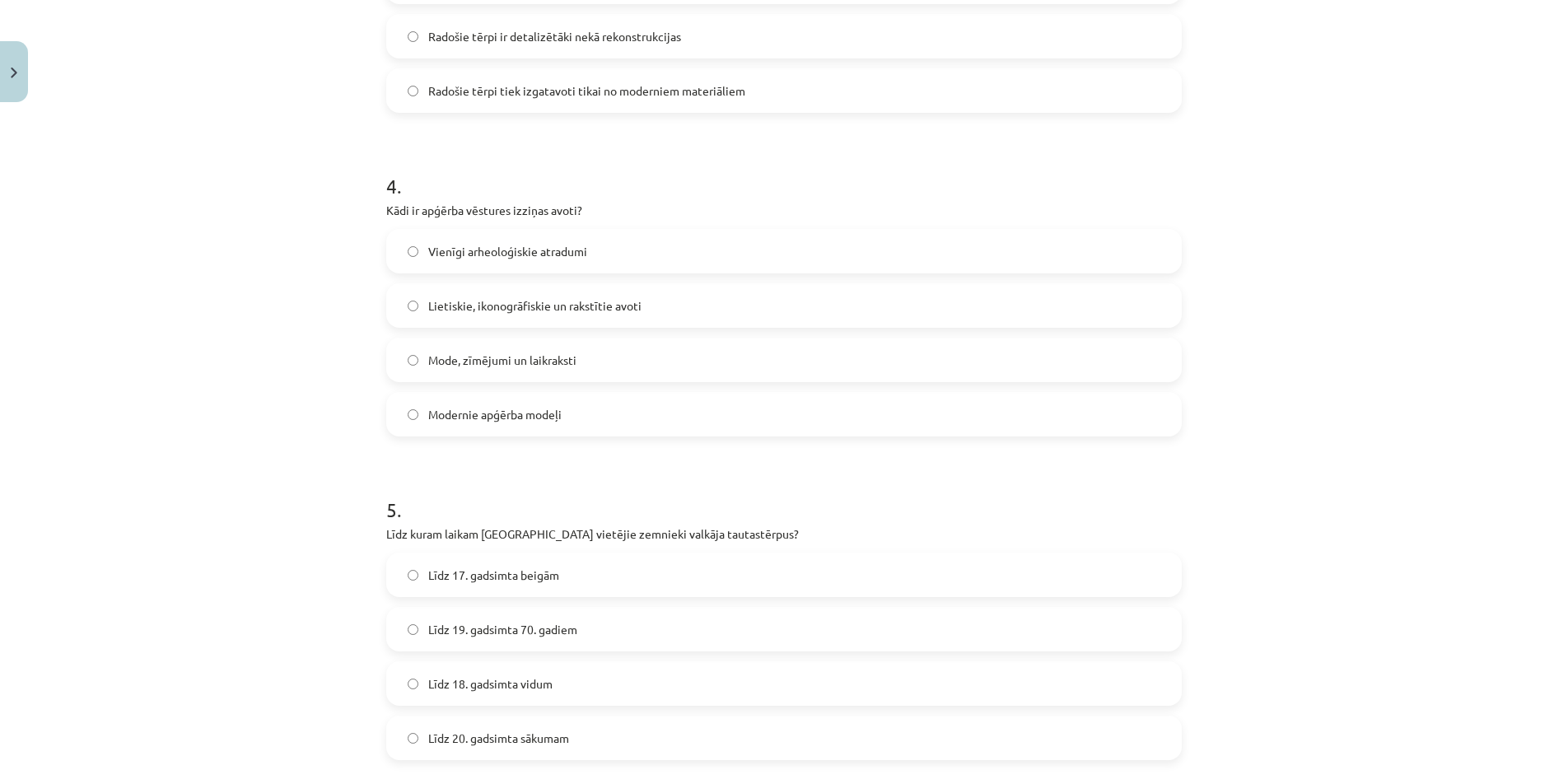
click at [516, 306] on span "Lietiskie, ikonogrāfiskie un rakstītie avoti" at bounding box center [535, 306] width 213 height 17
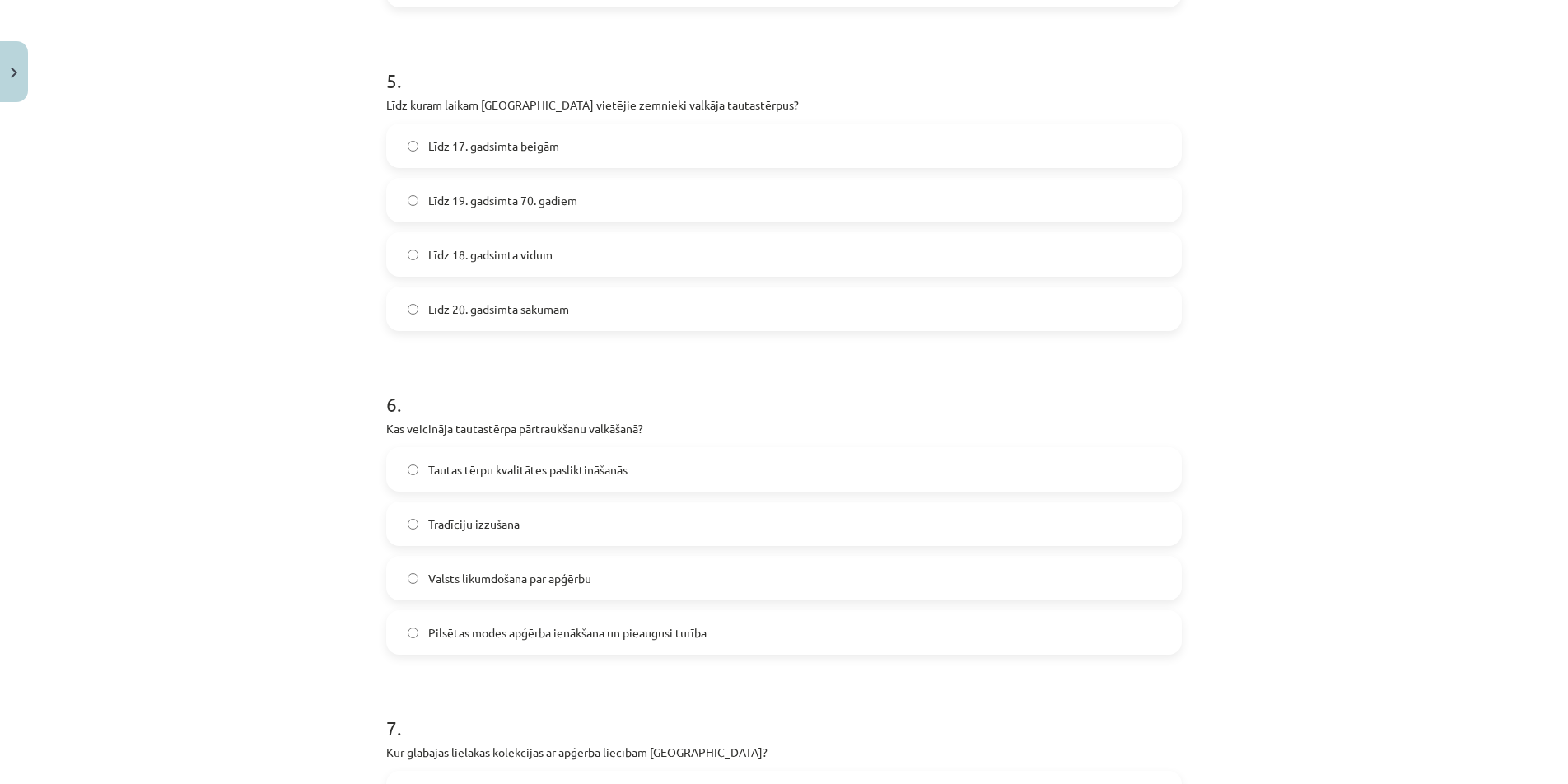
scroll to position [1592, 0]
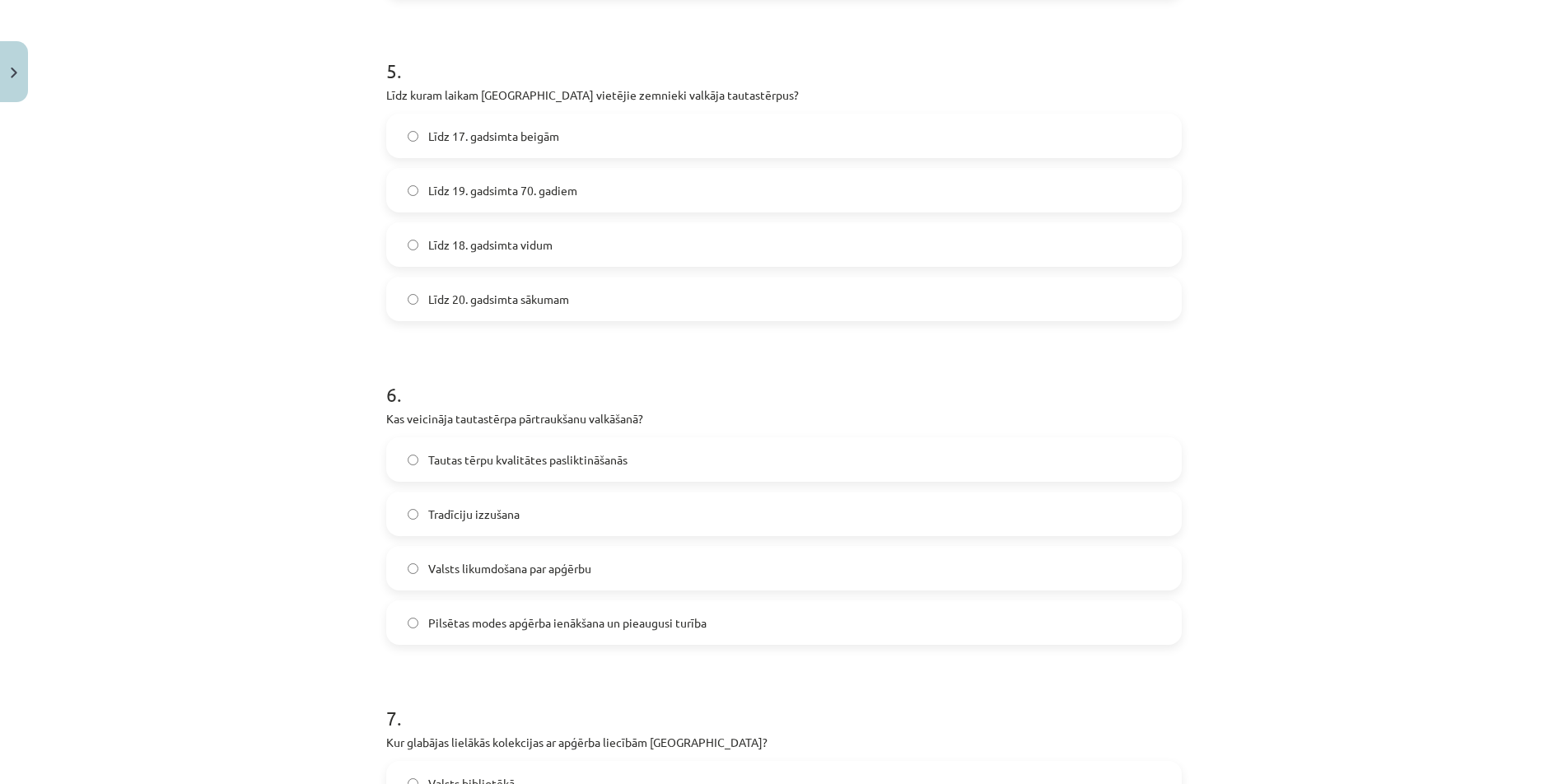
click at [513, 184] on span "Līdz 19. gadsimta 70. gadiem" at bounding box center [503, 191] width 149 height 17
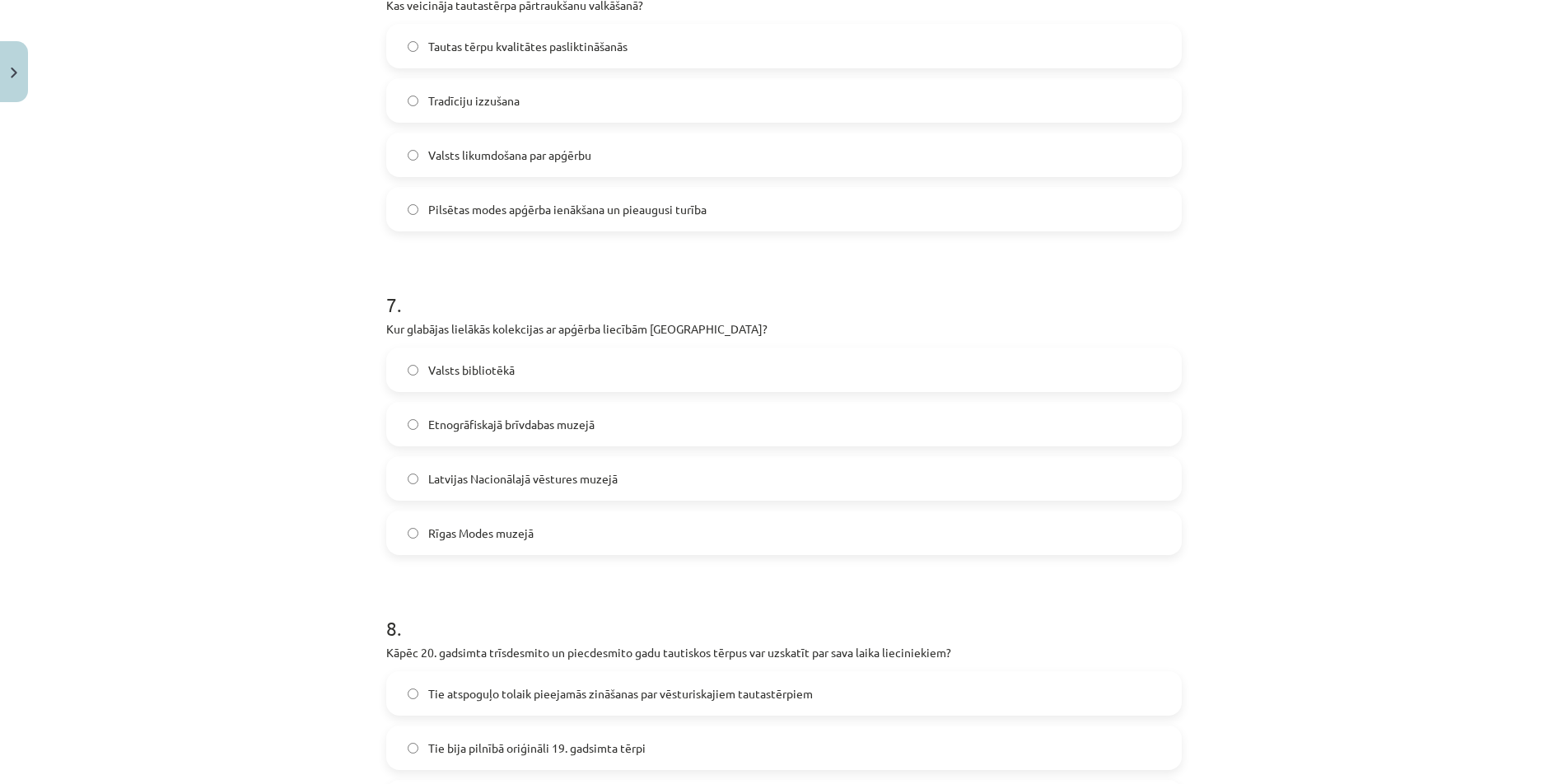
scroll to position [2004, 0]
click at [533, 212] on span "Pilsētas modes apģērba ienākšana un pieaugusi turība" at bounding box center [568, 212] width 278 height 17
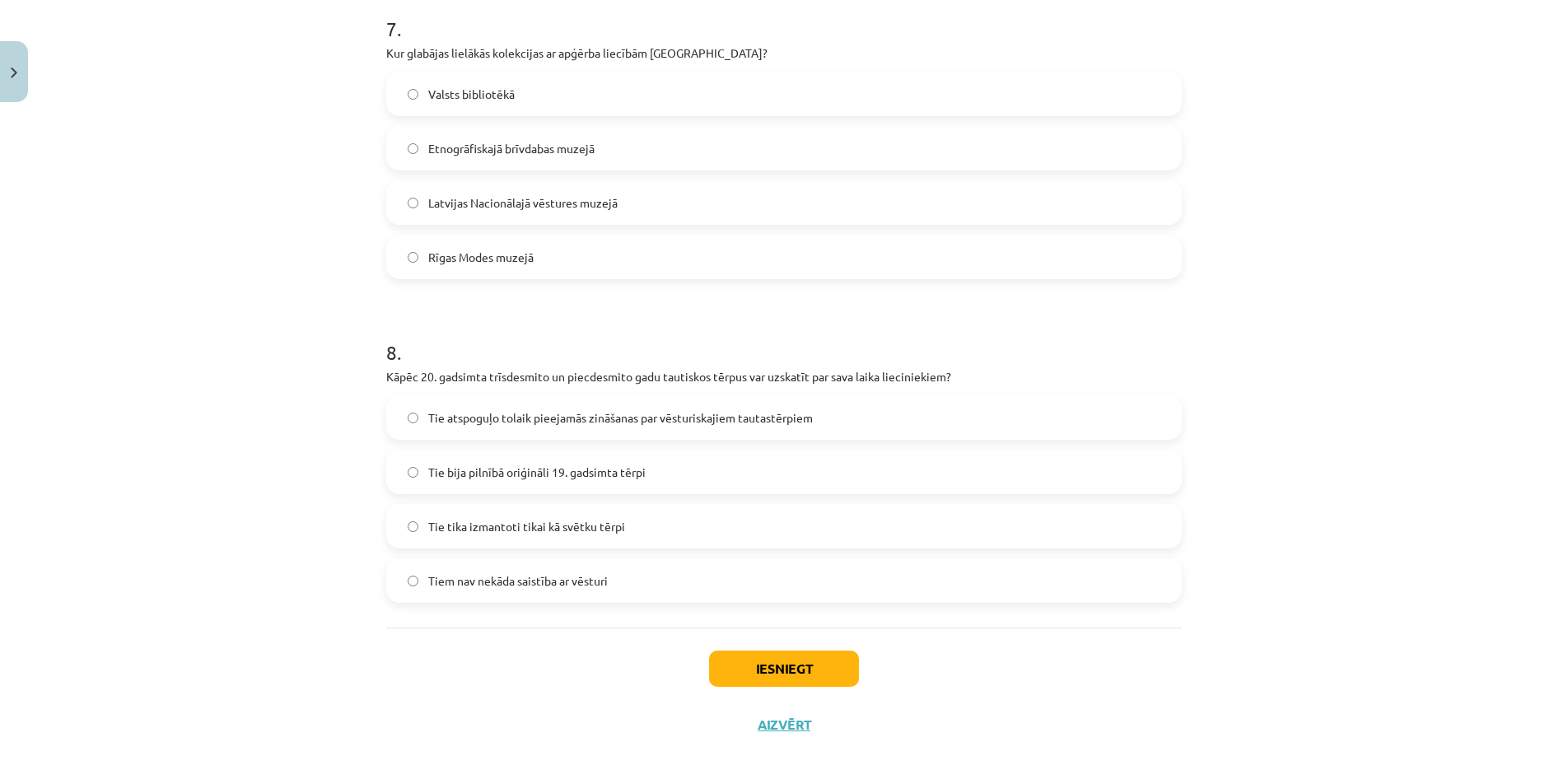
scroll to position [2292, 0]
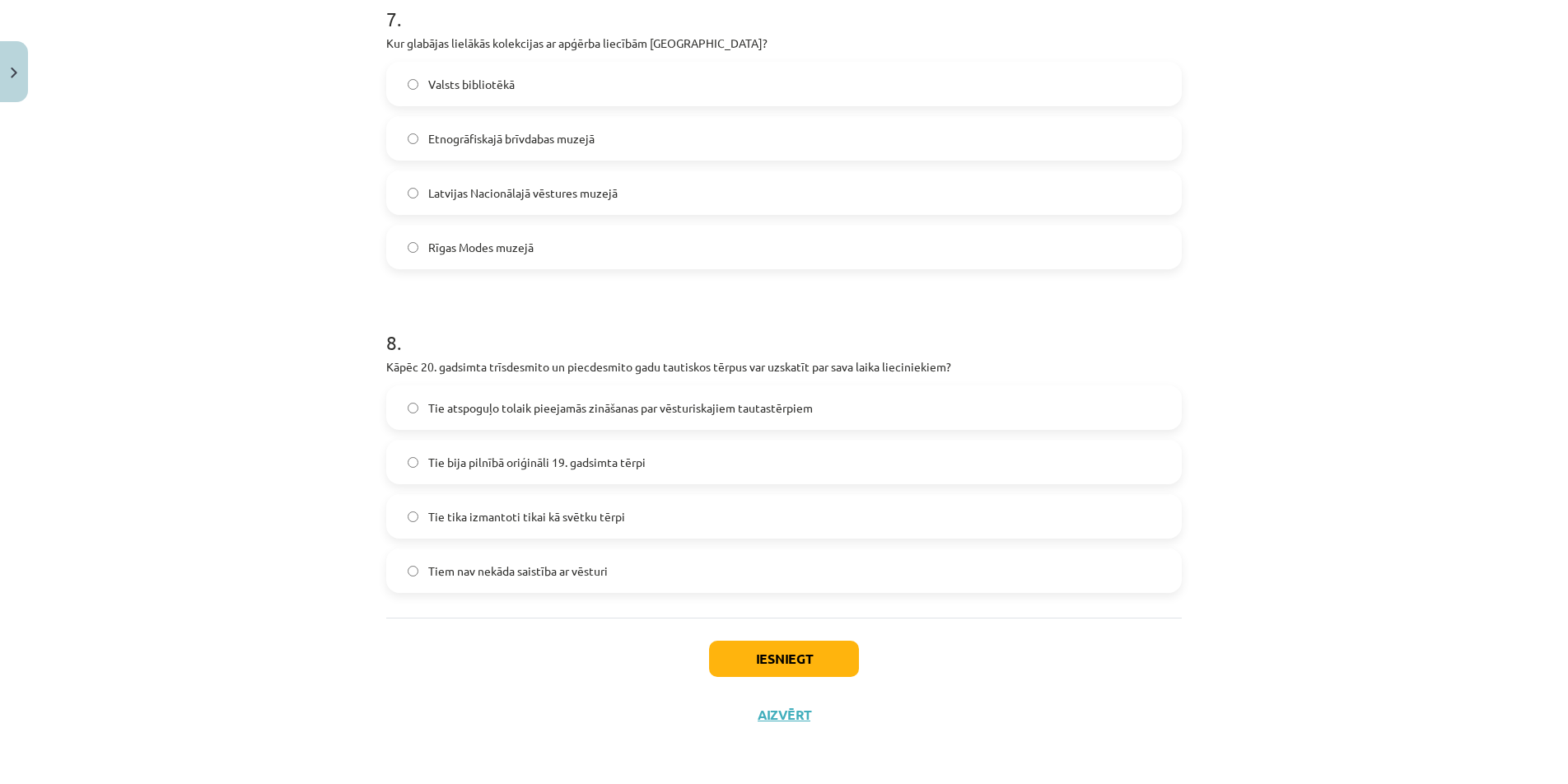
click at [635, 413] on span "Tie atspoguļo tolaik pieejamās zināšanas par vēsturiskajiem tautastērpiem" at bounding box center [620, 408] width 384 height 17
click at [478, 194] on span "Latvijas Nacionālajā vēstures muzejā" at bounding box center [524, 193] width 190 height 17
click at [842, 654] on button "Iesniegt" at bounding box center [783, 659] width 149 height 37
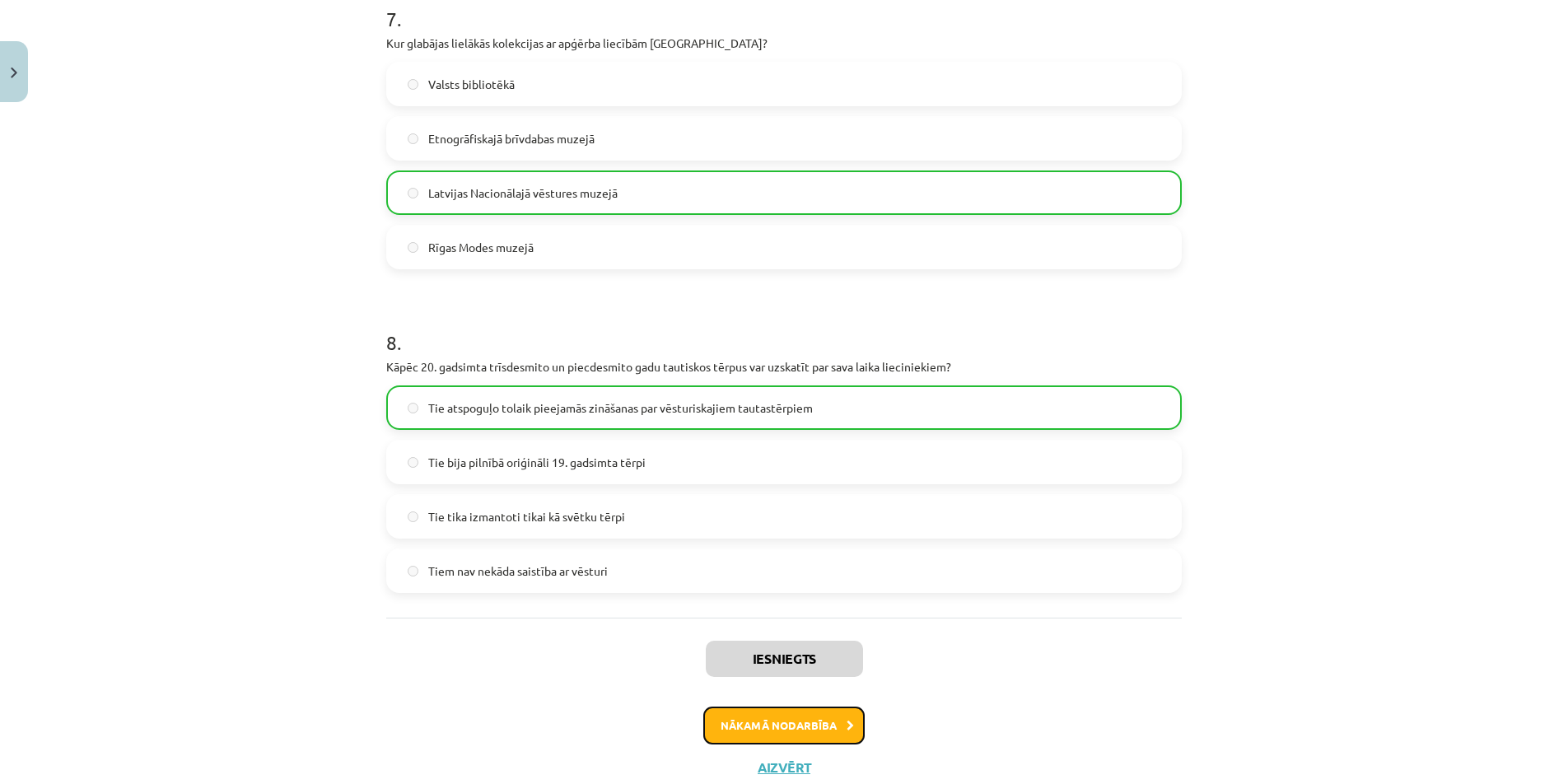
drag, startPoint x: 783, startPoint y: 726, endPoint x: 783, endPoint y: 737, distance: 11.0
click at [783, 727] on button "Nākamā nodarbība" at bounding box center [784, 726] width 162 height 38
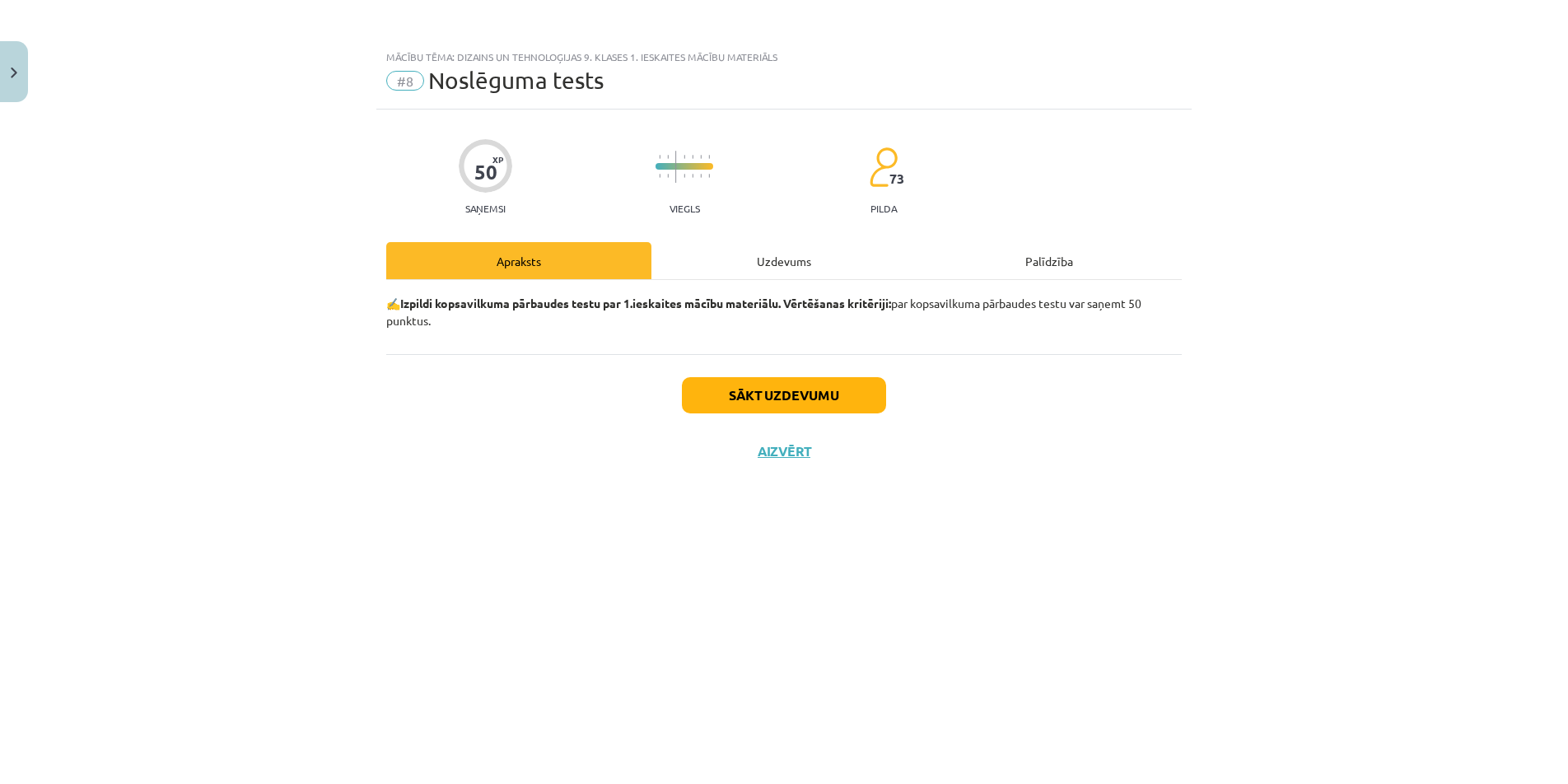
click at [766, 259] on div "Uzdevums" at bounding box center [784, 260] width 265 height 37
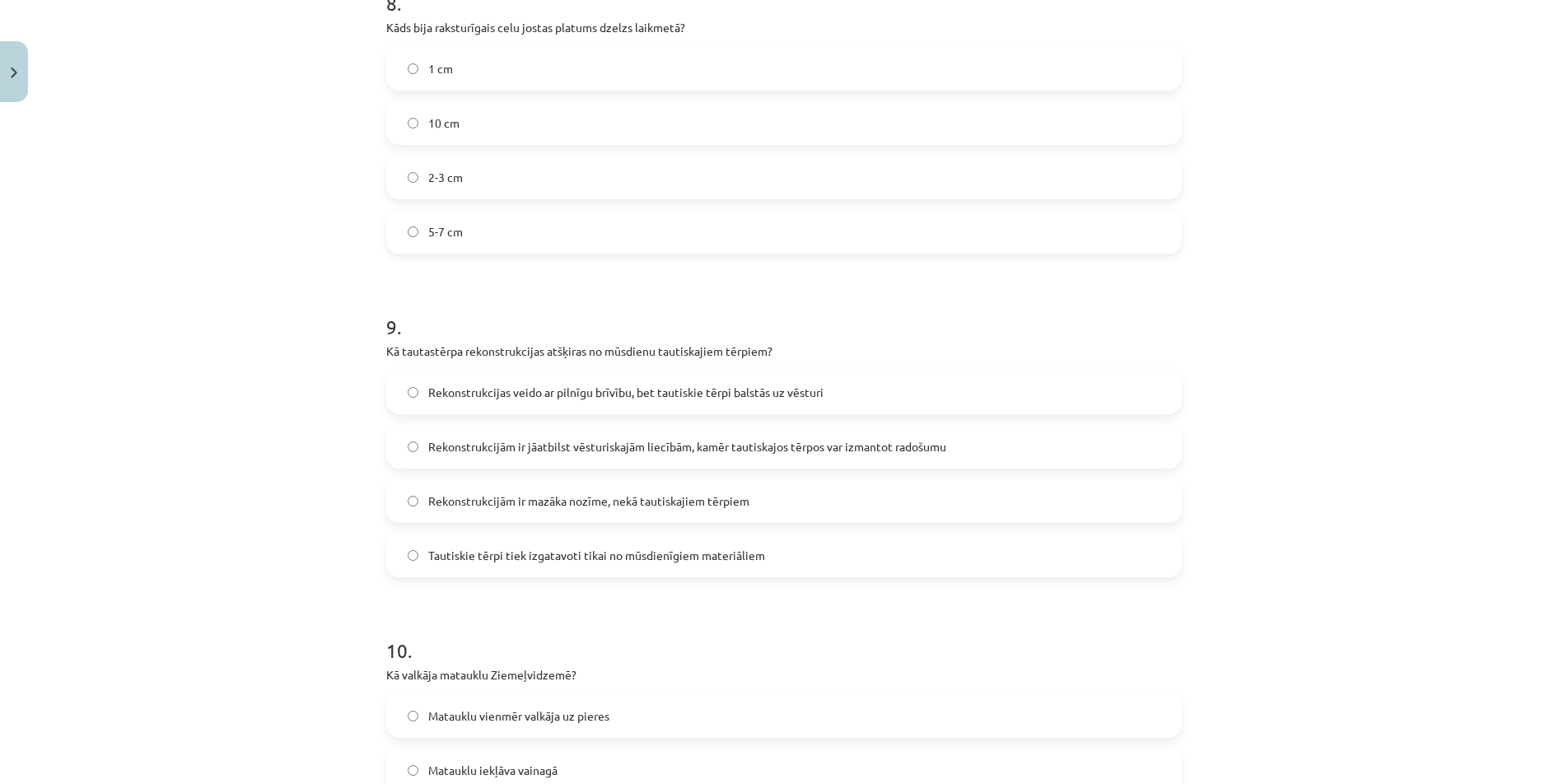
scroll to position [2939, 0]
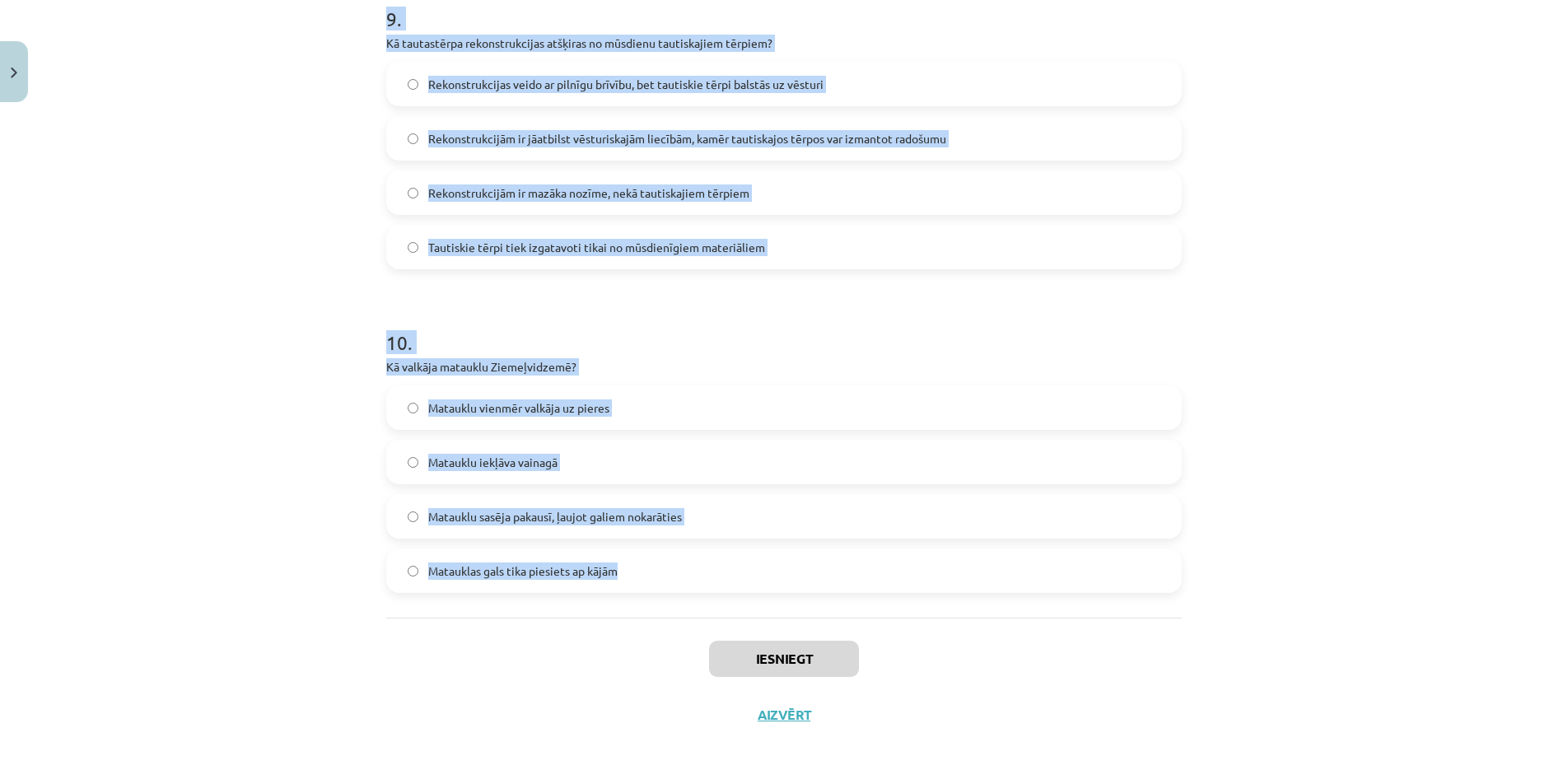
drag, startPoint x: 380, startPoint y: 357, endPoint x: 693, endPoint y: 597, distance: 394.4
copy form "0 . Lorem ipsum dolorsi ame consectetu adipis? Elitseddoeius tempo inci utlab, …"
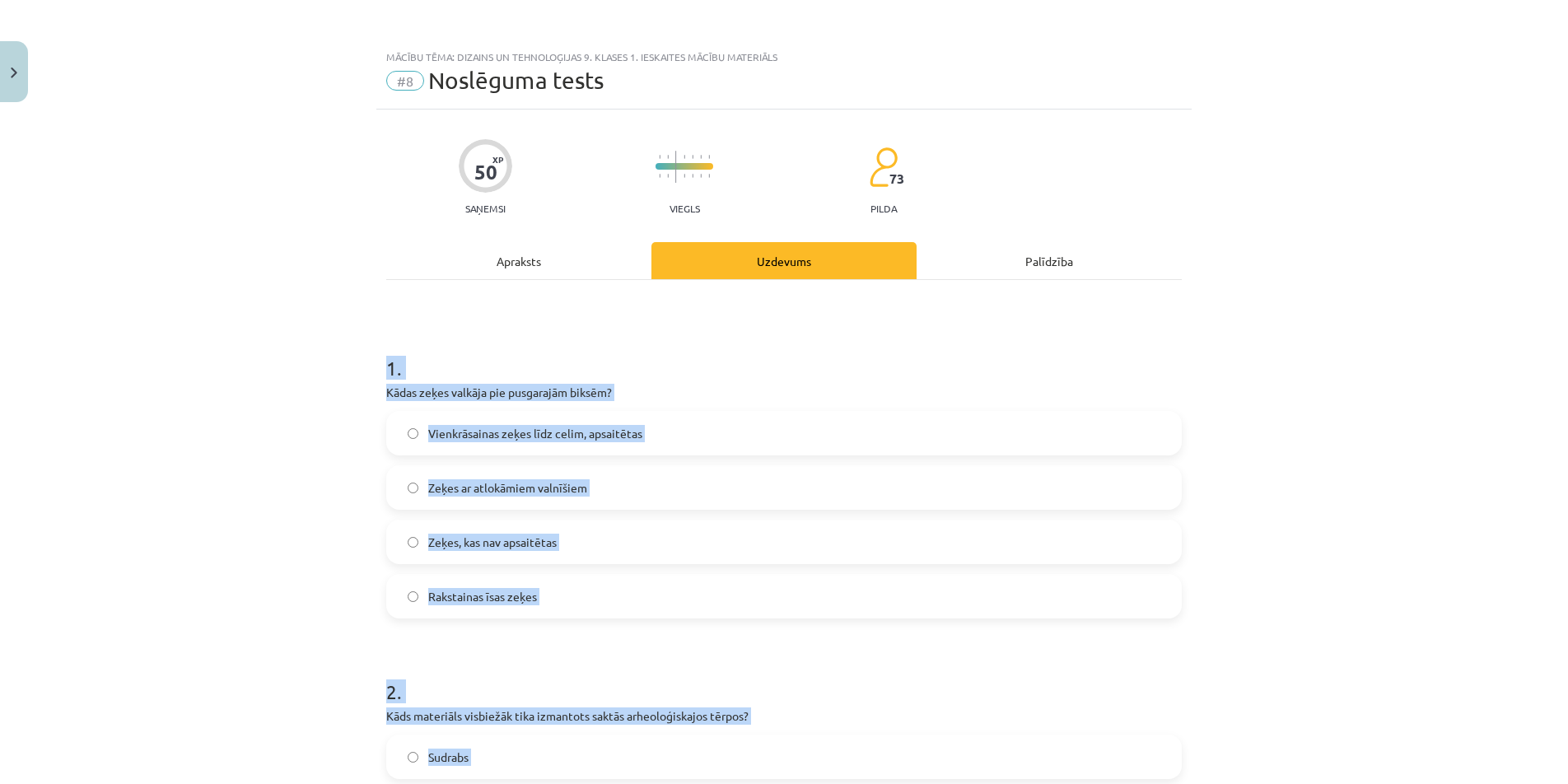
scroll to position [4, 0]
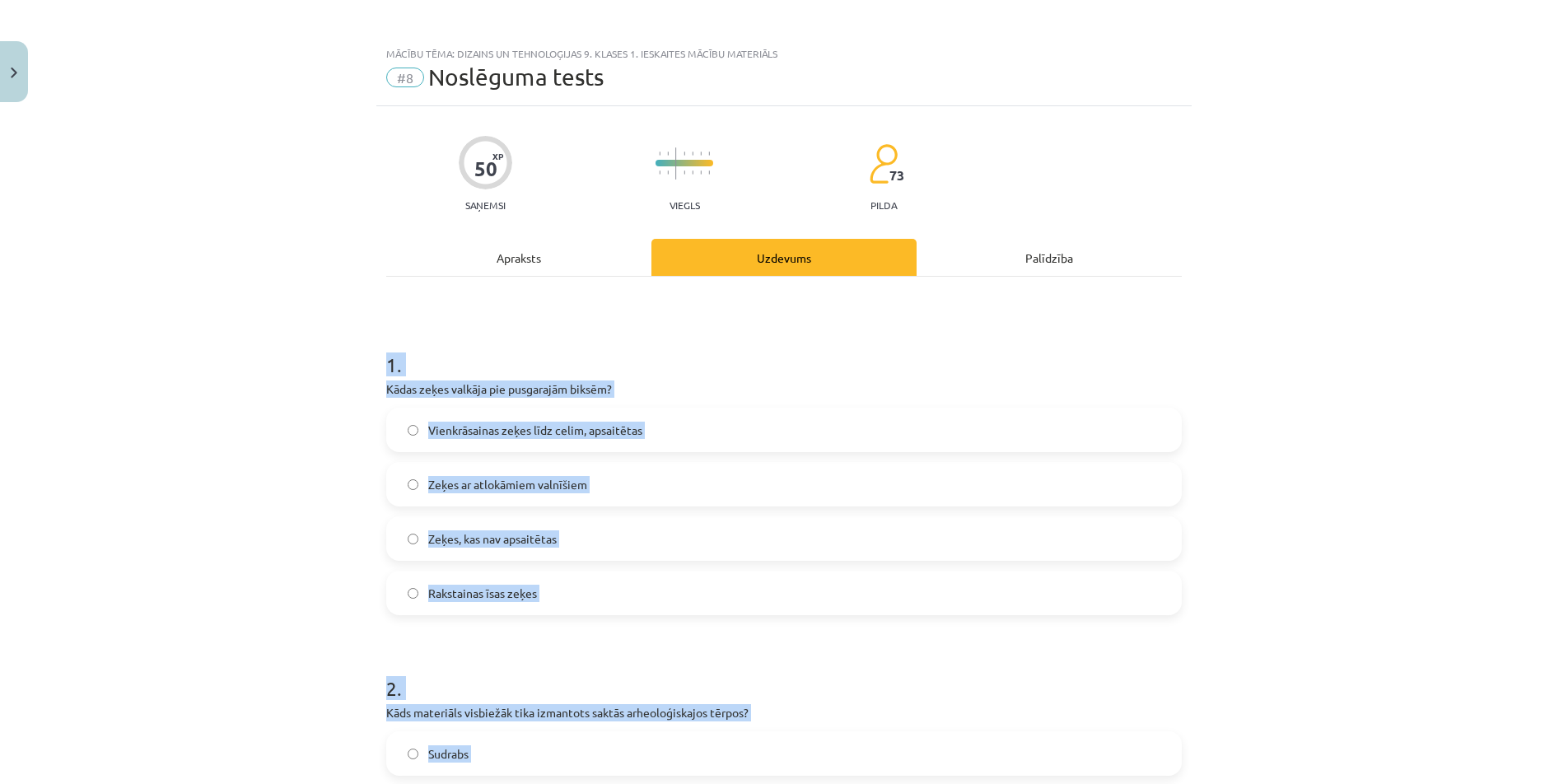
click at [231, 394] on div "Mācību tēma: Dizains un tehnoloģijas 9. klases 1. ieskaites mācību materiāls #8…" at bounding box center [784, 392] width 1568 height 784
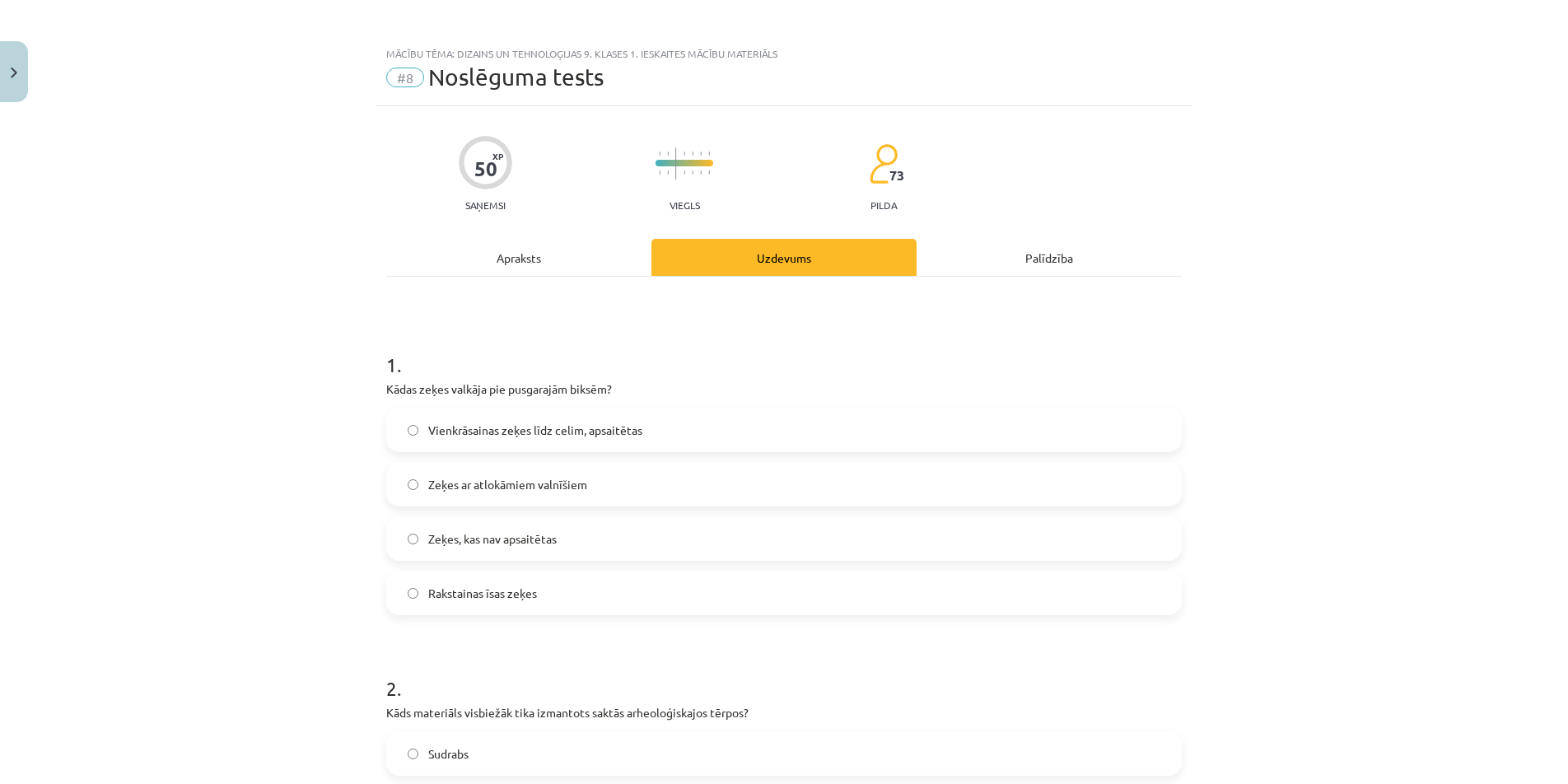
click at [563, 426] on span "Vienkrāsainas zeķes līdz celim, apsaitētas" at bounding box center [536, 431] width 214 height 17
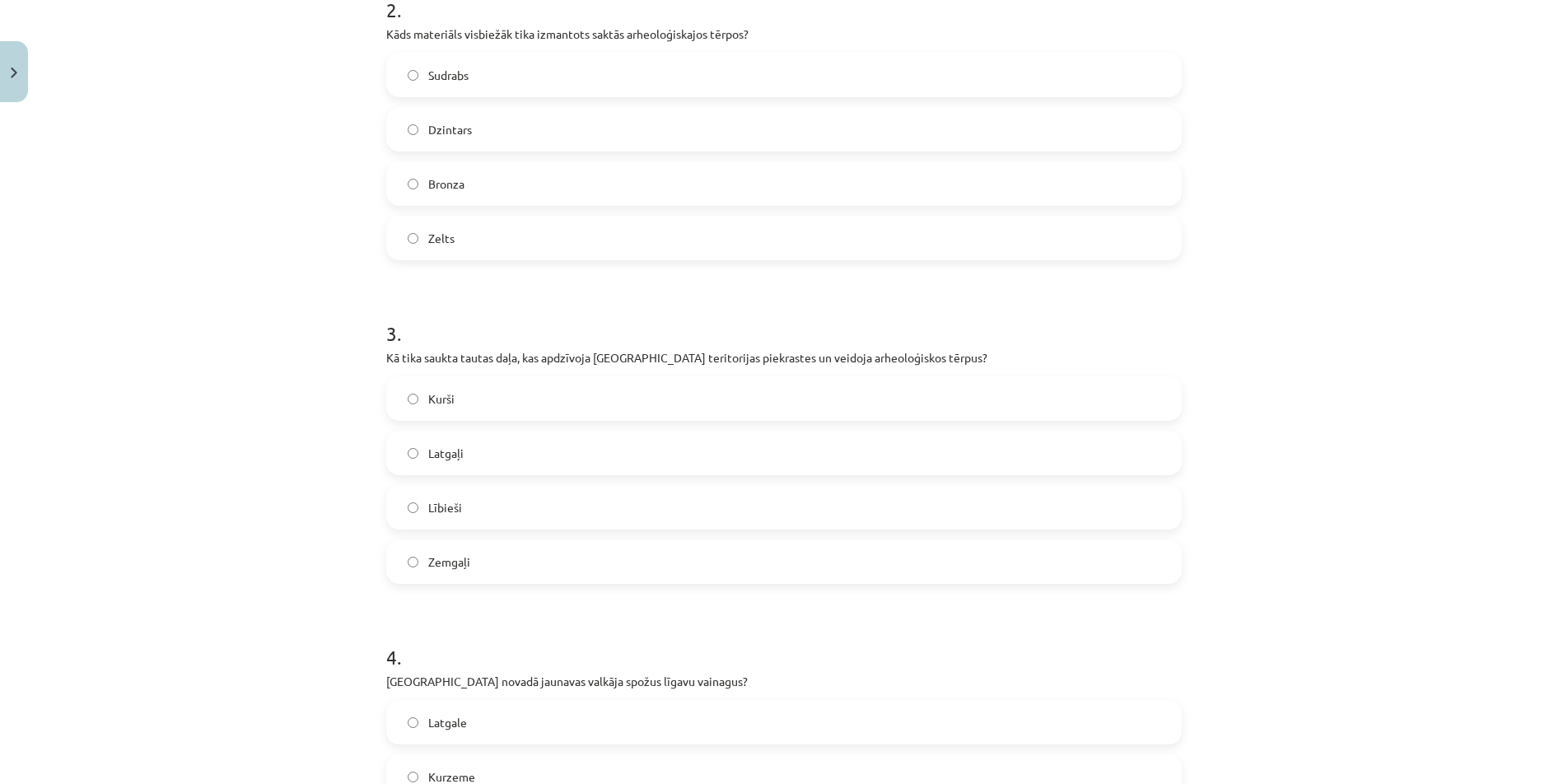
scroll to position [690, 0]
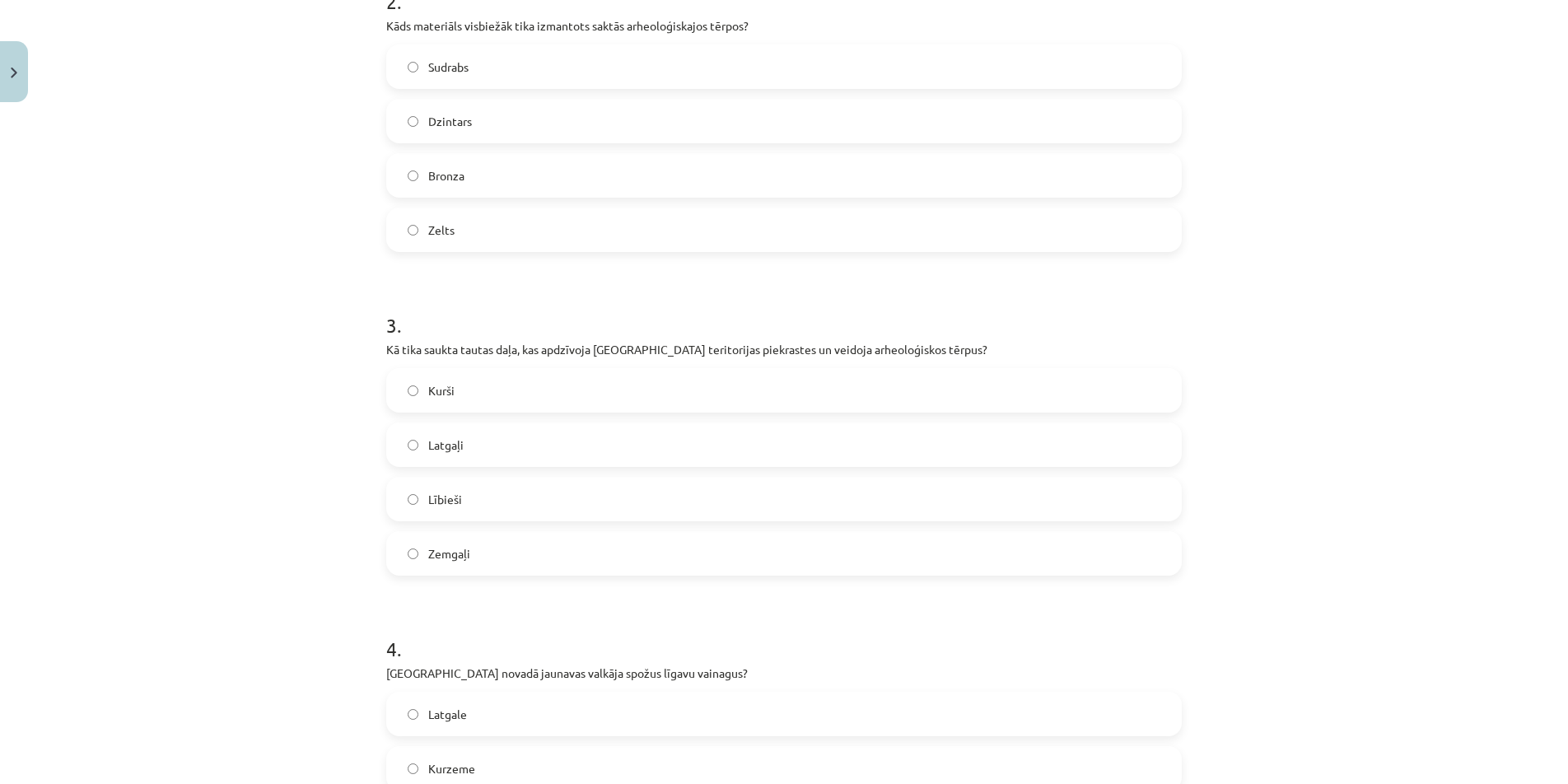
click at [469, 169] on label "Bronza" at bounding box center [784, 176] width 792 height 41
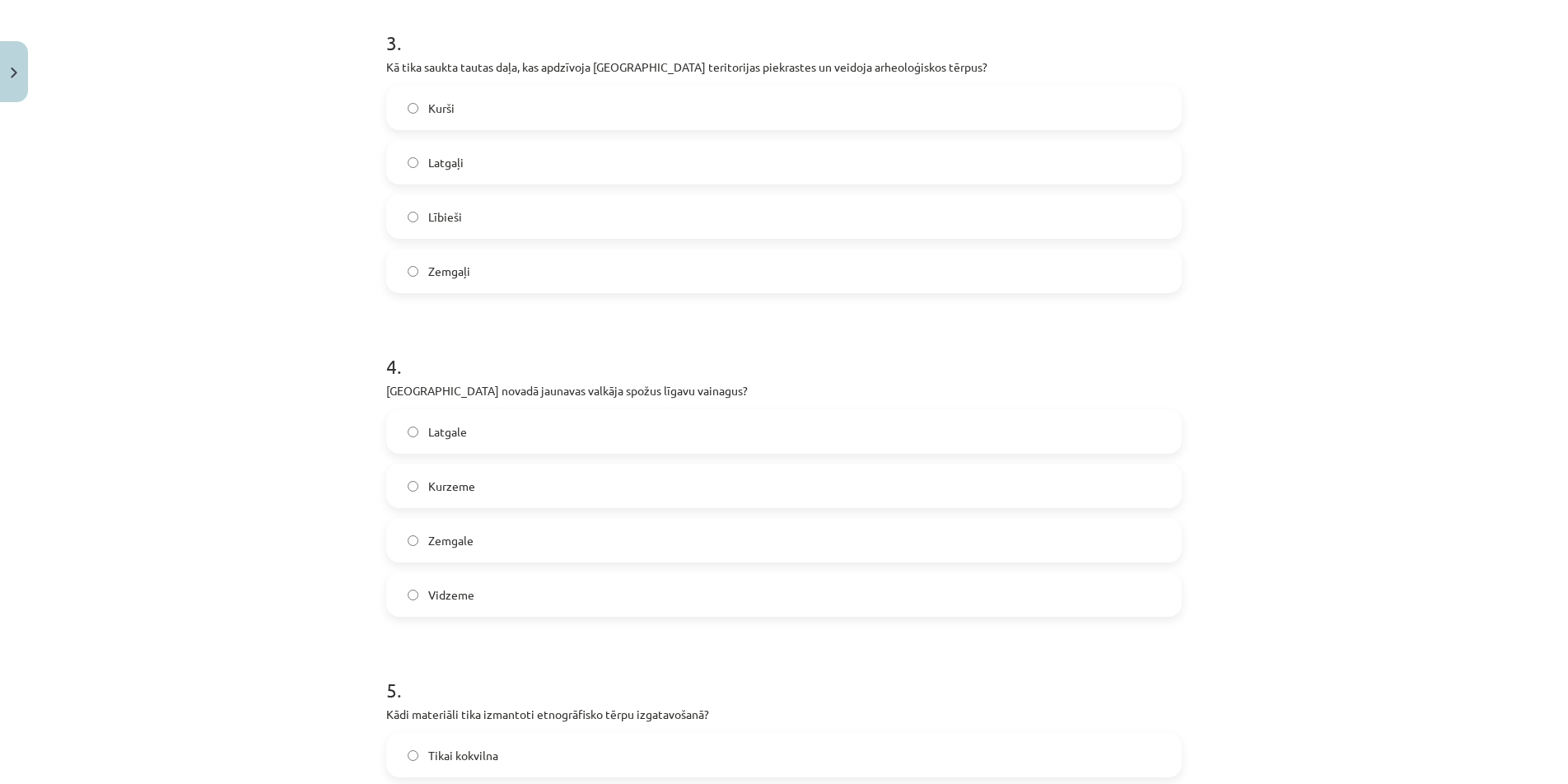
scroll to position [992, 0]
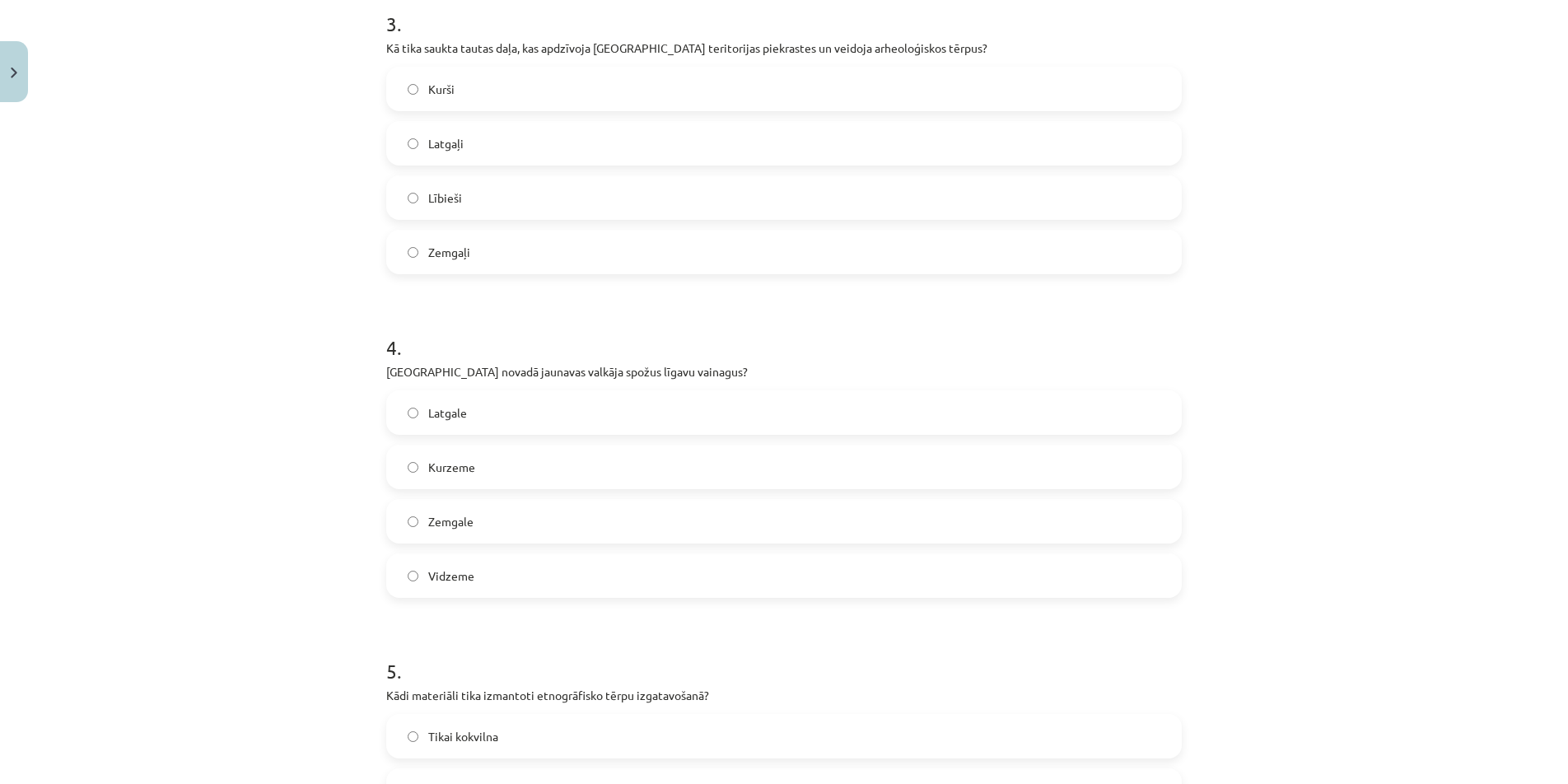
click at [471, 196] on label "Lībieši" at bounding box center [784, 197] width 792 height 41
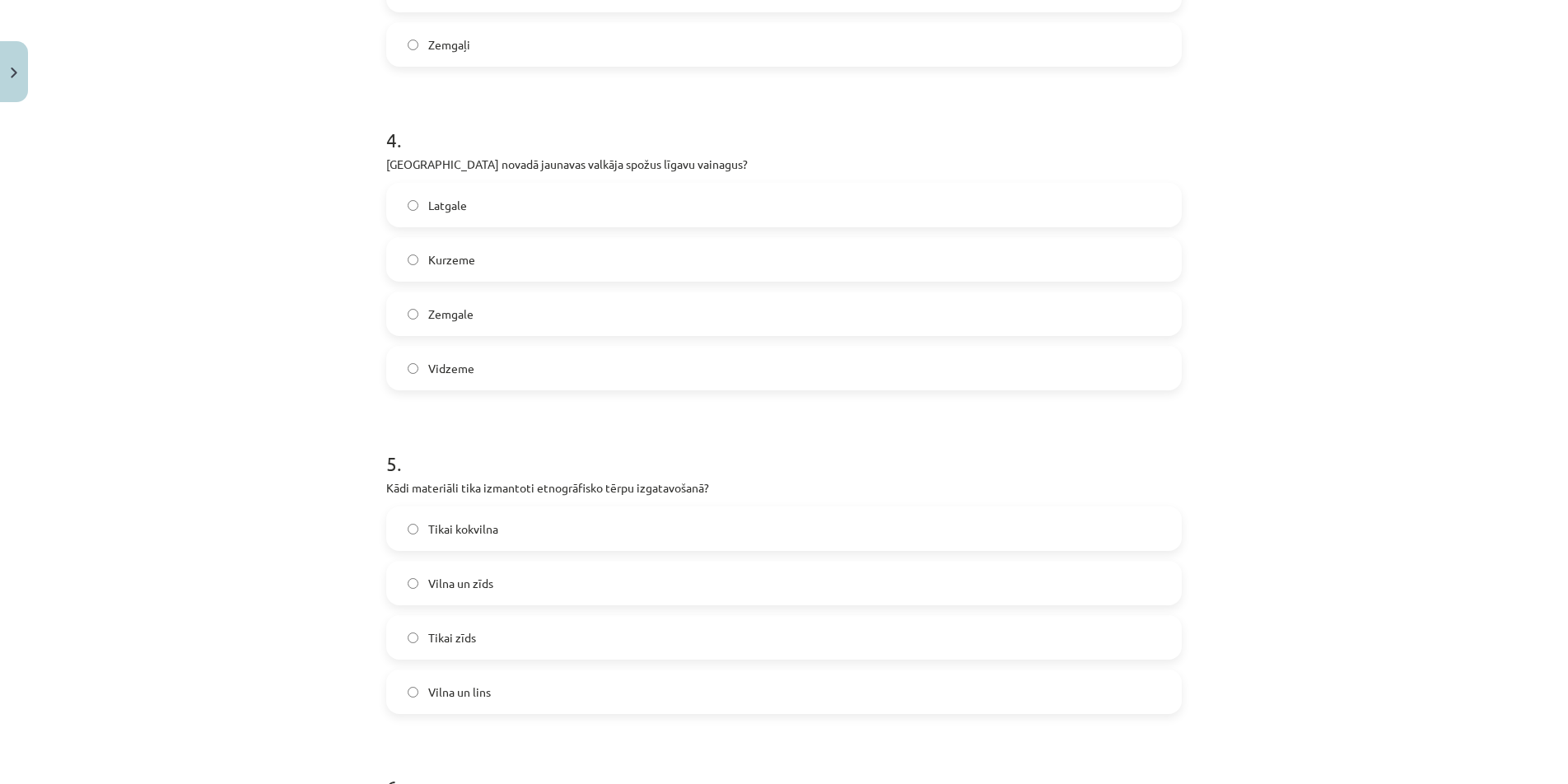
scroll to position [1321, 0]
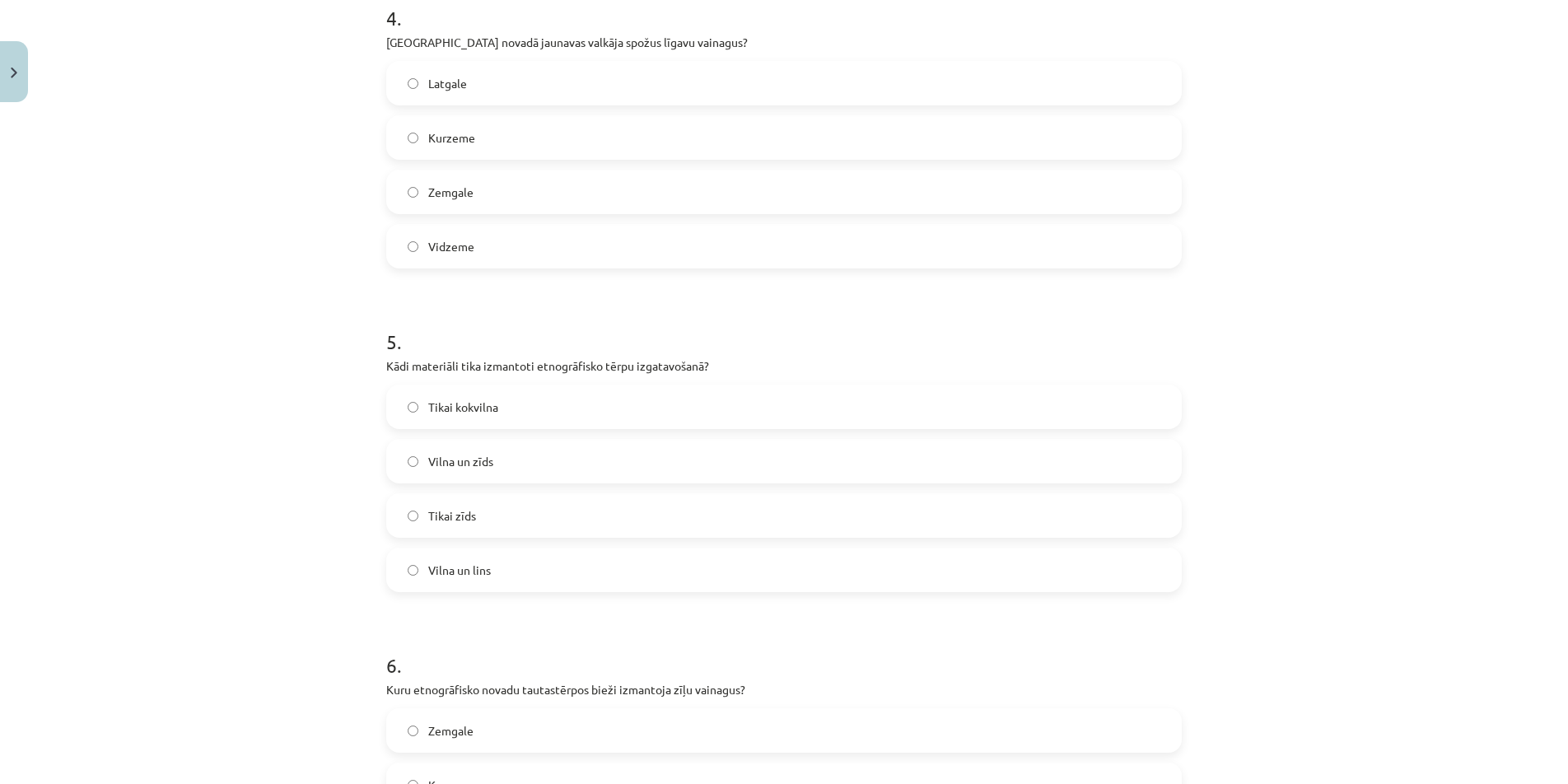
click at [462, 134] on span "Kurzeme" at bounding box center [452, 138] width 47 height 17
click at [498, 463] on label "Vilna un zīds" at bounding box center [784, 462] width 792 height 41
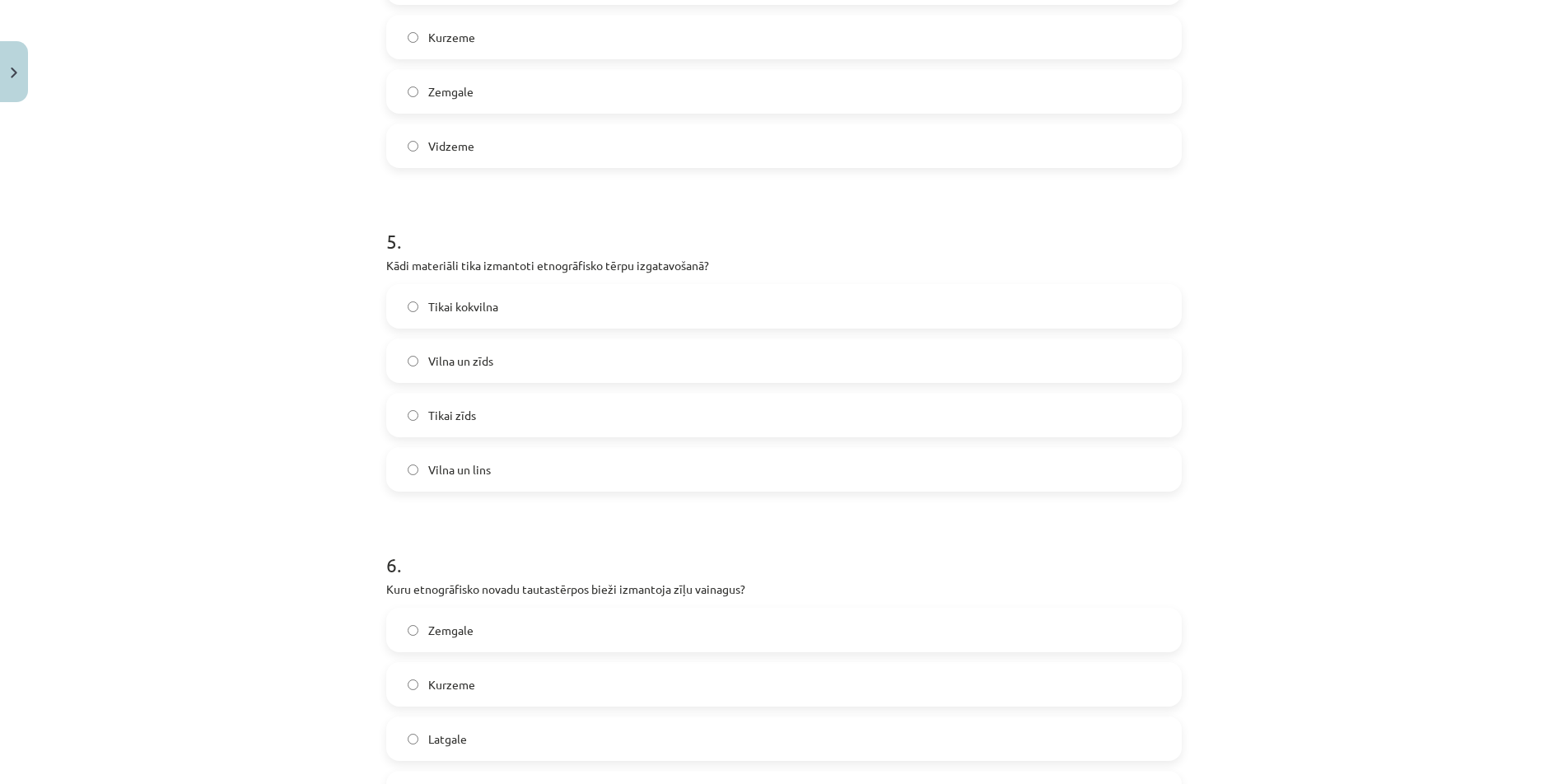
scroll to position [1459, 0]
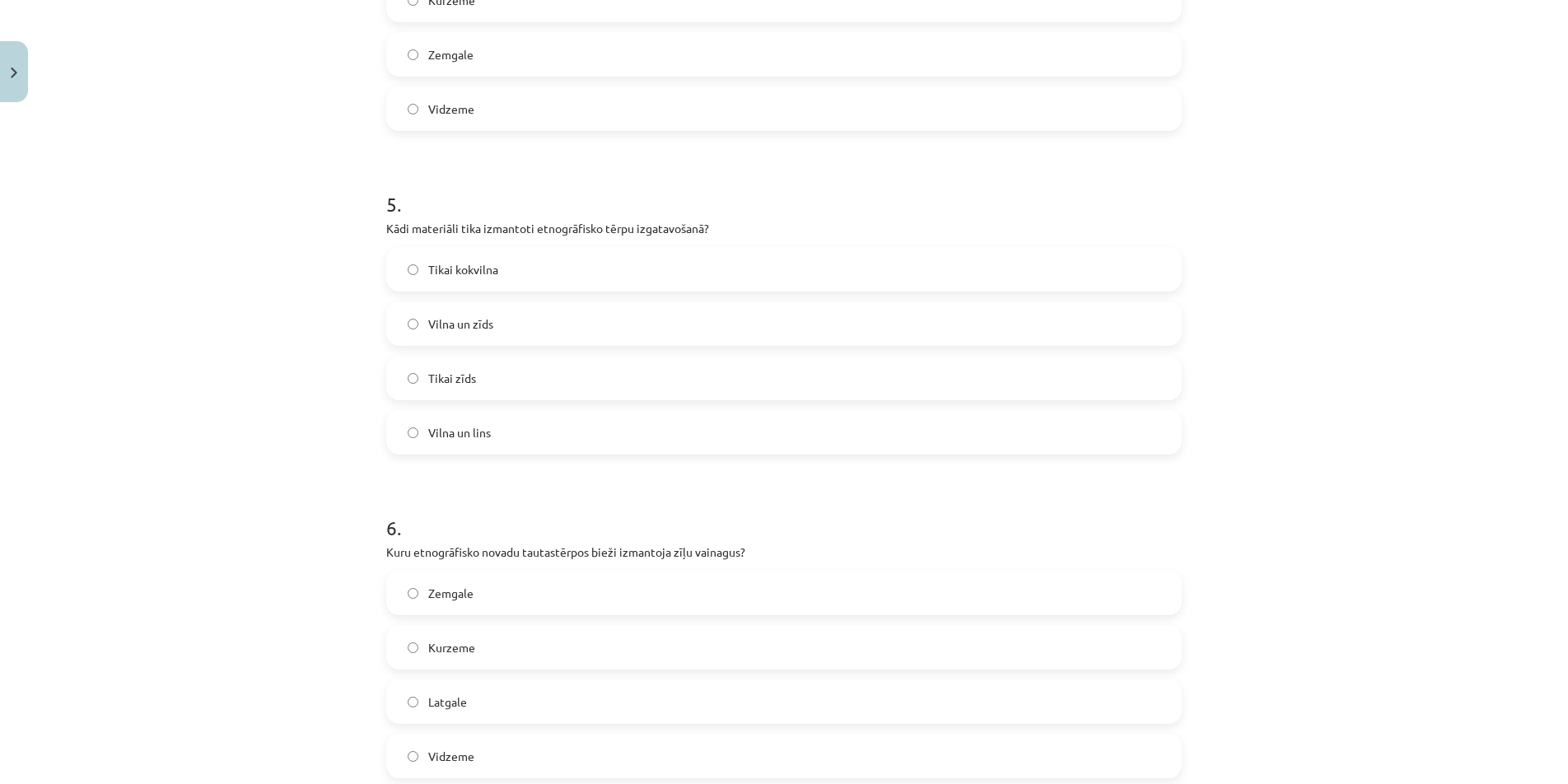
click at [512, 454] on div "Vilna un lins" at bounding box center [784, 431] width 795 height 44
click at [505, 434] on label "Vilna un lins" at bounding box center [784, 432] width 792 height 41
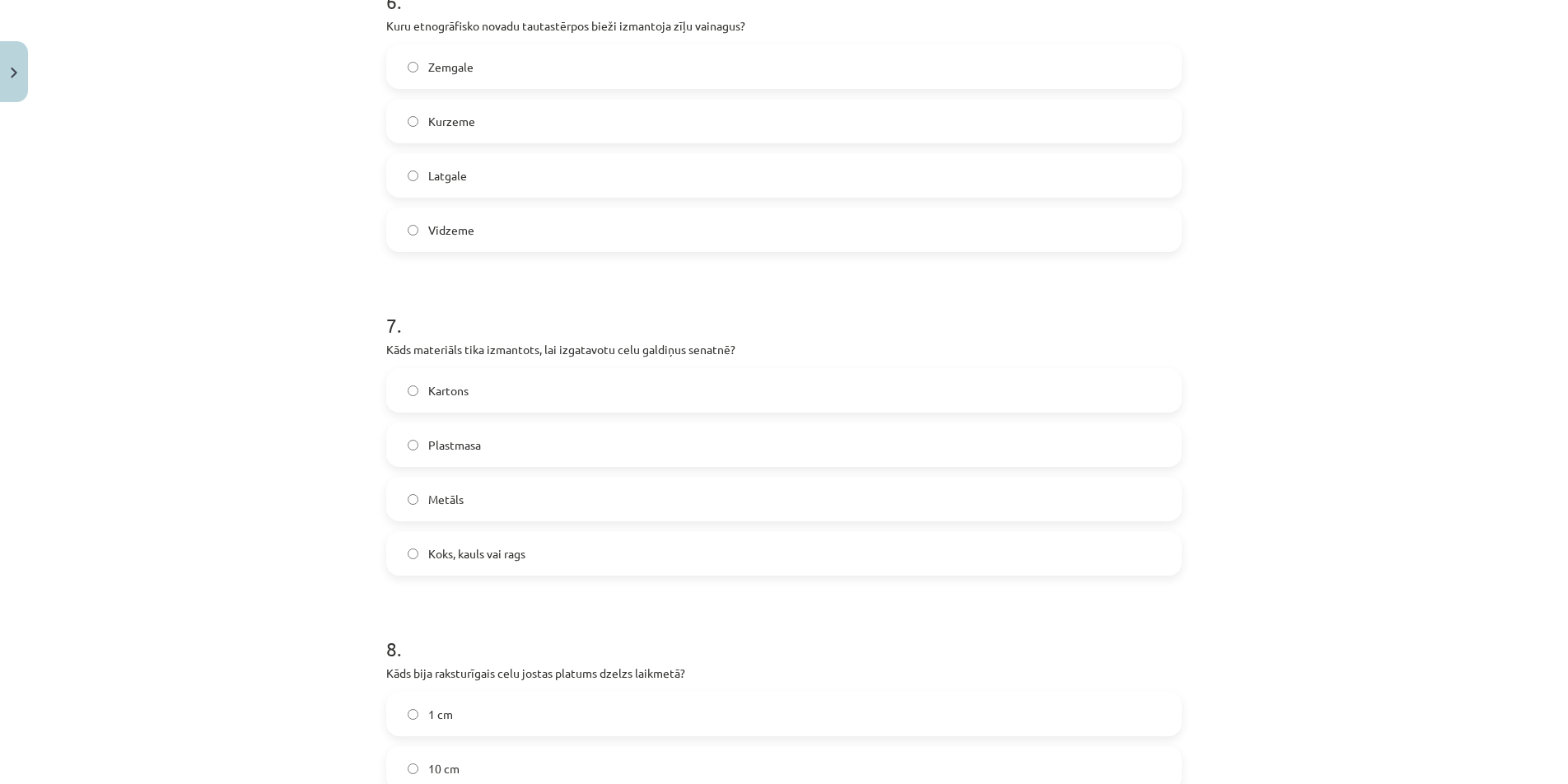
scroll to position [1980, 0]
click at [470, 184] on label "Latgale" at bounding box center [784, 180] width 792 height 41
click at [493, 577] on label "Koks, kauls vai rags" at bounding box center [784, 558] width 792 height 41
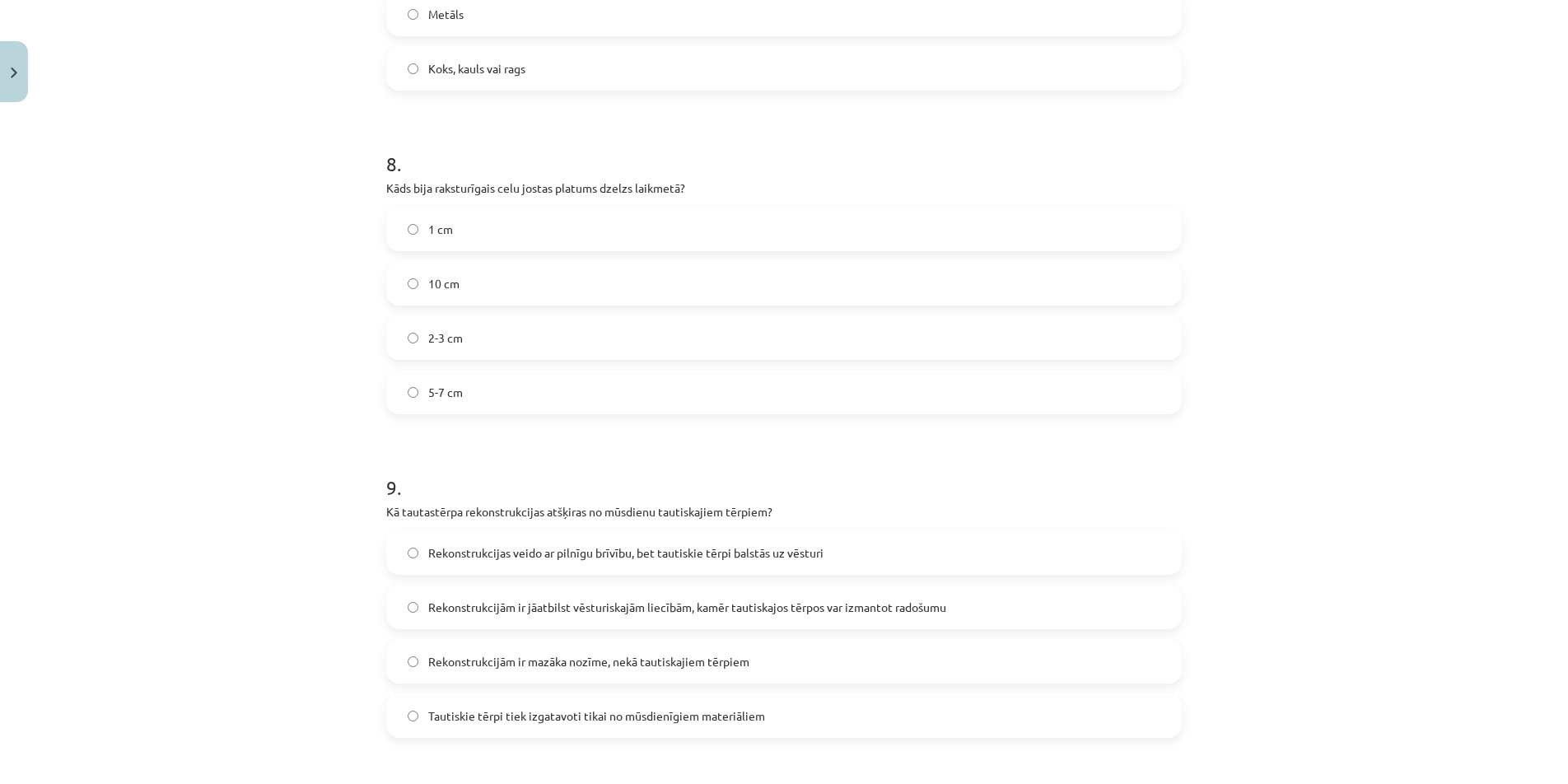
scroll to position [2474, 0]
click at [478, 343] on label "2-3 cm" at bounding box center [784, 334] width 792 height 41
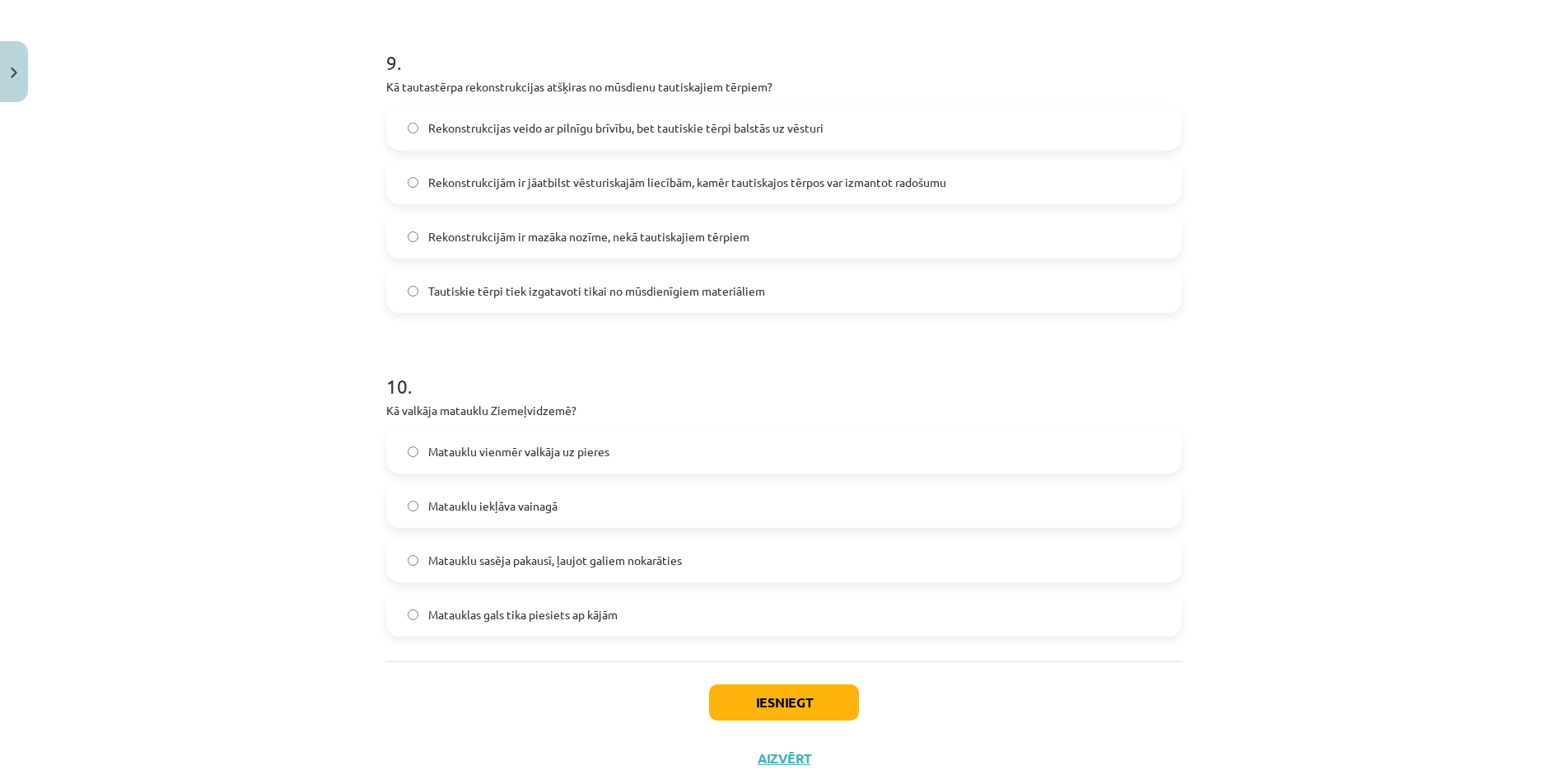
scroll to position [2914, 0]
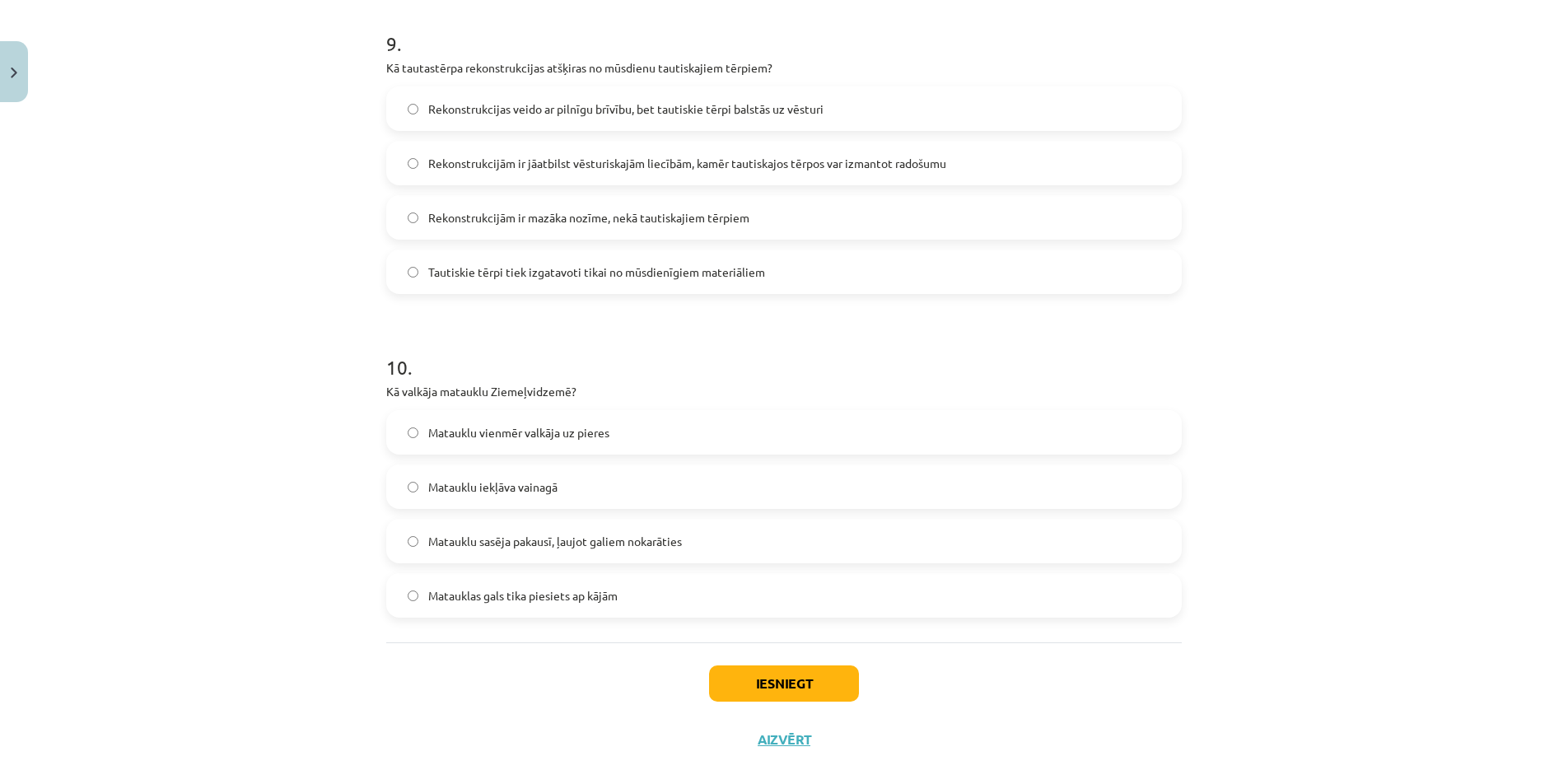
click at [834, 170] on span "Rekonstrukcijām ir jāatbilst vēsturiskajām liecībām, kamēr tautiskajos tērpos v…" at bounding box center [687, 164] width 518 height 17
click at [669, 541] on span "Matauklu sasēja pakausī, ļaujot galiem nokarāties" at bounding box center [556, 541] width 254 height 17
click at [789, 681] on button "Iesniegt" at bounding box center [783, 683] width 149 height 37
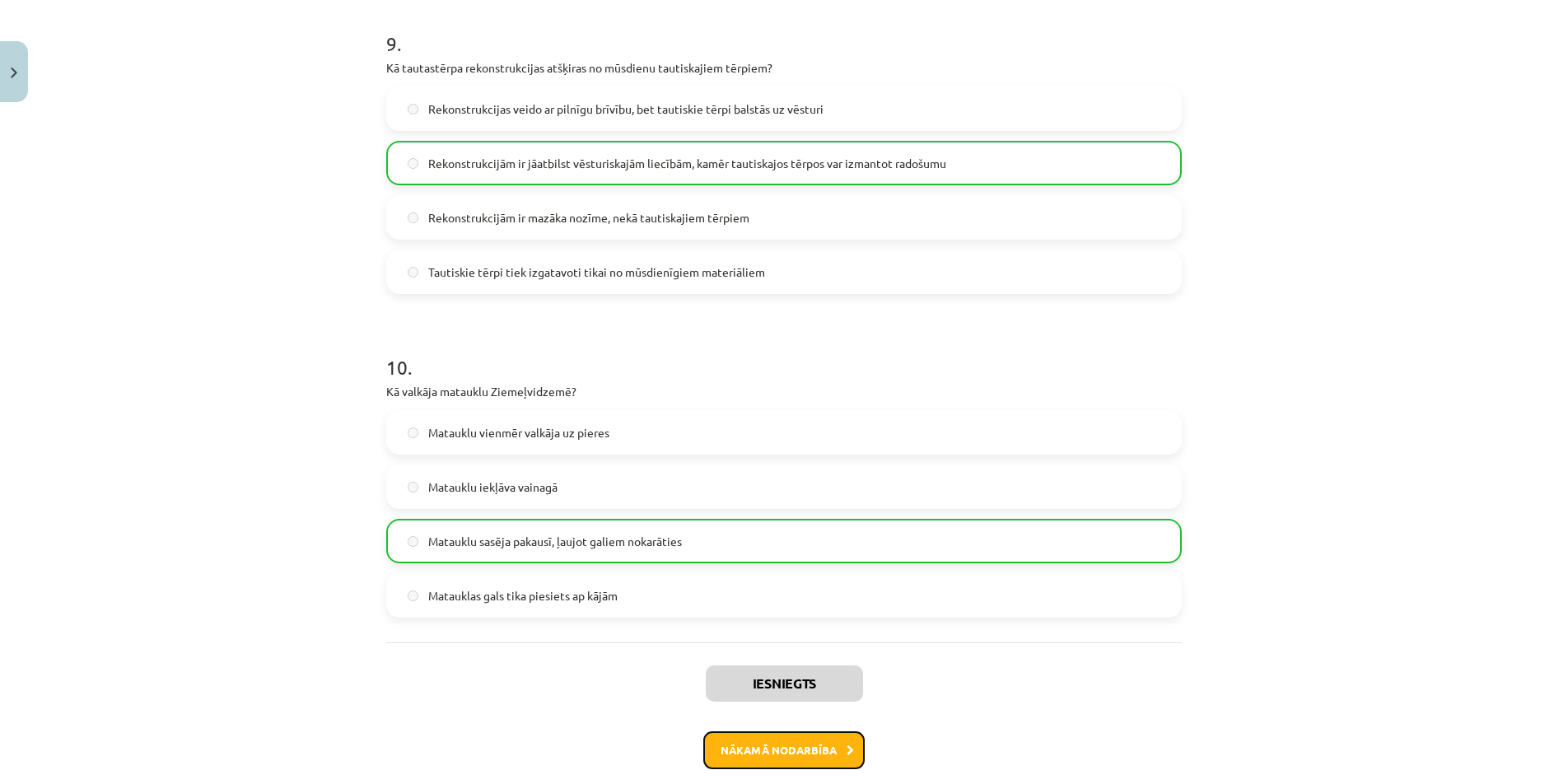
click at [839, 747] on button "Nākamā nodarbība" at bounding box center [784, 750] width 162 height 38
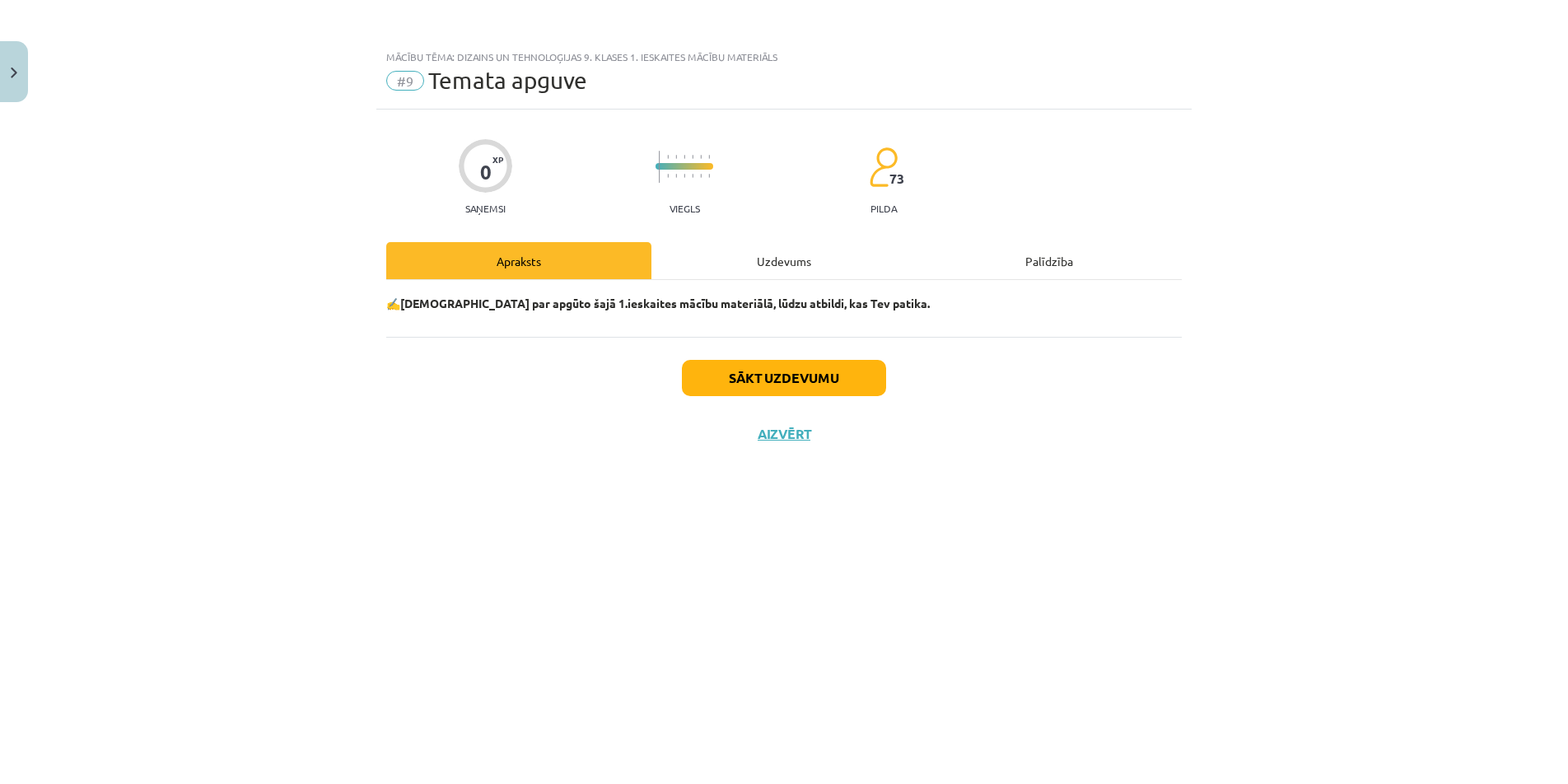
scroll to position [0, 0]
click at [810, 257] on div "Uzdevums" at bounding box center [784, 260] width 265 height 37
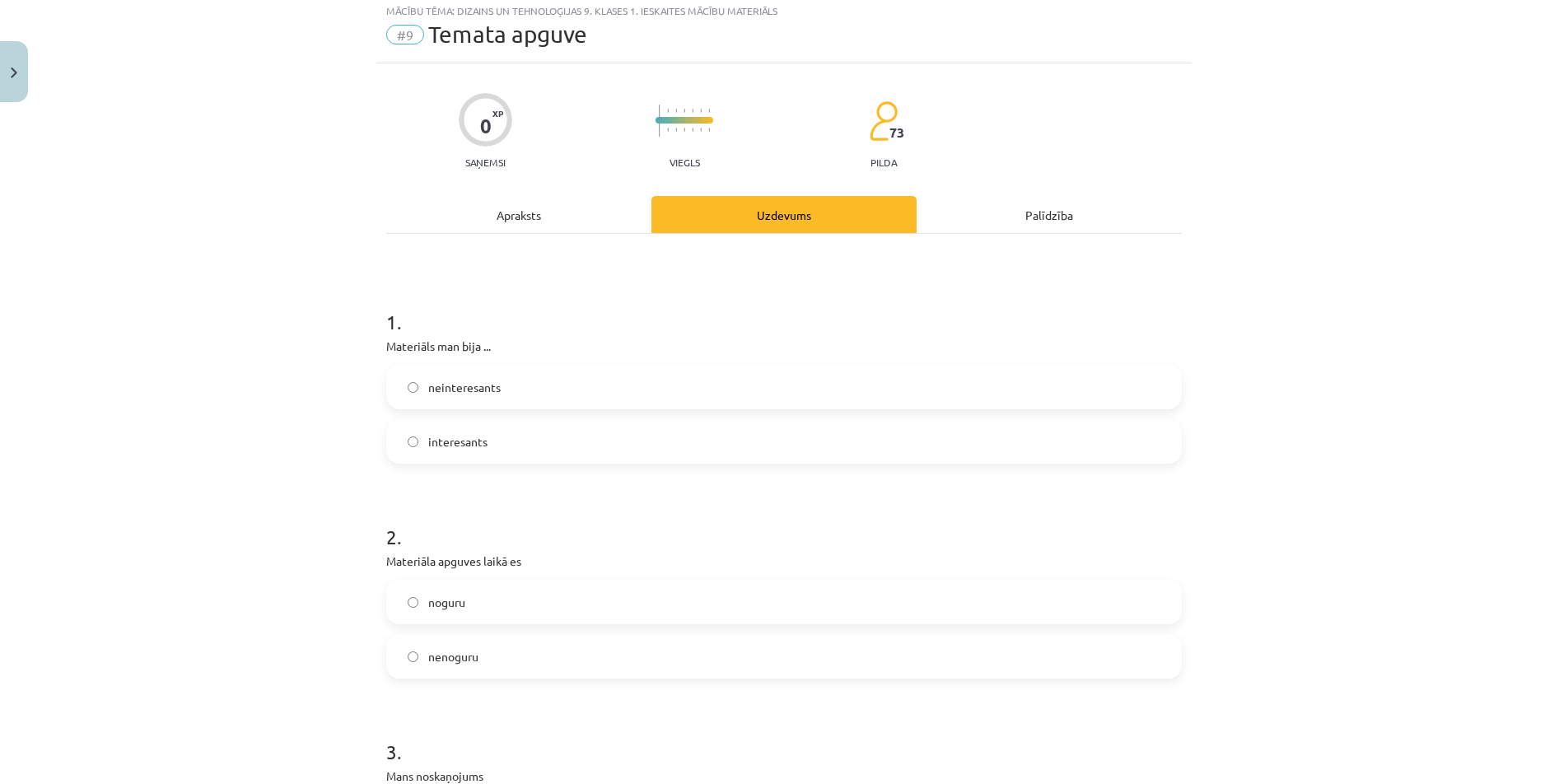
scroll to position [55, 0]
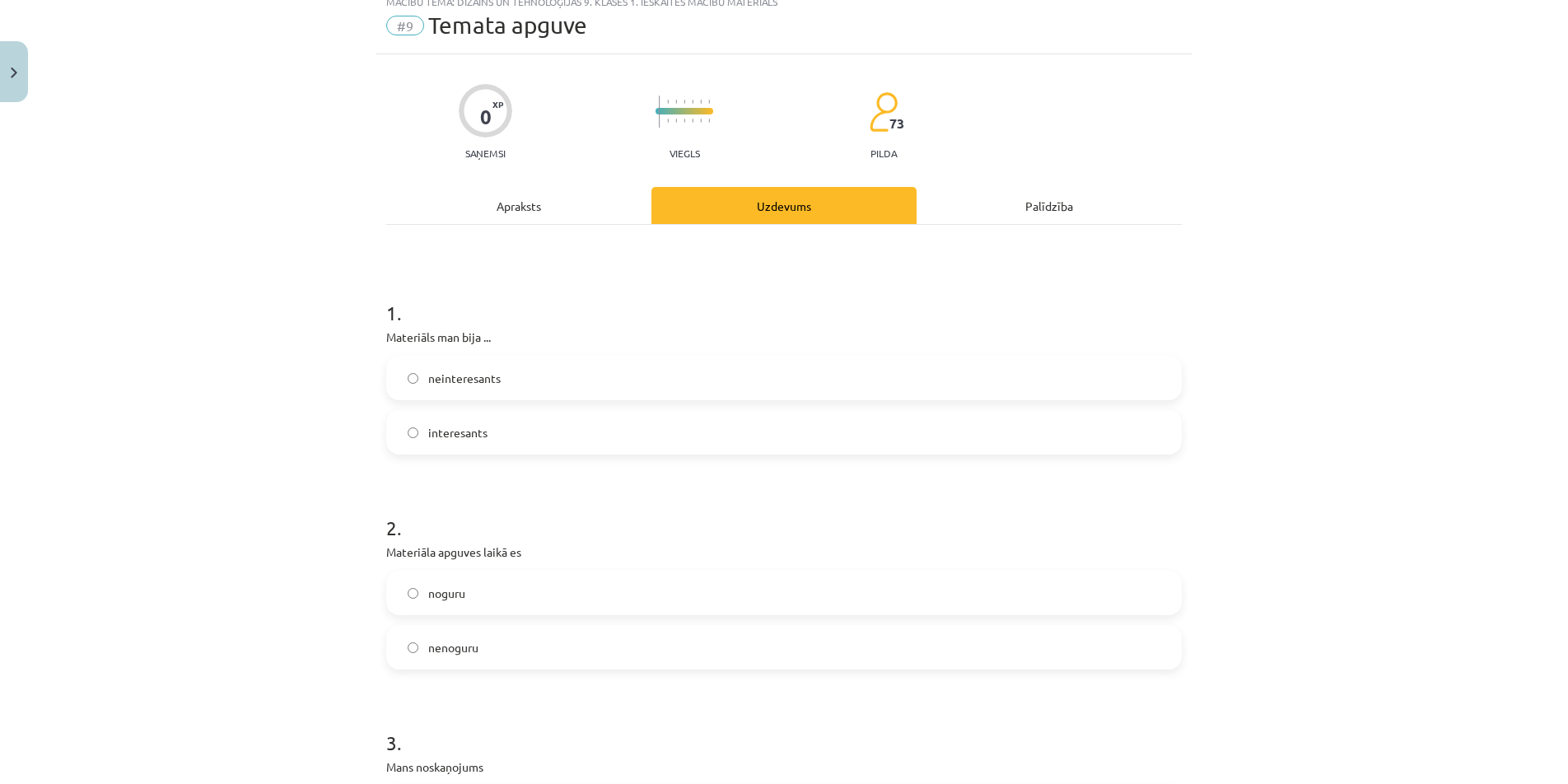
click at [484, 420] on label "interesants" at bounding box center [784, 432] width 792 height 41
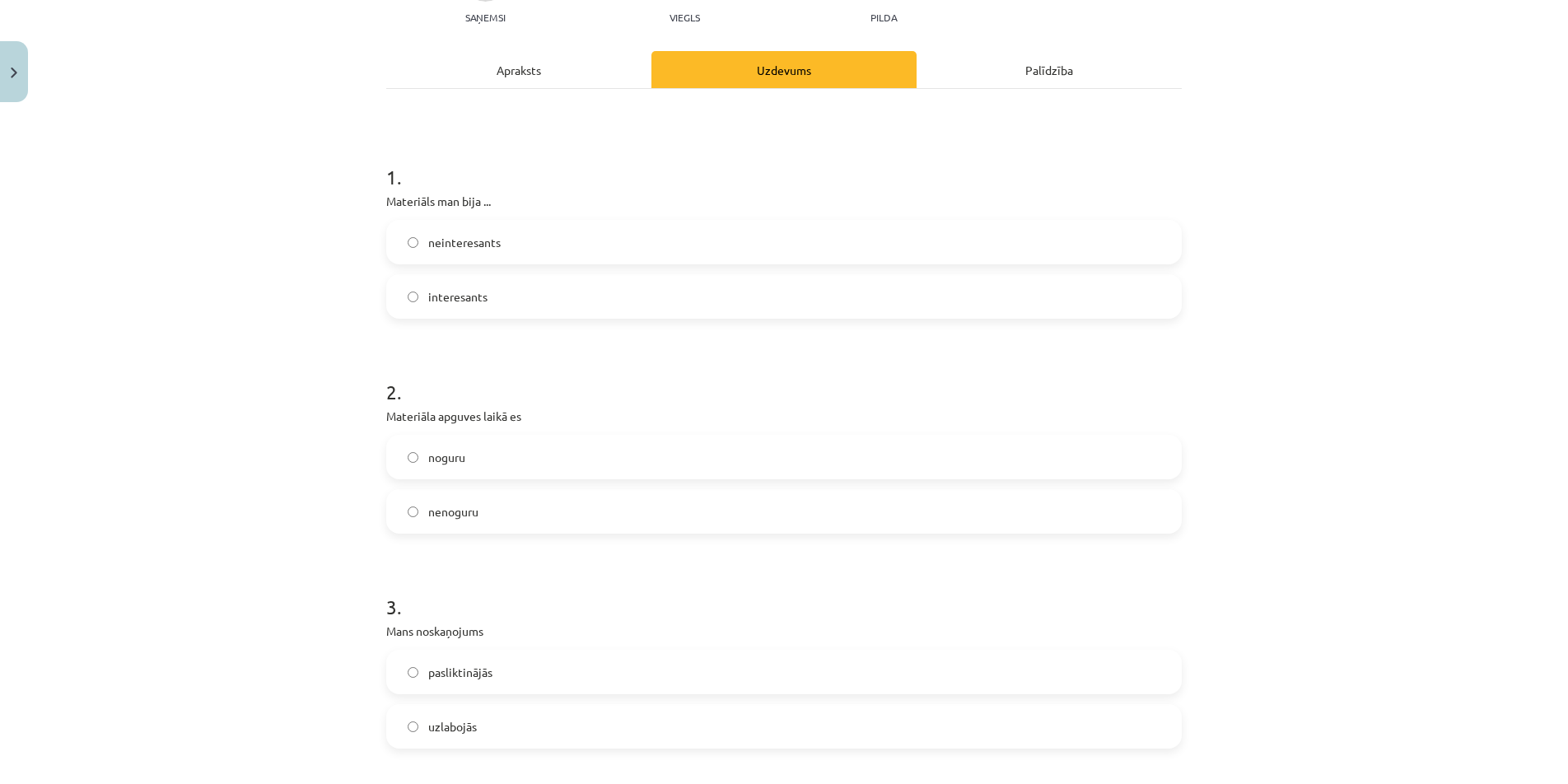
scroll to position [192, 0]
click at [469, 444] on label "noguru" at bounding box center [784, 457] width 792 height 41
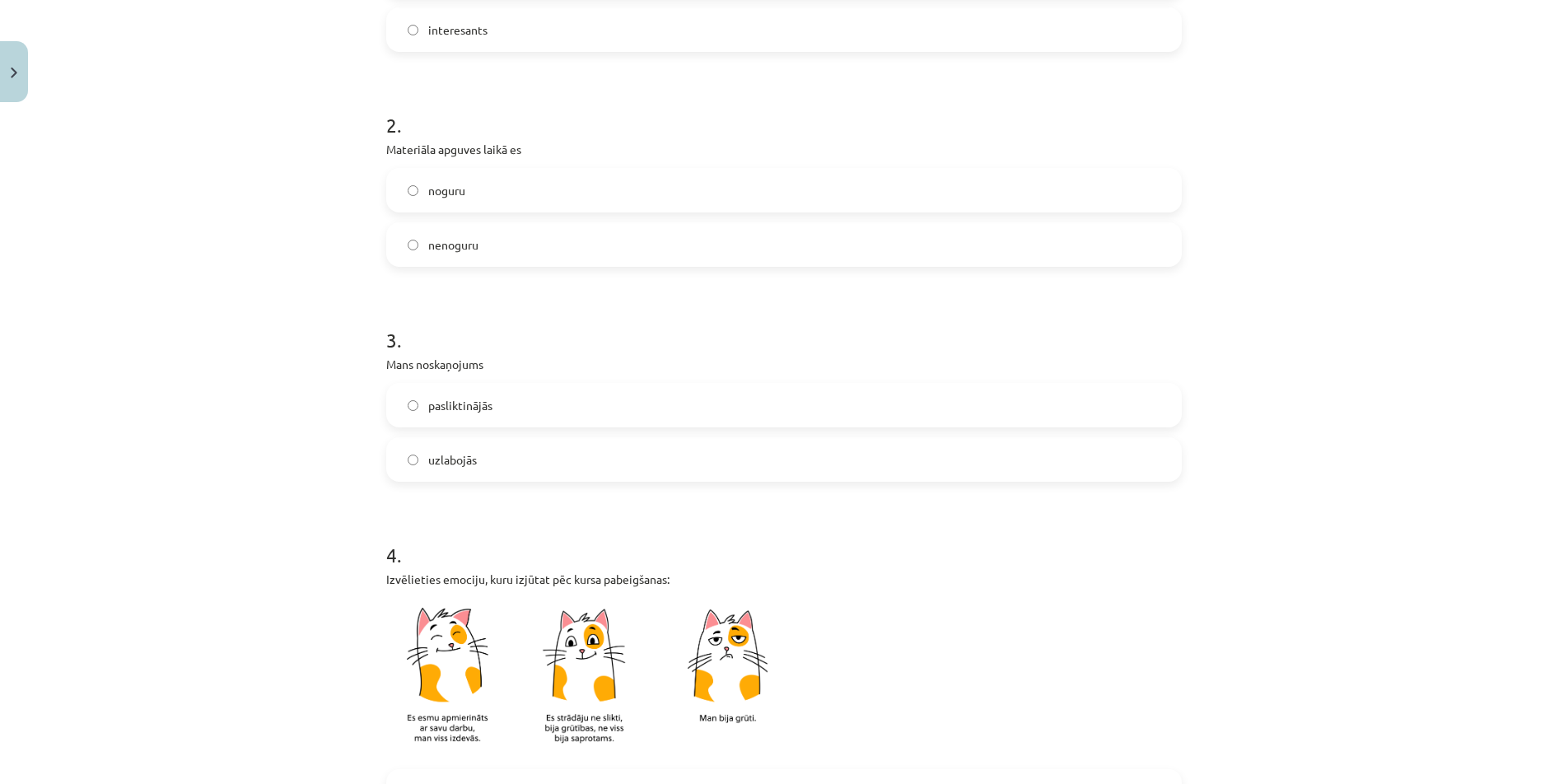
scroll to position [494, 0]
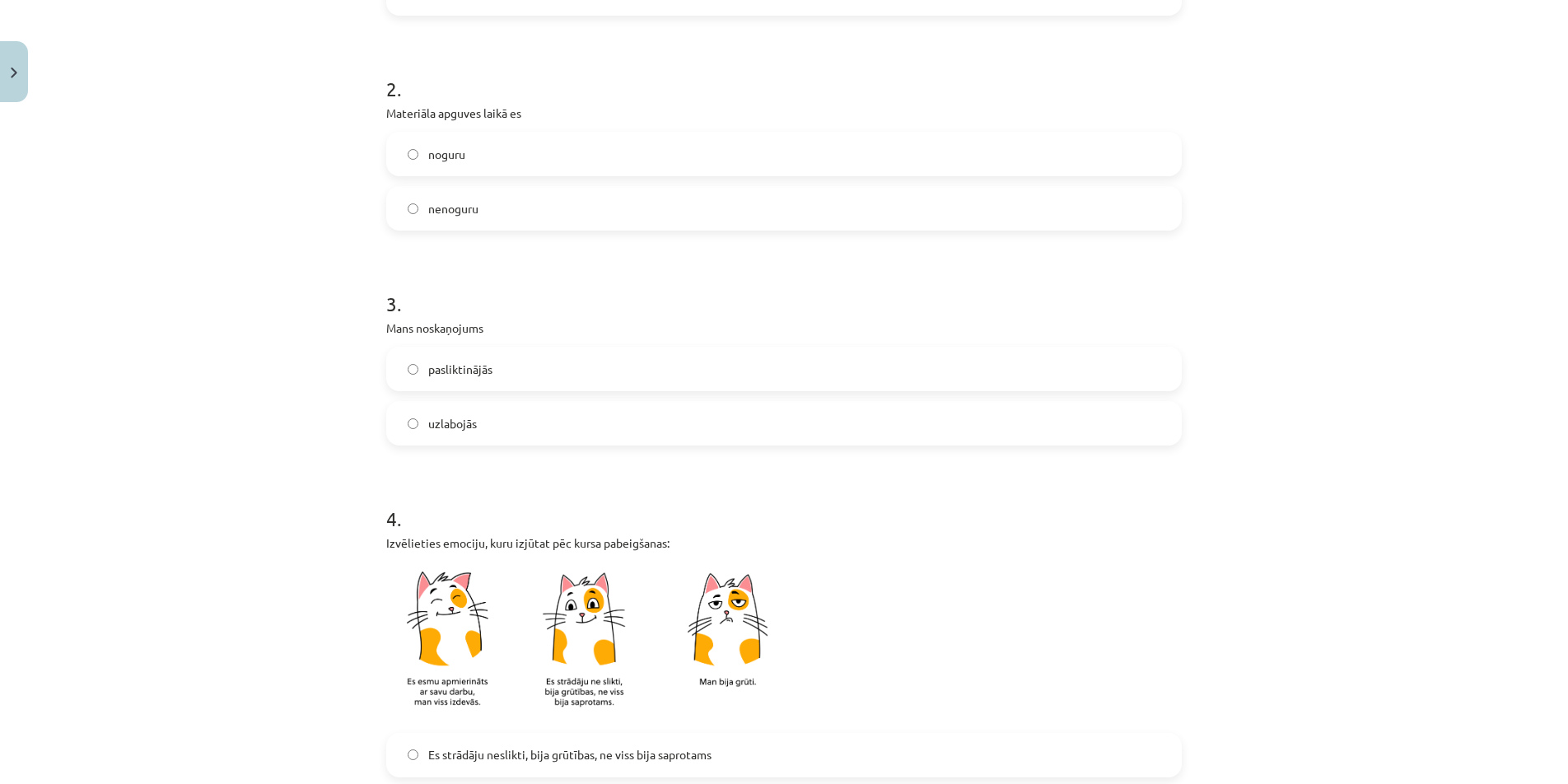
click at [483, 376] on span "pasliktinājās" at bounding box center [461, 369] width 64 height 17
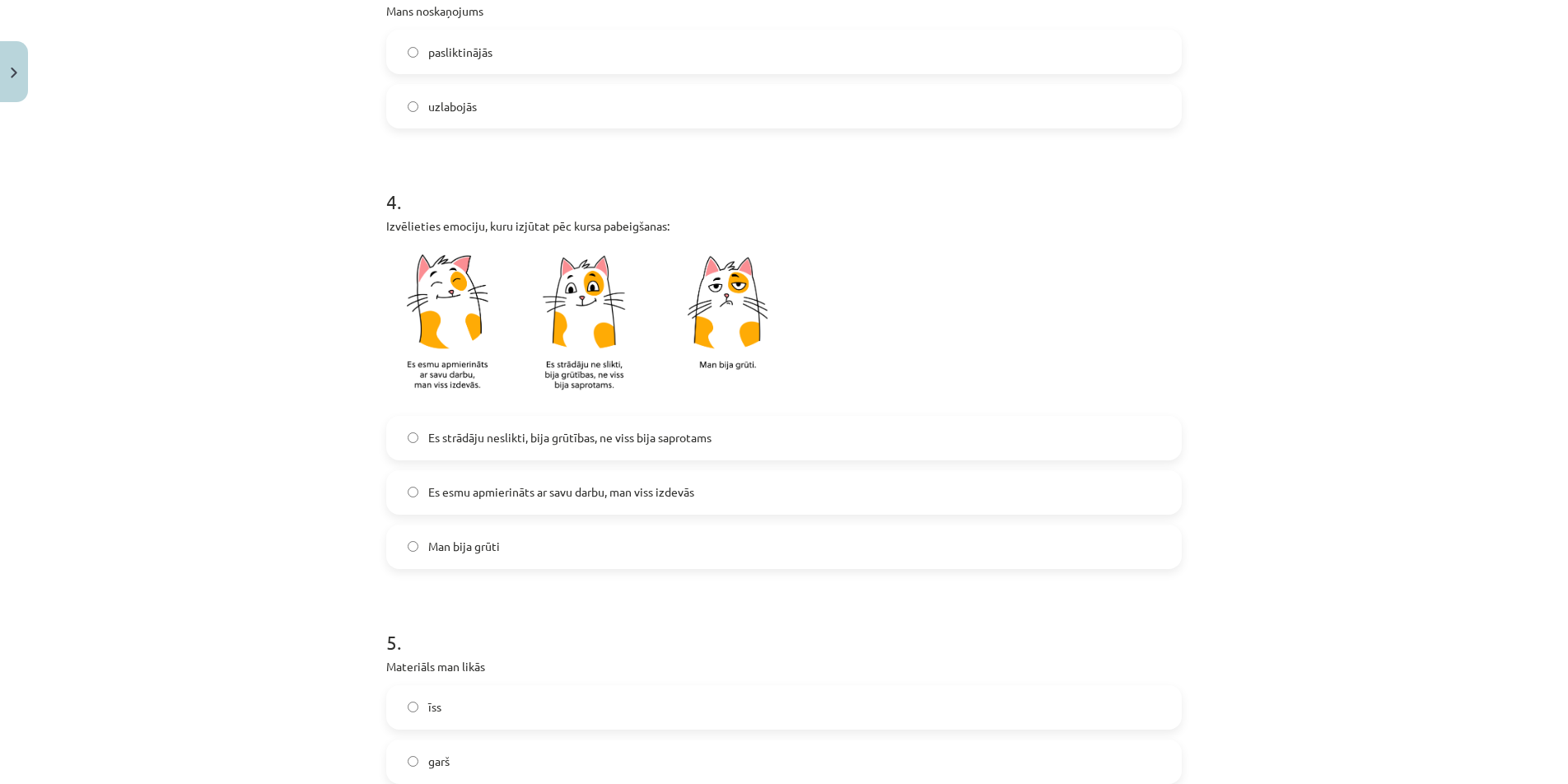
scroll to position [823, 0]
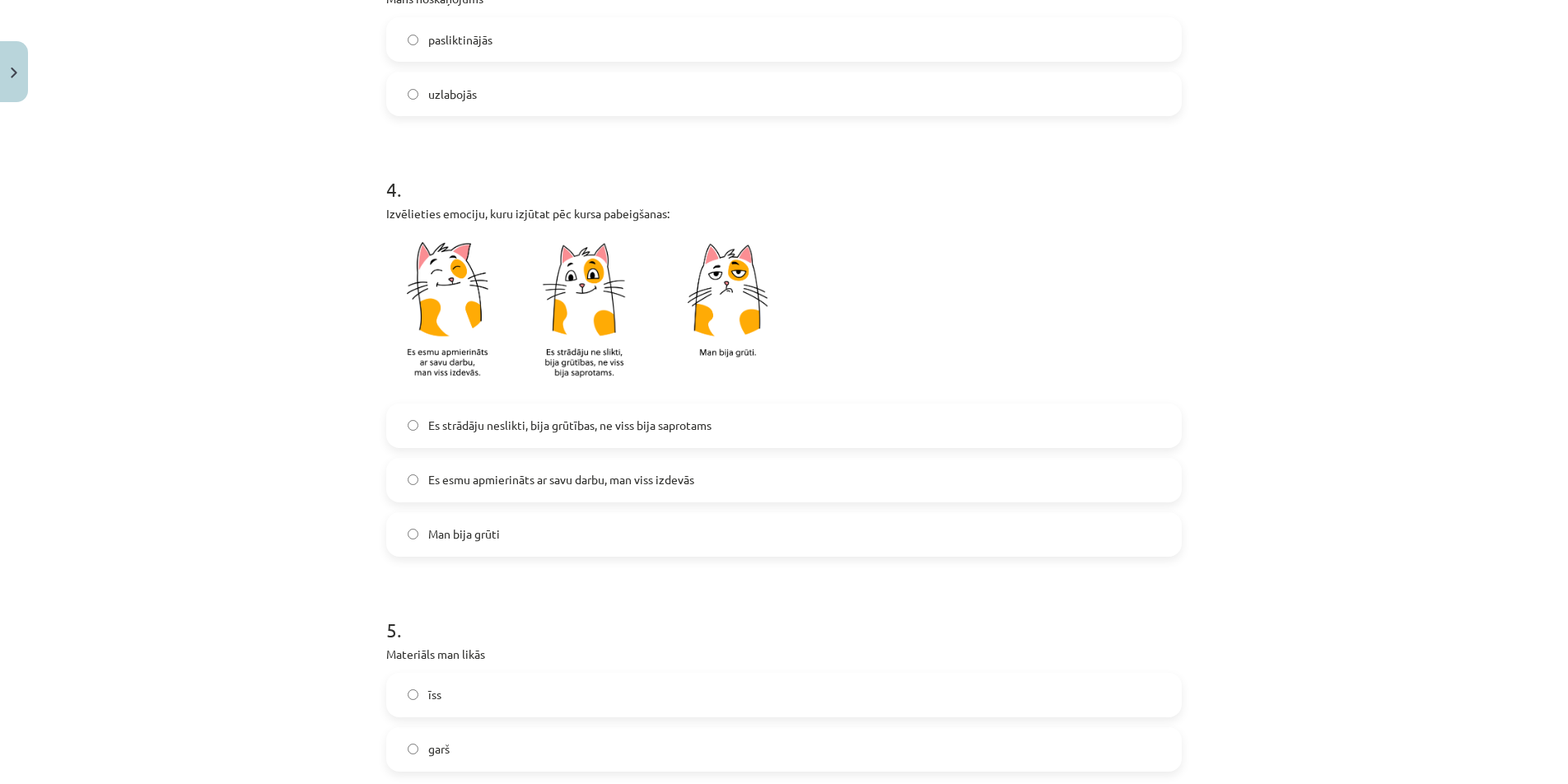
click at [596, 485] on span "Es esmu apmierināts ar savu darbu, man viss izdevās" at bounding box center [561, 479] width 266 height 17
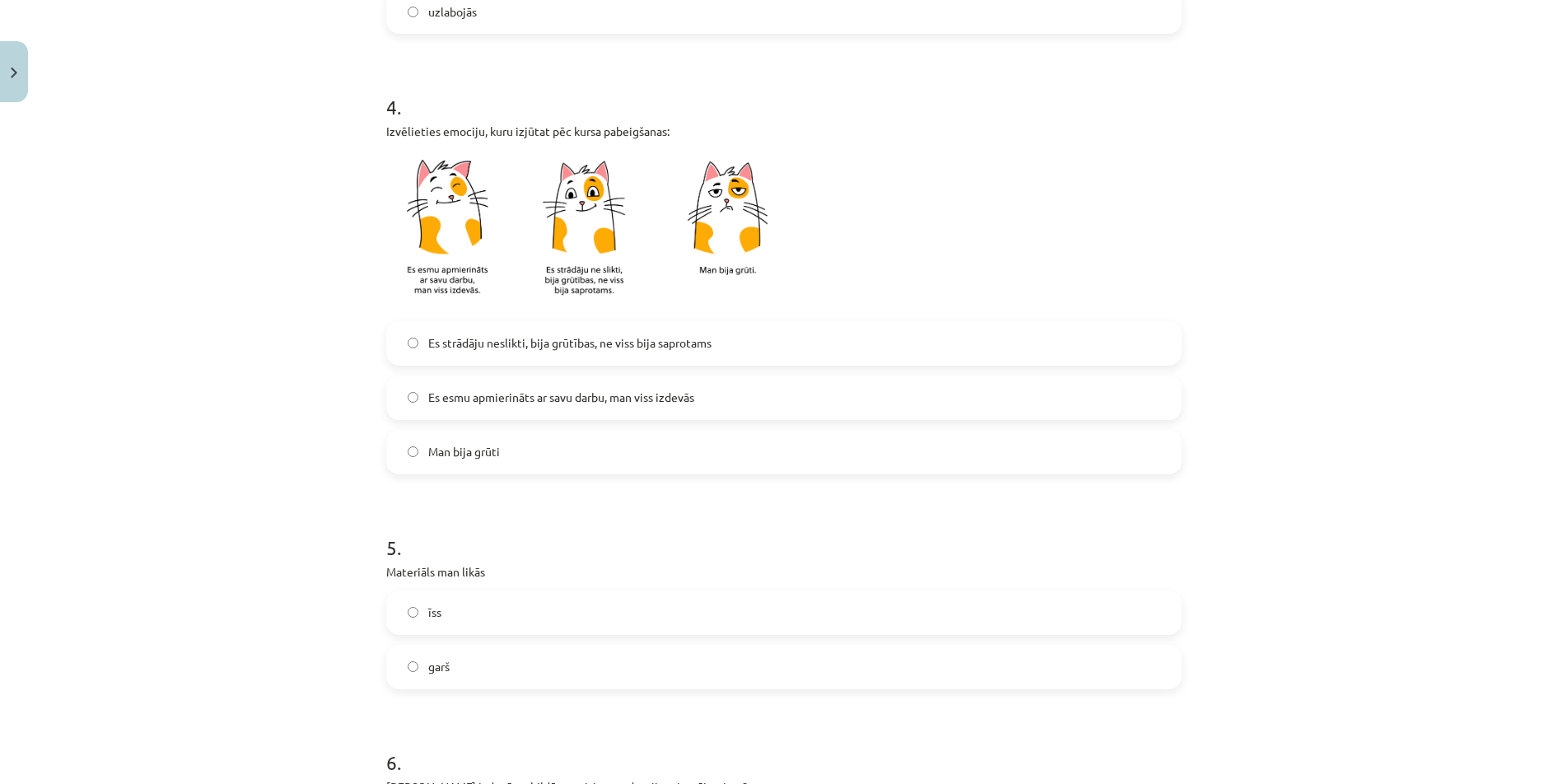
click at [610, 353] on label "Es strādāju neslikti, bija grūtības, ne viss bija saprotams" at bounding box center [784, 343] width 792 height 41
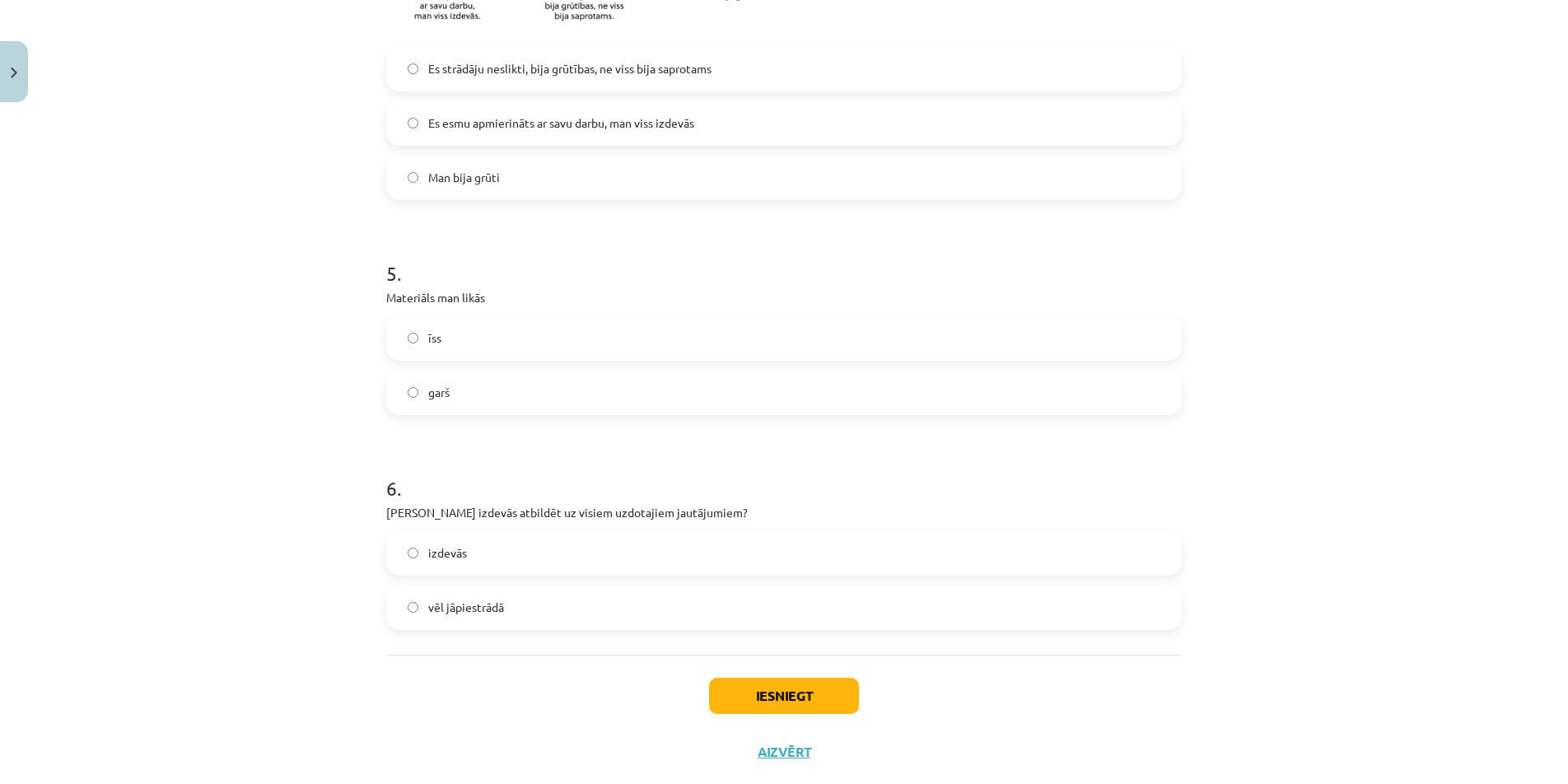
click at [475, 383] on label "garš" at bounding box center [784, 393] width 792 height 41
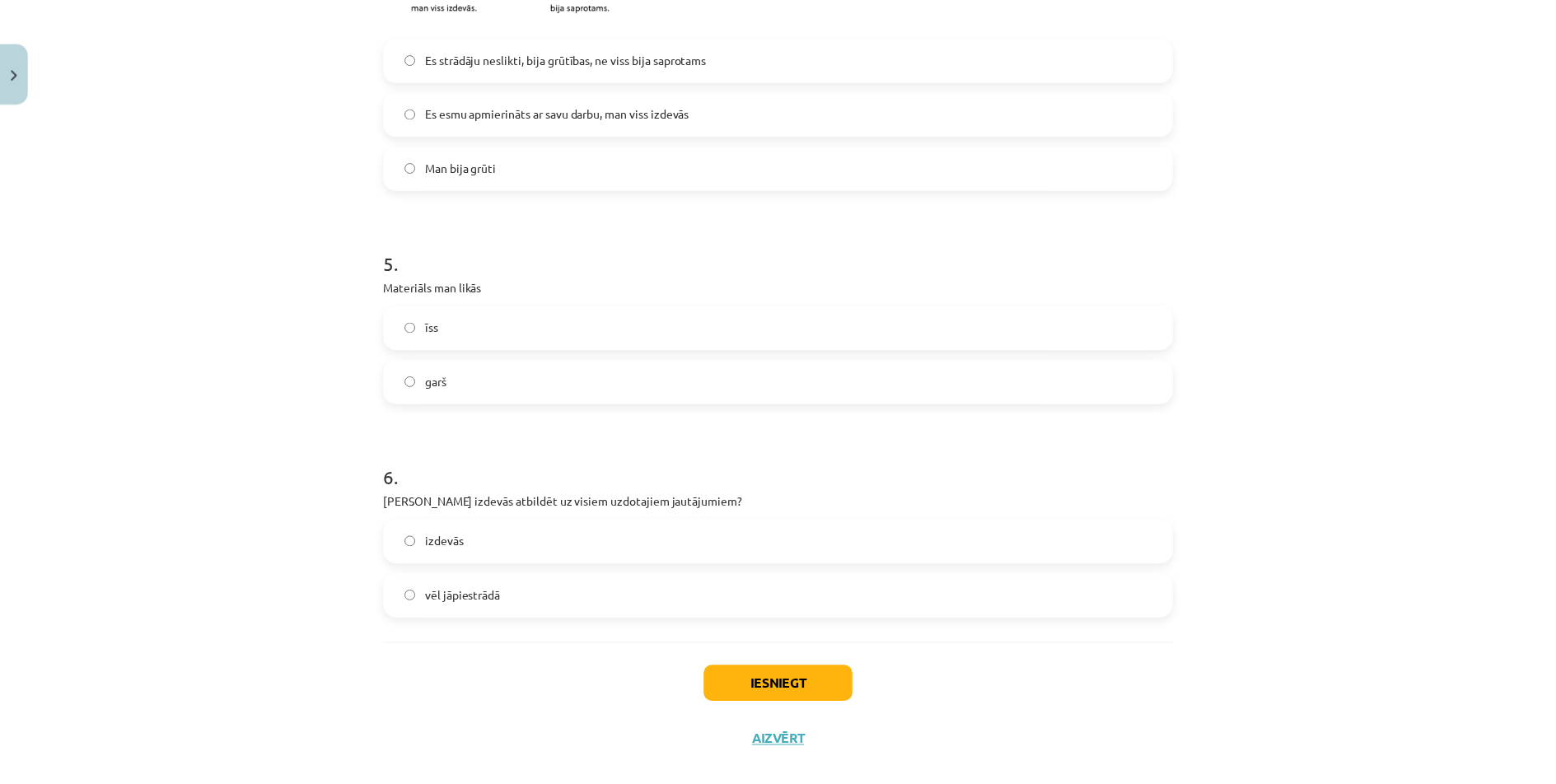
scroll to position [1217, 0]
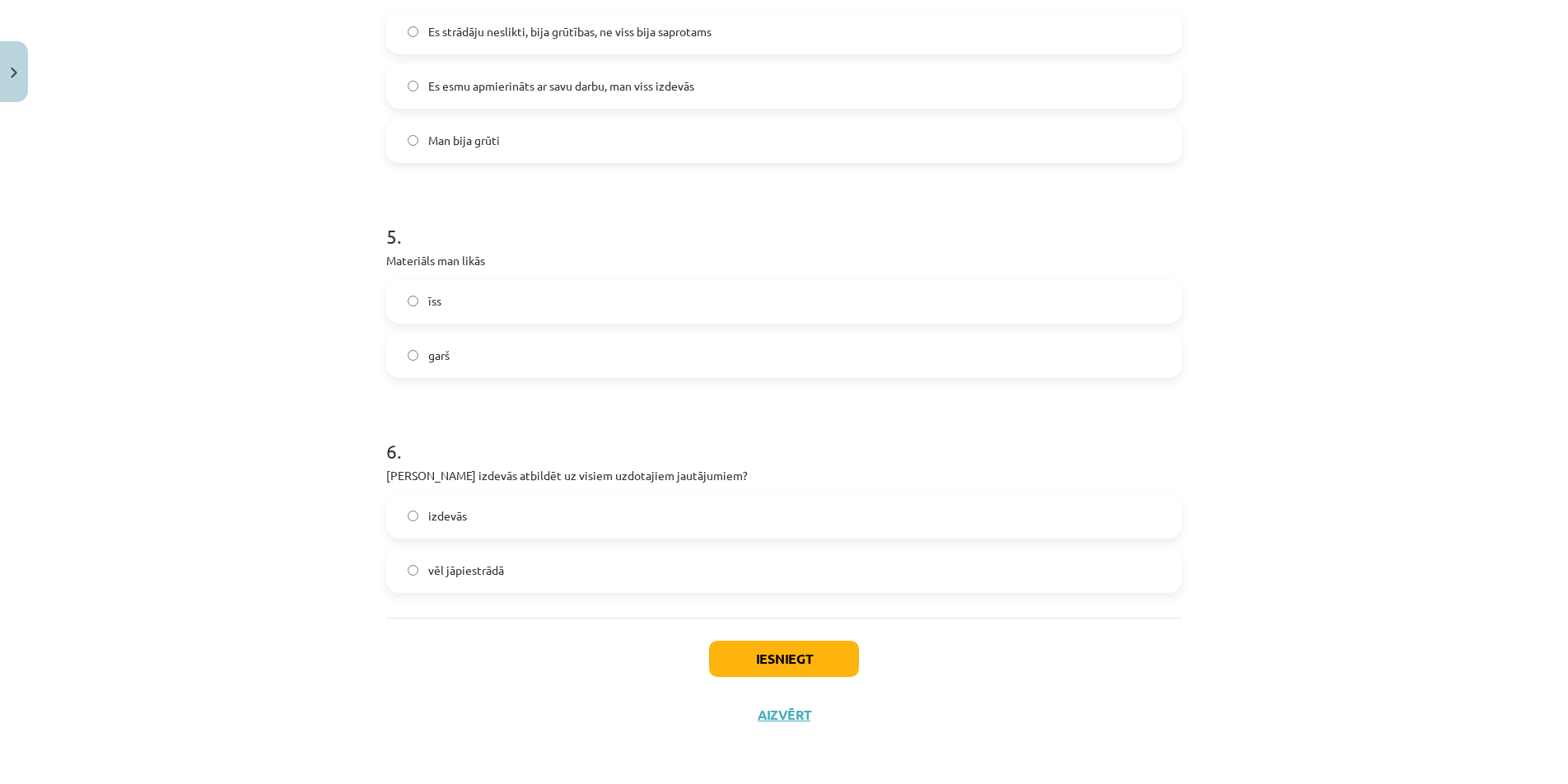
click at [516, 573] on label "vēl jāpiestrādā" at bounding box center [784, 571] width 792 height 41
click at [825, 657] on button "Iesniegt" at bounding box center [783, 659] width 149 height 37
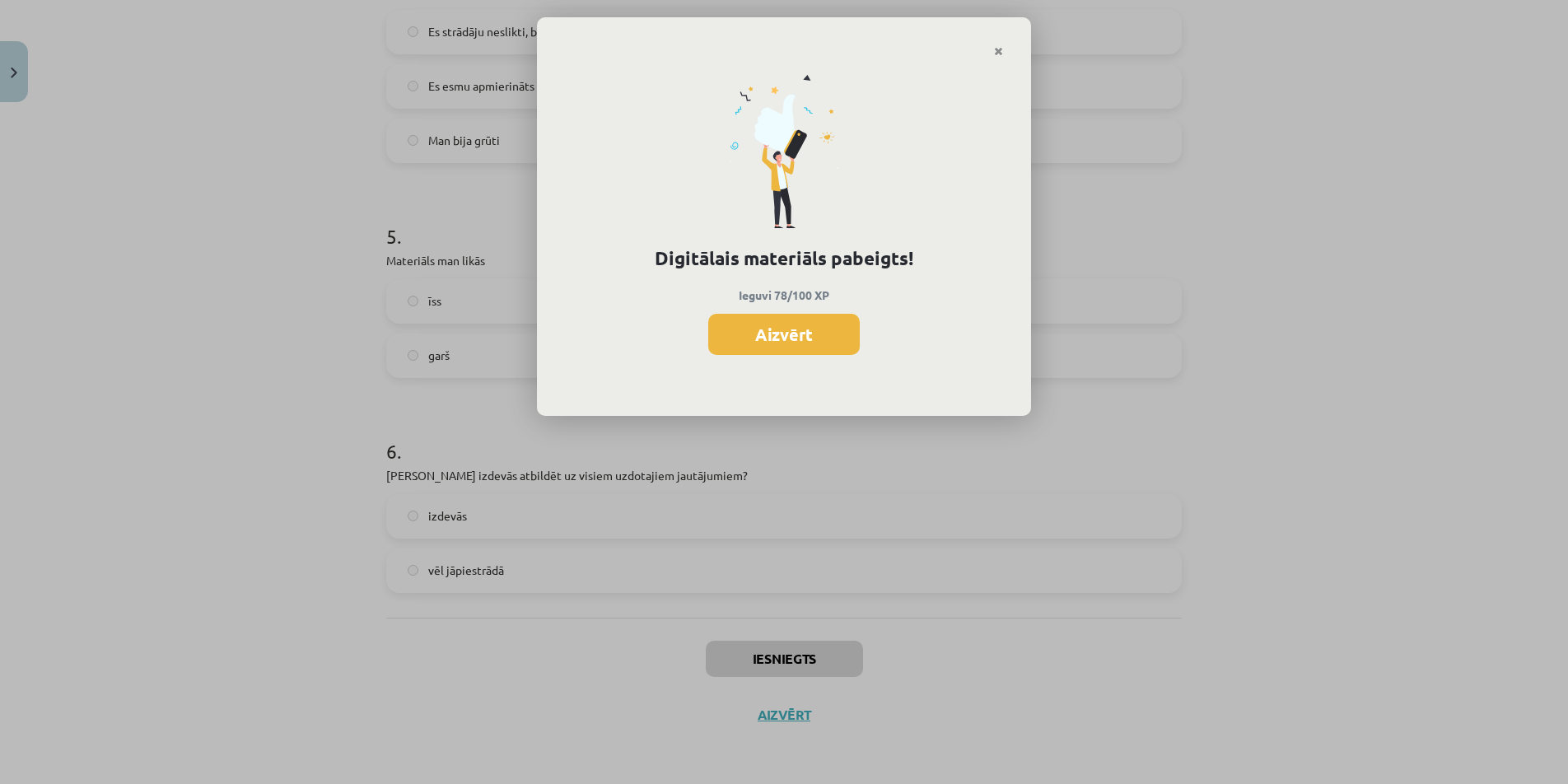
click at [78, 242] on div "Digitālais materiāls pabeigts! Ieguvi 78/100 XP Aizvērt" at bounding box center [784, 392] width 1568 height 784
click at [814, 340] on button "Aizvērt" at bounding box center [784, 335] width 151 height 41
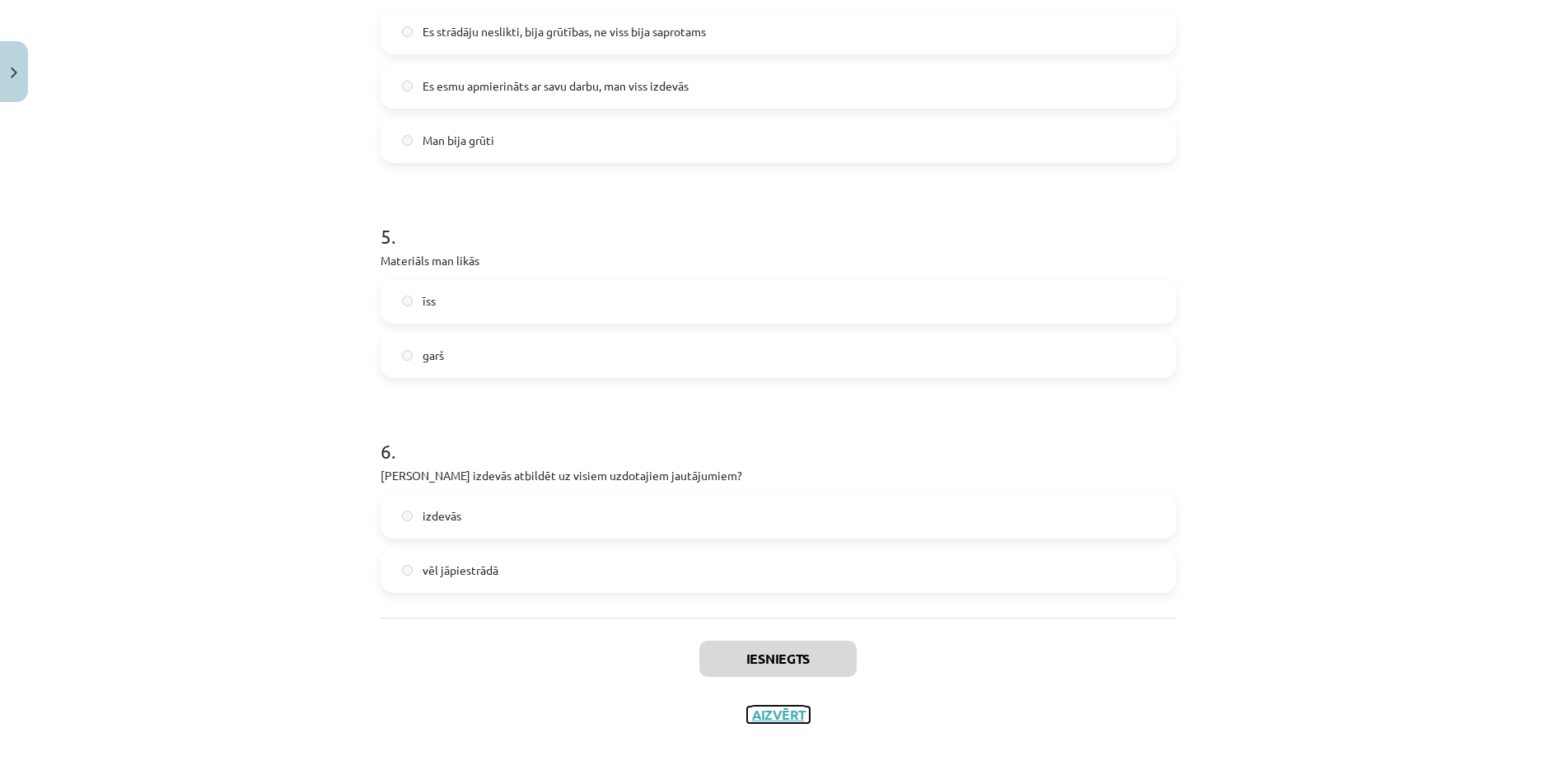
click at [786, 713] on button "Aizvērt" at bounding box center [778, 715] width 63 height 17
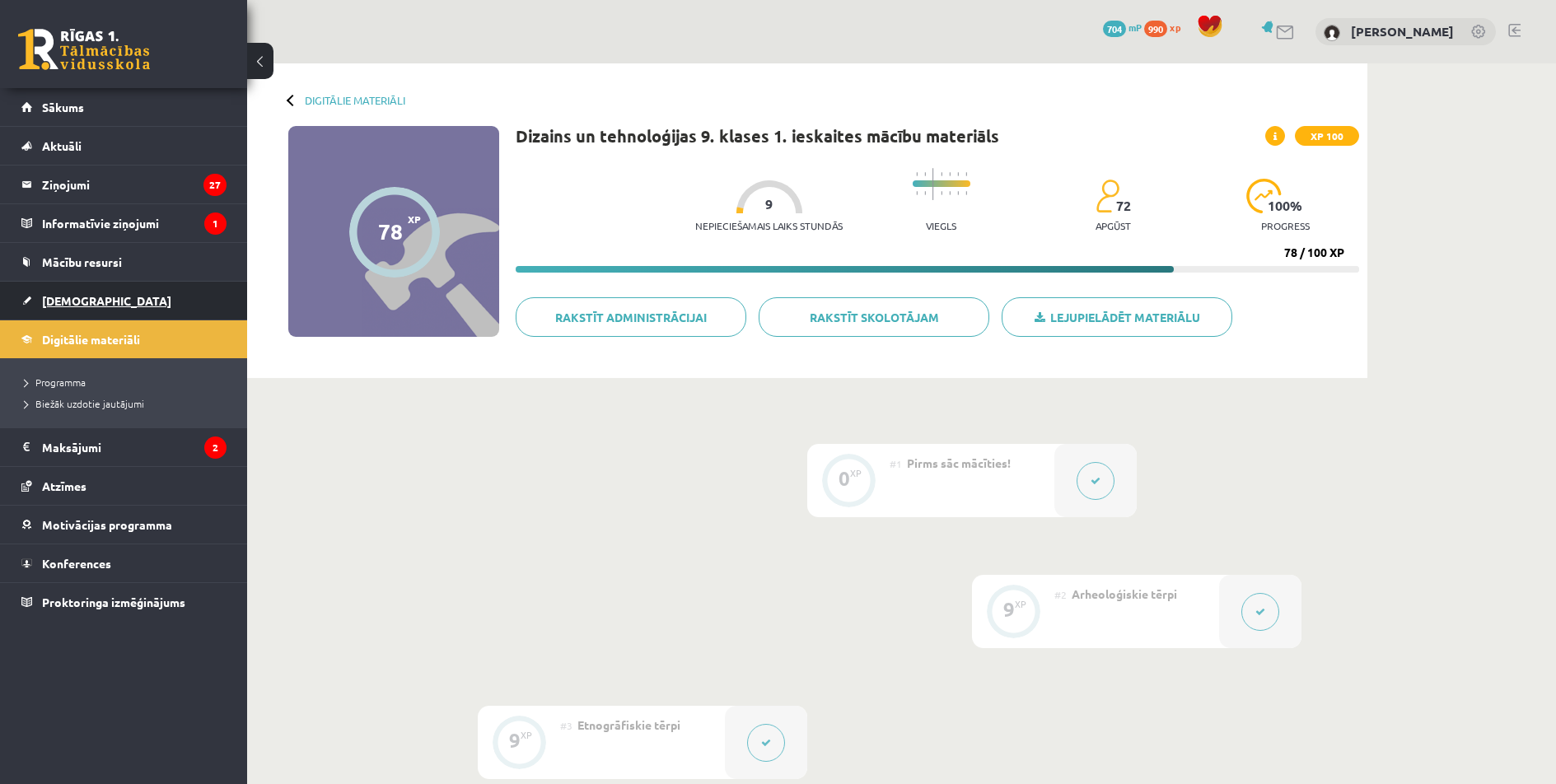
click at [167, 299] on link "[DEMOGRAPHIC_DATA]" at bounding box center [124, 301] width 205 height 38
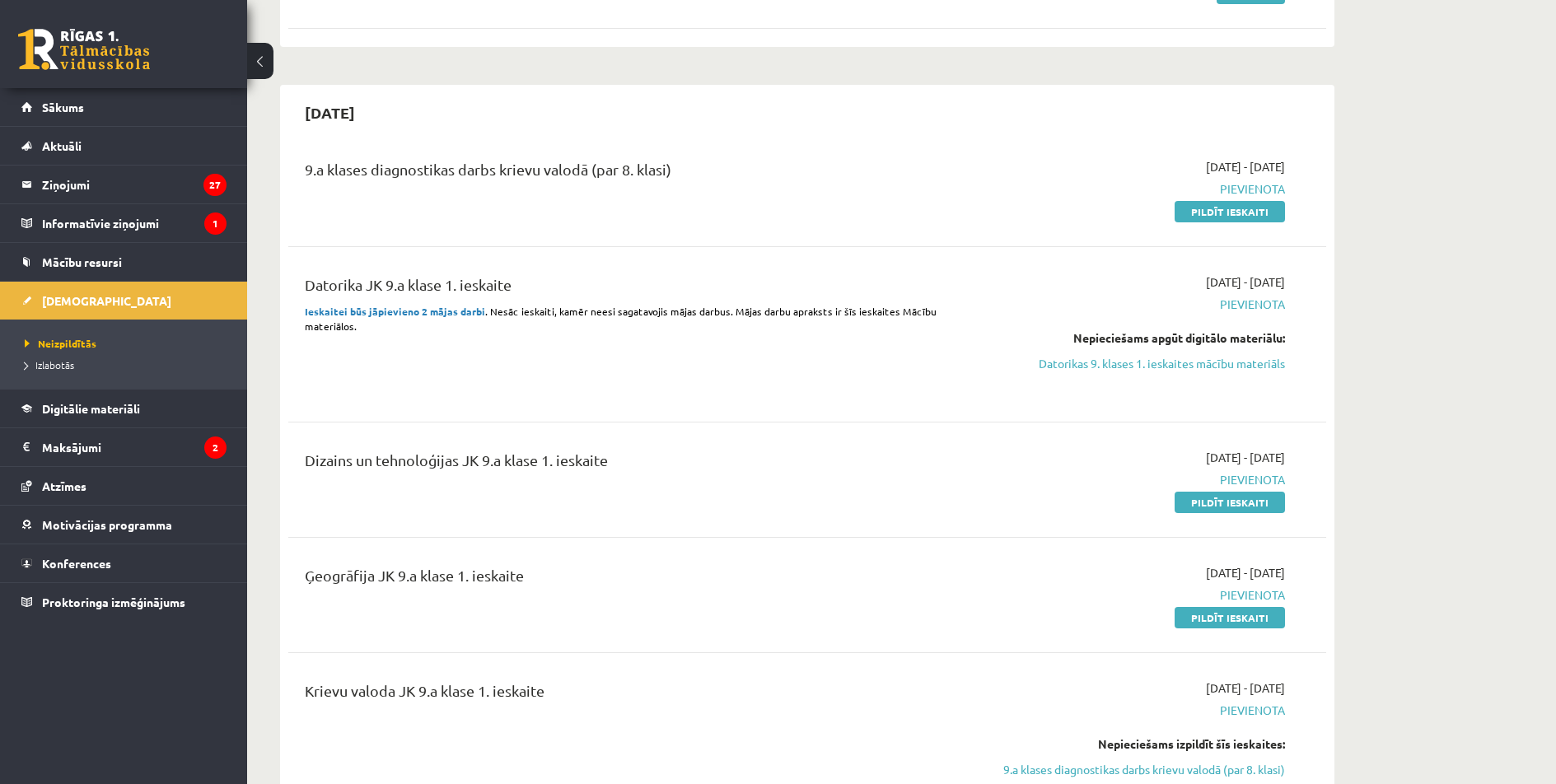
scroll to position [629, 0]
